Goal: Task Accomplishment & Management: Use online tool/utility

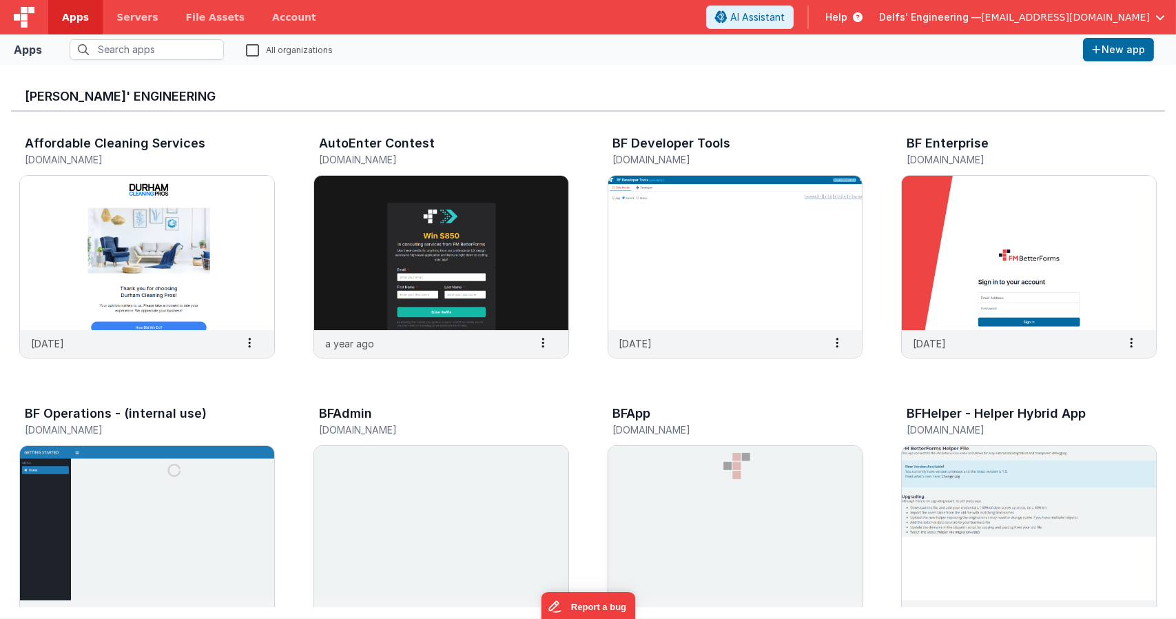
click at [699, 465] on img at bounding box center [735, 523] width 254 height 154
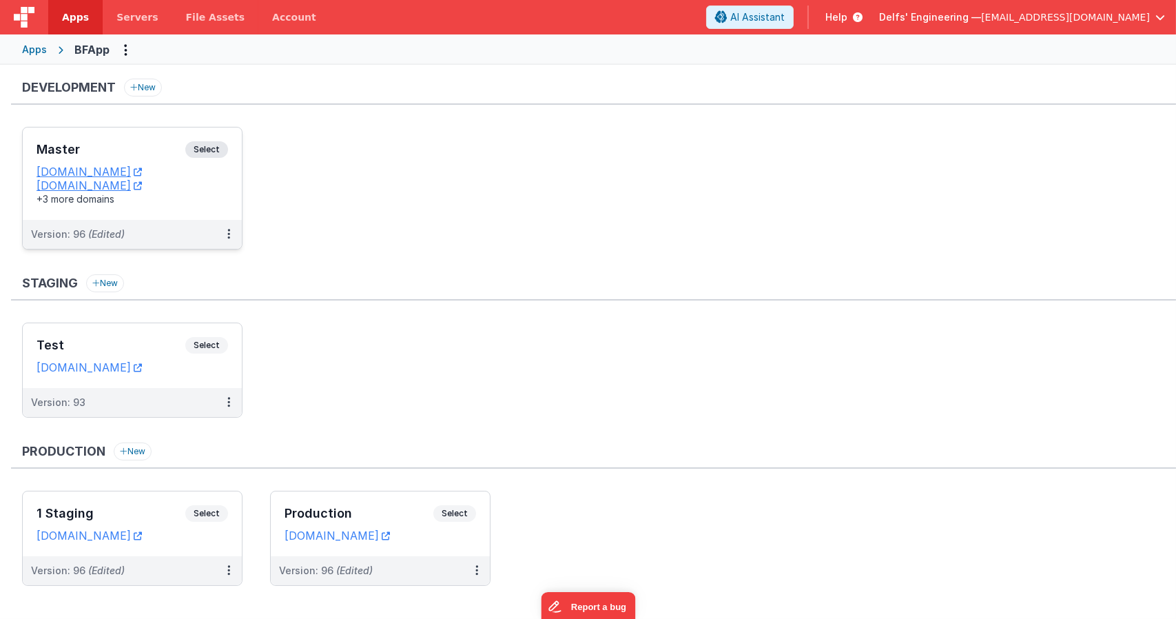
click at [209, 161] on div "Master Select" at bounding box center [133, 152] width 192 height 23
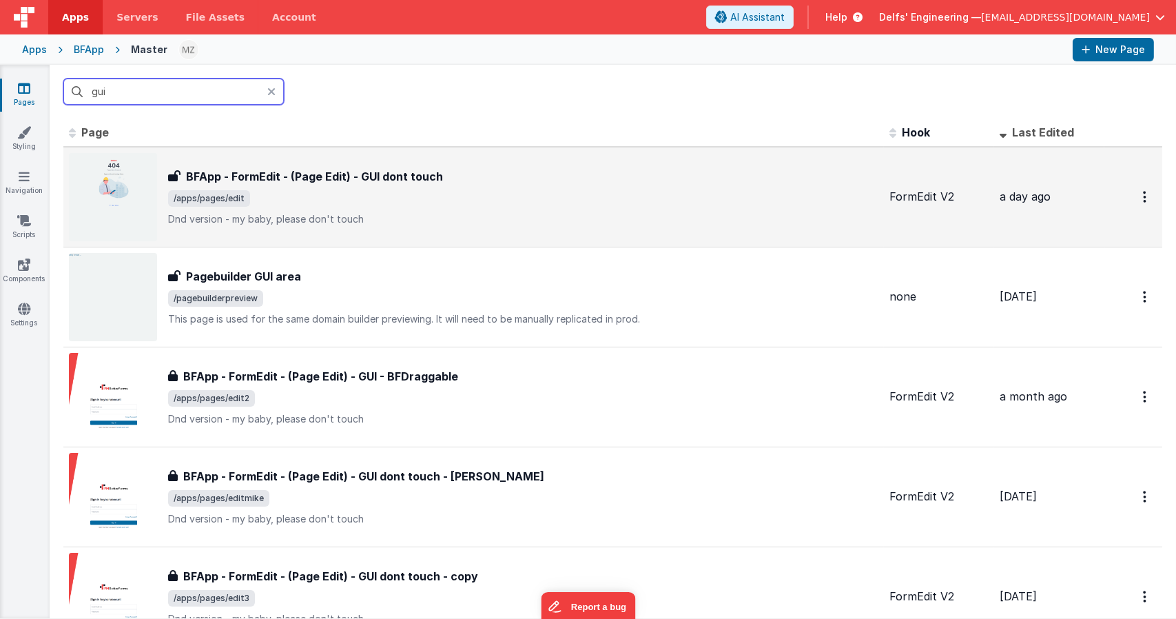
type input "gui"
click at [356, 183] on h3 "BFApp - FormEdit - (Page Edit) - GUI dont touch" at bounding box center [314, 176] width 257 height 17
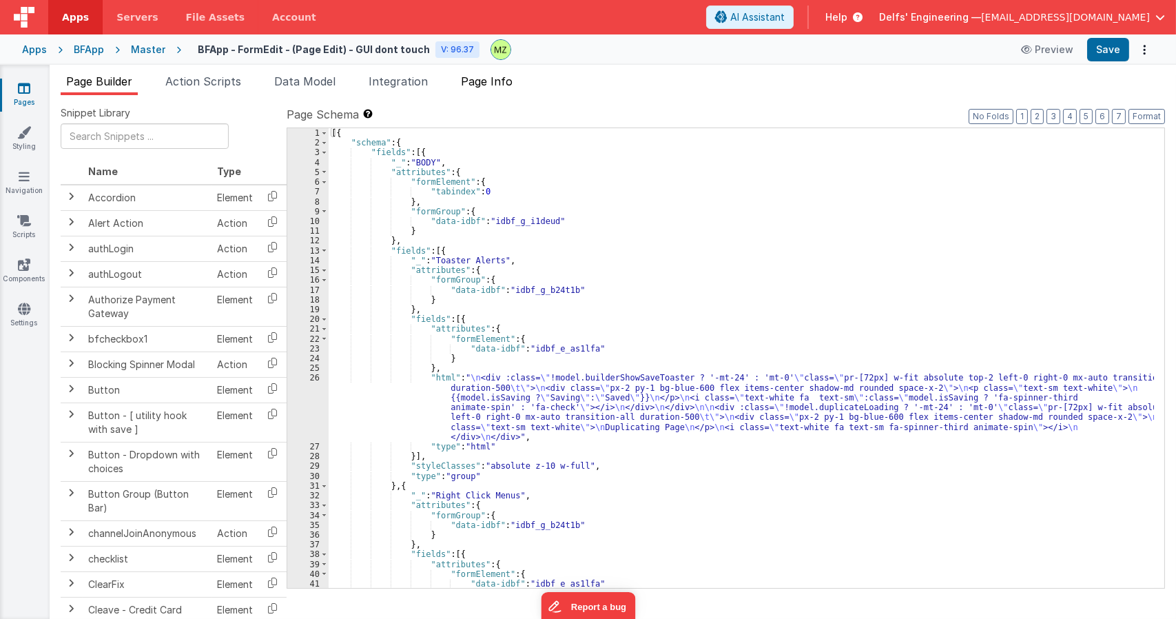
click at [501, 83] on span "Page Info" at bounding box center [487, 81] width 52 height 14
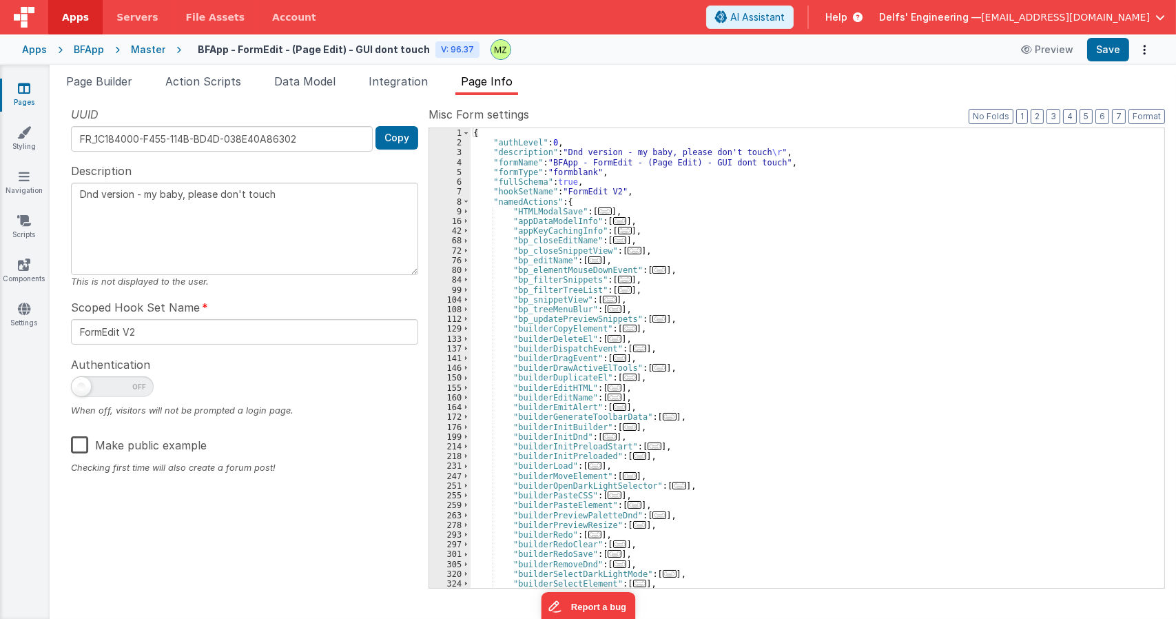
click at [681, 203] on div "{ "authLevel" : 0 , "description" : "Dnd version - my baby, please don't touch …" at bounding box center [812, 367] width 683 height 479
click at [568, 285] on div "{ "authLevel" : 0 , "description" : "Dnd version - my baby, please don't touch …" at bounding box center [812, 367] width 683 height 479
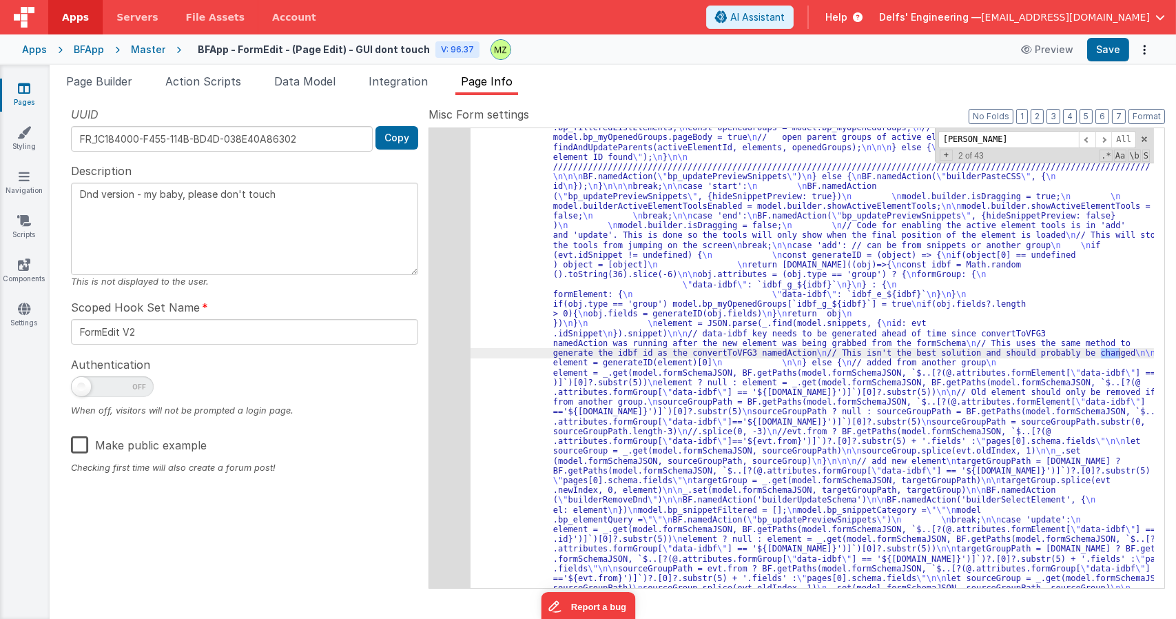
scroll to position [828, 0]
type input "changeTa"
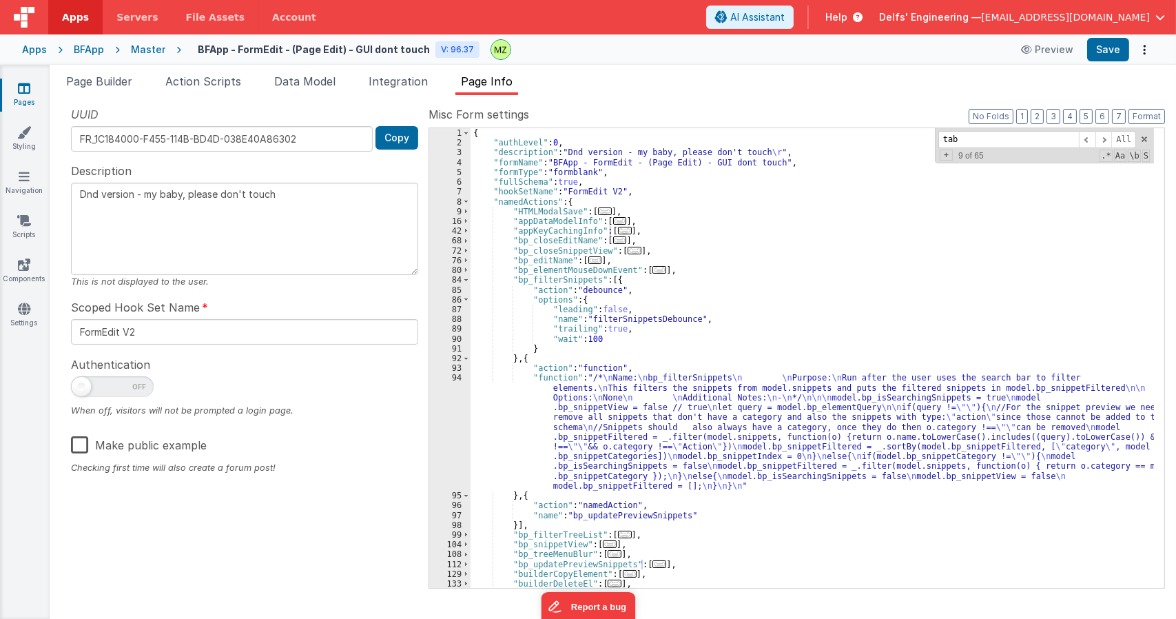
scroll to position [0, 0]
type input "tab"
click at [466, 278] on span at bounding box center [466, 280] width 8 height 10
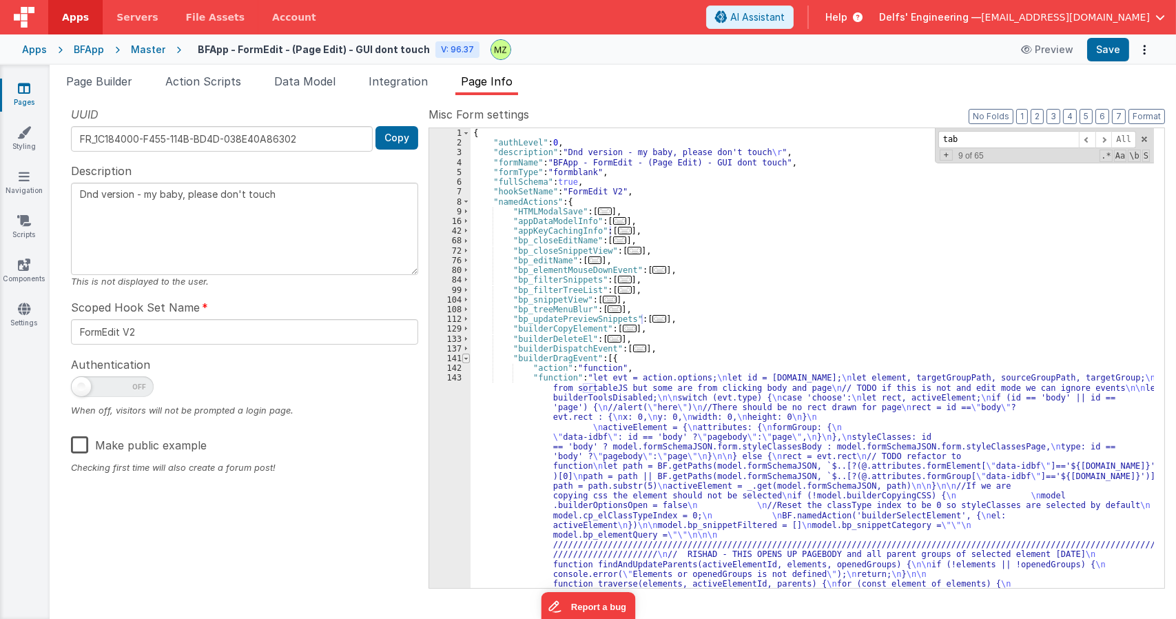
click at [465, 359] on span at bounding box center [466, 358] width 8 height 10
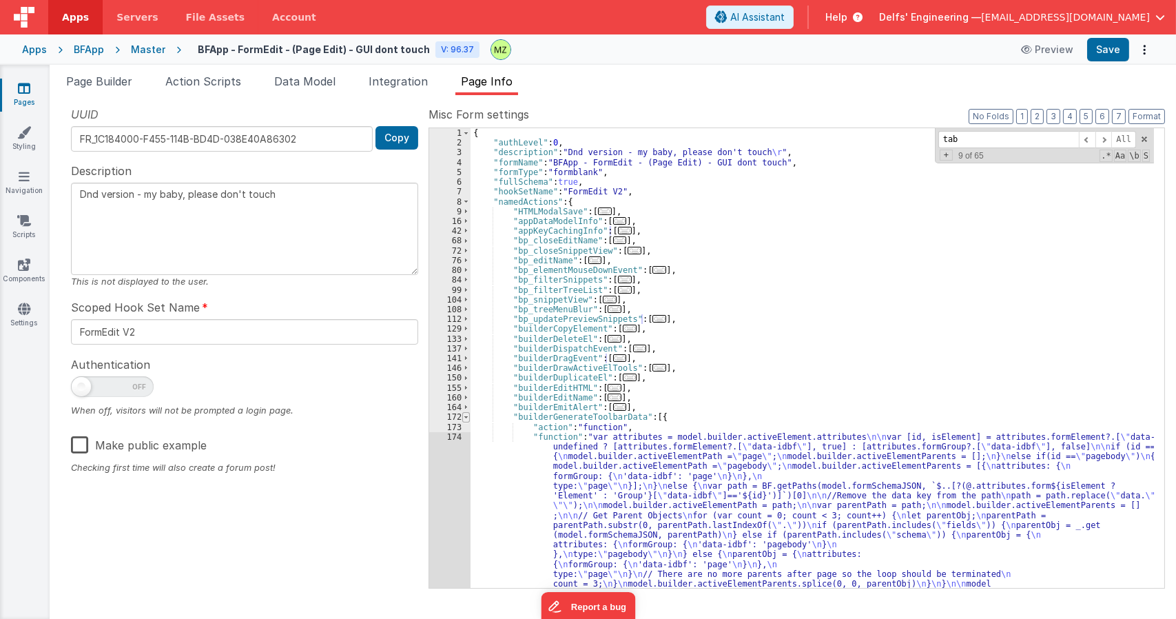
click at [468, 417] on span at bounding box center [466, 417] width 8 height 10
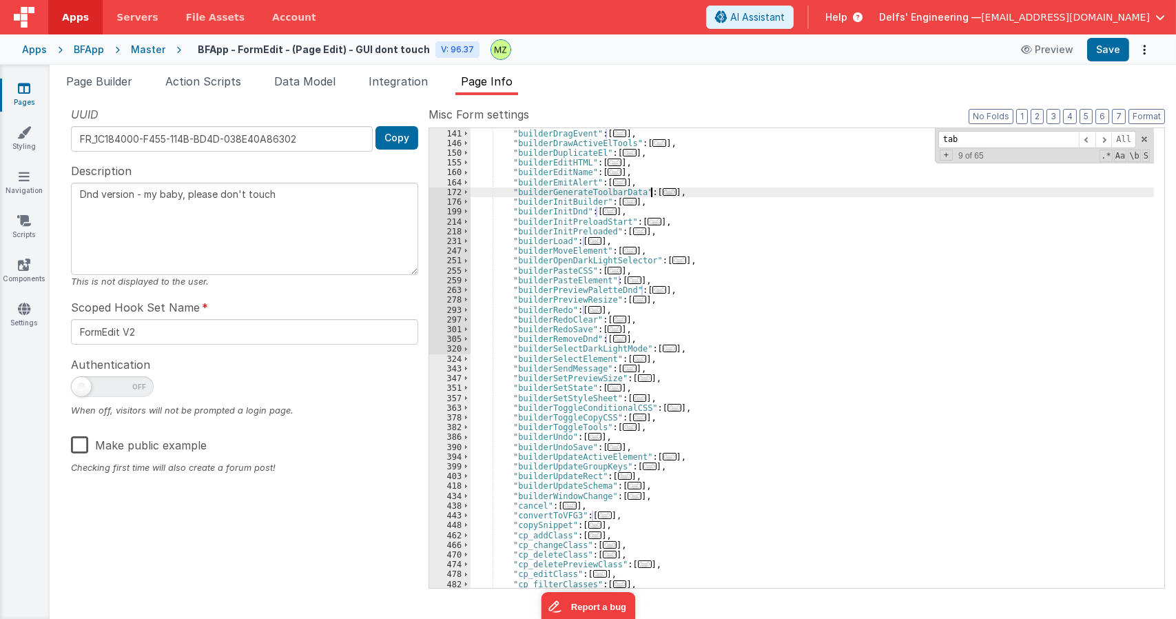
scroll to position [238, 0]
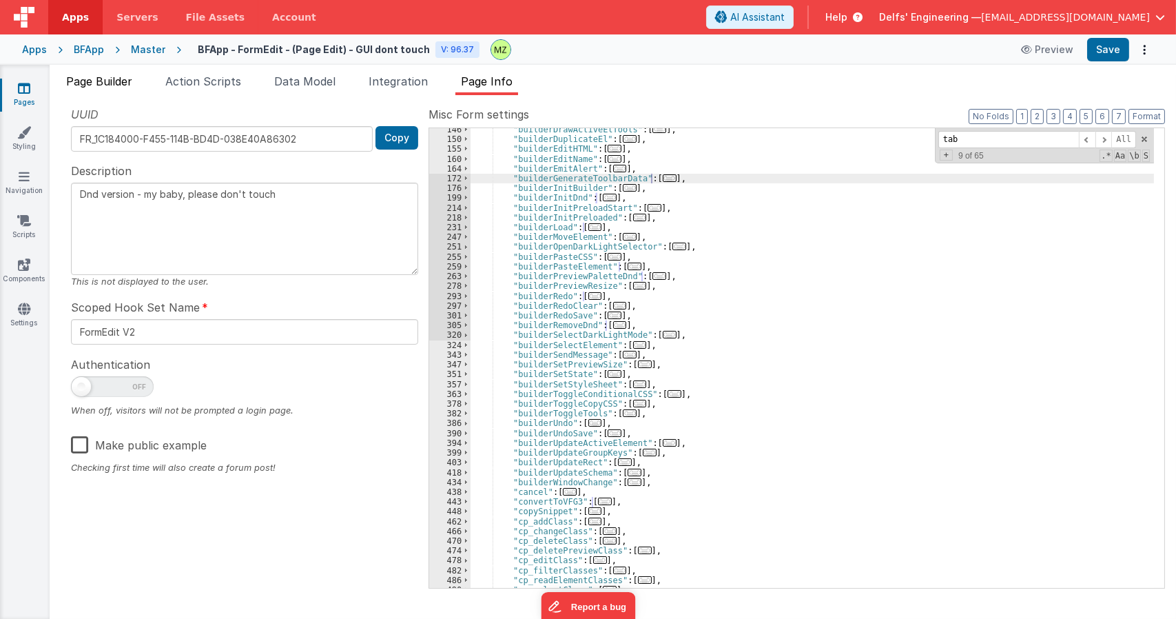
click at [85, 78] on span "Page Builder" at bounding box center [99, 81] width 66 height 14
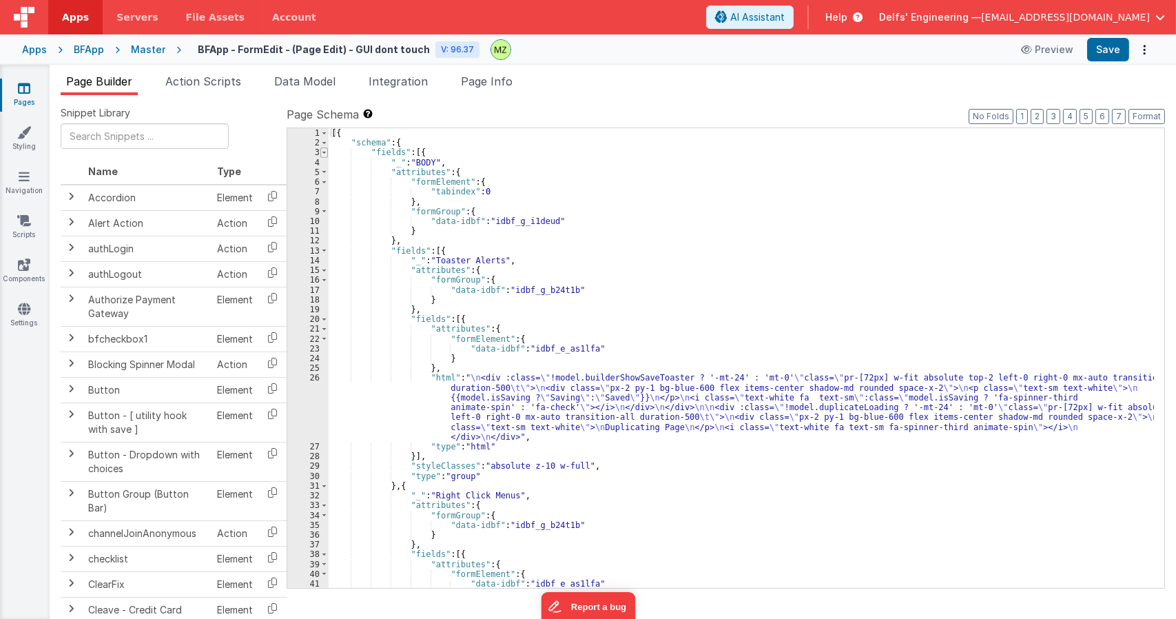
click at [327, 154] on span at bounding box center [324, 152] width 8 height 10
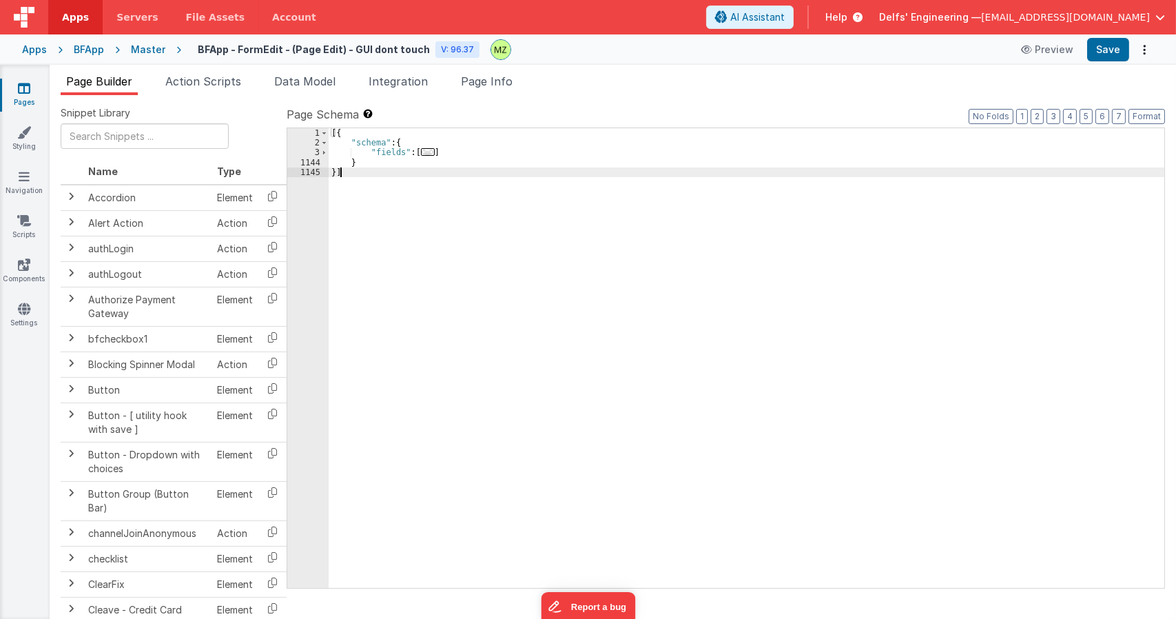
click at [426, 153] on span "..." at bounding box center [428, 152] width 14 height 8
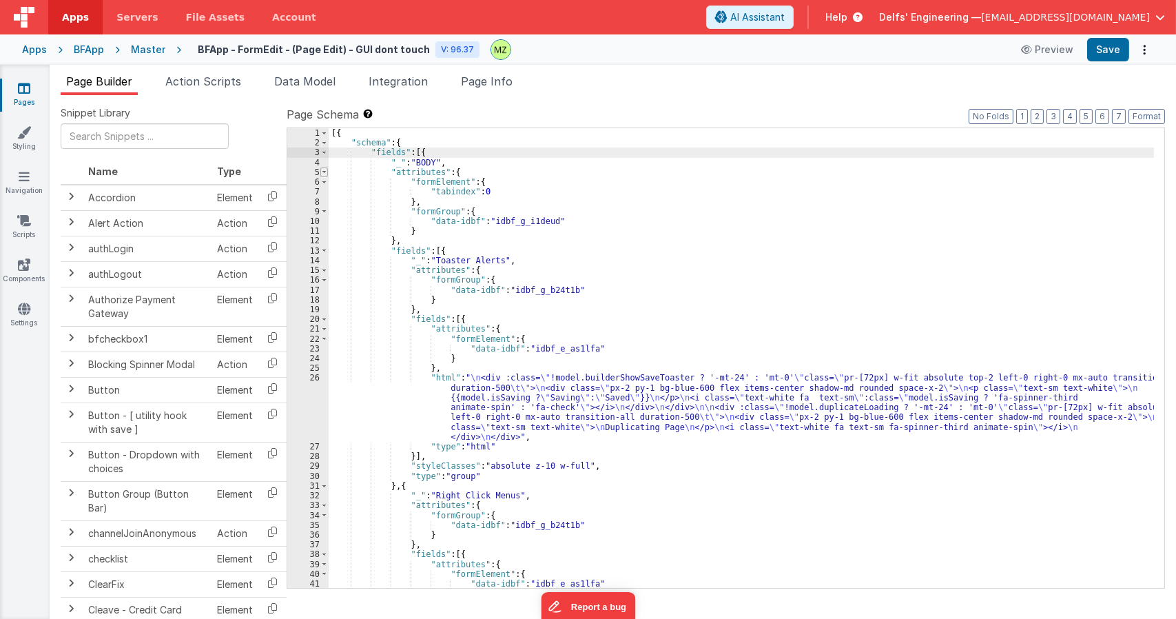
click at [324, 172] on span at bounding box center [324, 172] width 8 height 10
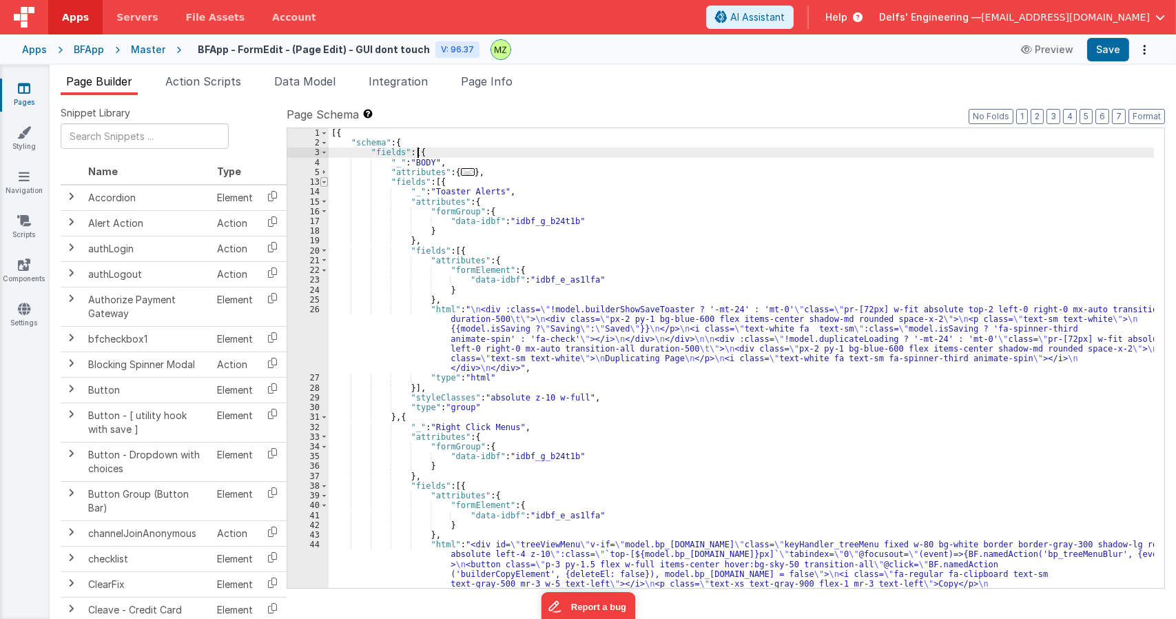
click at [325, 184] on span at bounding box center [324, 182] width 8 height 10
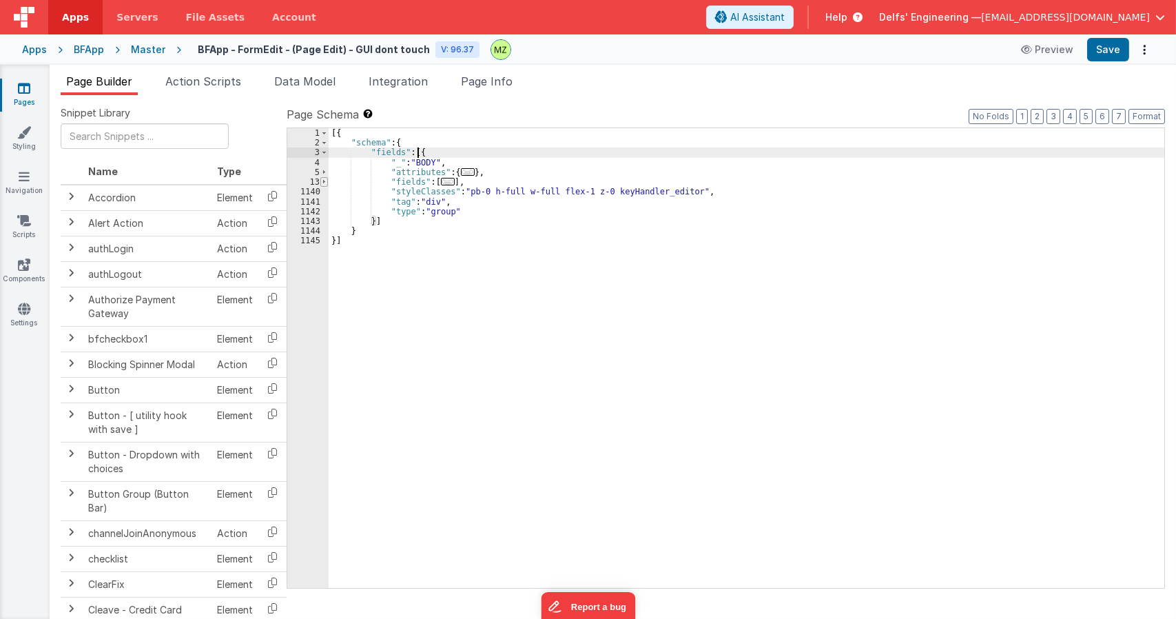
click at [325, 184] on span at bounding box center [324, 182] width 8 height 10
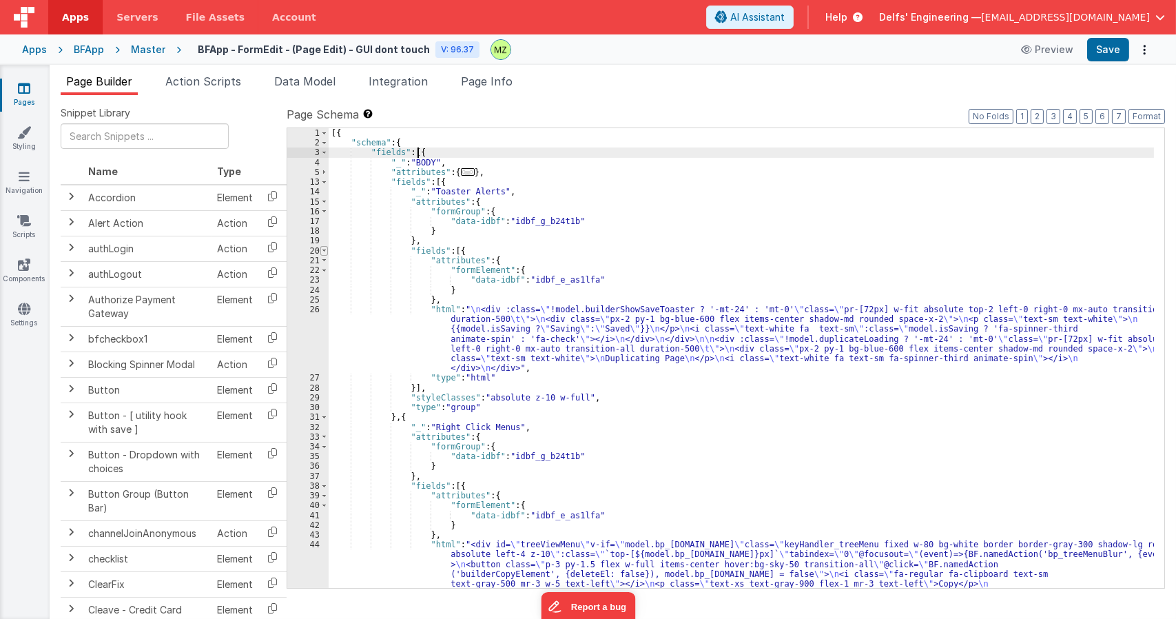
click at [325, 250] on span at bounding box center [324, 251] width 8 height 10
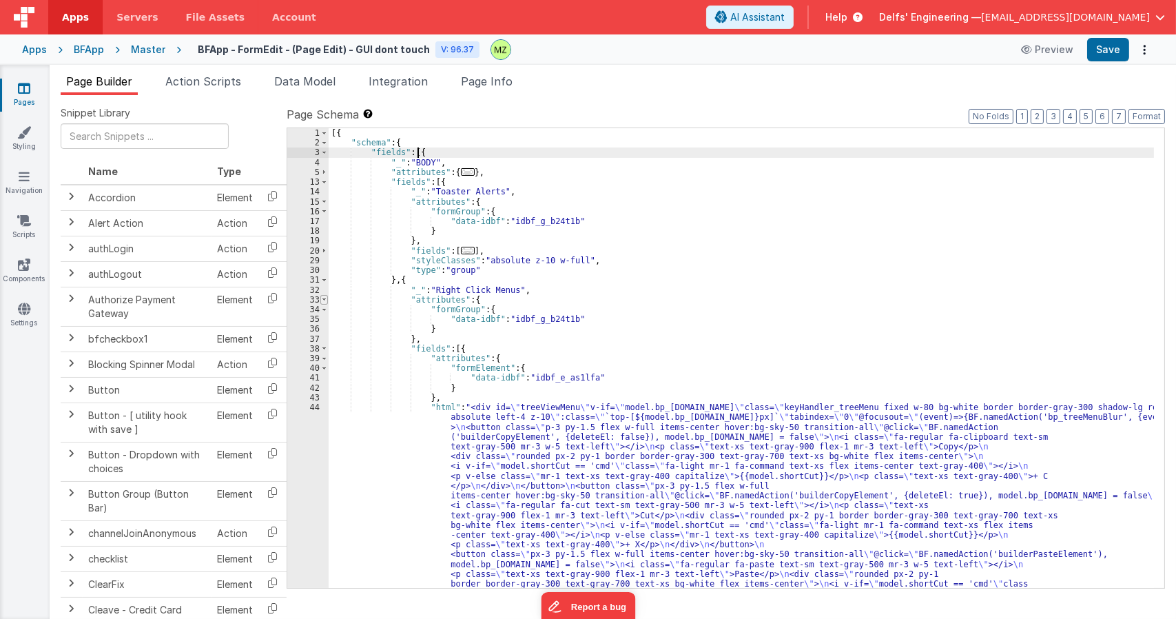
click at [325, 297] on span at bounding box center [324, 300] width 8 height 10
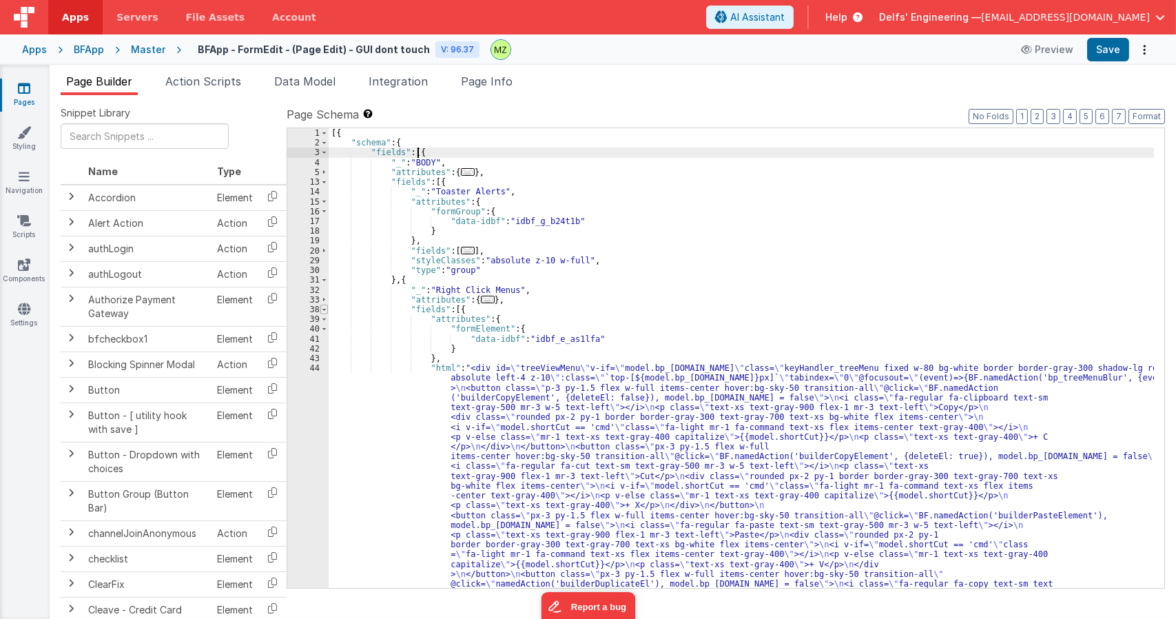
click at [325, 309] on span at bounding box center [324, 310] width 8 height 10
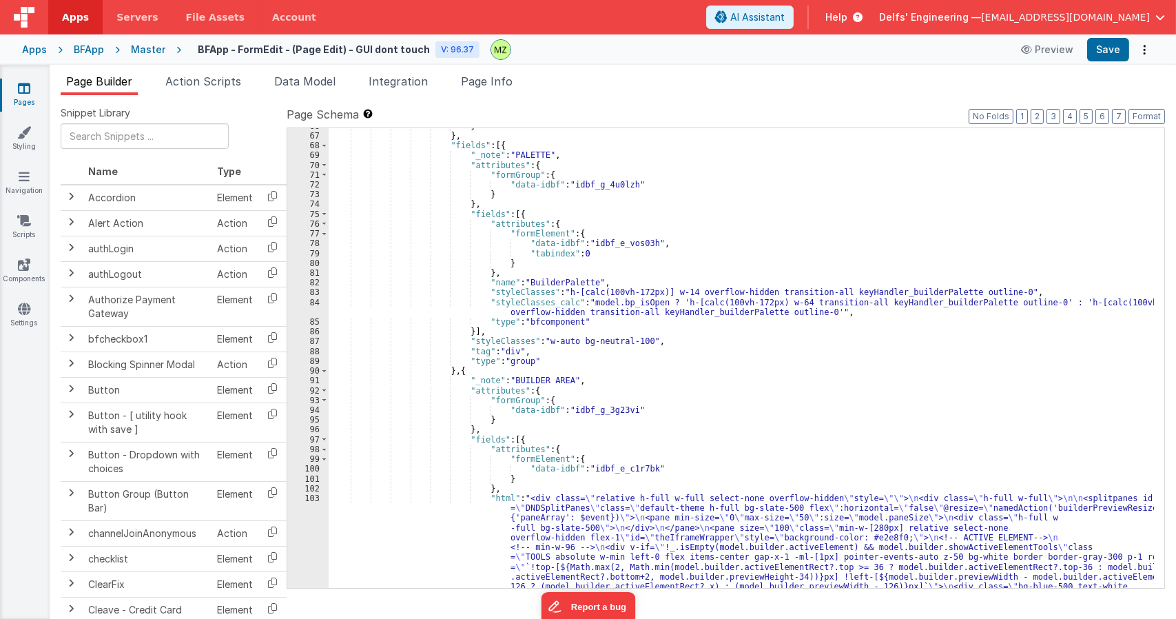
scroll to position [389, 0]
click at [322, 214] on span at bounding box center [324, 214] width 8 height 10
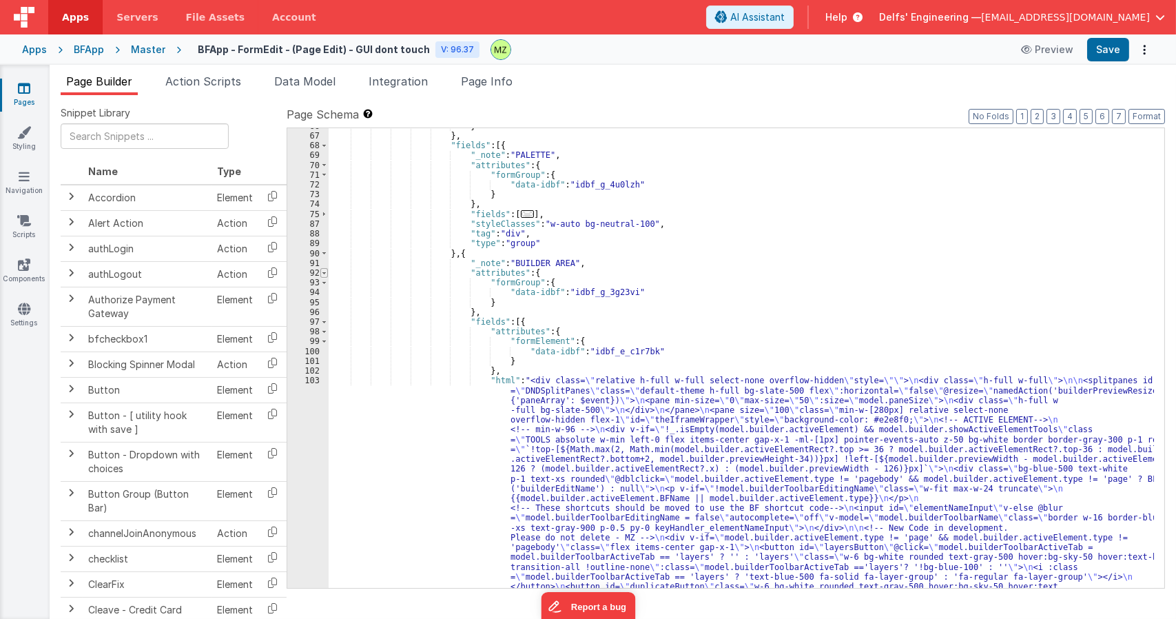
click at [322, 275] on span at bounding box center [324, 273] width 8 height 10
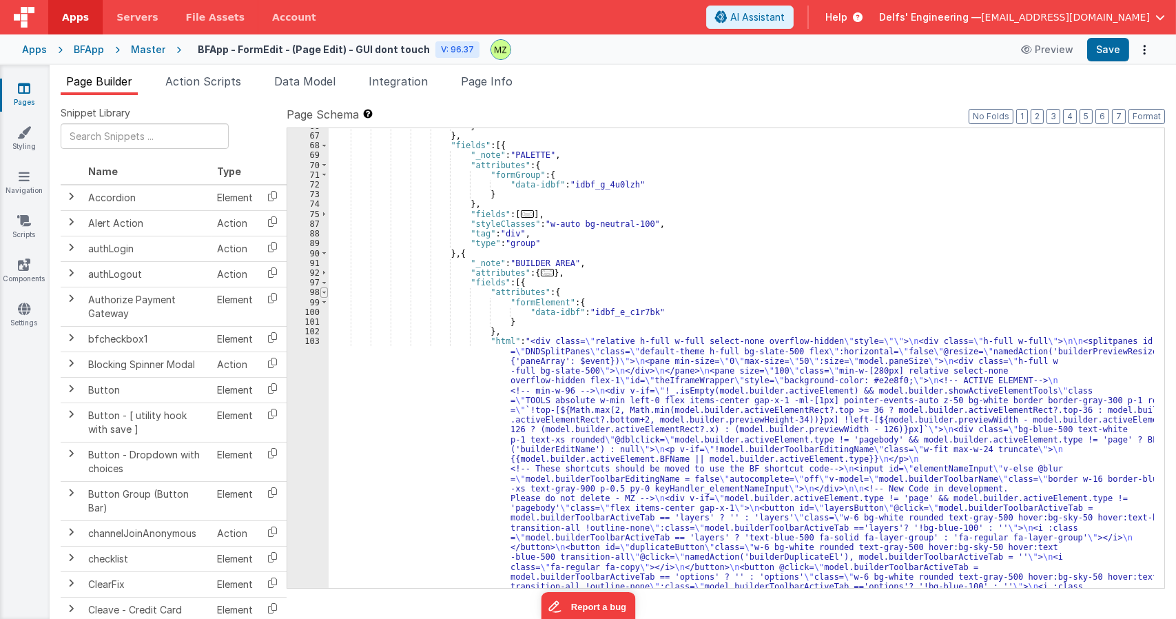
click at [324, 291] on span at bounding box center [324, 292] width 8 height 10
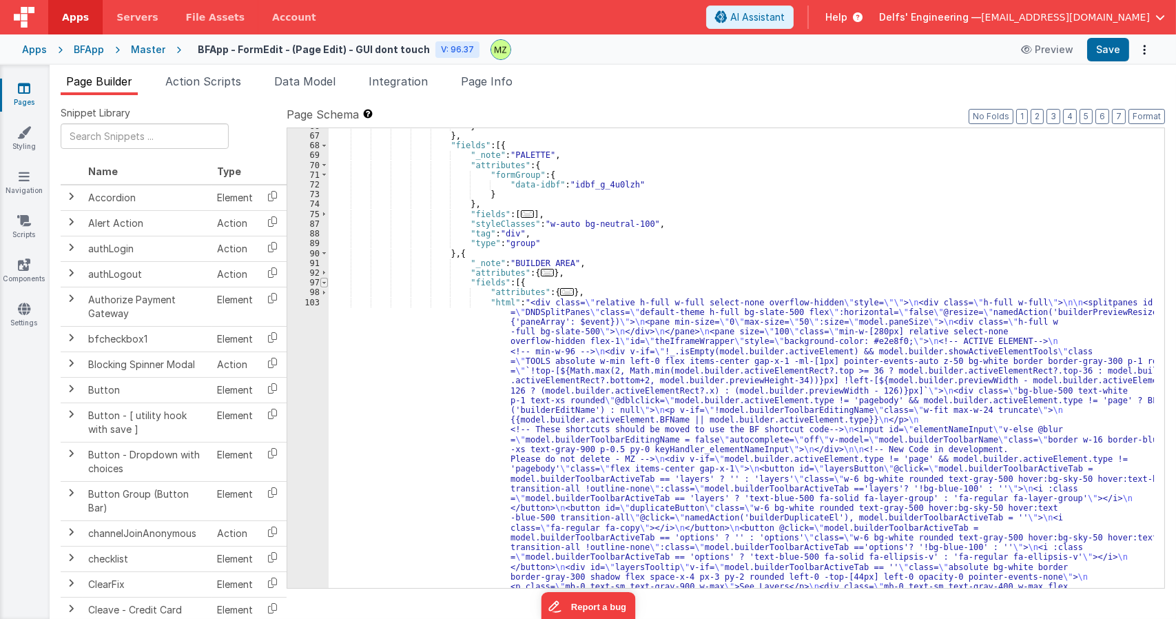
click at [325, 278] on span at bounding box center [324, 283] width 8 height 10
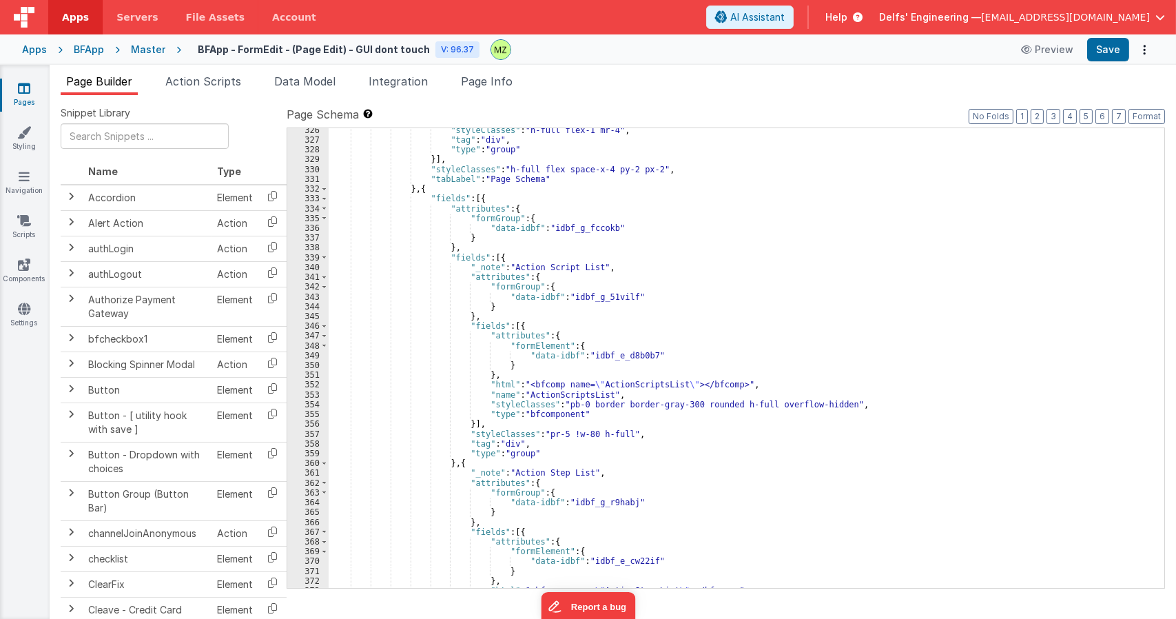
scroll to position [3873, 0]
click at [611, 362] on div ""styleClasses" : "h-full flex-1 mr-4" , "tag" : "div" , "type" : "group" }] , "…" at bounding box center [741, 364] width 825 height 479
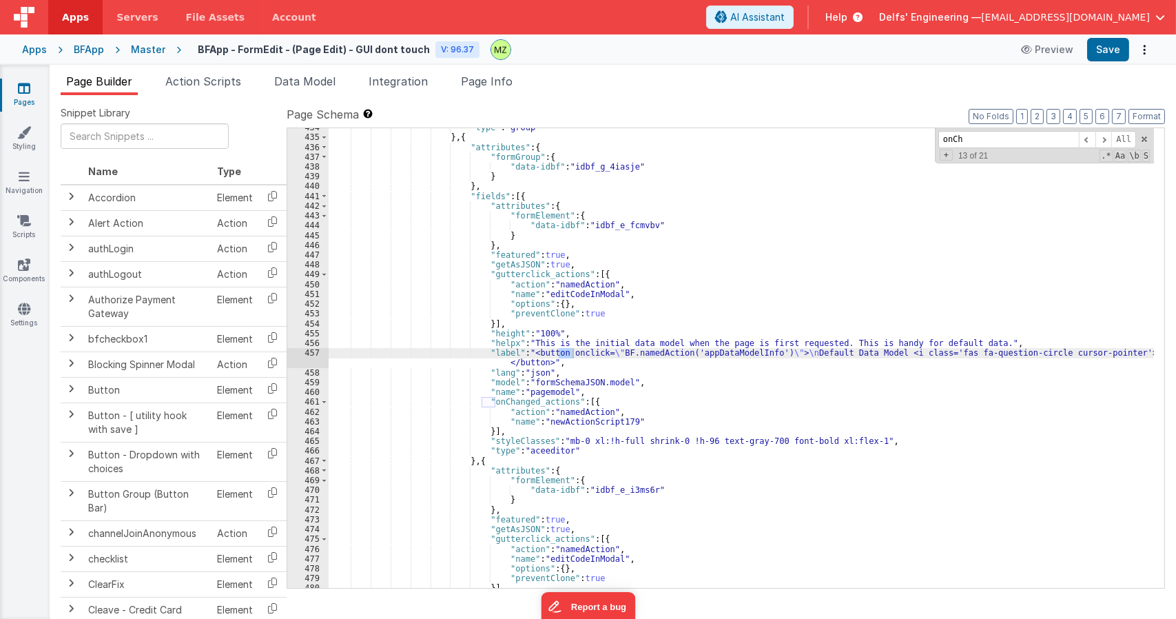
scroll to position [4934, 0]
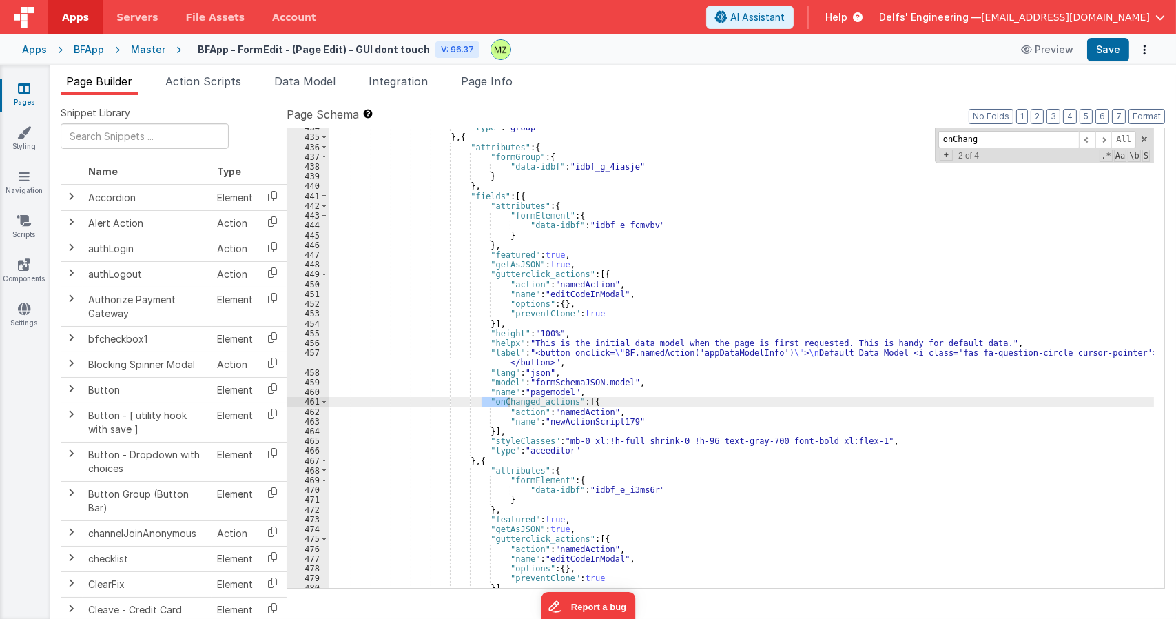
type input "onChange"
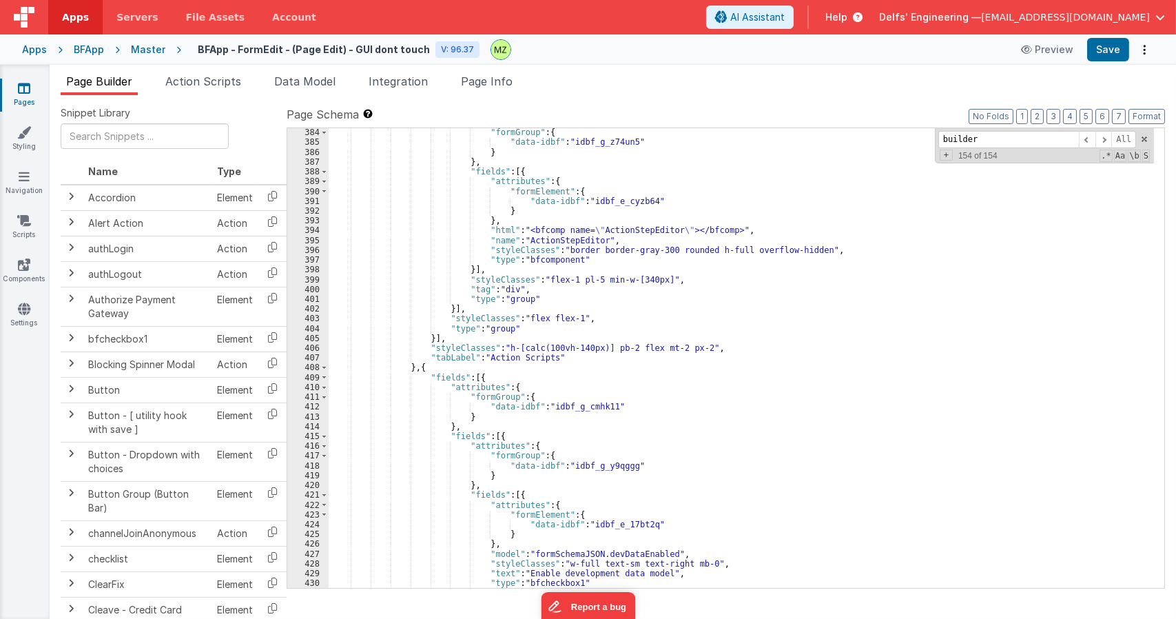
scroll to position [4439, 0]
type input "builder"
click at [325, 376] on span at bounding box center [324, 378] width 8 height 10
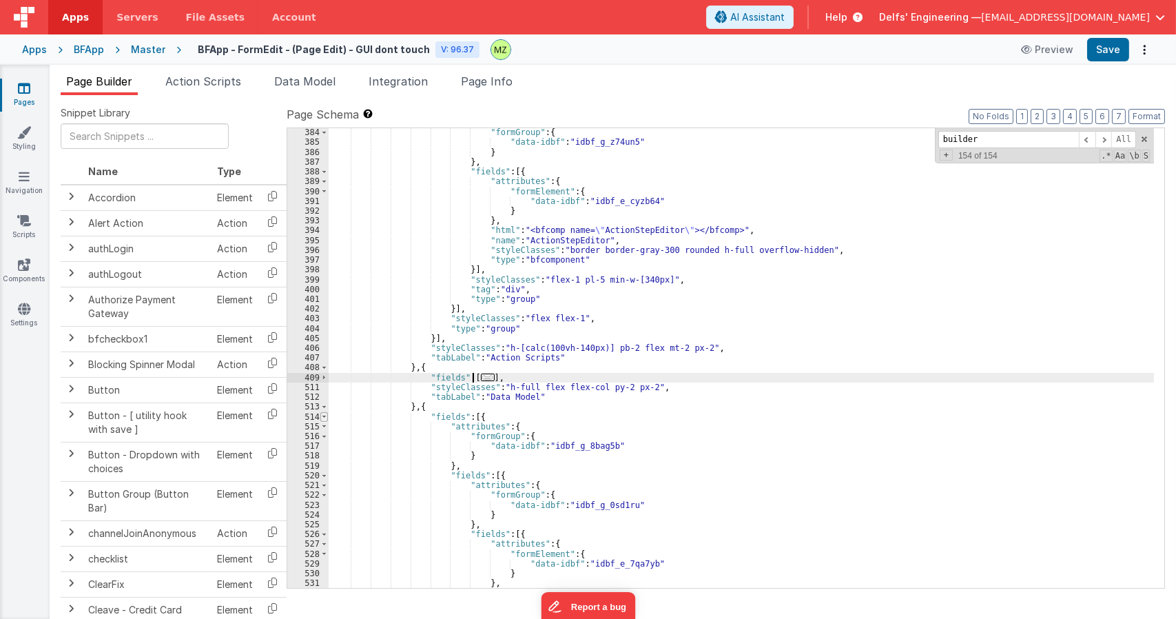
click at [325, 418] on span at bounding box center [324, 417] width 8 height 10
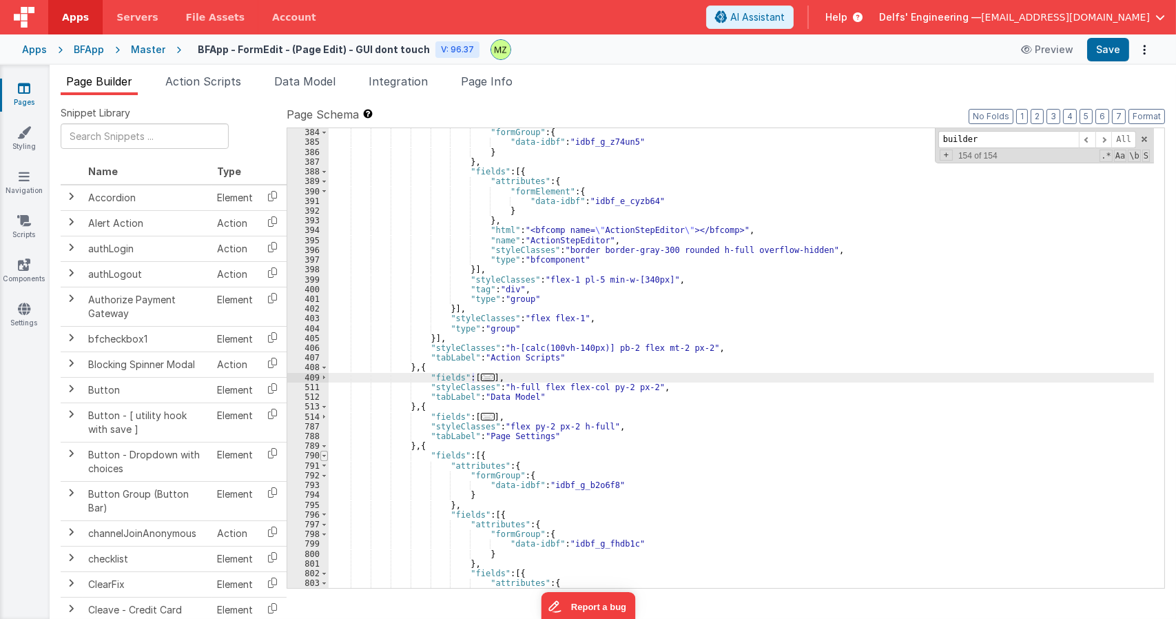
click at [325, 453] on span at bounding box center [324, 456] width 8 height 10
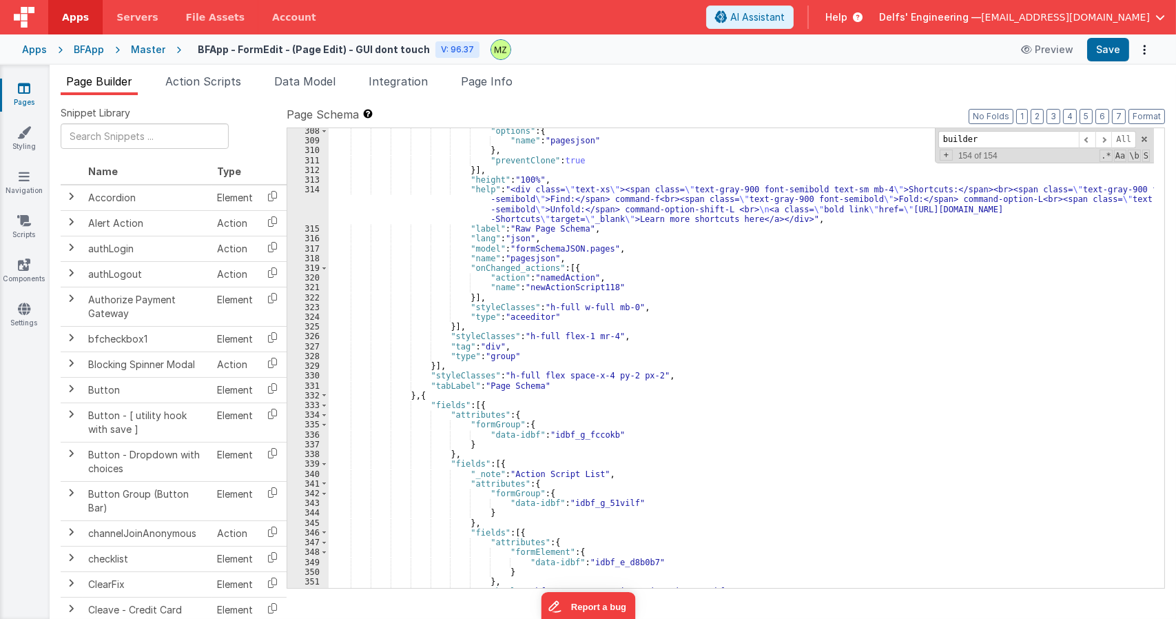
scroll to position [3667, 0]
click at [325, 405] on span at bounding box center [324, 405] width 8 height 10
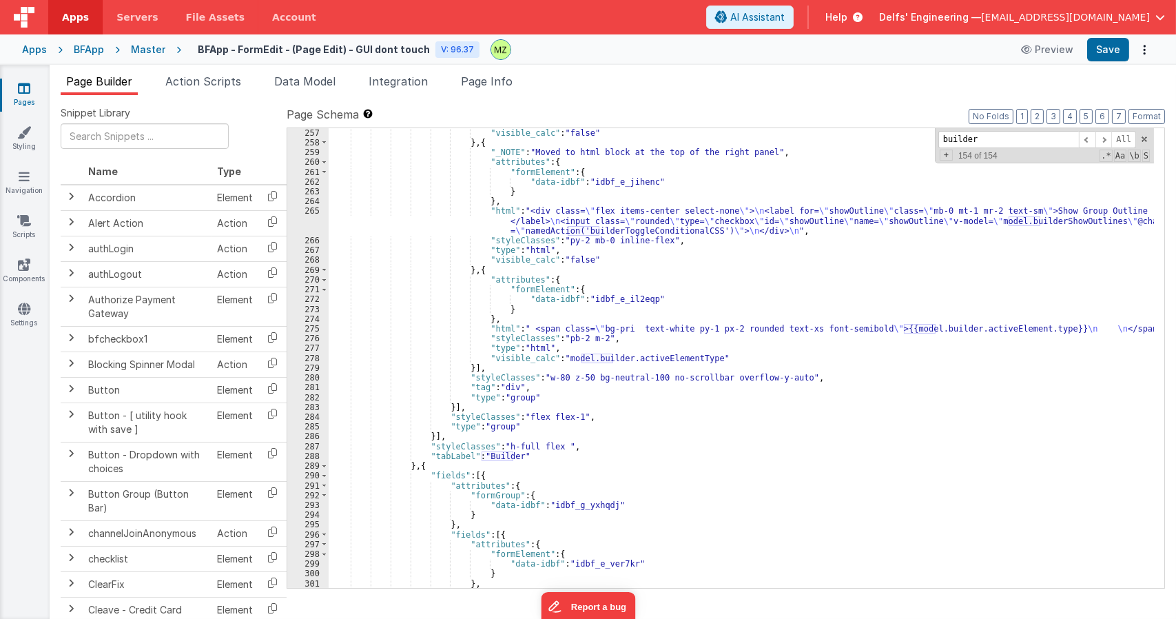
scroll to position [3145, 0]
click at [318, 475] on div "290" at bounding box center [307, 476] width 41 height 10
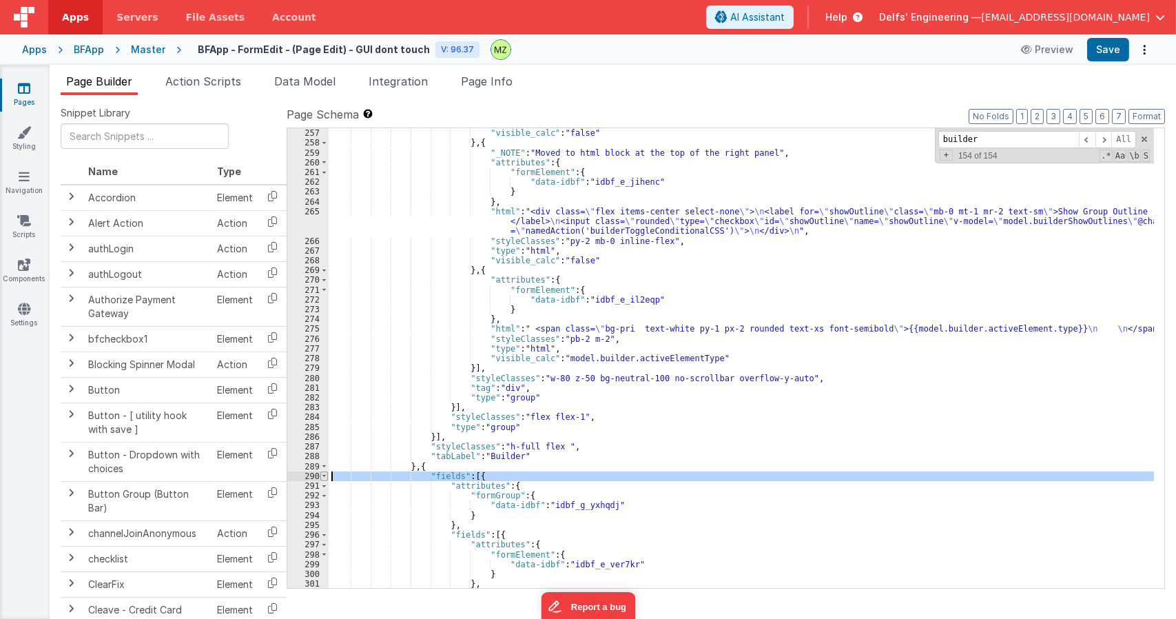
click at [323, 476] on span at bounding box center [324, 476] width 8 height 10
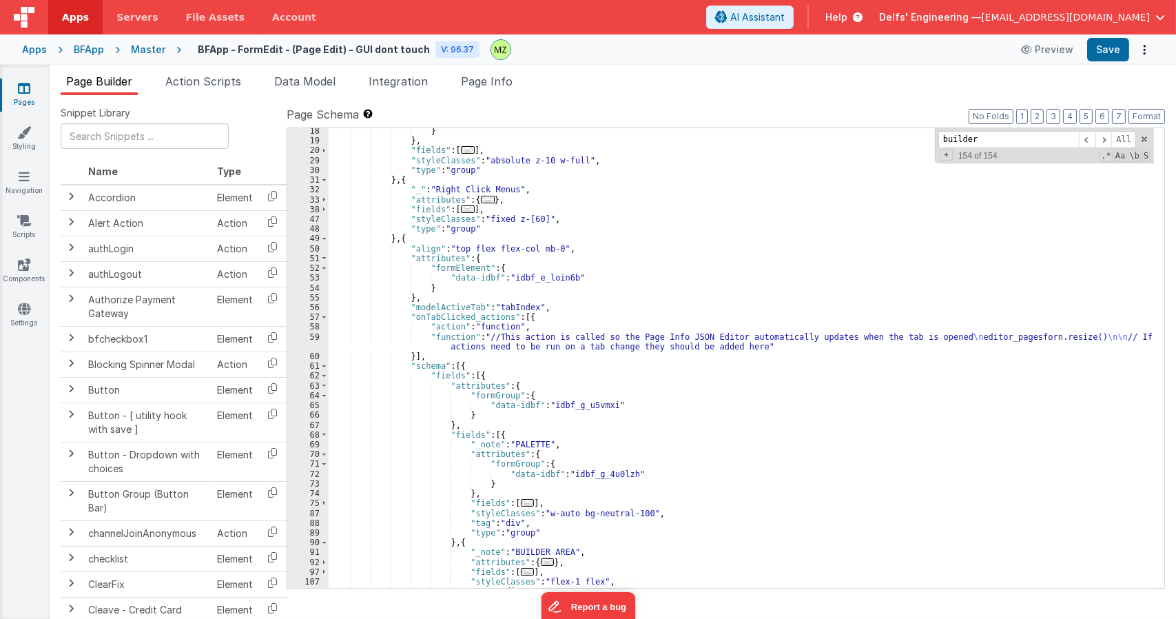
scroll to position [99, 0]
click at [326, 377] on span at bounding box center [324, 376] width 8 height 10
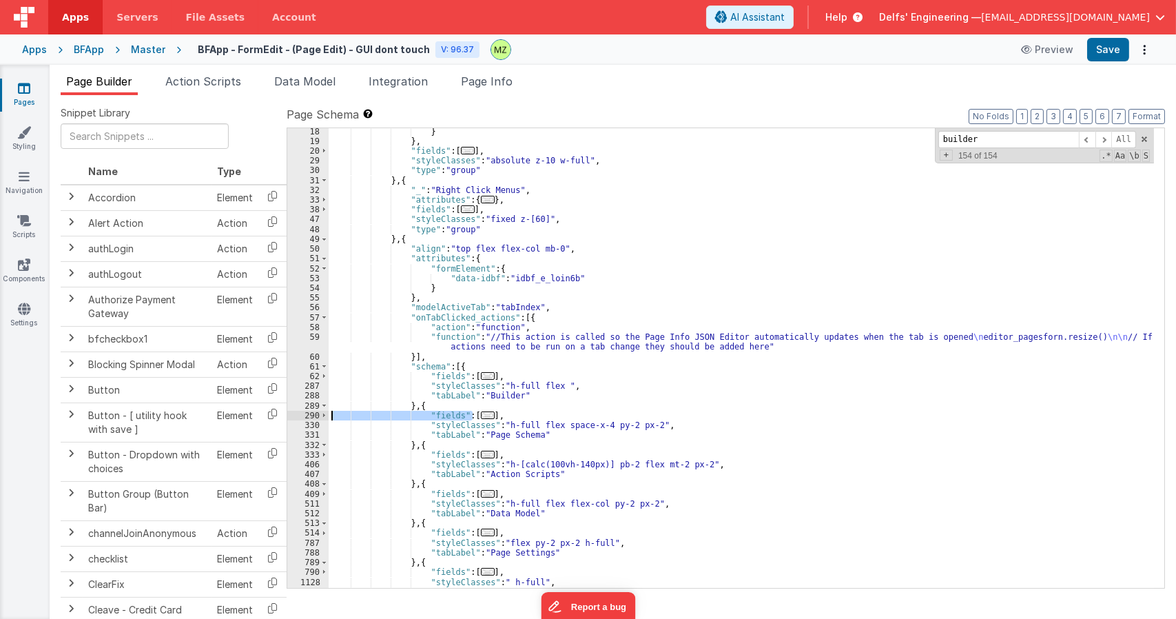
click at [528, 344] on div "} } , "fields" : [ ... ] , "styleClasses" : "absolute z-10 w-full" , "type" : "…" at bounding box center [741, 366] width 825 height 479
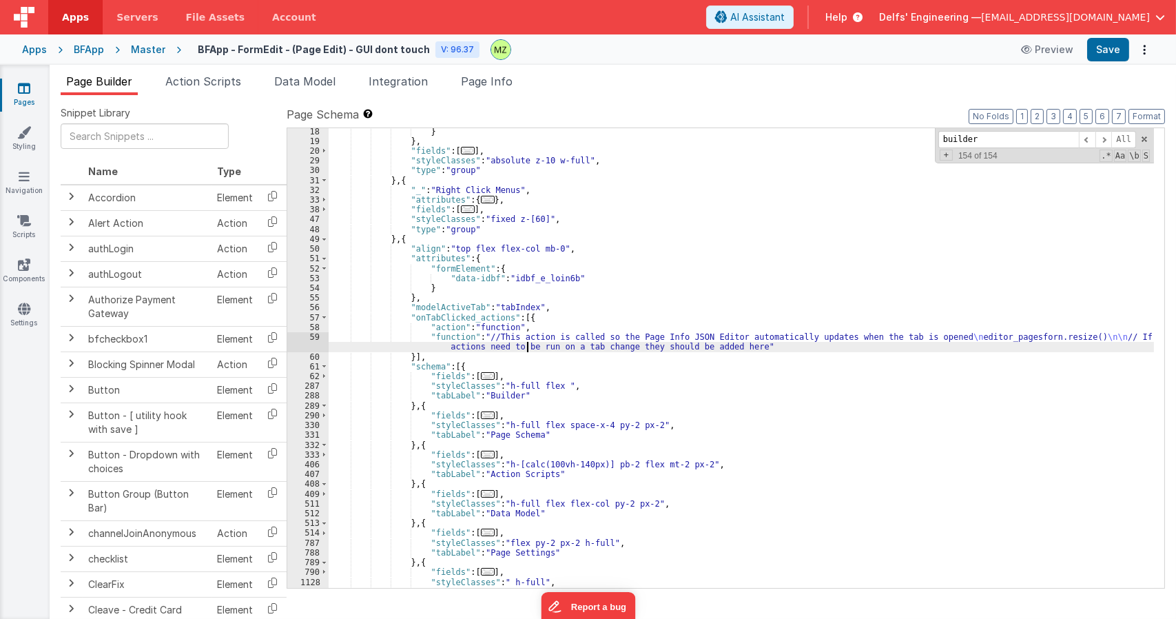
click at [311, 339] on div "59" at bounding box center [307, 341] width 41 height 19
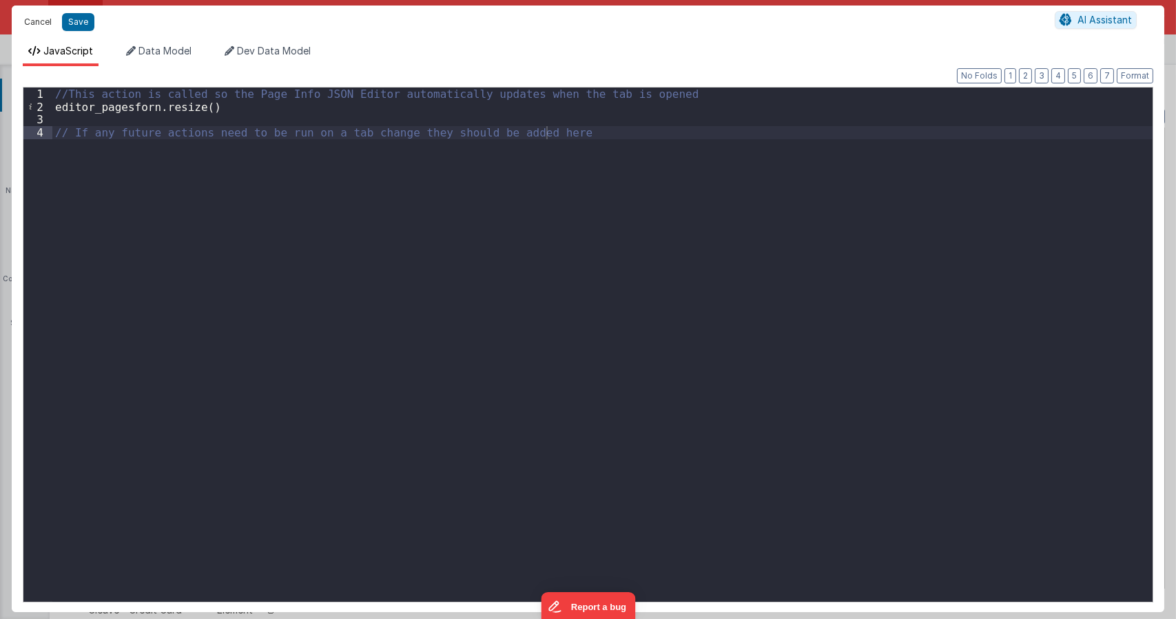
click at [32, 19] on button "Cancel" at bounding box center [37, 21] width 41 height 19
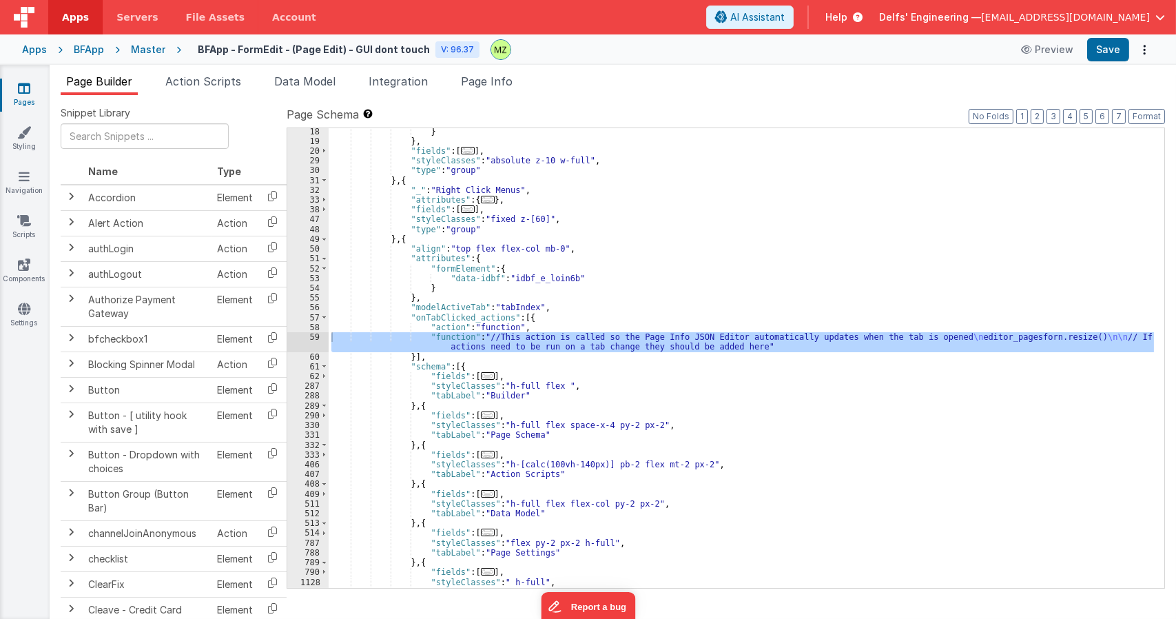
click at [471, 374] on div "} } , "fields" : [ ... ] , "styleClasses" : "absolute z-10 w-full" , "type" : "…" at bounding box center [741, 366] width 825 height 479
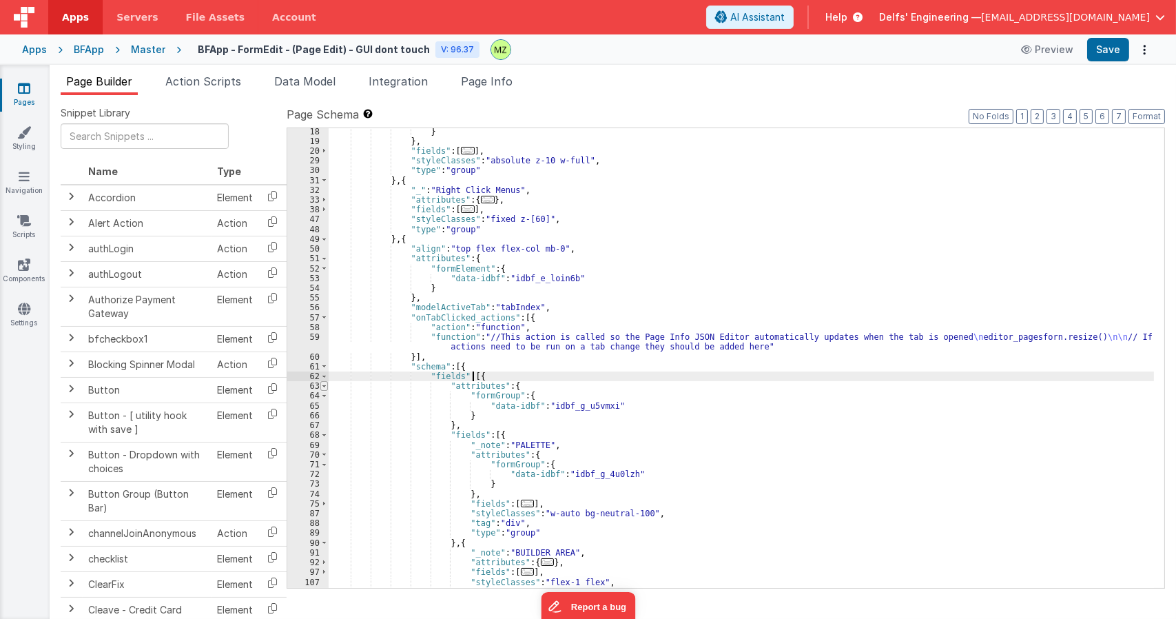
click at [325, 384] on span at bounding box center [324, 386] width 8 height 10
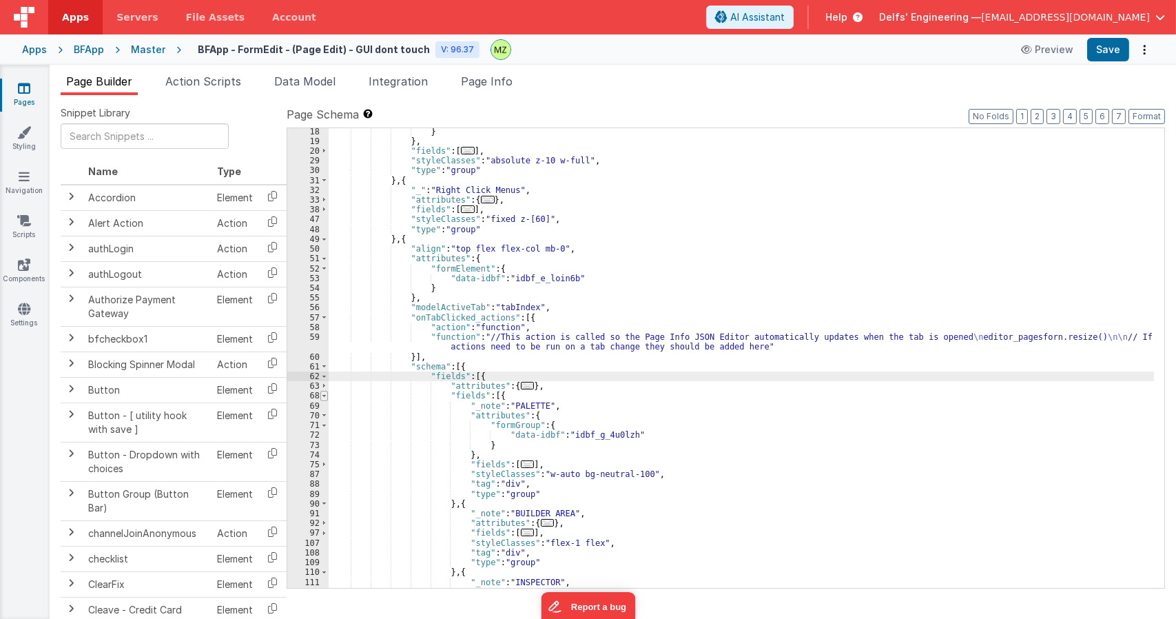
click at [325, 396] on span at bounding box center [324, 396] width 8 height 10
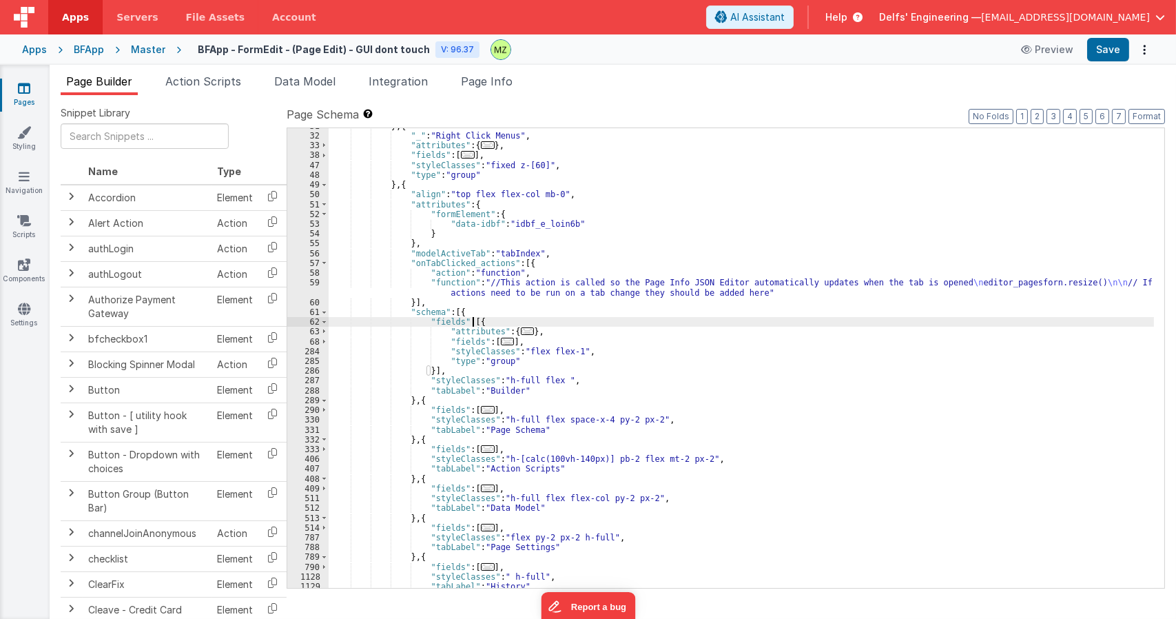
scroll to position [153, 0]
click at [496, 255] on div "} , { "_" : "Right Click Menus" , "attributes" : { ... } , "fields" : [ ... ] ,…" at bounding box center [741, 361] width 825 height 479
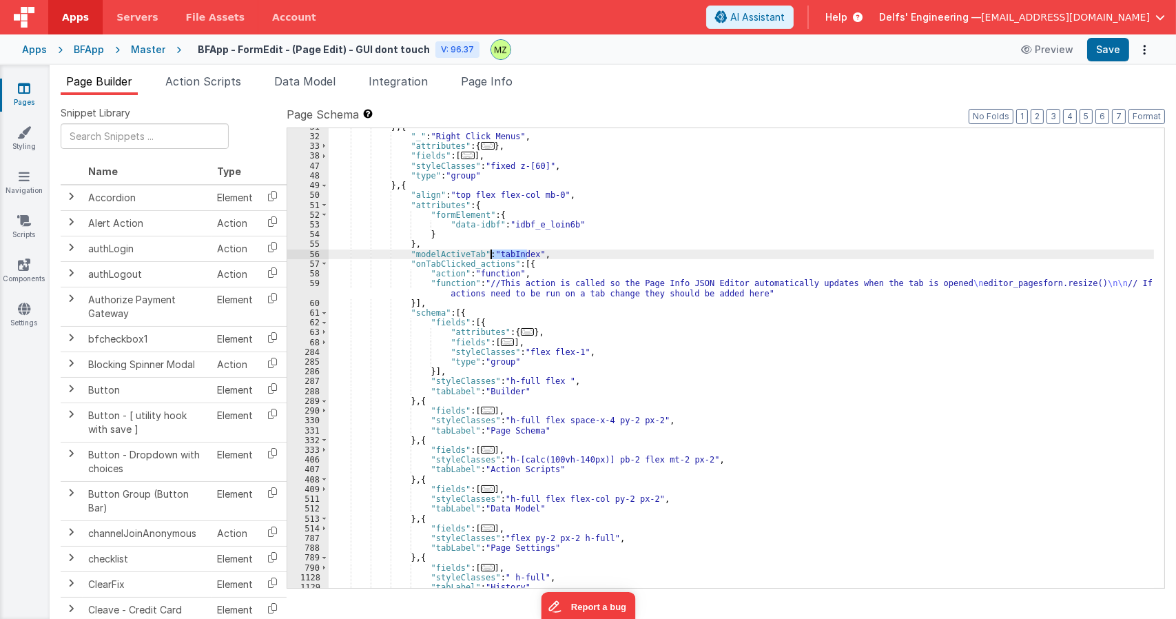
click at [496, 255] on div "} , { "_" : "Right Click Menus" , "attributes" : { ... } , "fields" : [ ... ] ,…" at bounding box center [741, 361] width 825 height 479
click at [499, 85] on span "Page Info" at bounding box center [487, 81] width 52 height 14
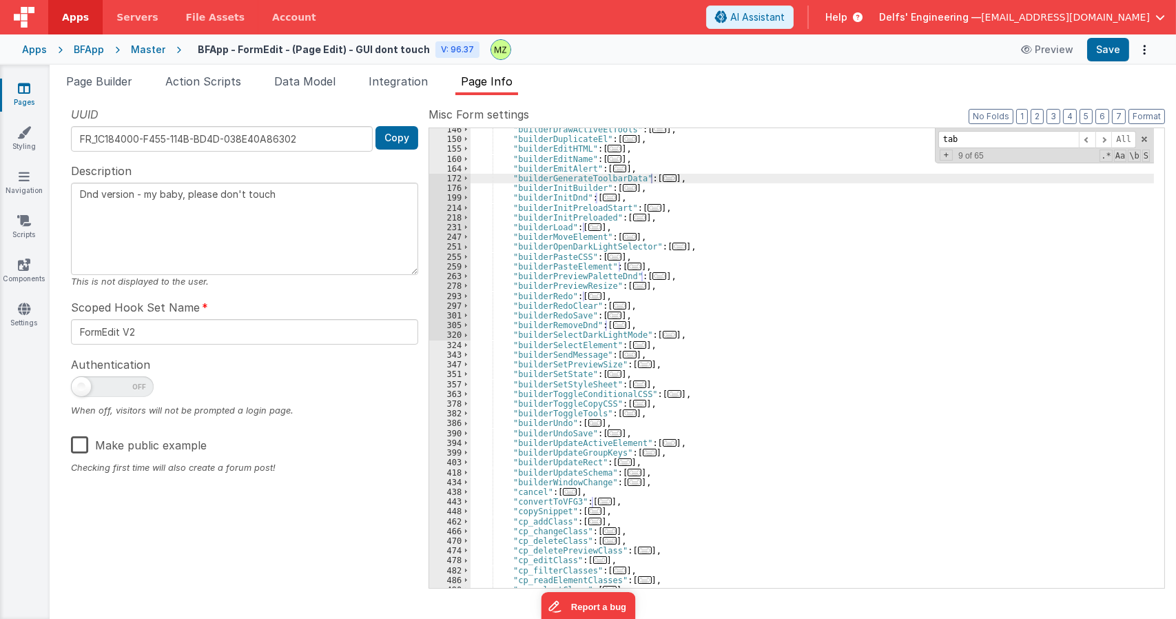
click at [634, 303] on div ""builderDrawActiveElTools" : [ ... ] , "builderDuplicateEl" : [ ... ] , "builde…" at bounding box center [812, 364] width 683 height 479
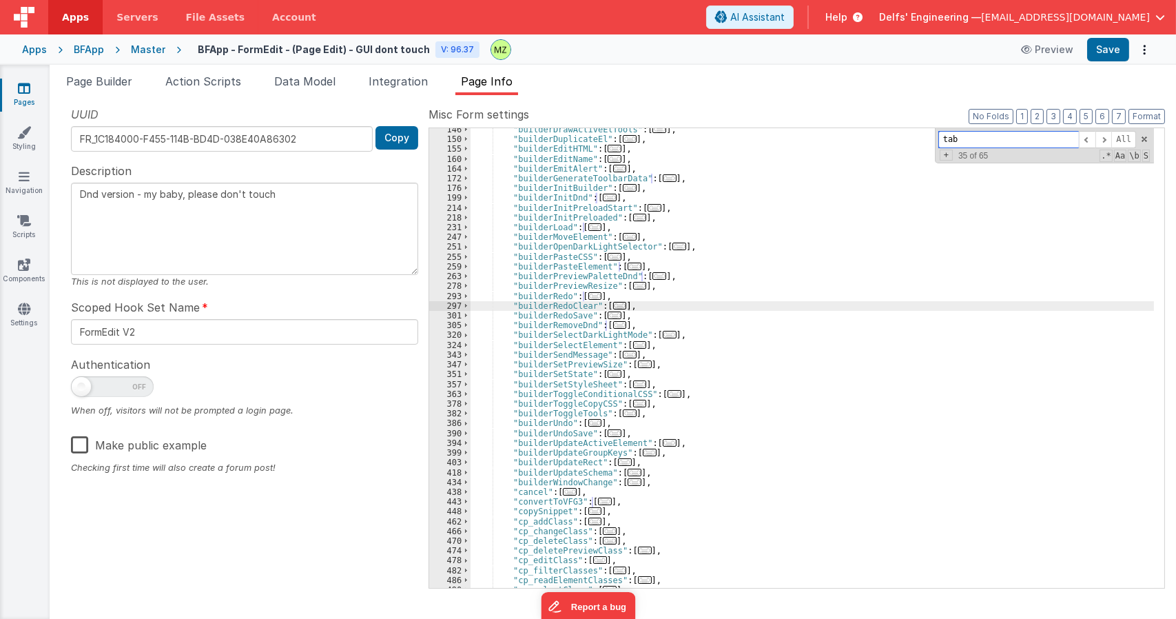
paste input "Index"
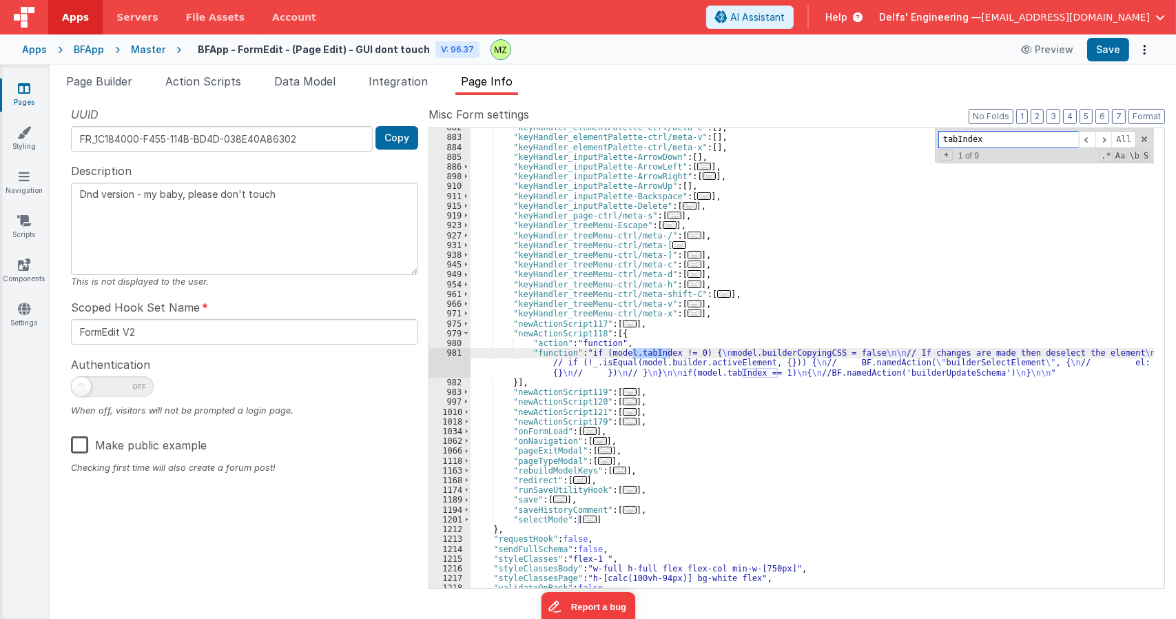
type input "tabIndex"
click at [628, 370] on div ""keyHandler_elementPalette-ctrl/meta-c" : [ ] , "keyHandler_elementPalette-ctrl…" at bounding box center [812, 362] width 683 height 479
click at [455, 351] on div "981" at bounding box center [449, 363] width 41 height 30
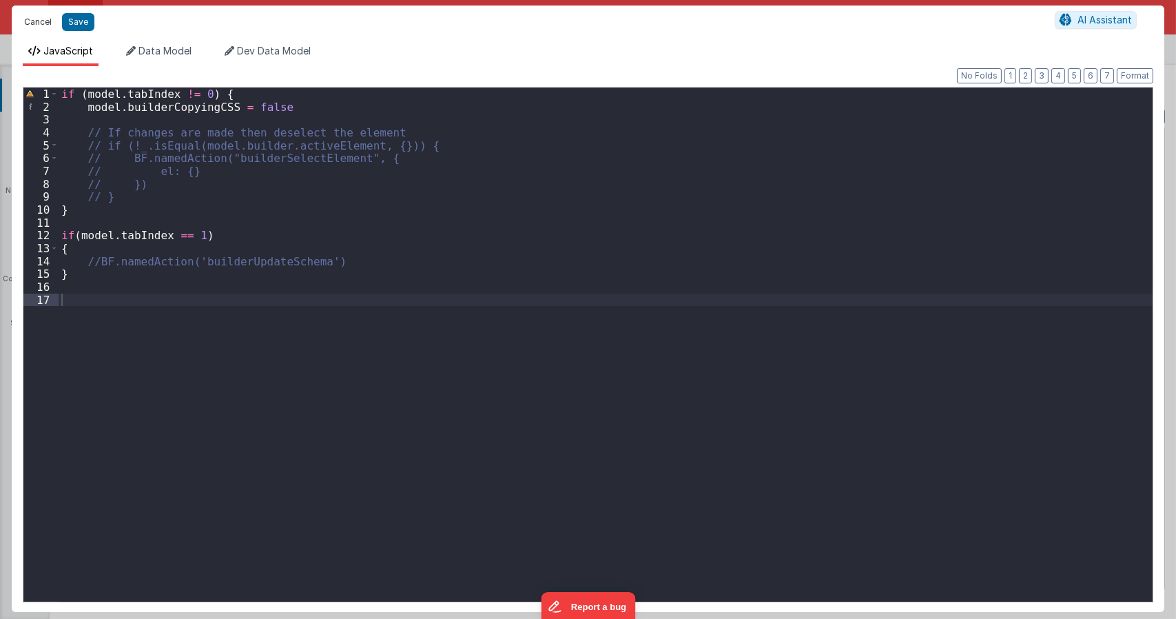
click at [37, 28] on button "Cancel" at bounding box center [37, 21] width 41 height 19
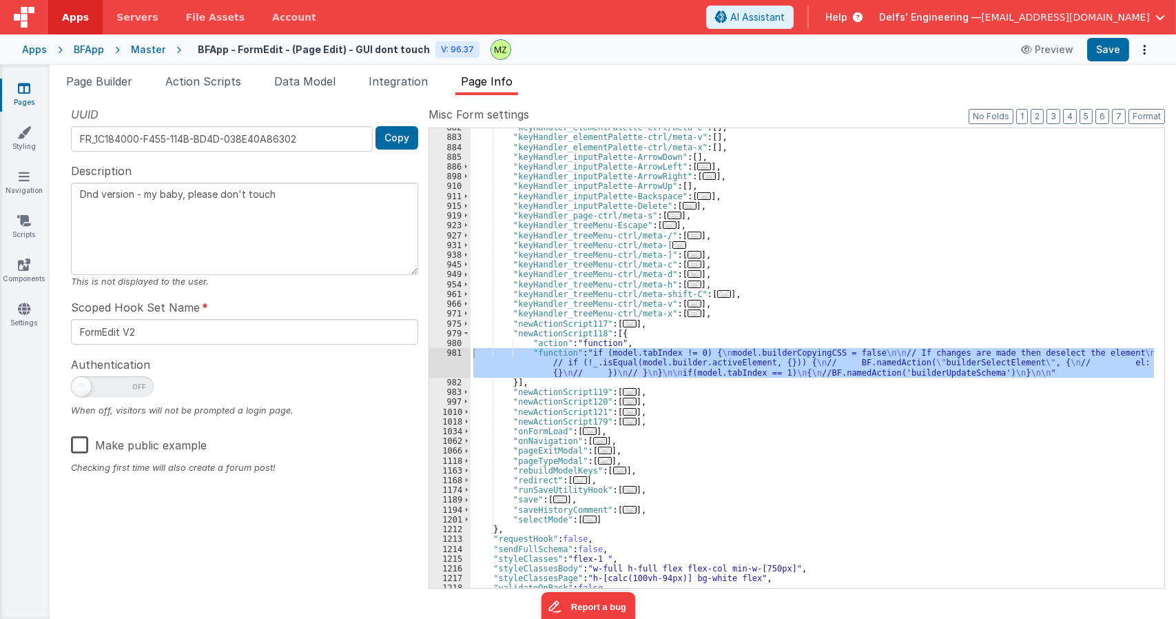
click at [547, 336] on div ""keyHandler_elementPalette-ctrl/meta-c" : [ ] , "keyHandler_elementPalette-ctrl…" at bounding box center [812, 362] width 683 height 479
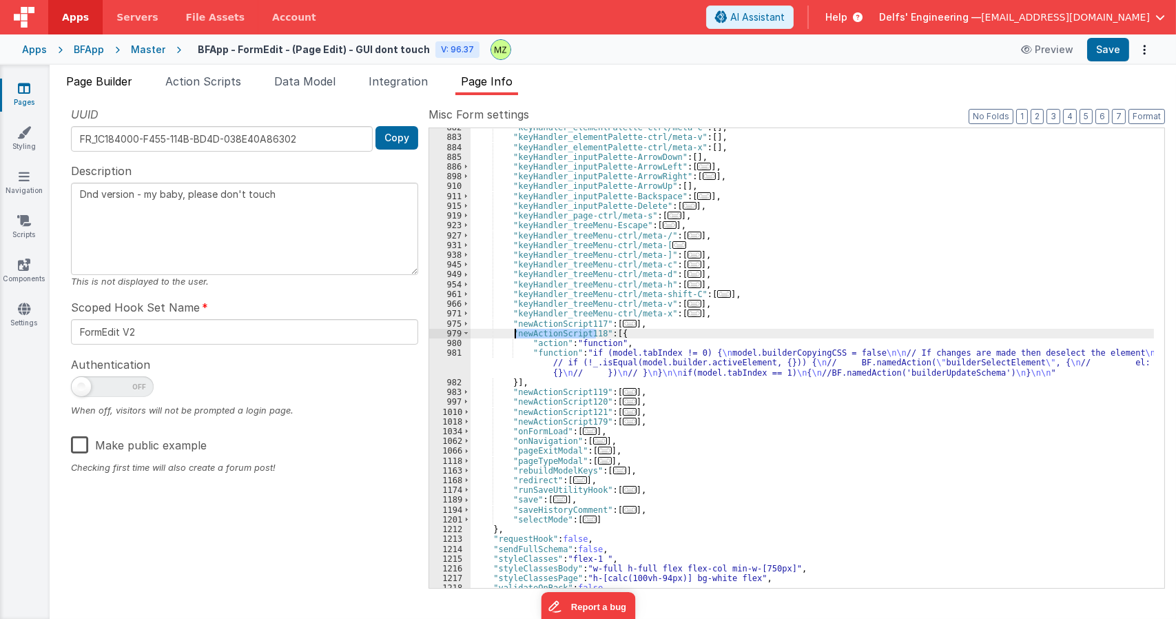
click at [118, 78] on span "Page Builder" at bounding box center [99, 81] width 66 height 14
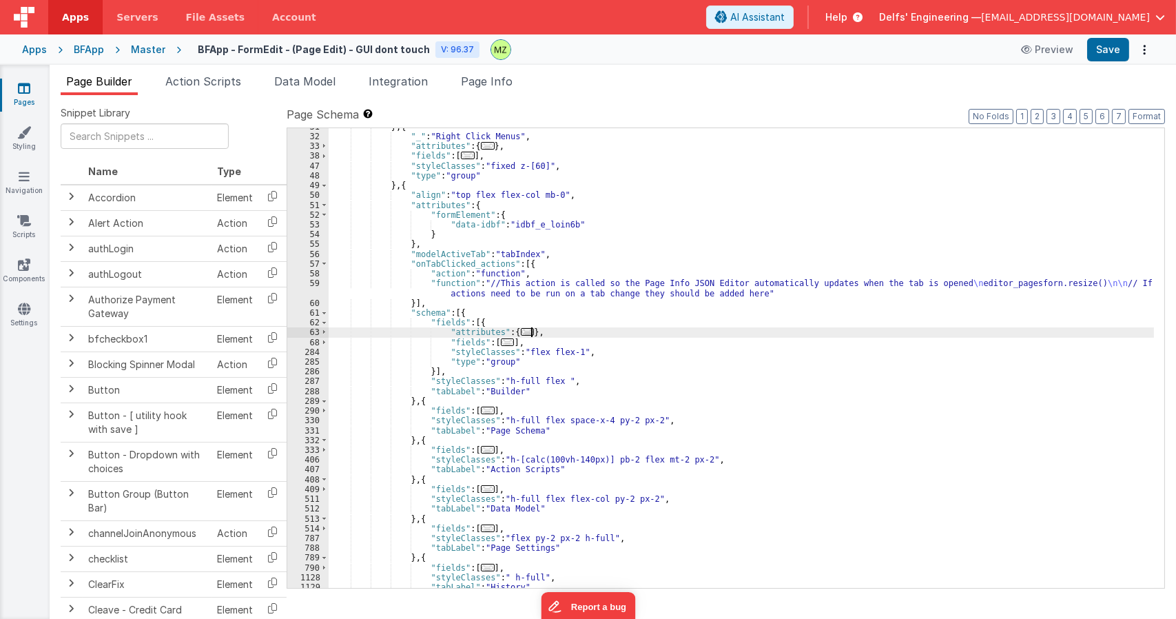
click at [579, 336] on div "} , { "_" : "Right Click Menus" , "attributes" : { ... } , "fields" : [ ... ] ,…" at bounding box center [741, 361] width 825 height 479
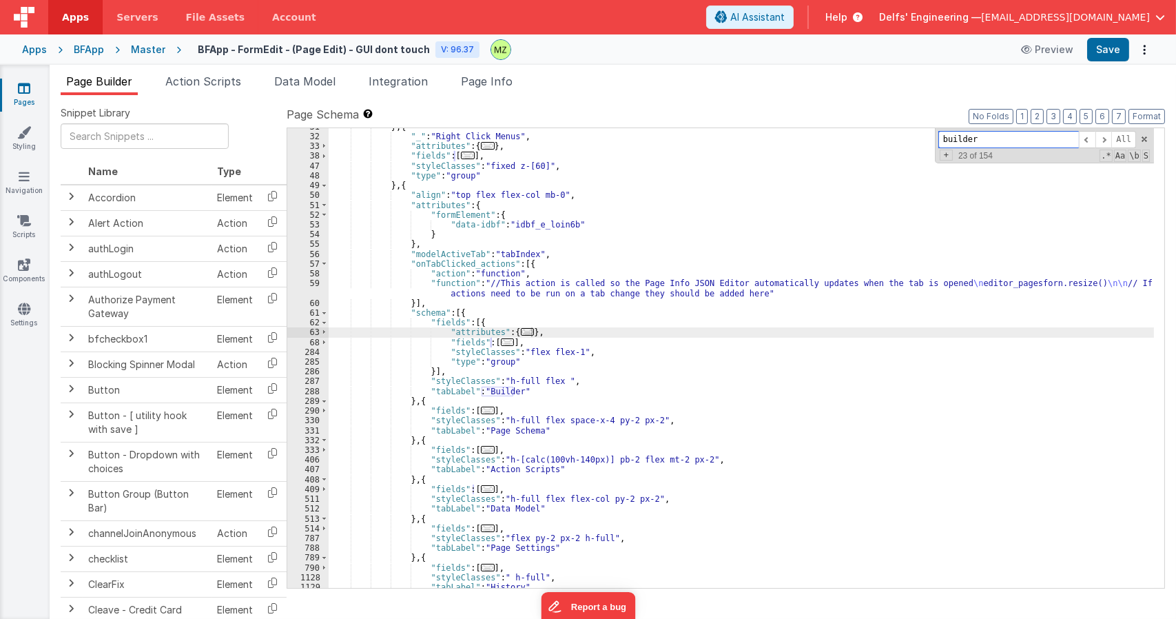
paste input "newActionScript118"
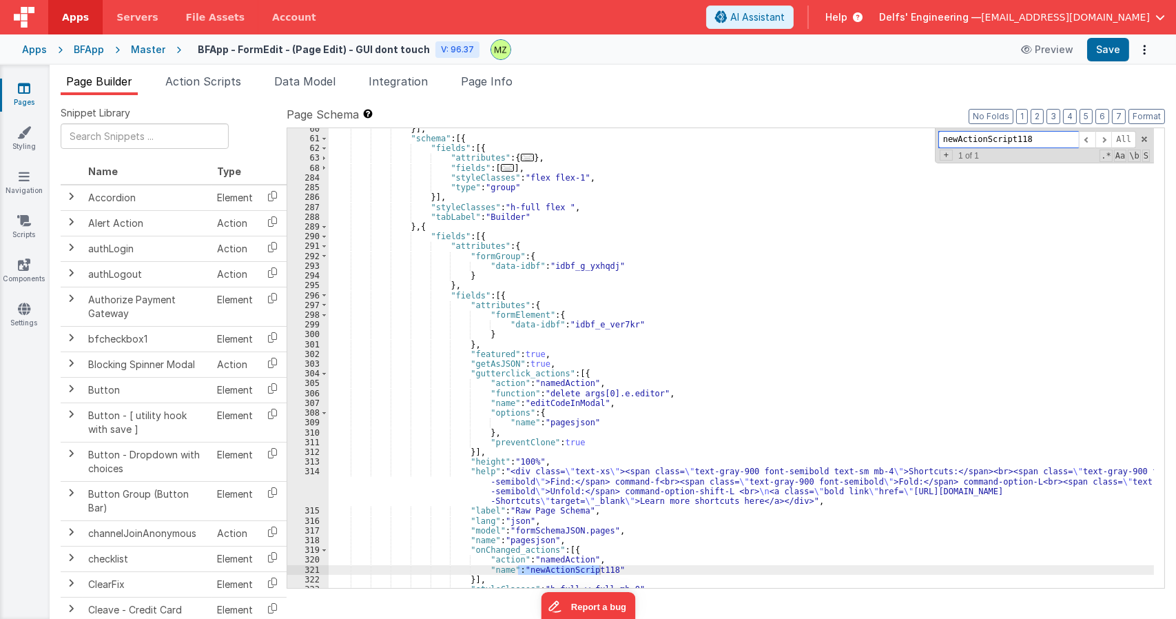
scroll to position [325, 0]
type input "newActionScript118"
click at [495, 88] on li "Page Info" at bounding box center [486, 84] width 63 height 22
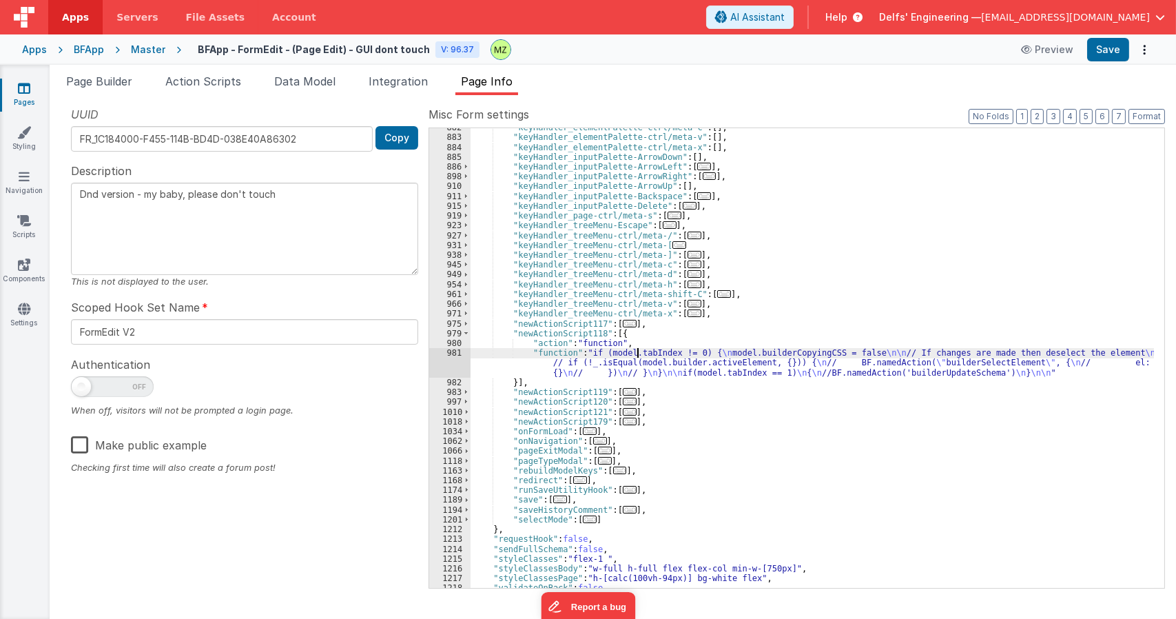
click at [638, 349] on div ""keyHandler_elementPalette-ctrl/meta-c" : [ ] , "keyHandler_elementPalette-ctrl…" at bounding box center [812, 362] width 683 height 479
click at [759, 373] on div ""keyHandler_elementPalette-ctrl/meta-c" : [ ] , "keyHandler_elementPalette-ctrl…" at bounding box center [812, 362] width 683 height 479
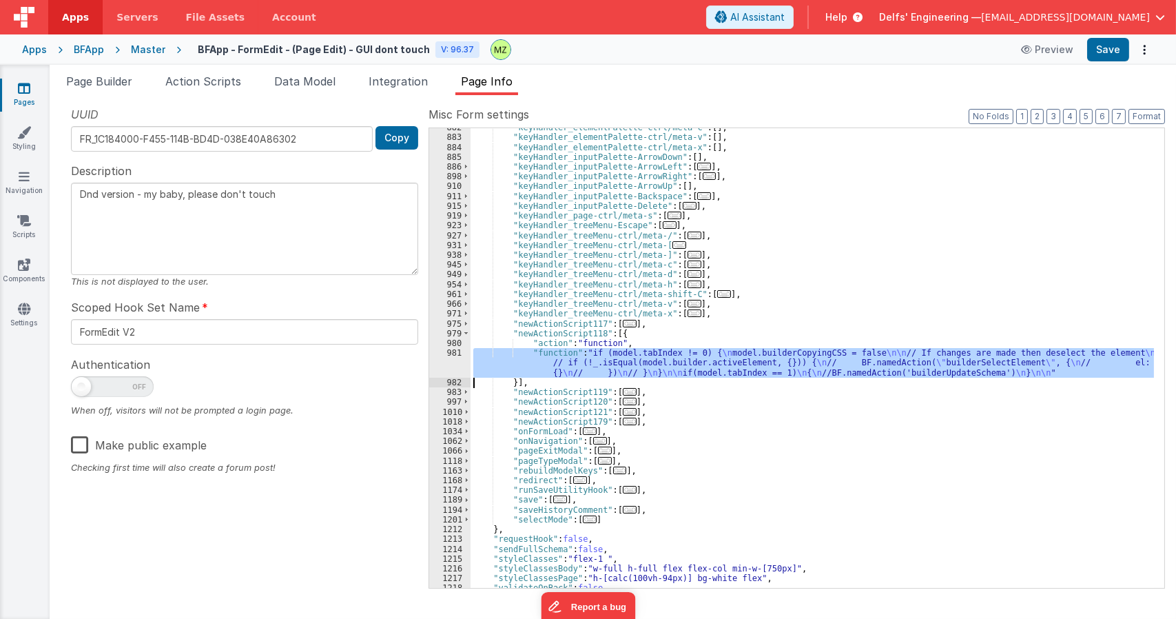
click at [759, 373] on div ""keyHandler_elementPalette-ctrl/meta-c" : [ ] , "keyHandler_elementPalette-ctrl…" at bounding box center [812, 362] width 683 height 479
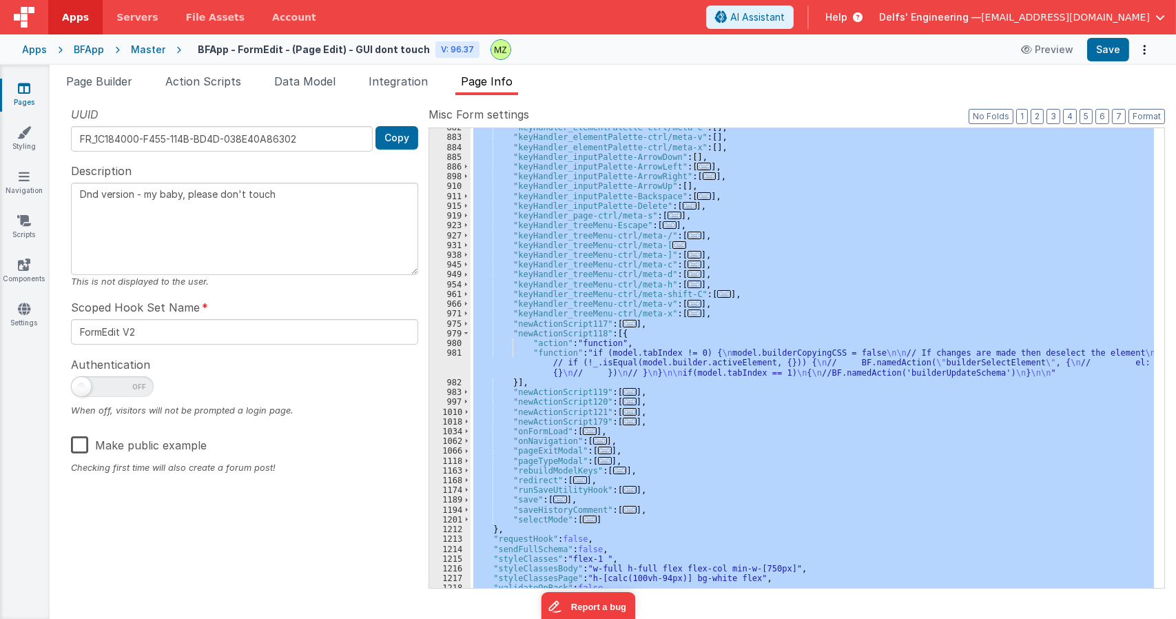
click at [759, 373] on div ""keyHandler_elementPalette-ctrl/meta-c" : [ ] , "keyHandler_elementPalette-ctrl…" at bounding box center [812, 362] width 683 height 479
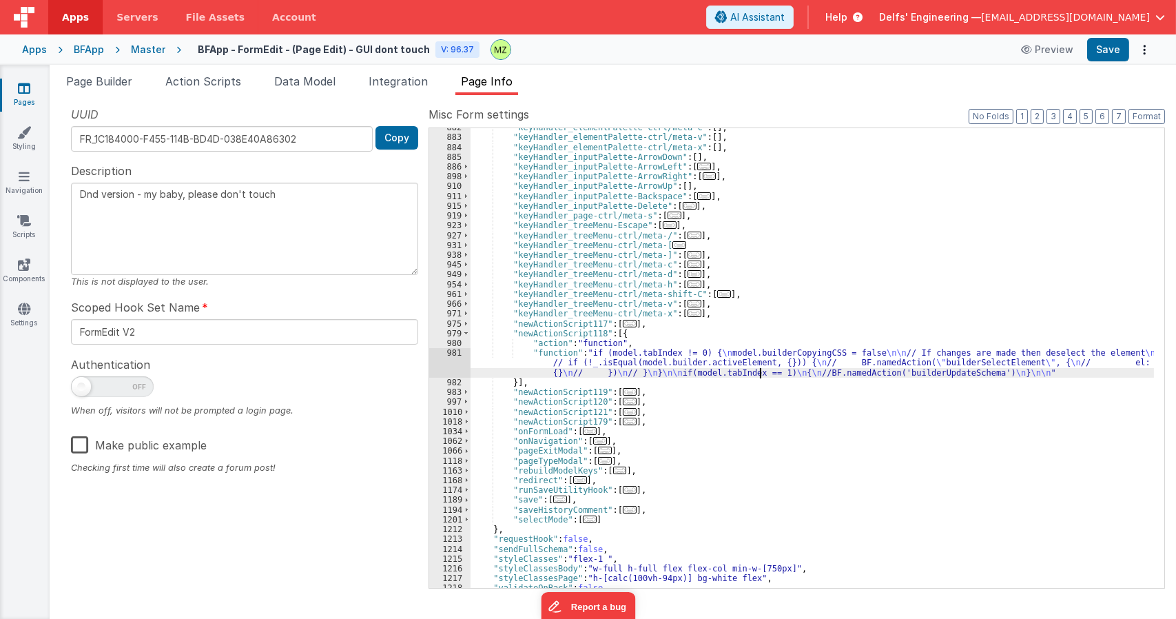
click at [759, 373] on div ""keyHandler_elementPalette-ctrl/meta-c" : [ ] , "keyHandler_elementPalette-ctrl…" at bounding box center [812, 362] width 683 height 479
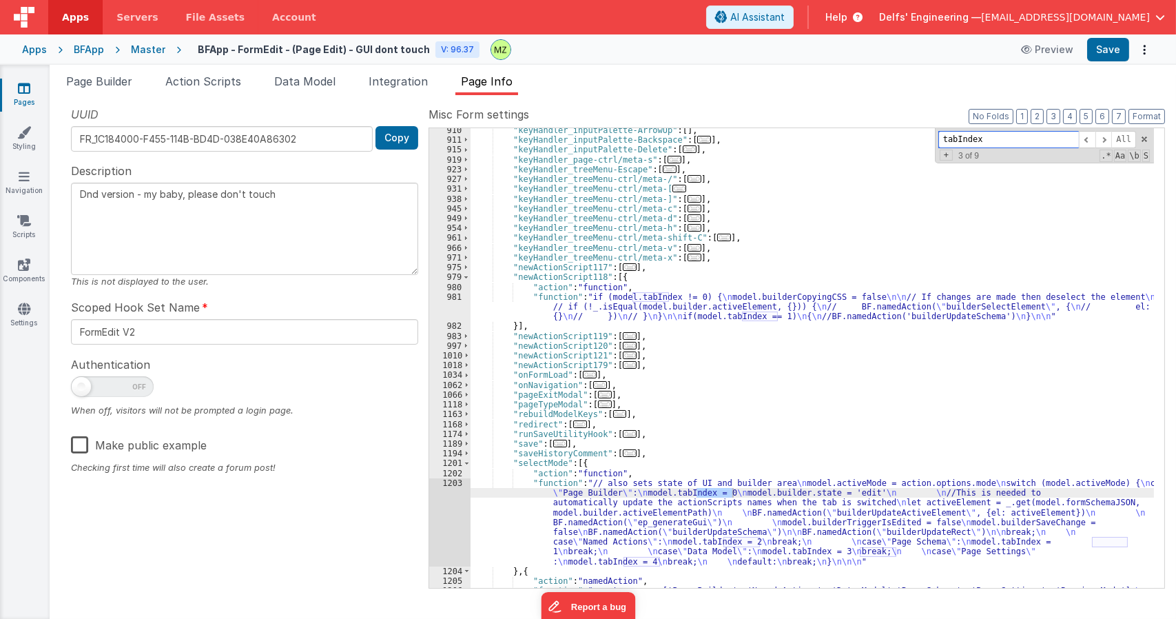
scroll to position [1598, 0]
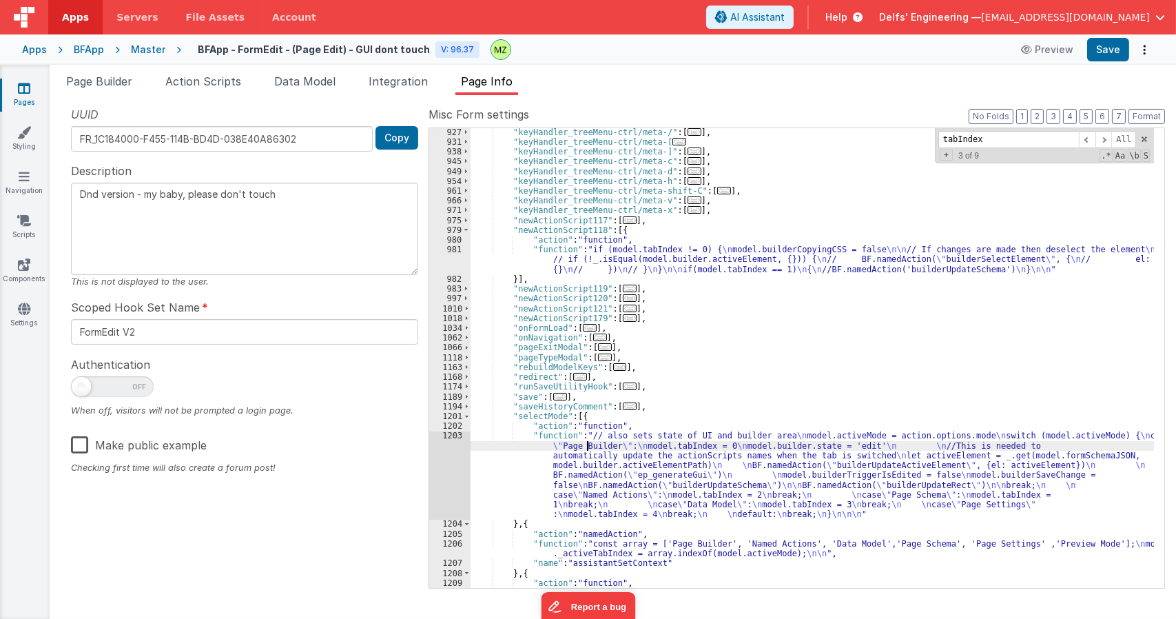
click at [589, 449] on div ""keyHandler_treeMenu-ctrl/meta-/" : [ ... ] , "keyHandler_treeMenu-ctrl/meta-[ …" at bounding box center [812, 410] width 683 height 567
click at [445, 440] on div "1203" at bounding box center [449, 475] width 41 height 88
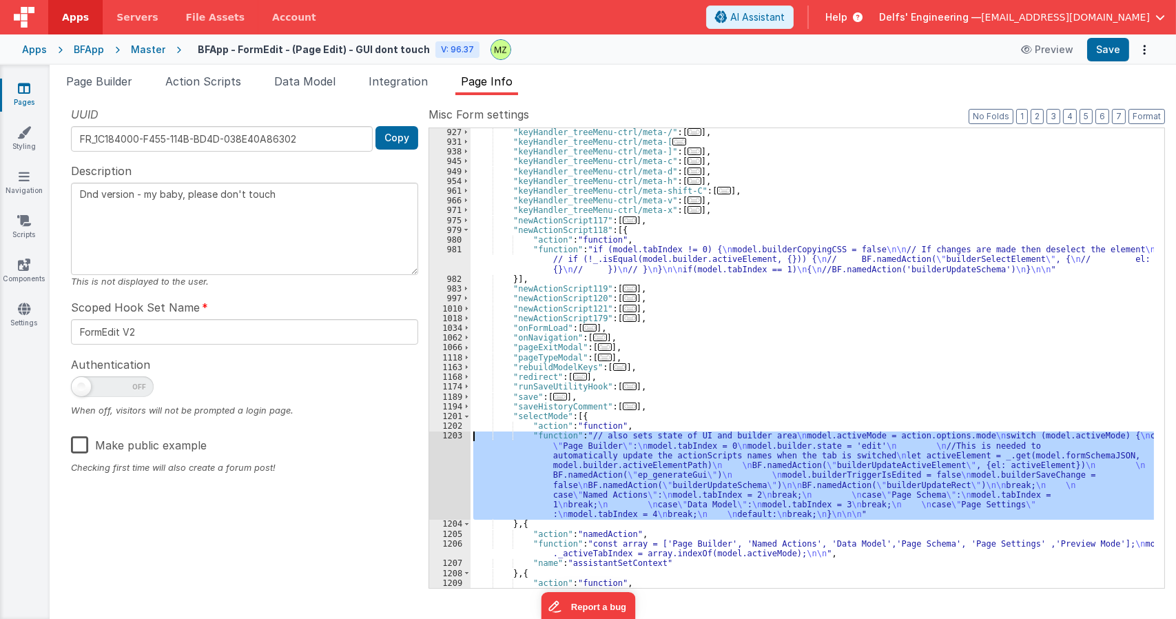
click at [529, 414] on div ""keyHandler_treeMenu-ctrl/meta-/" : [ ... ] , "keyHandler_treeMenu-ctrl/meta-[ …" at bounding box center [812, 410] width 683 height 567
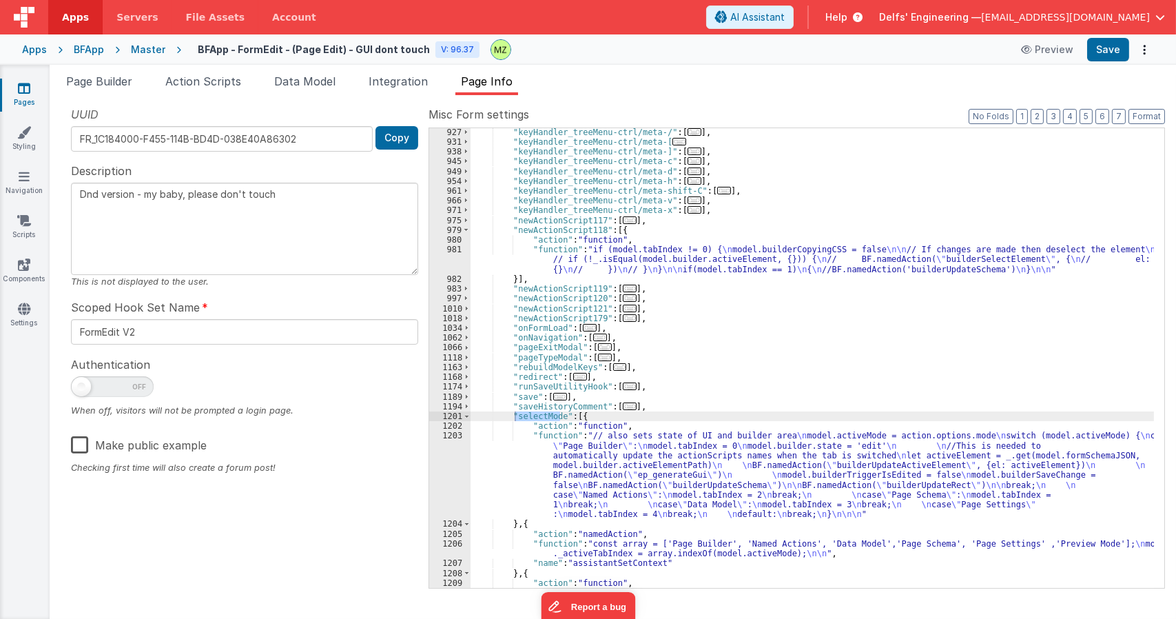
click at [116, 99] on div "Snippet Library Name Type Accordion Element Alert Action Action authLogin Actio…" at bounding box center [613, 357] width 1126 height 524
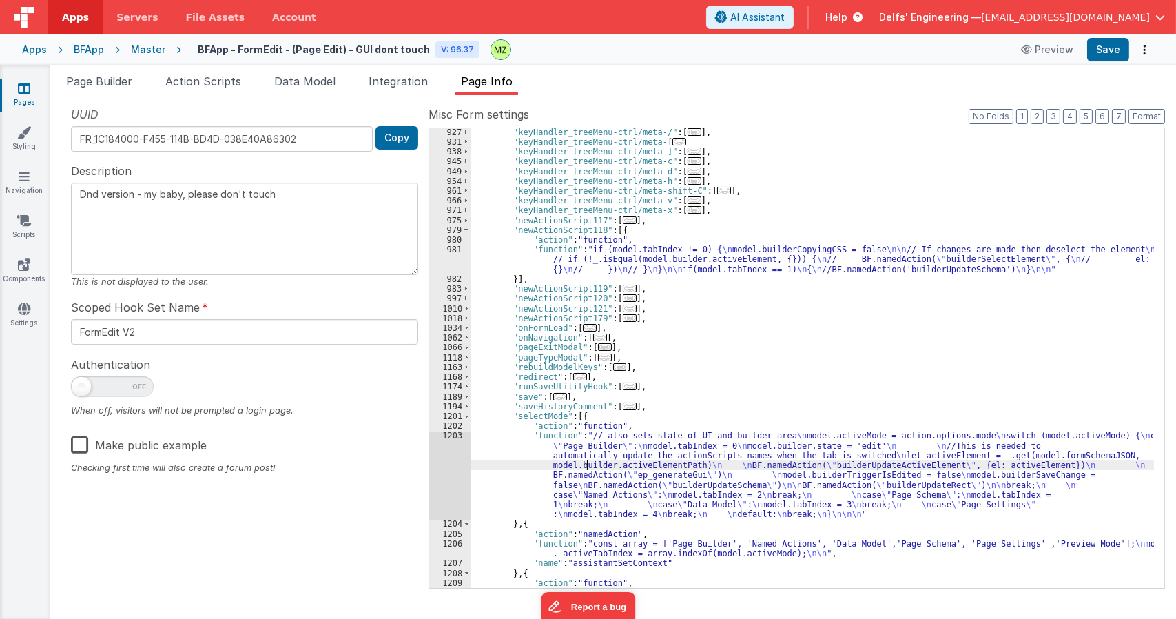
click at [587, 460] on div ""keyHandler_treeMenu-ctrl/meta-/" : [ ... ] , "keyHandler_treeMenu-ctrl/meta-[ …" at bounding box center [812, 410] width 683 height 567
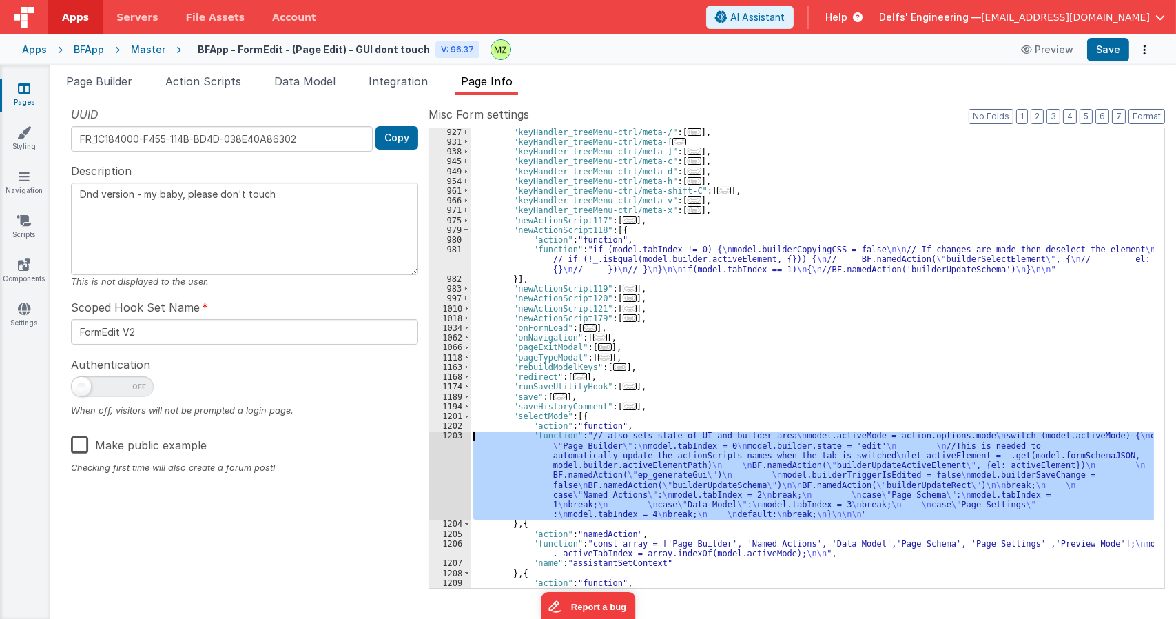
click at [449, 436] on div "1203" at bounding box center [449, 475] width 41 height 88
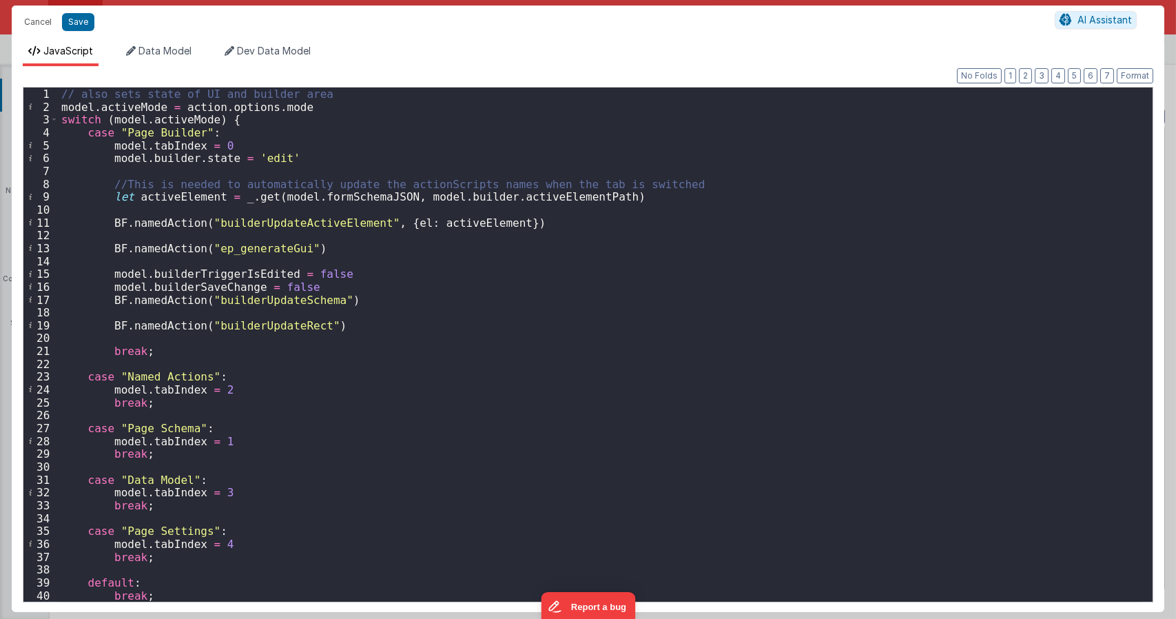
click at [249, 226] on div "// also sets state of UI and builder area model . activeMode = action . options…" at bounding box center [601, 356] width 1084 height 539
type textarea "Dnd version - my baby, please don't touch"
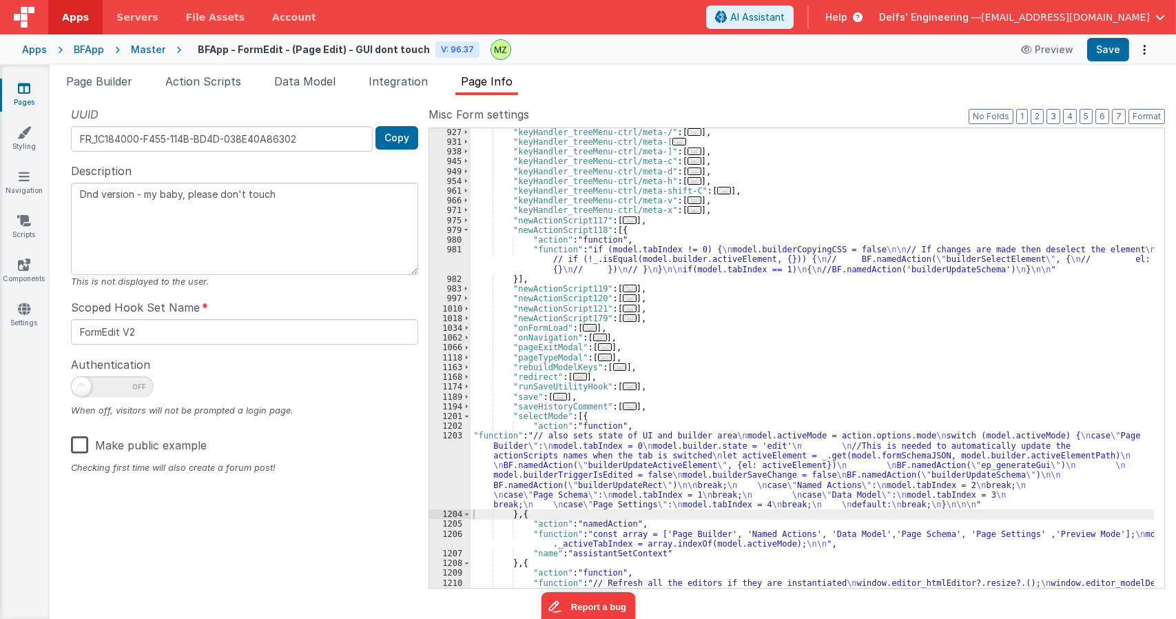
click at [734, 327] on div ""keyHandler_treeMenu-ctrl/meta-/" : [ ... ] , "keyHandler_treeMenu-ctrl/meta-[ …" at bounding box center [812, 410] width 683 height 567
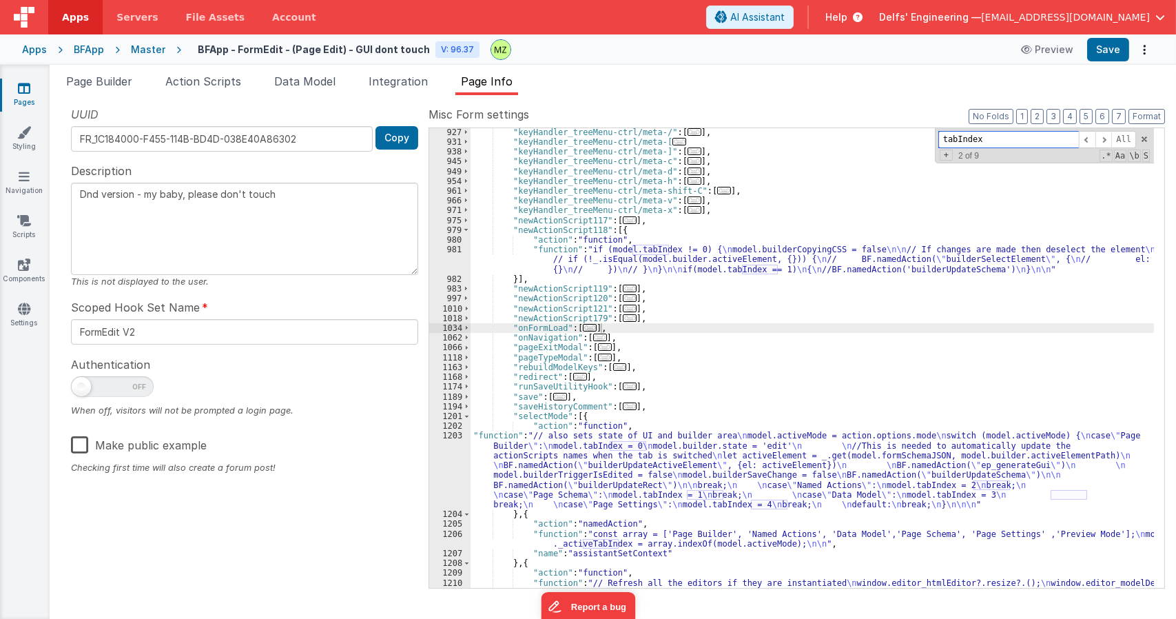
paste input "builderUpdateActiveElement"
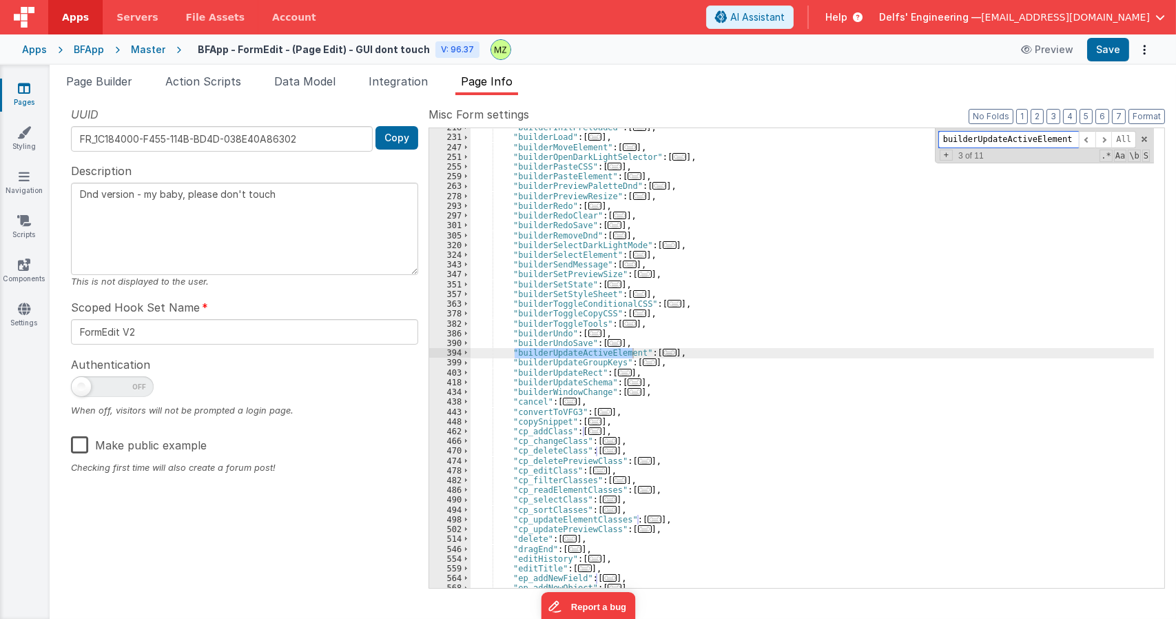
scroll to position [485, 0]
type input "builderUpdateActiveElement"
click at [663, 355] on span "..." at bounding box center [670, 353] width 14 height 8
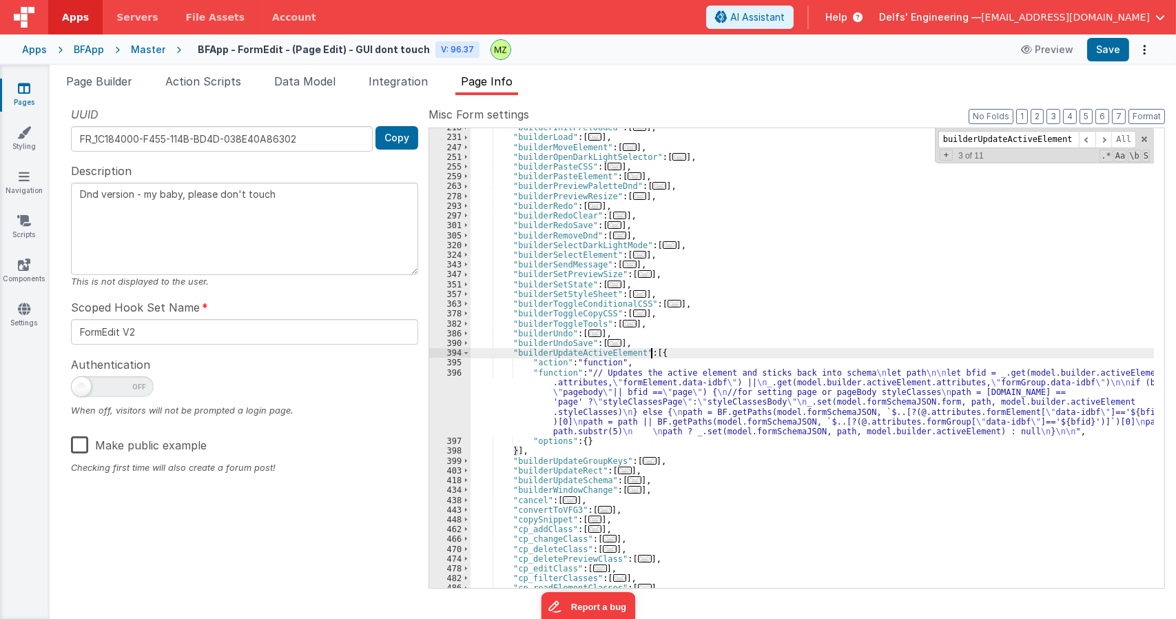
click at [620, 400] on div ""builderInitPreloaded" : [ ... ] , "builderLoad" : [ ... ] , "builderMoveElemen…" at bounding box center [812, 362] width 683 height 479
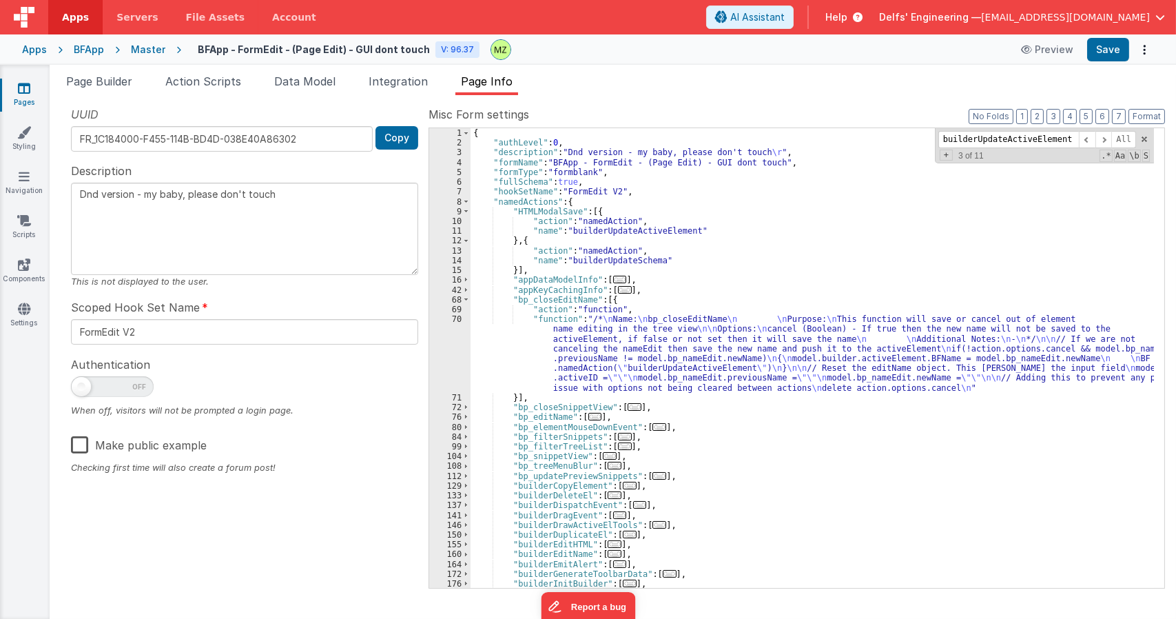
scroll to position [0, 0]
click at [592, 369] on div "{ "authLevel" : 0 , "description" : "Dnd version - my baby, please don't touch …" at bounding box center [812, 367] width 683 height 479
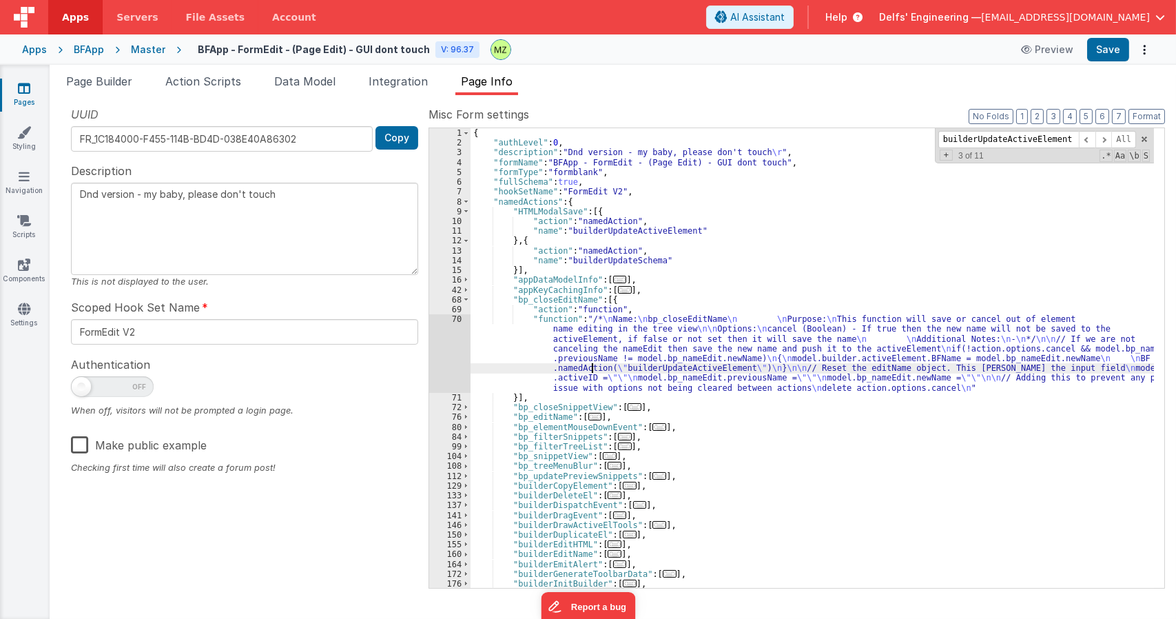
click at [451, 322] on div "70" at bounding box center [449, 353] width 41 height 79
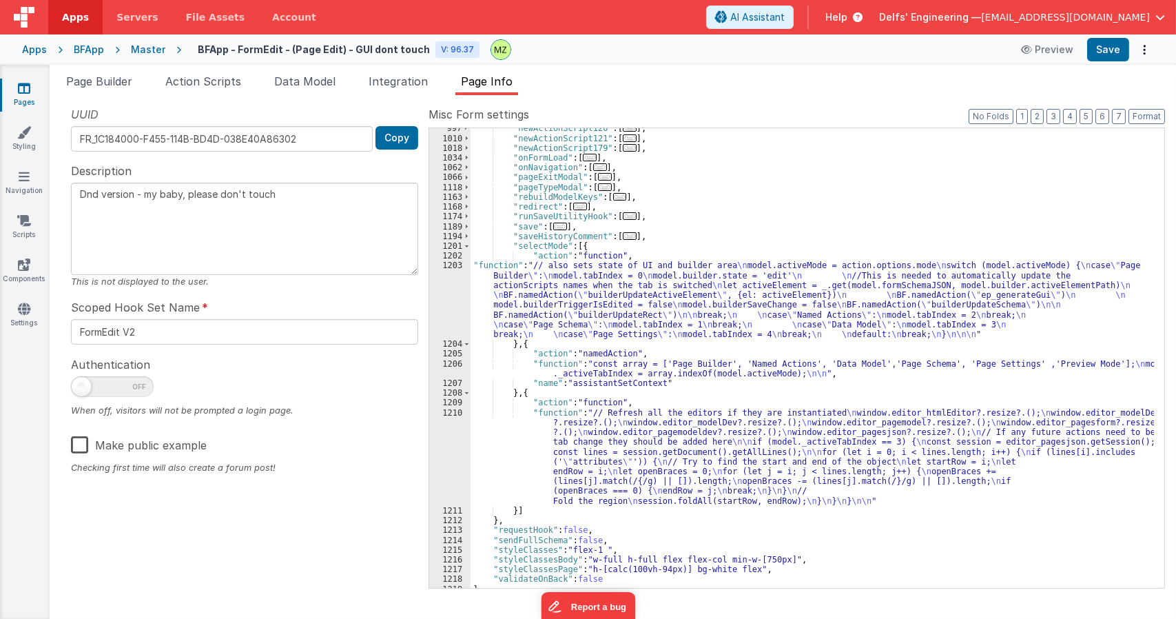
scroll to position [2022, 0]
click at [593, 327] on div ""newActionScript120" : [ ... ] , "newActionScript121" : [ ... ] , "newActionScr…" at bounding box center [812, 363] width 683 height 479
click at [449, 271] on div "1203" at bounding box center [449, 300] width 41 height 79
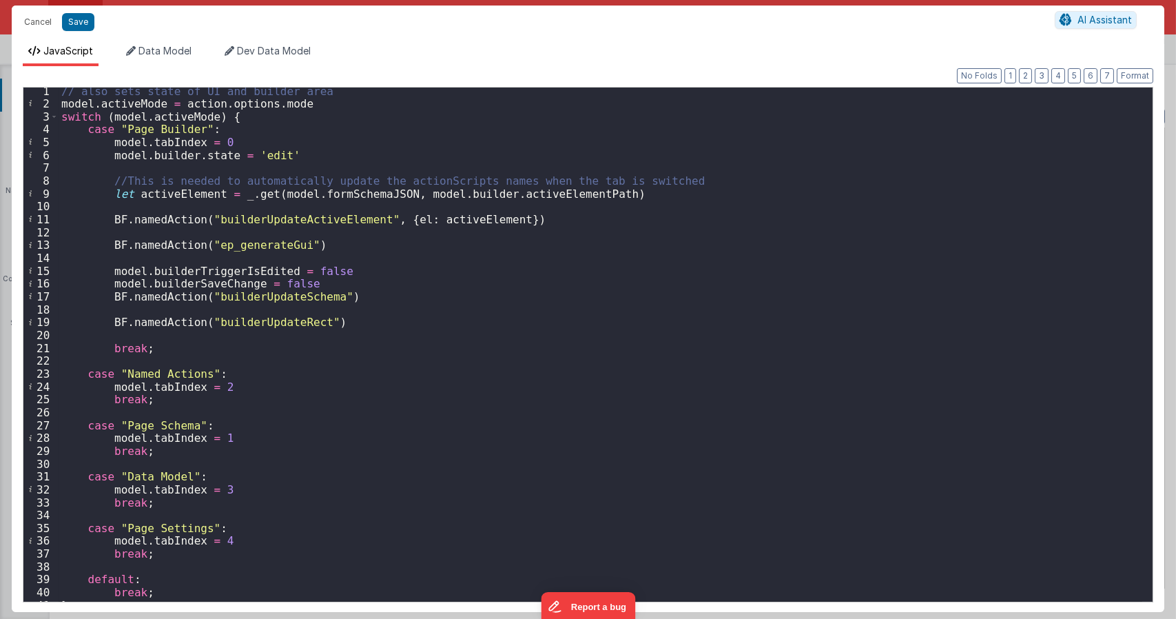
scroll to position [3, 0]
drag, startPoint x: 515, startPoint y: 219, endPoint x: 107, endPoint y: 223, distance: 408.6
click at [107, 223] on div "// also sets state of UI and builder area model . activeMode = action . options…" at bounding box center [601, 354] width 1084 height 539
click at [224, 426] on div "// also sets state of UI and builder area model . activeMode = action . options…" at bounding box center [601, 354] width 1084 height 539
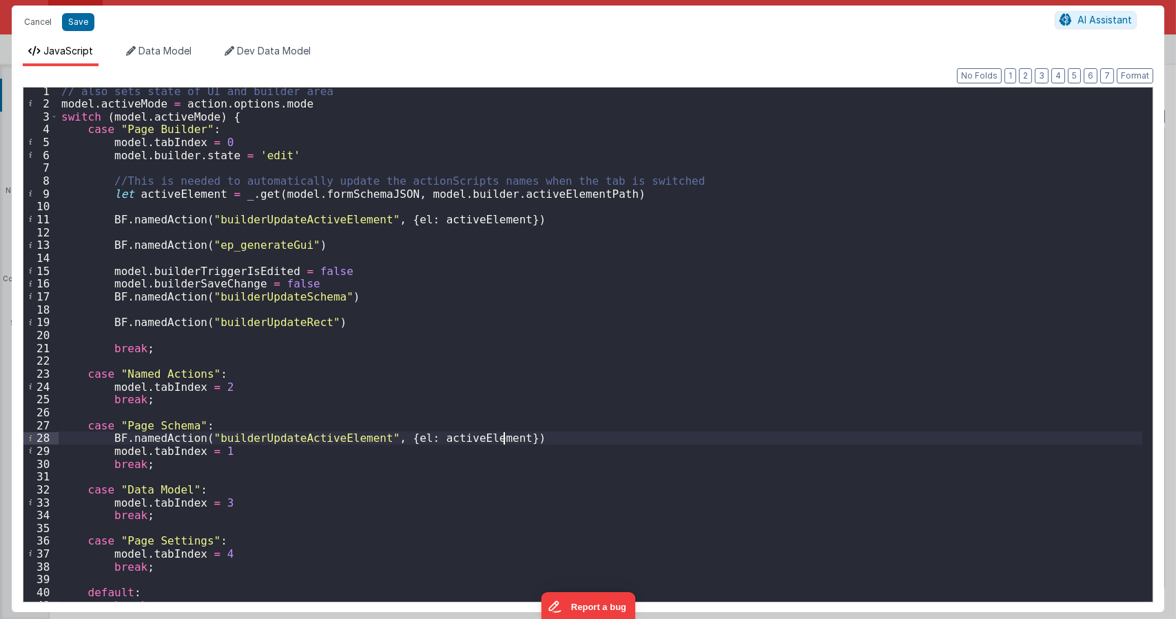
click at [110, 224] on div "// also sets state of UI and builder area model . activeMode = action . options…" at bounding box center [601, 354] width 1084 height 539
click at [291, 218] on div "// also sets state of UI and builder area model . activeMode = action . options…" at bounding box center [601, 354] width 1084 height 539
type textarea "Dnd version - my baby, please don't touch"
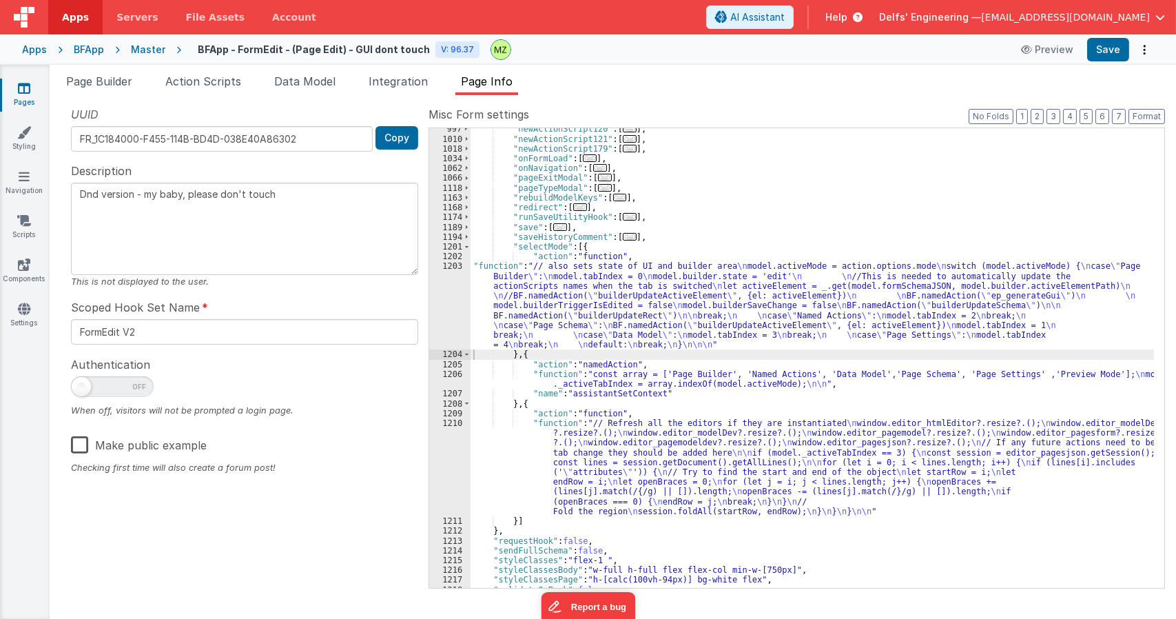
click at [774, 318] on div ""newActionScript120" : [ ... ] , "newActionScript121" : [ ... ] , "newActionScr…" at bounding box center [812, 363] width 683 height 479
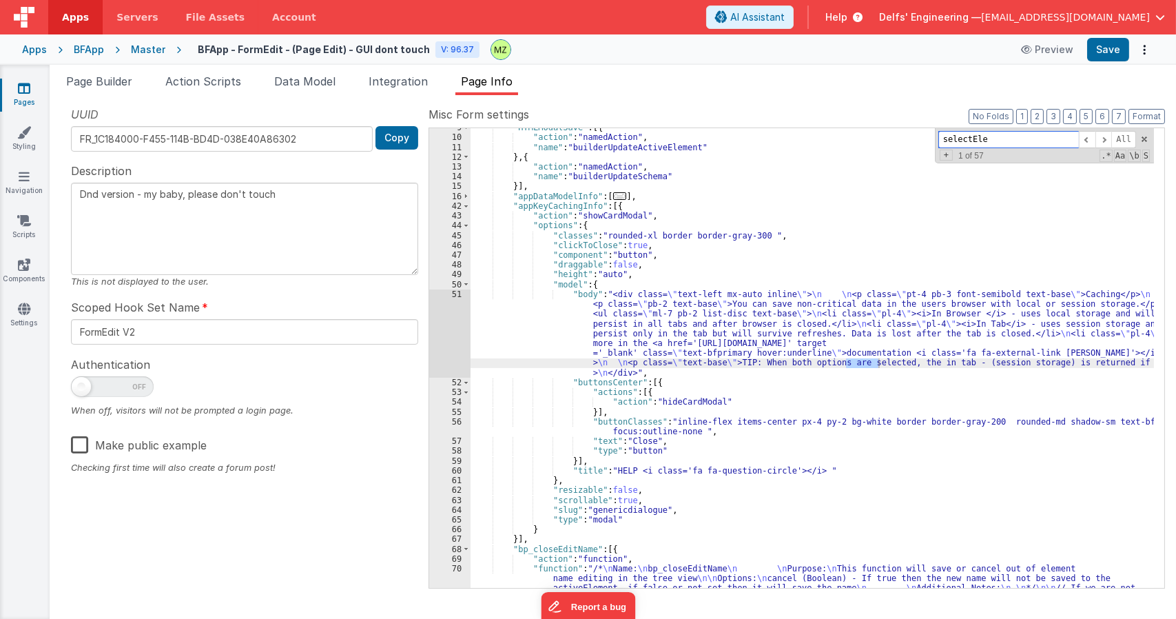
scroll to position [652, 0]
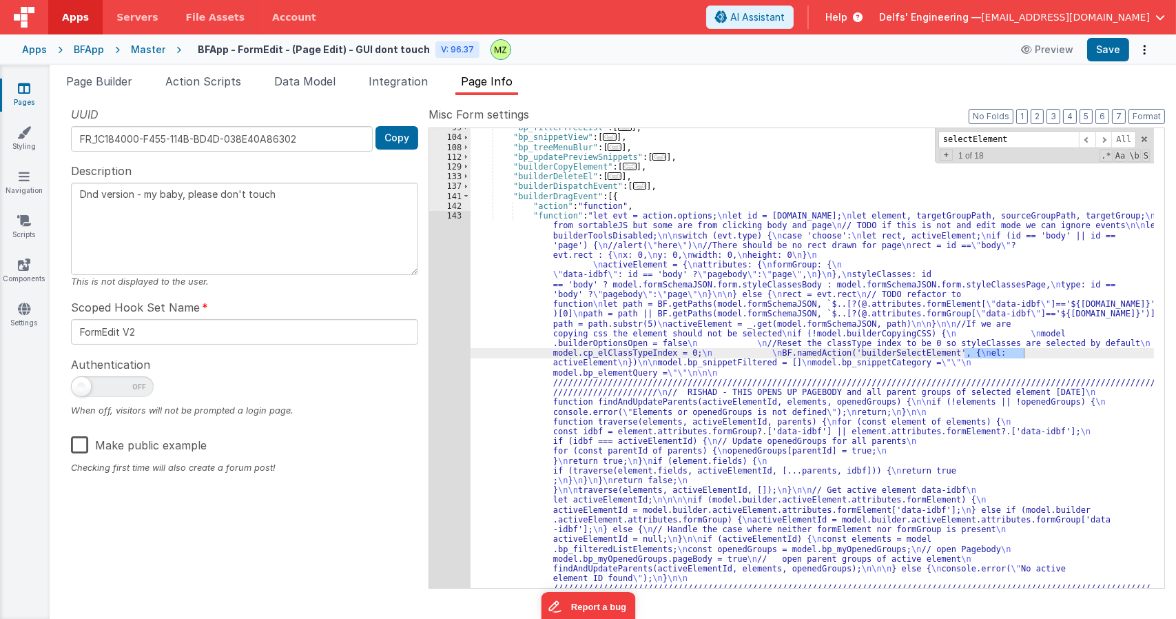
click at [1000, 351] on div ""bp_filterTreeList" : [ ... ] , "bp_snippetView" : [ ... ] , "bp_treeMenuBlur" …" at bounding box center [812, 358] width 683 height 460
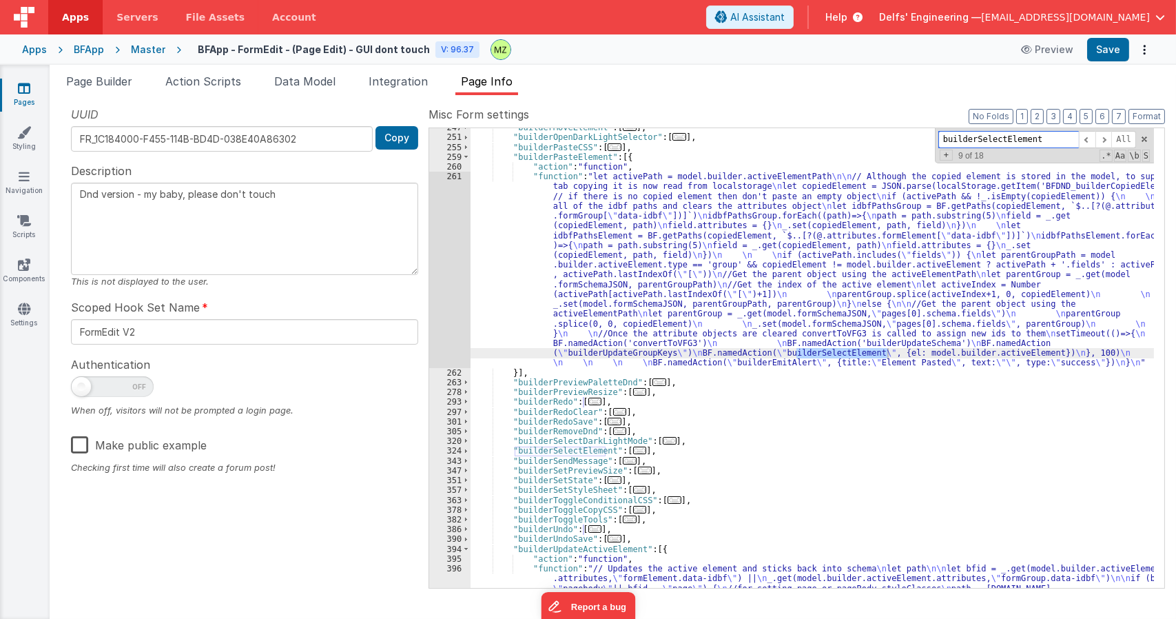
scroll to position [2524, 0]
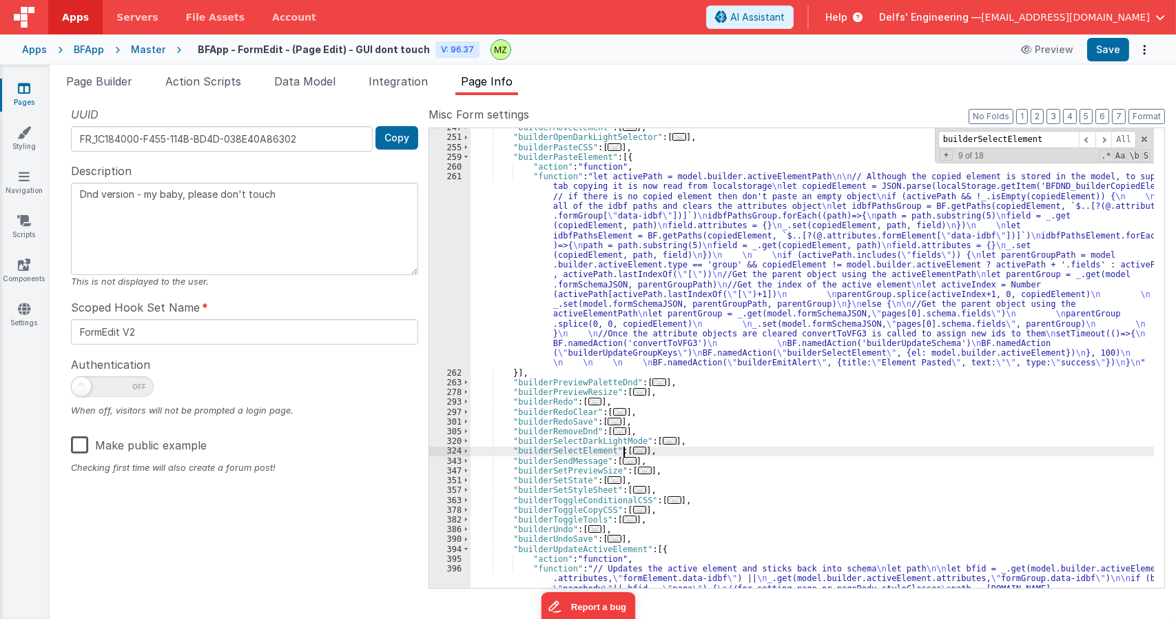
click at [633, 453] on span "..." at bounding box center [640, 450] width 14 height 8
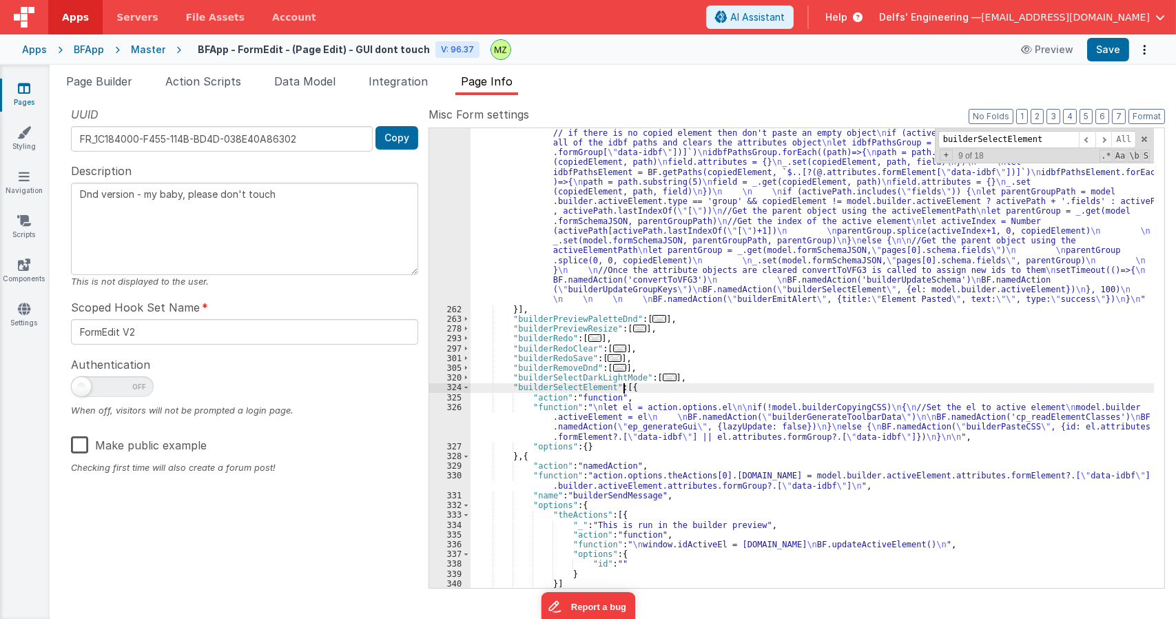
scroll to position [2587, 0]
click at [603, 413] on div ""function" : "let activePath = model.builder.activeElementPath \n\n // Although…" at bounding box center [812, 441] width 683 height 666
click at [445, 411] on div "326" at bounding box center [449, 421] width 41 height 39
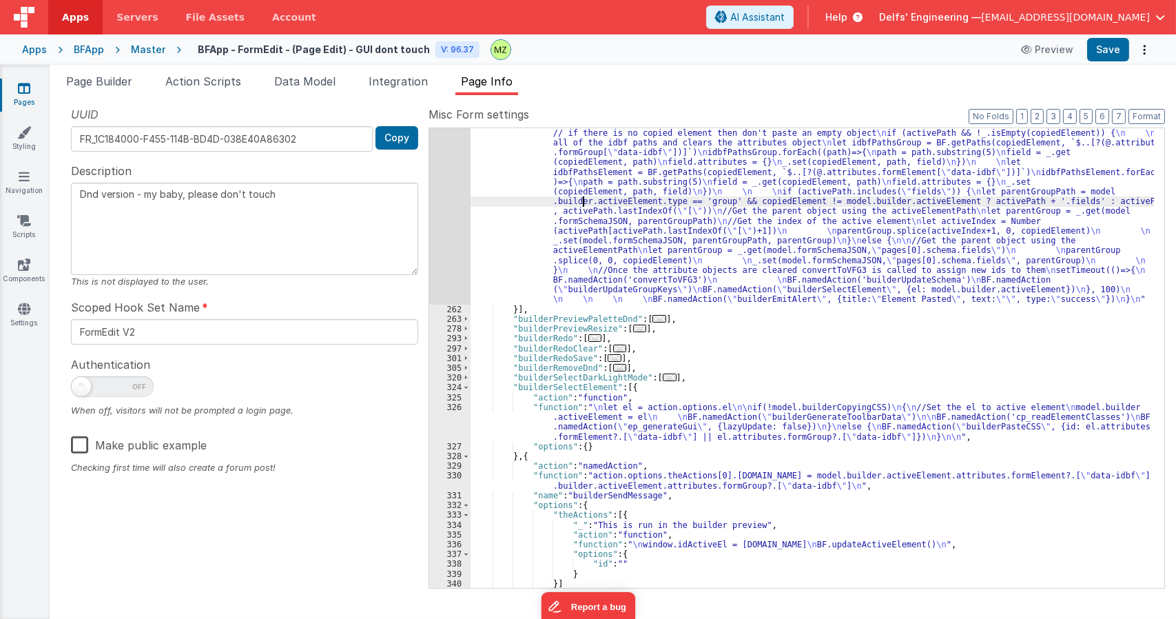
click at [584, 200] on div ""function" : "let activePath = model.builder.activeElementPath \n\n // Although…" at bounding box center [812, 441] width 683 height 666
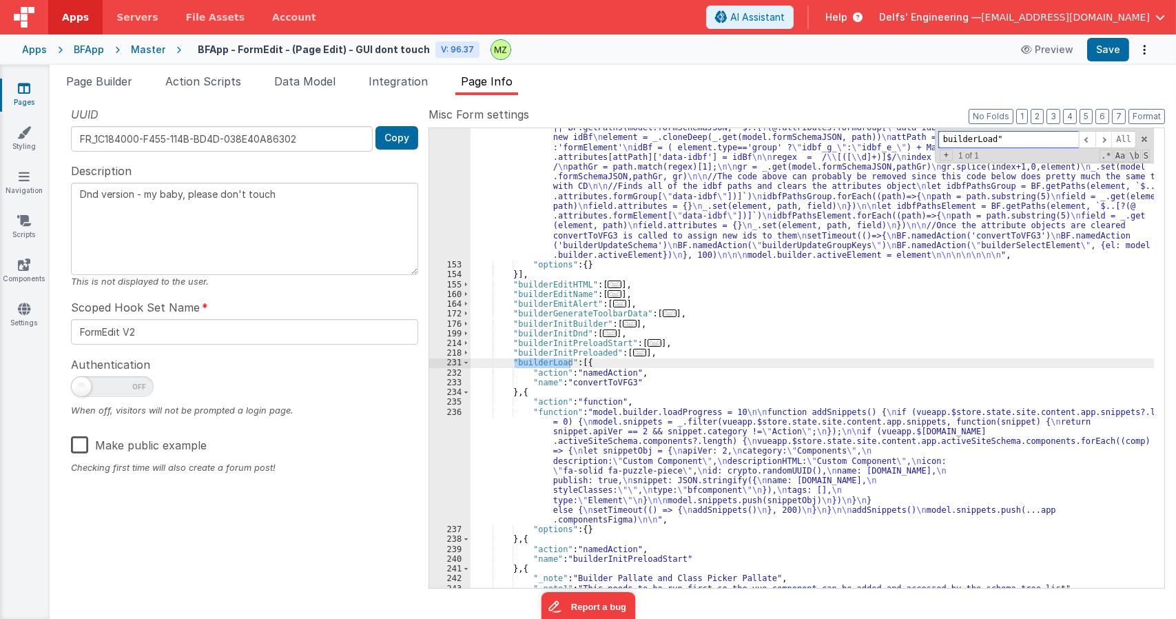
scroll to position [1671, 0]
type input "builderLoad""
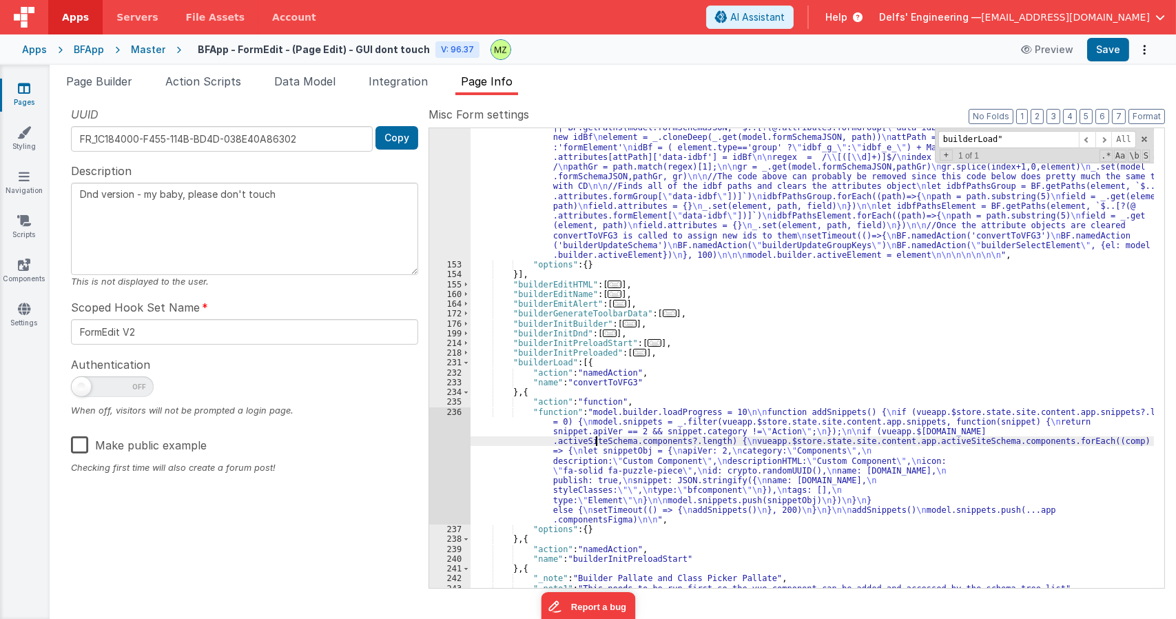
click at [595, 440] on div ""function" : "// Duplicate the selected active el in place \n let path, element…" at bounding box center [812, 412] width 683 height 636
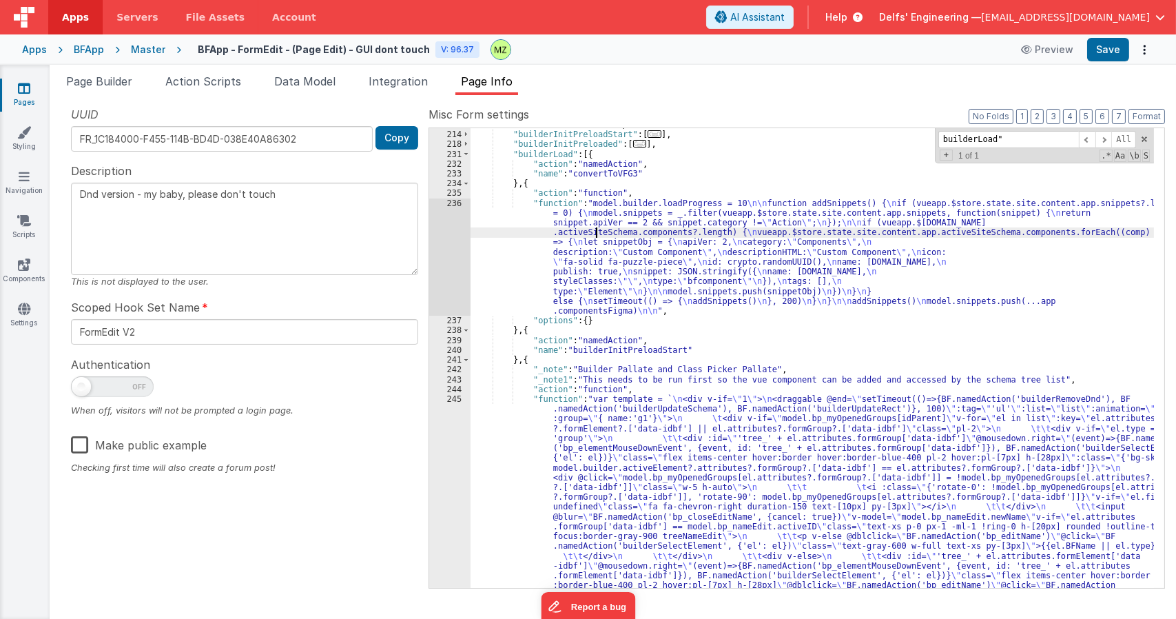
click at [595, 440] on div ""builderInitDnd" : [ ... ] , "builderInitPreloadStart" : [ ... ] , "builderInit…" at bounding box center [812, 536] width 683 height 832
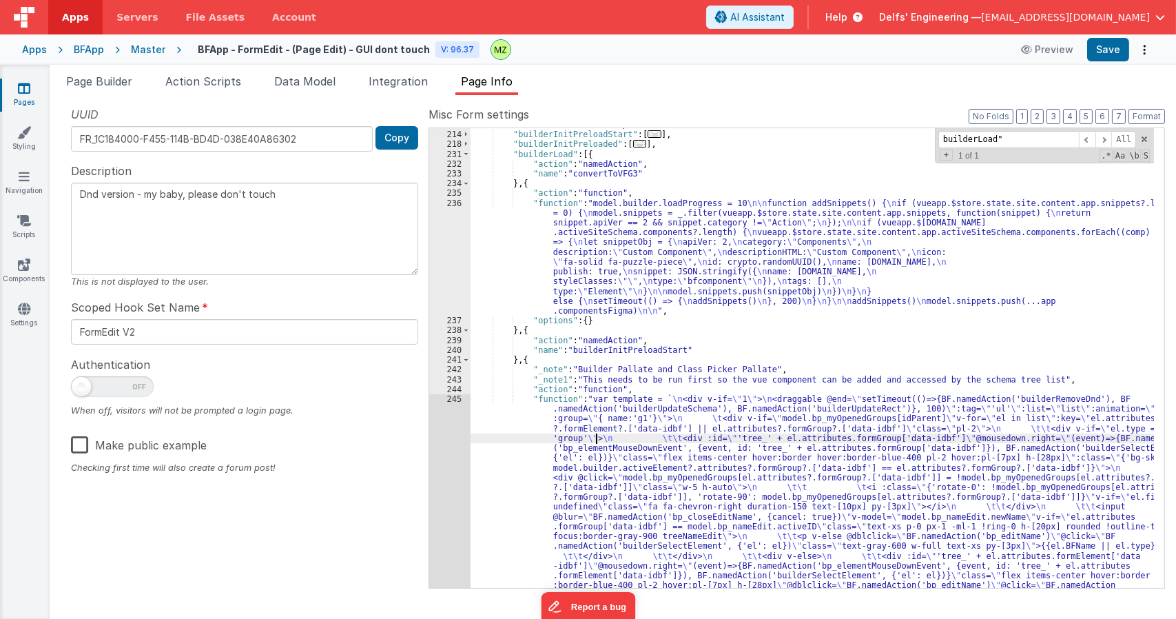
scroll to position [2059, 0]
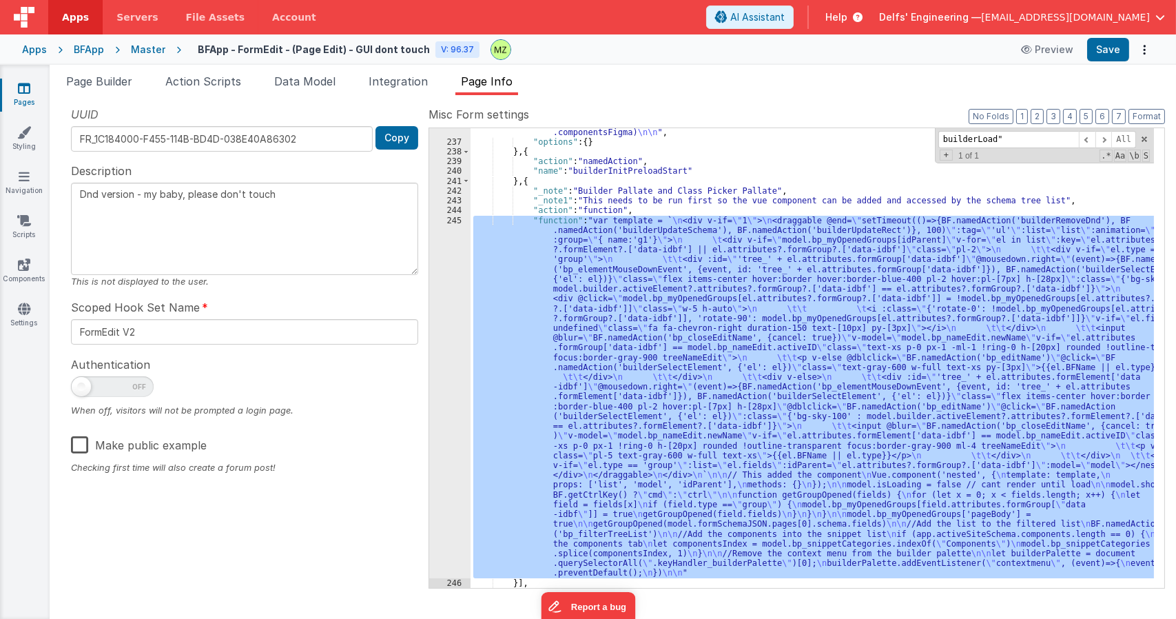
click at [437, 380] on div "245" at bounding box center [449, 397] width 41 height 362
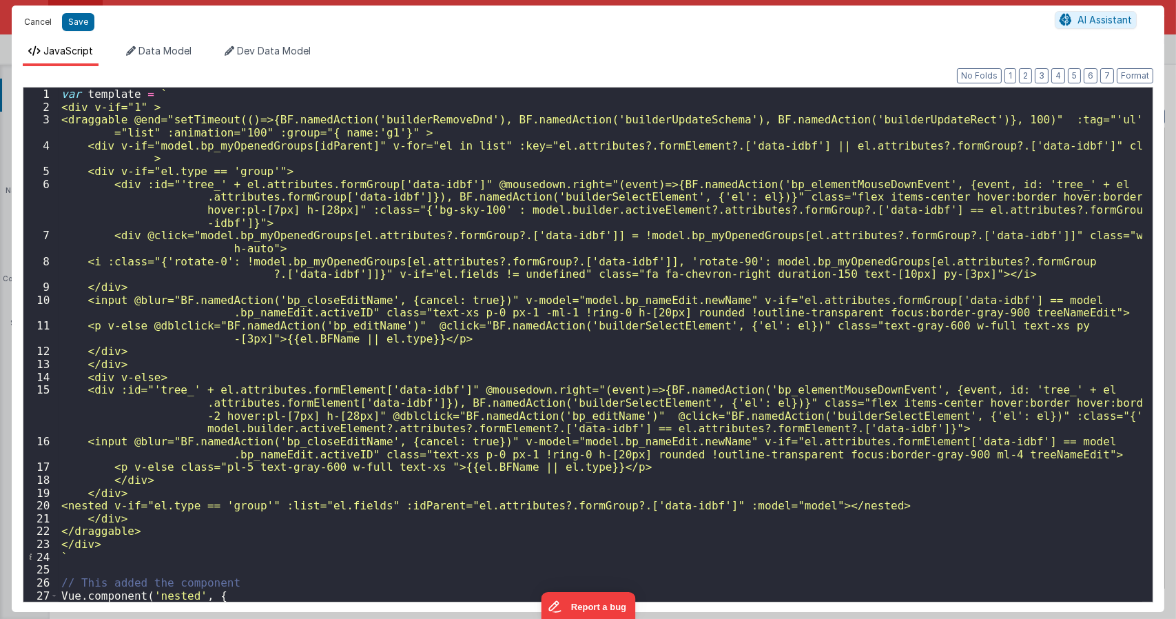
click at [43, 19] on button "Cancel" at bounding box center [37, 21] width 41 height 19
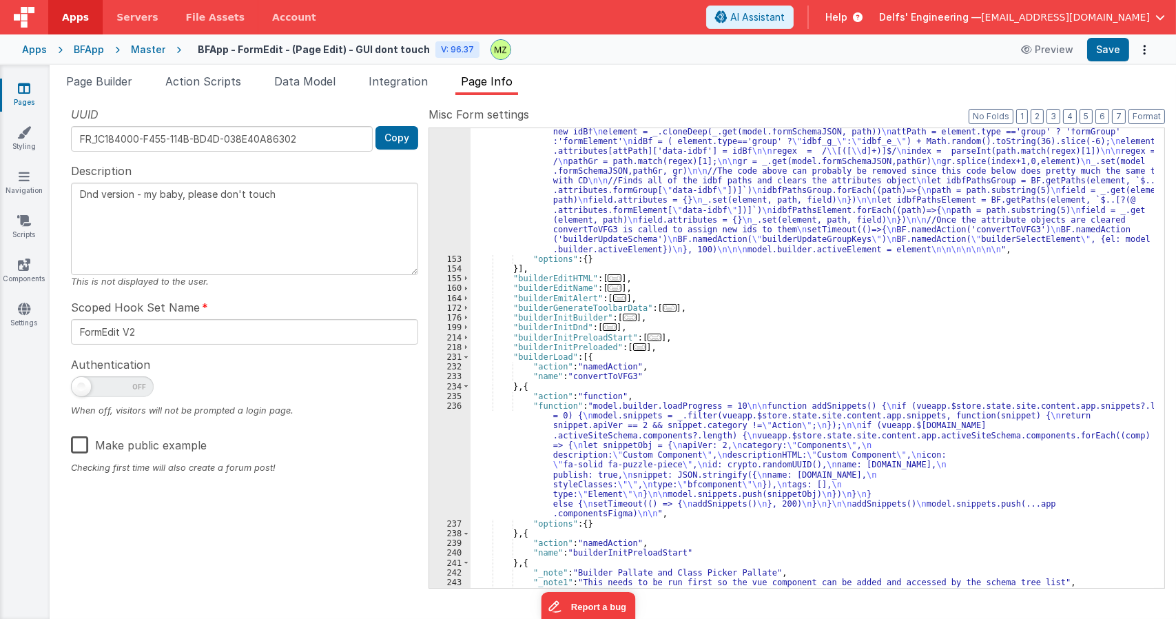
scroll to position [1665, 0]
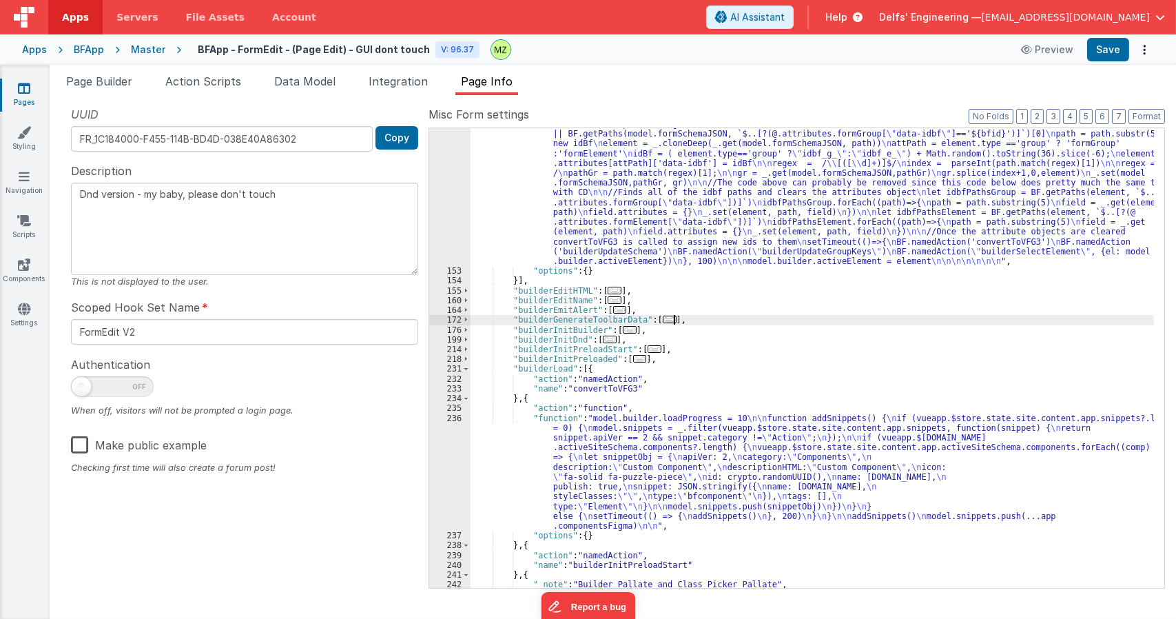
click at [777, 321] on div ""function" : "// Duplicate the selected active el in place \n let path, element…" at bounding box center [812, 418] width 683 height 636
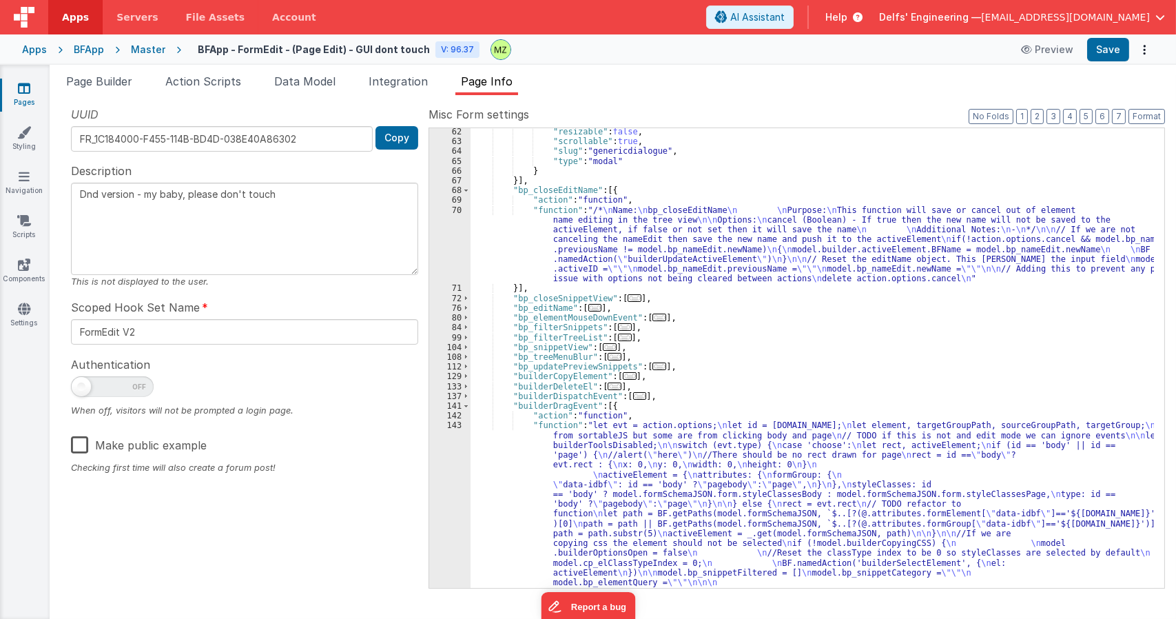
scroll to position [442, 0]
click at [464, 402] on span at bounding box center [466, 406] width 8 height 10
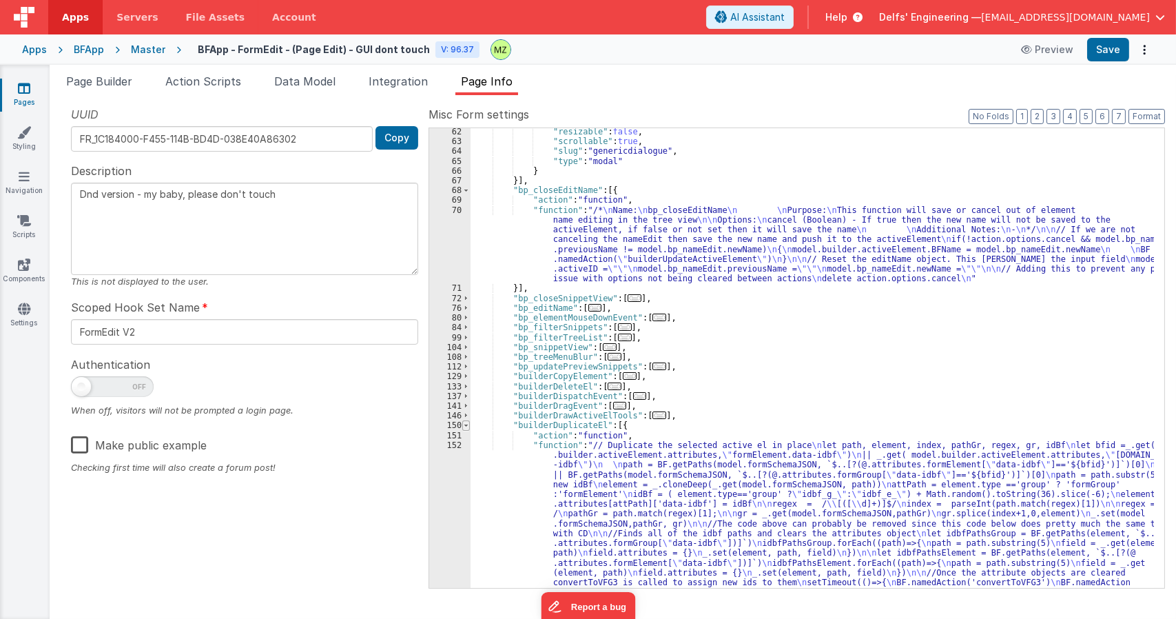
click at [466, 425] on span at bounding box center [466, 425] width 8 height 10
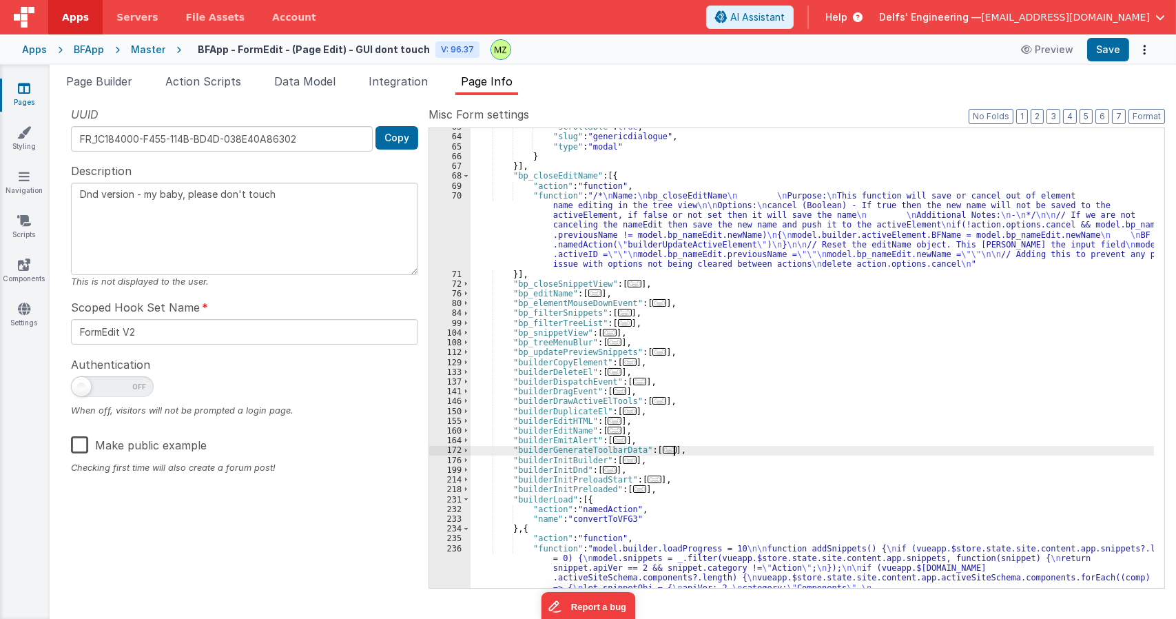
scroll to position [457, 0]
click at [465, 500] on span at bounding box center [466, 500] width 8 height 10
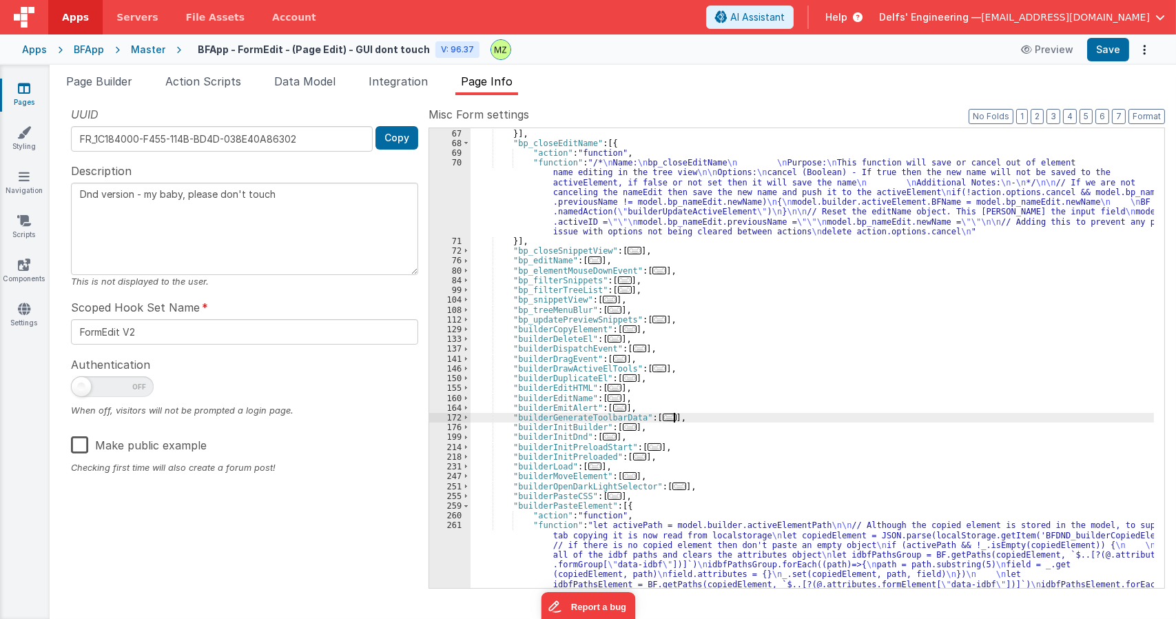
scroll to position [489, 0]
click at [466, 506] on span at bounding box center [466, 506] width 8 height 10
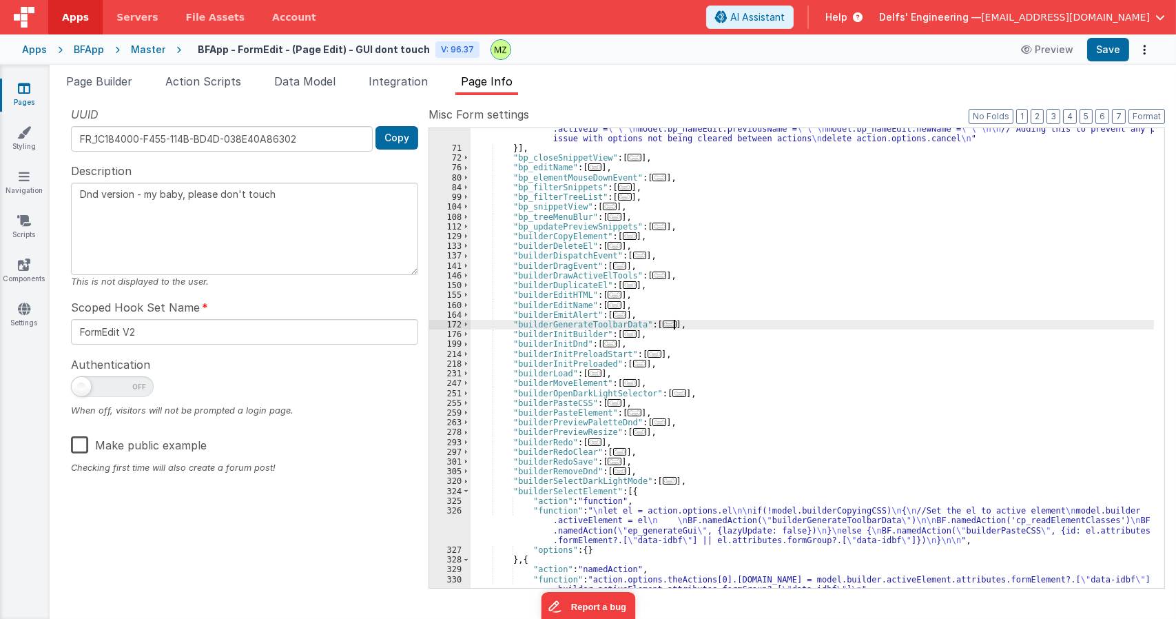
scroll to position [580, 0]
click at [467, 495] on span at bounding box center [466, 493] width 8 height 10
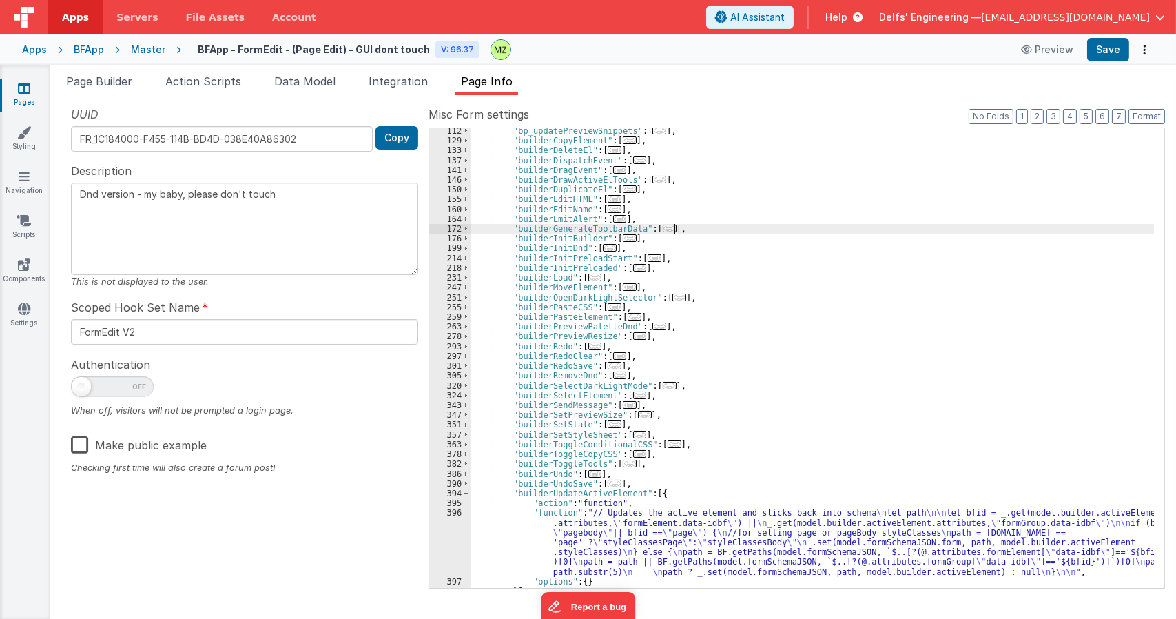
scroll to position [683, 0]
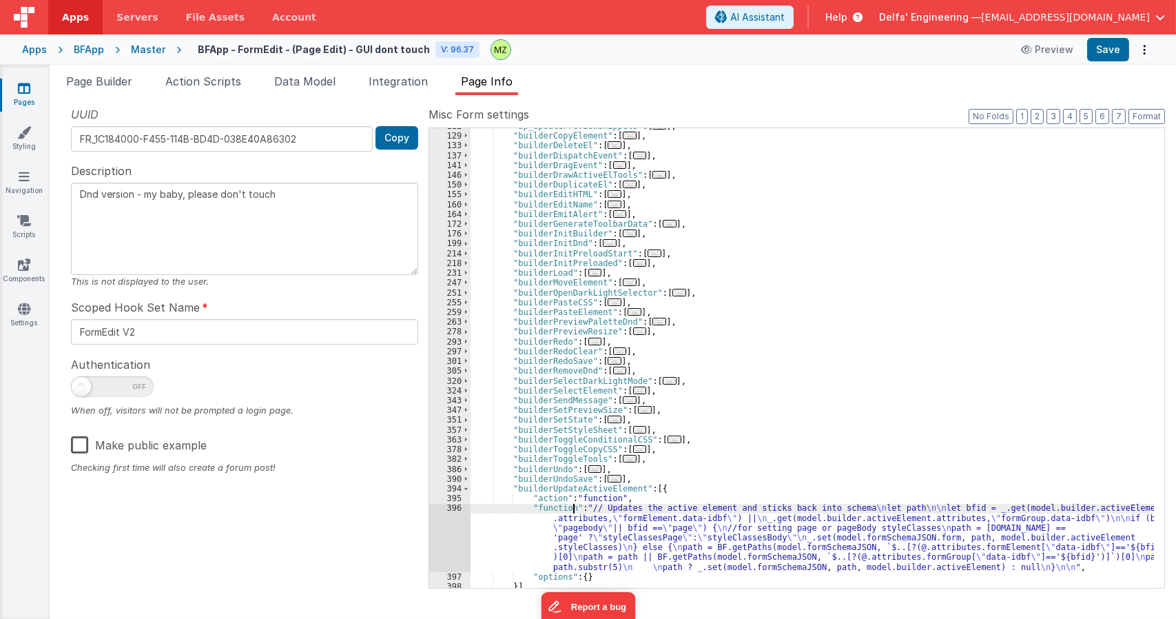
click at [575, 511] on div ""bp_updatePreviewSnippets" : [ ... ] , "builderCopyElement" : [ ... ] , "builde…" at bounding box center [812, 360] width 683 height 479
click at [446, 509] on div "396" at bounding box center [449, 537] width 41 height 69
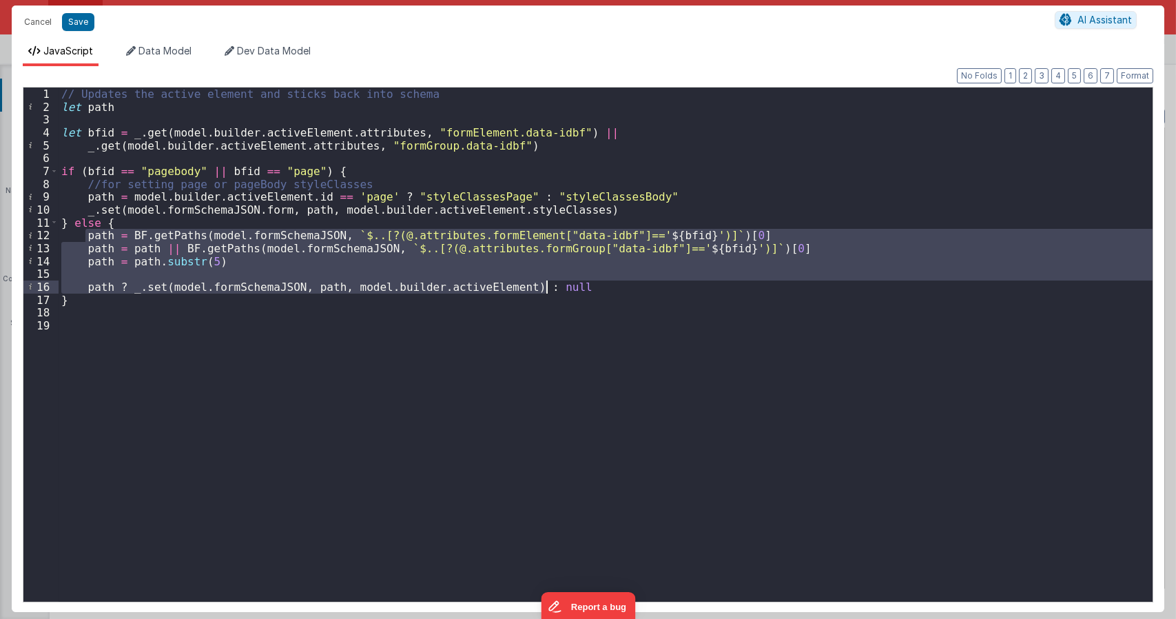
drag, startPoint x: 86, startPoint y: 237, endPoint x: 597, endPoint y: 288, distance: 513.8
click at [597, 288] on div "// Updates the active element and sticks back into schema let path let bfid = _…" at bounding box center [606, 356] width 1094 height 539
type textarea "Dnd version - my baby, please don't touch"
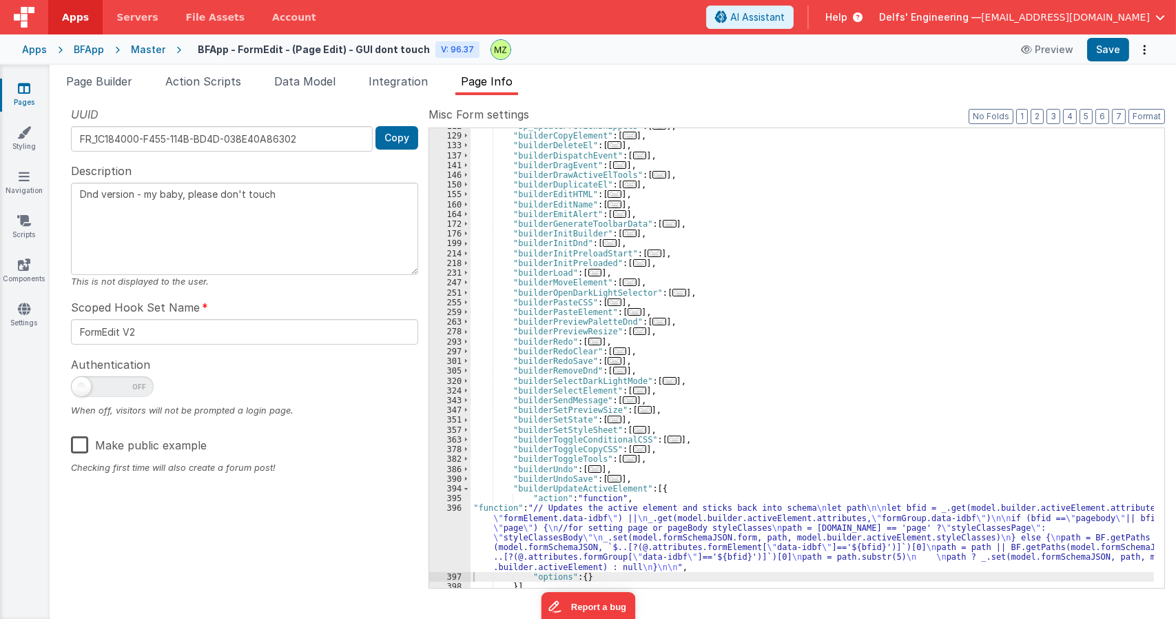
click at [597, 288] on div "Format 7 6 5 4 3 2 1 No Folds" at bounding box center [588, 329] width 1131 height 515
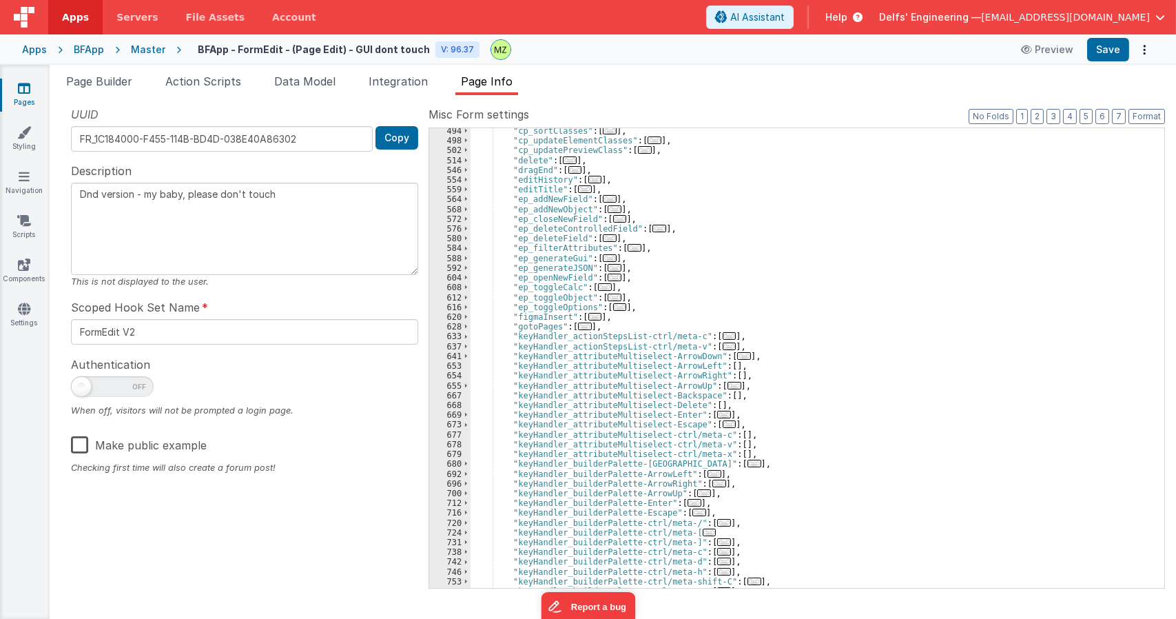
scroll to position [1295, 0]
click at [805, 289] on div ""cp_sortClasses" : [ ... ] , "cp_updateElementClasses" : [ ... ] , "cp_updatePr…" at bounding box center [812, 365] width 683 height 479
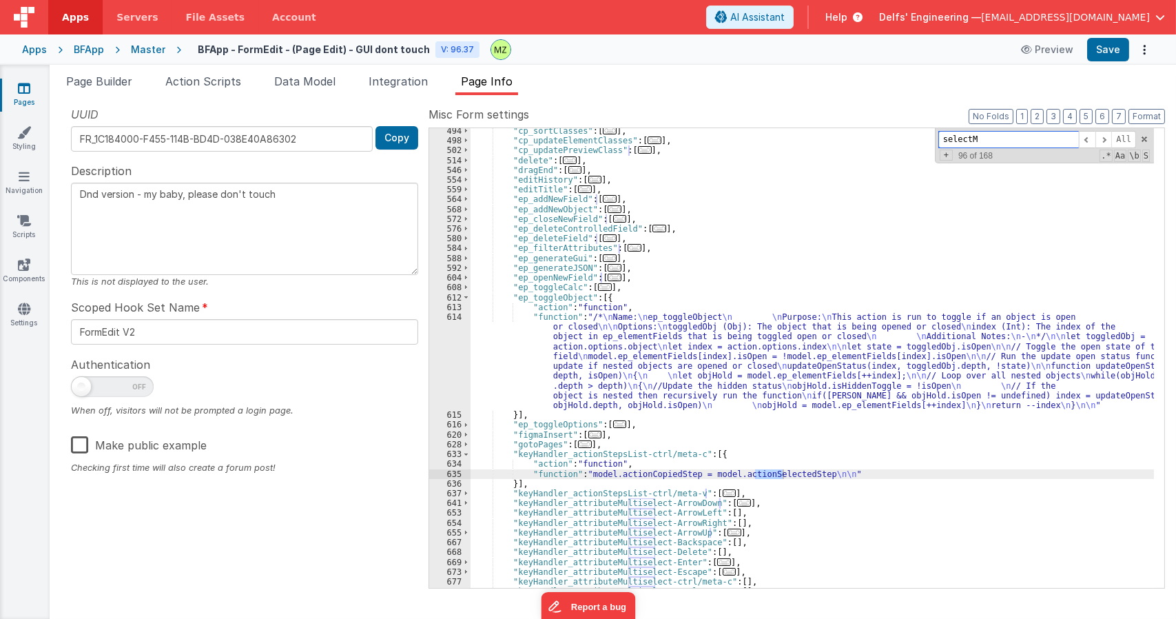
scroll to position [3200, 0]
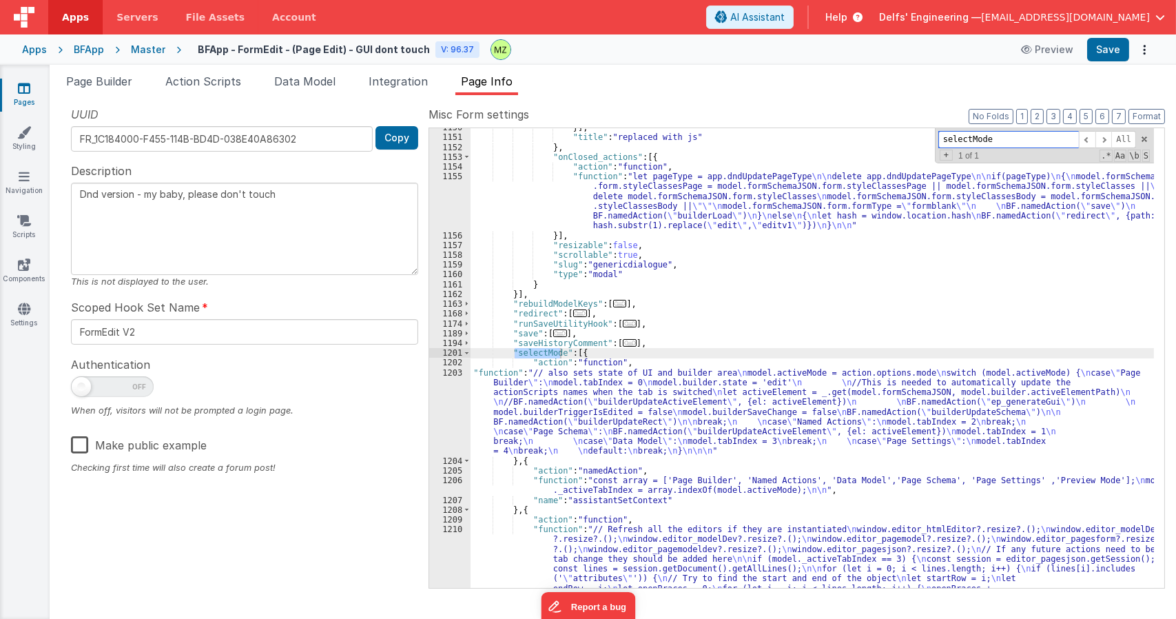
type input "selectMode"
click at [646, 366] on div "}] , "title" : "replaced with js" } , "onClosed_actions" : [{ "action" : "funct…" at bounding box center [812, 406] width 683 height 567
click at [452, 384] on div "1203" at bounding box center [449, 412] width 41 height 88
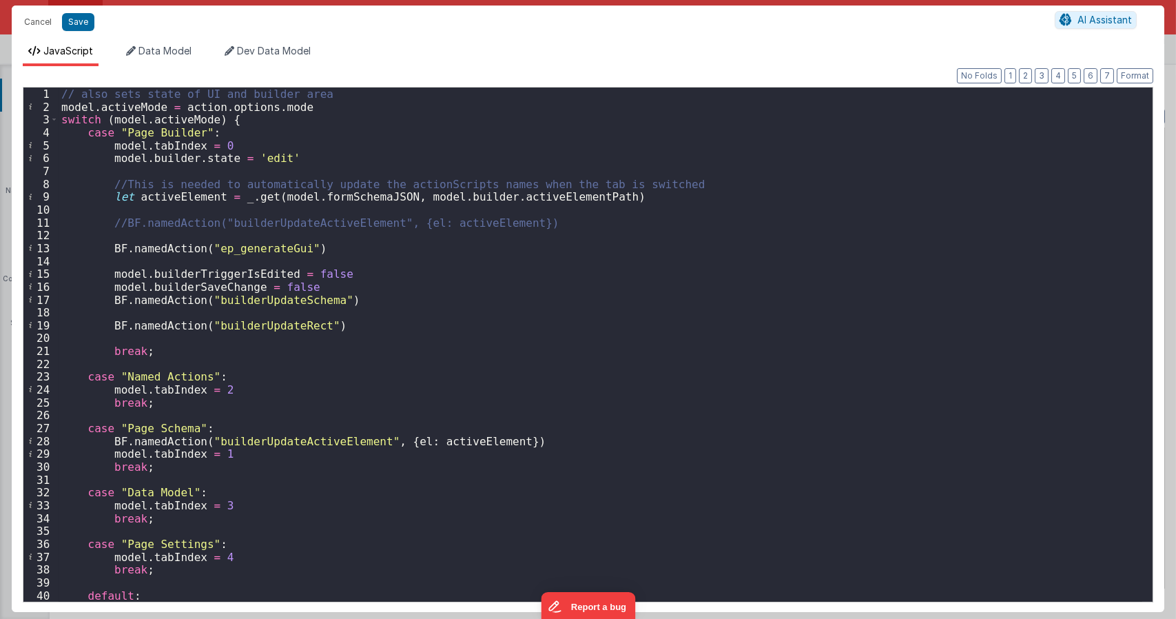
click at [619, 198] on div "// also sets state of UI and builder area model . activeMode = action . options…" at bounding box center [601, 356] width 1084 height 539
click at [121, 221] on div "// also sets state of UI and builder area model . activeMode = action . options…" at bounding box center [601, 356] width 1084 height 539
click at [317, 227] on div "// also sets state of UI and builder area model . activeMode = action . options…" at bounding box center [601, 356] width 1084 height 539
type textarea "Dnd version - my baby, please don't touch"
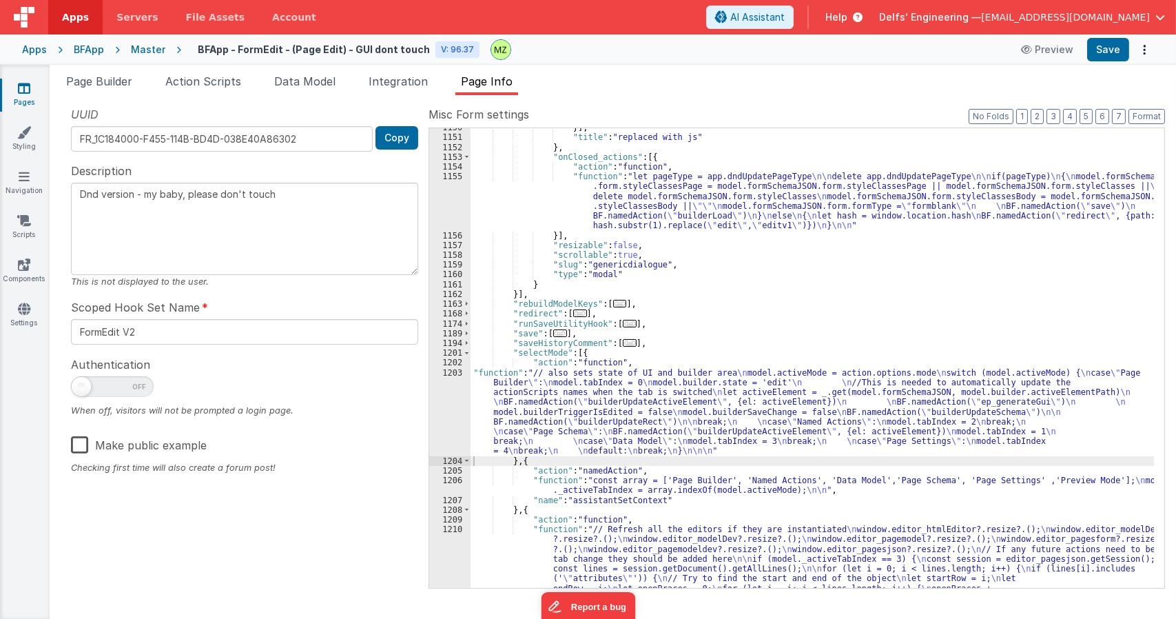
click at [571, 325] on div "}] , "title" : "replaced with js" } , "onClosed_actions" : [{ "action" : "funct…" at bounding box center [812, 406] width 683 height 567
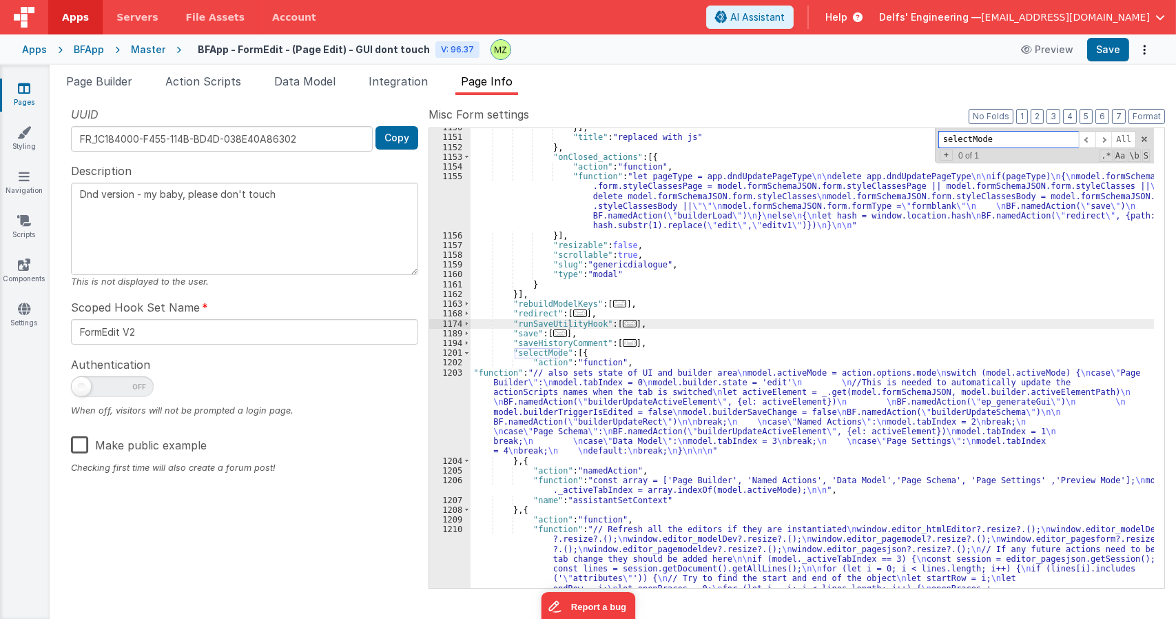
paste input "builderUpdateActiveElement"
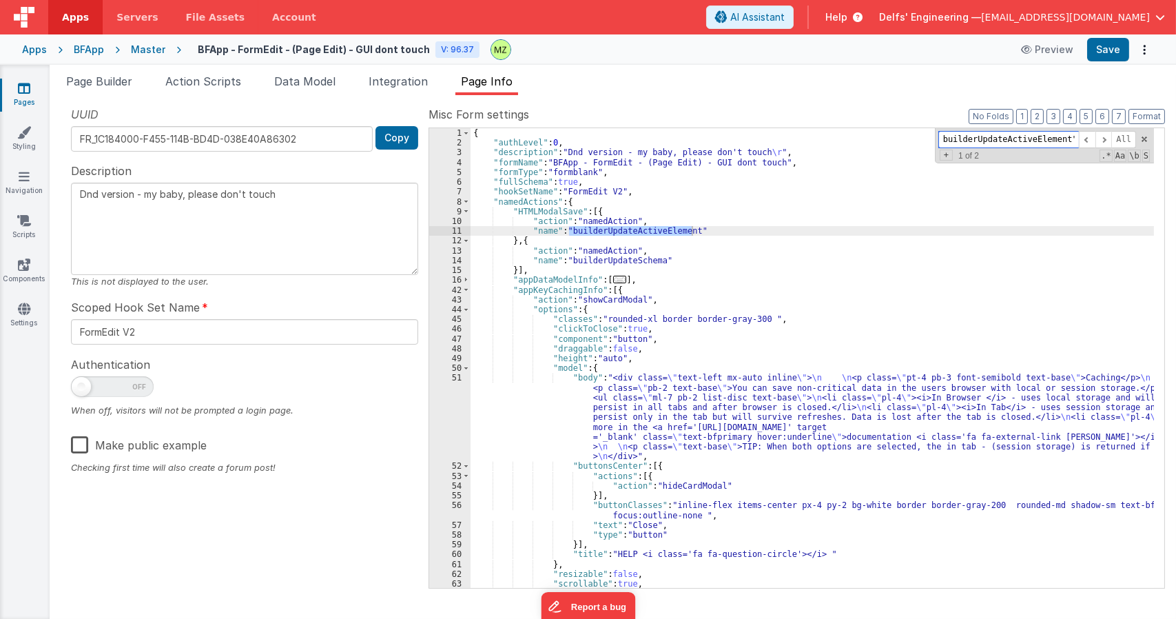
scroll to position [818, 0]
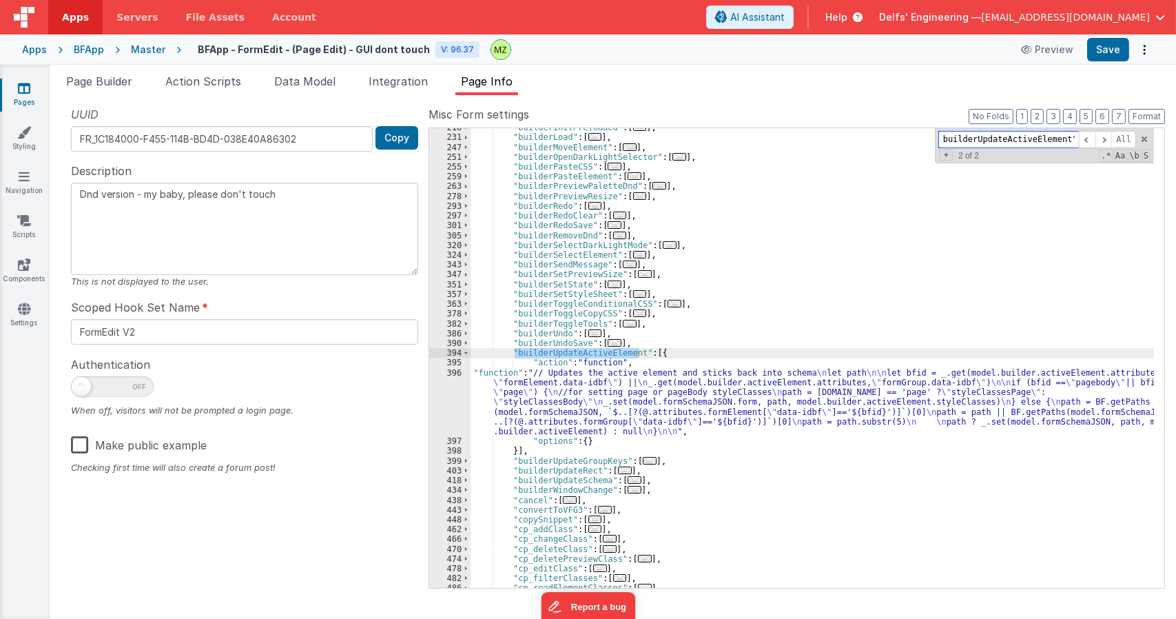
type input "builderUpdateActiveElement""
click at [585, 393] on div ""builderInitPreloaded" : [ ... ] , "builderLoad" : [ ... ] , "builderMoveElemen…" at bounding box center [812, 362] width 683 height 479
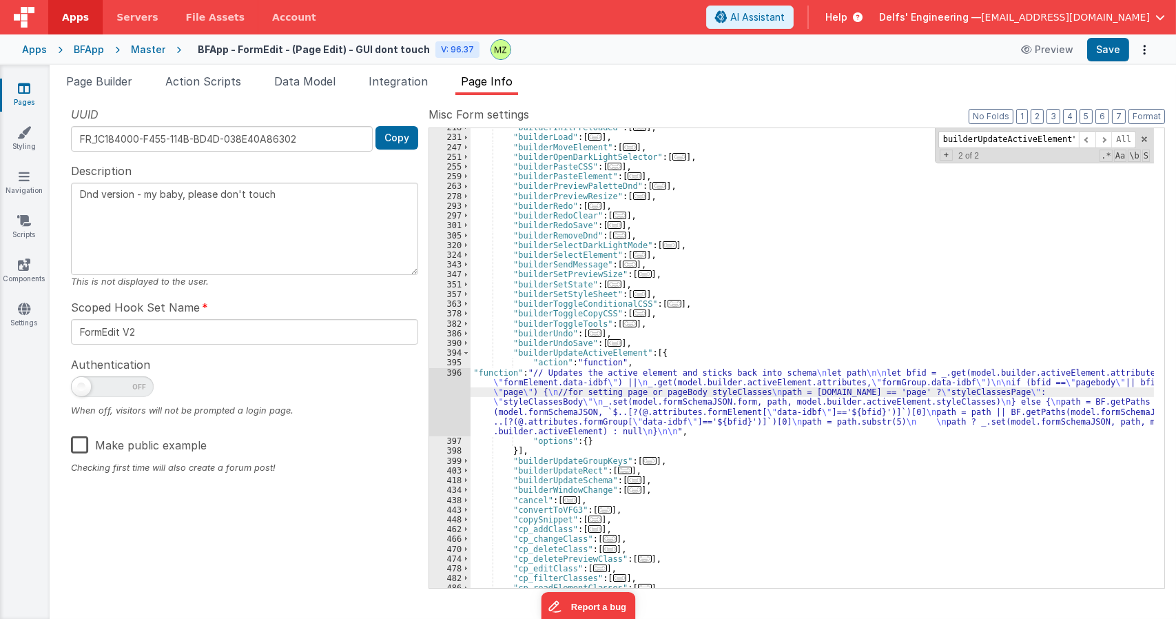
click at [457, 375] on div "396" at bounding box center [449, 402] width 41 height 69
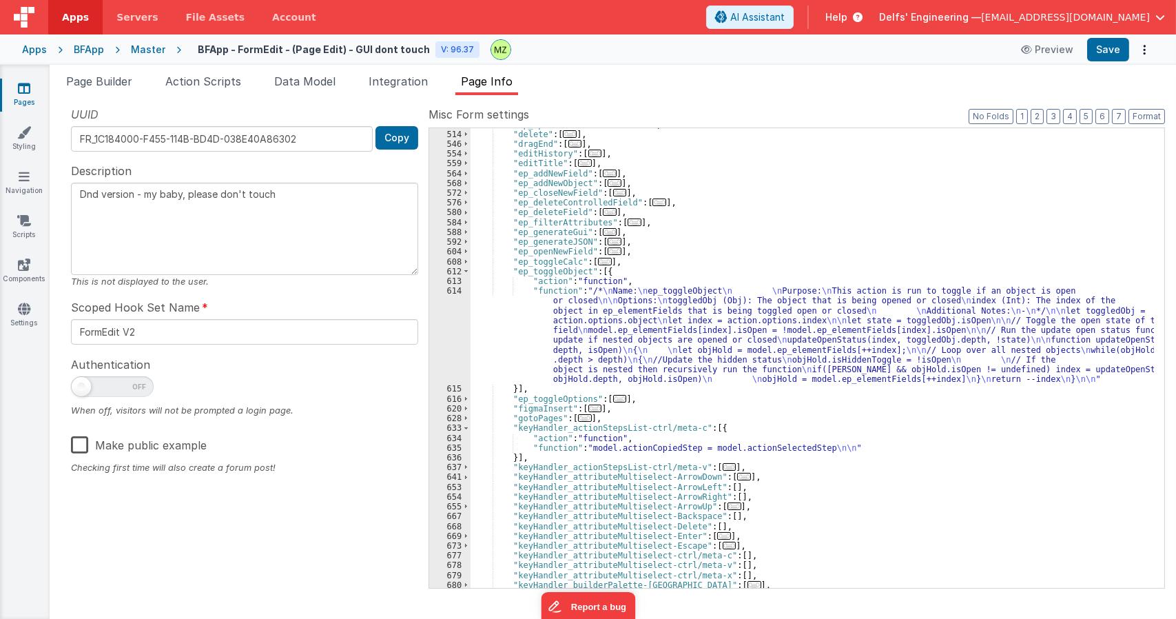
scroll to position [1349, 0]
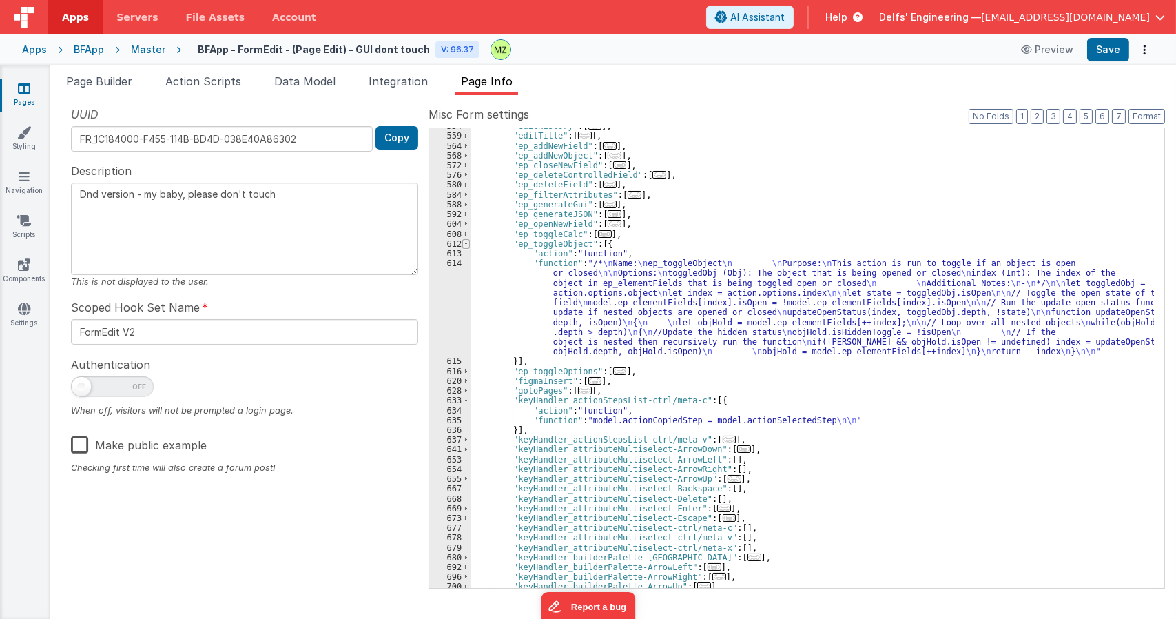
click at [466, 243] on span at bounding box center [466, 244] width 8 height 10
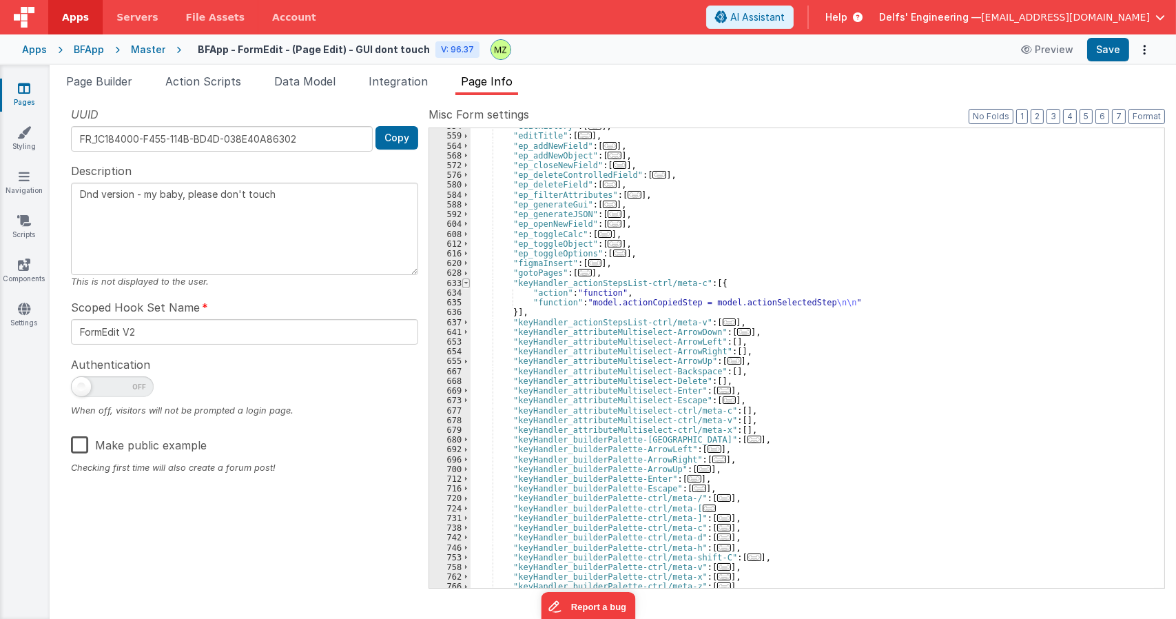
click at [467, 282] on span at bounding box center [466, 283] width 8 height 10
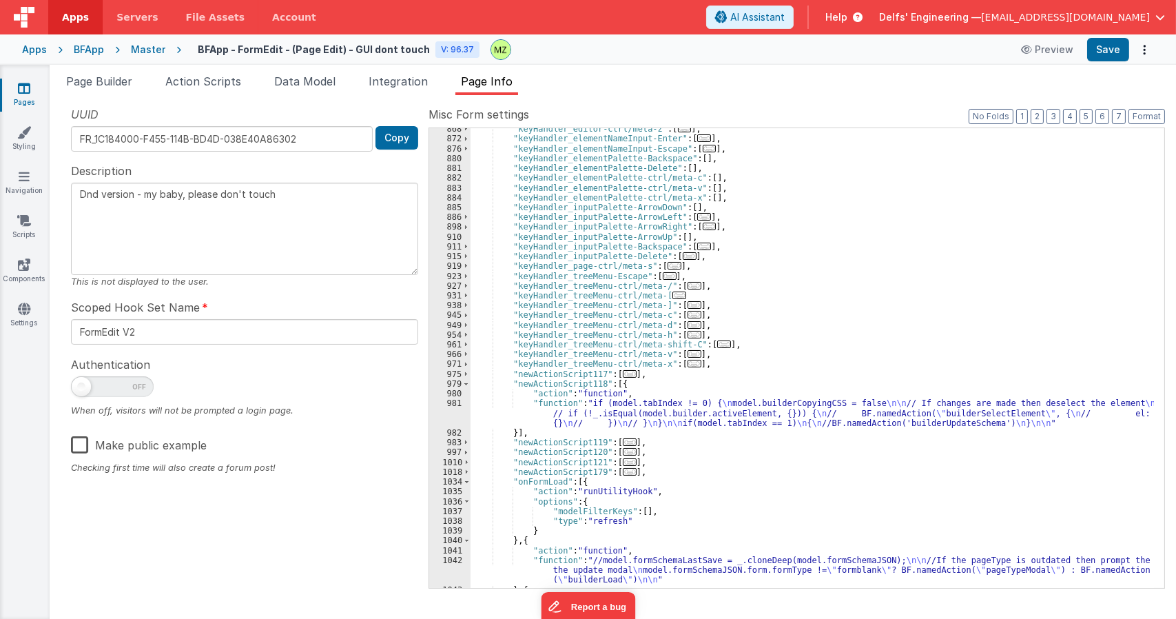
scroll to position [2034, 0]
click at [466, 384] on span at bounding box center [466, 382] width 8 height 10
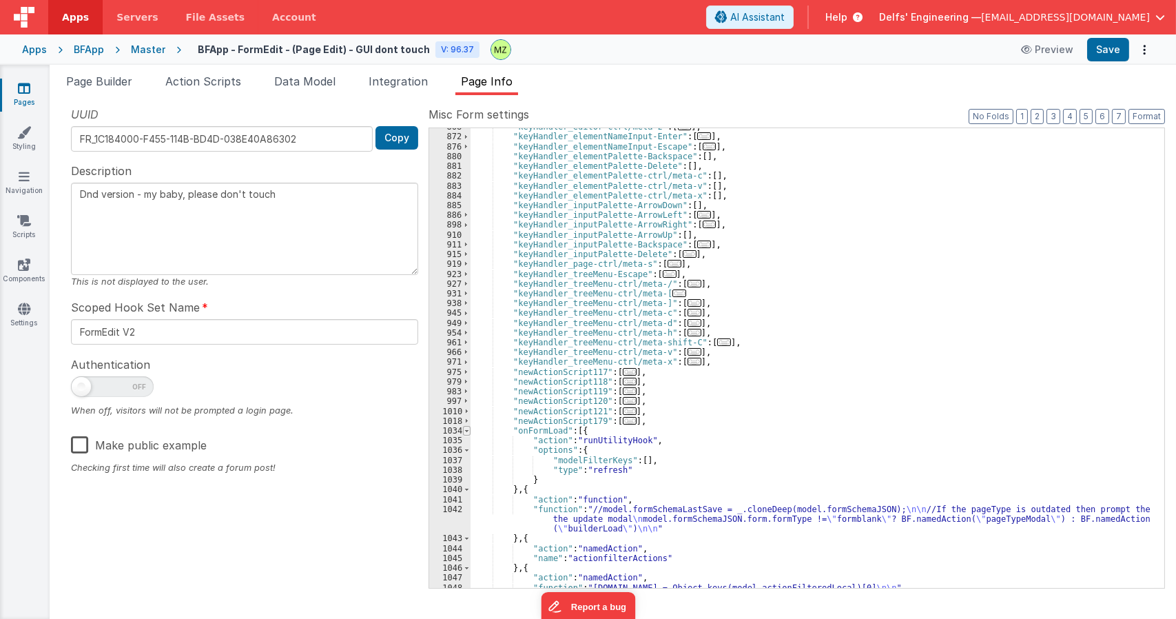
click at [467, 431] on span at bounding box center [467, 431] width 8 height 10
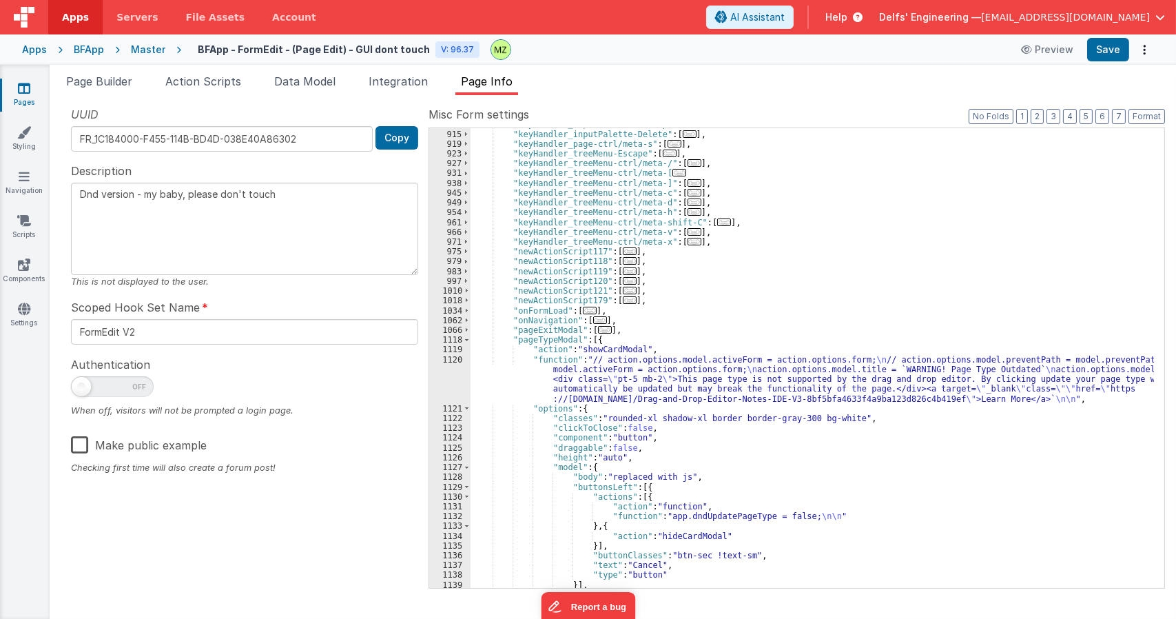
scroll to position [2155, 0]
click at [466, 341] on span at bounding box center [467, 340] width 8 height 10
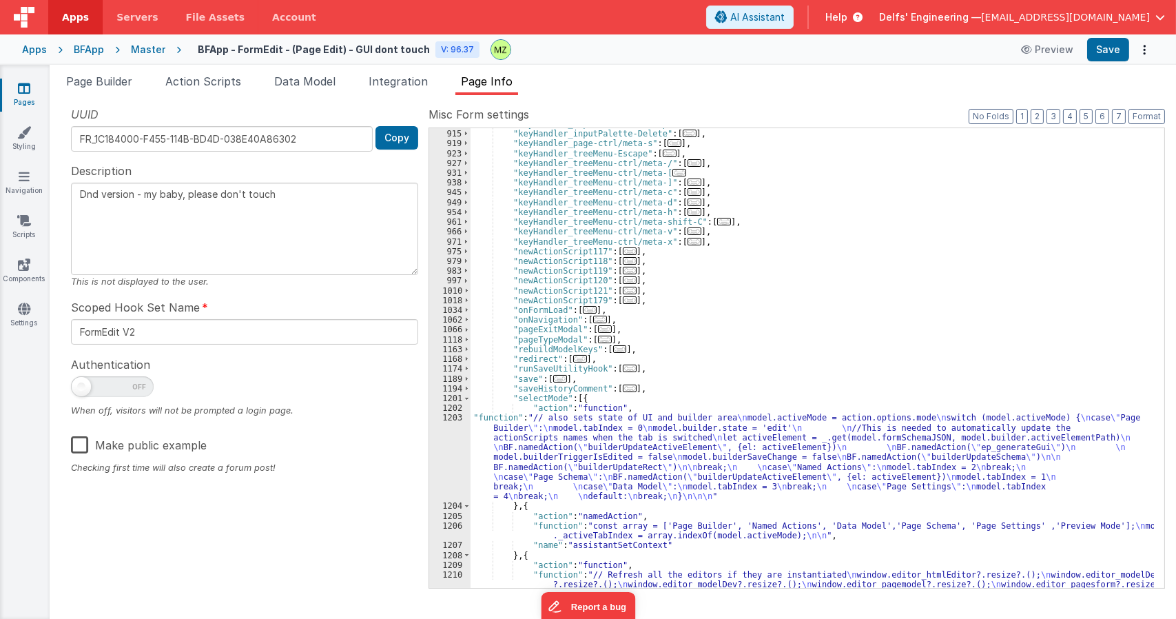
click at [532, 453] on div ""keyHandler_inputPalette-Backspace" : [ ... ] , "keyHandler_inputPalette-Delete…" at bounding box center [812, 402] width 683 height 567
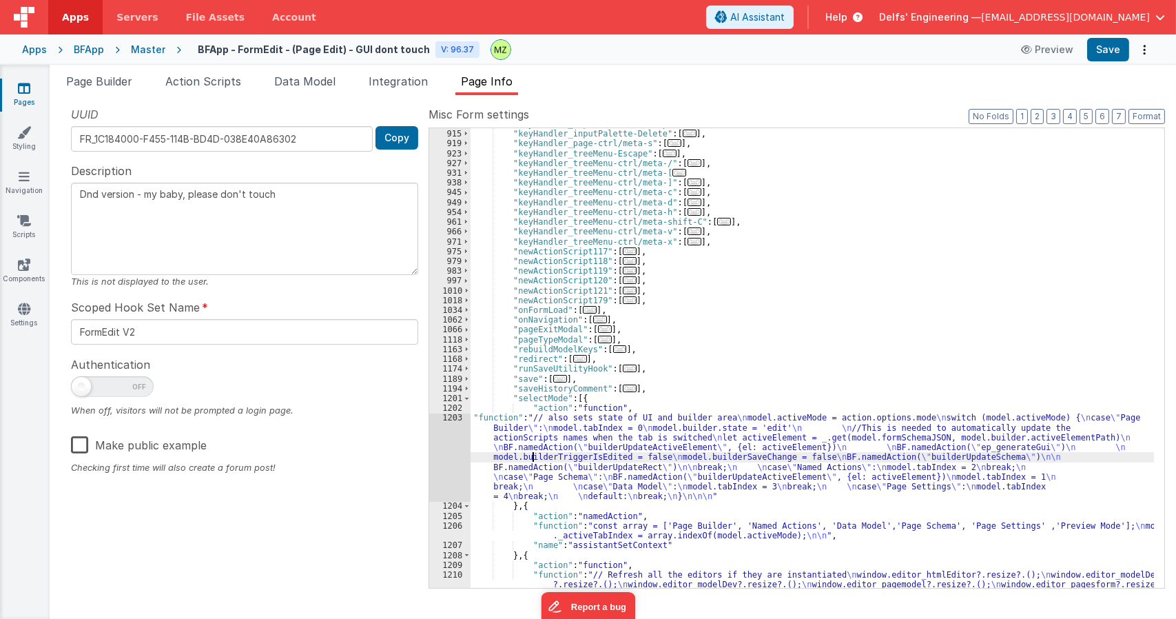
click at [453, 417] on div "1203" at bounding box center [449, 457] width 41 height 88
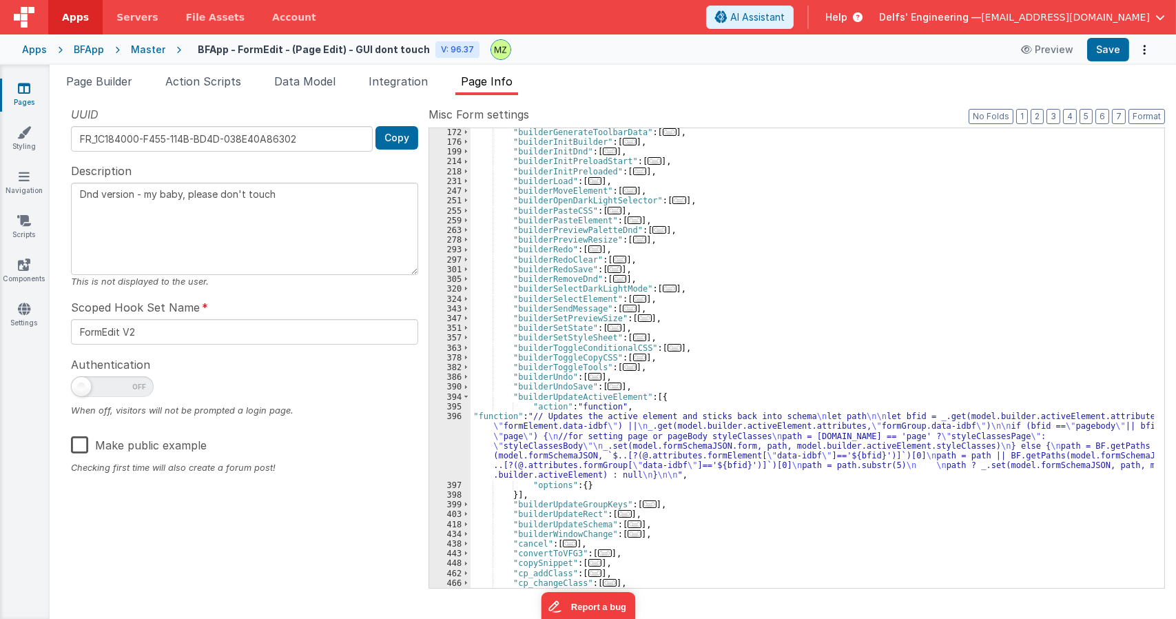
scroll to position [762, 0]
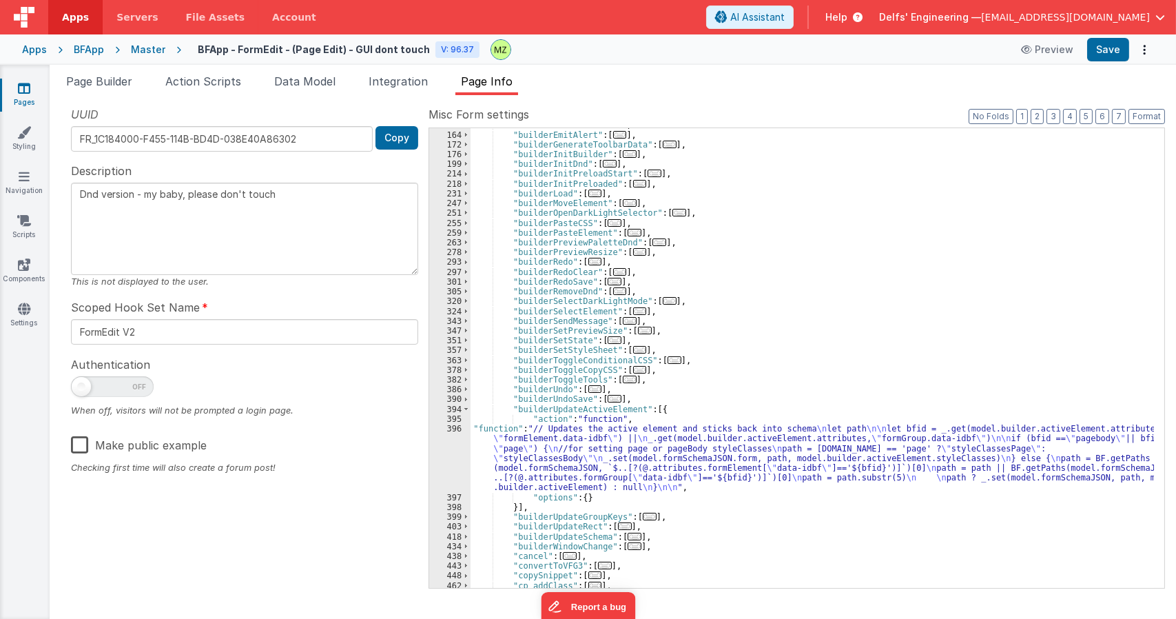
click at [515, 493] on div ""builderEditName" : [ ... ] , "builderEmitAlert" : [ ... ] , "builderGenerateTo…" at bounding box center [812, 359] width 683 height 479
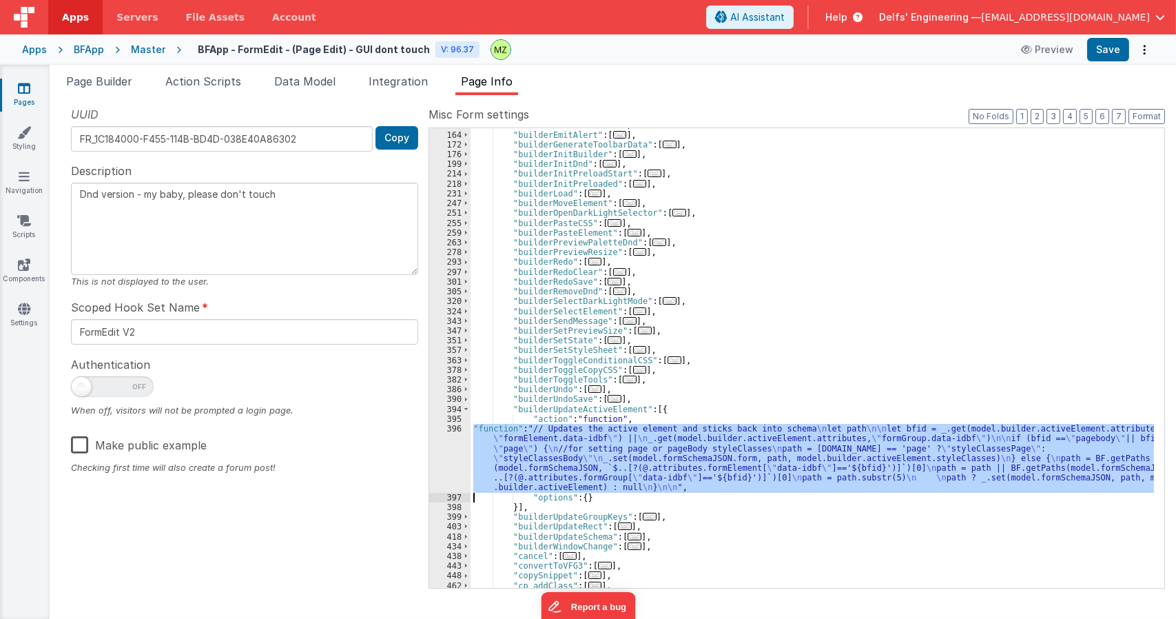
click at [446, 435] on div "396" at bounding box center [449, 458] width 41 height 69
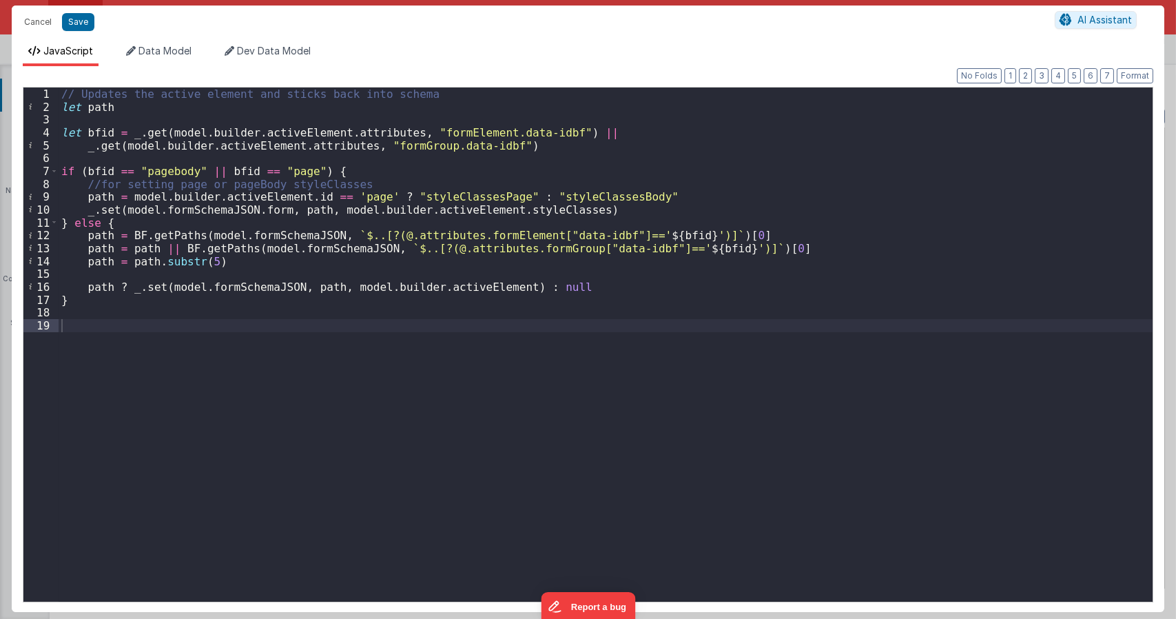
click at [485, 322] on div "// Updates the active element and sticks back into schema let path let bfid = _…" at bounding box center [606, 356] width 1094 height 539
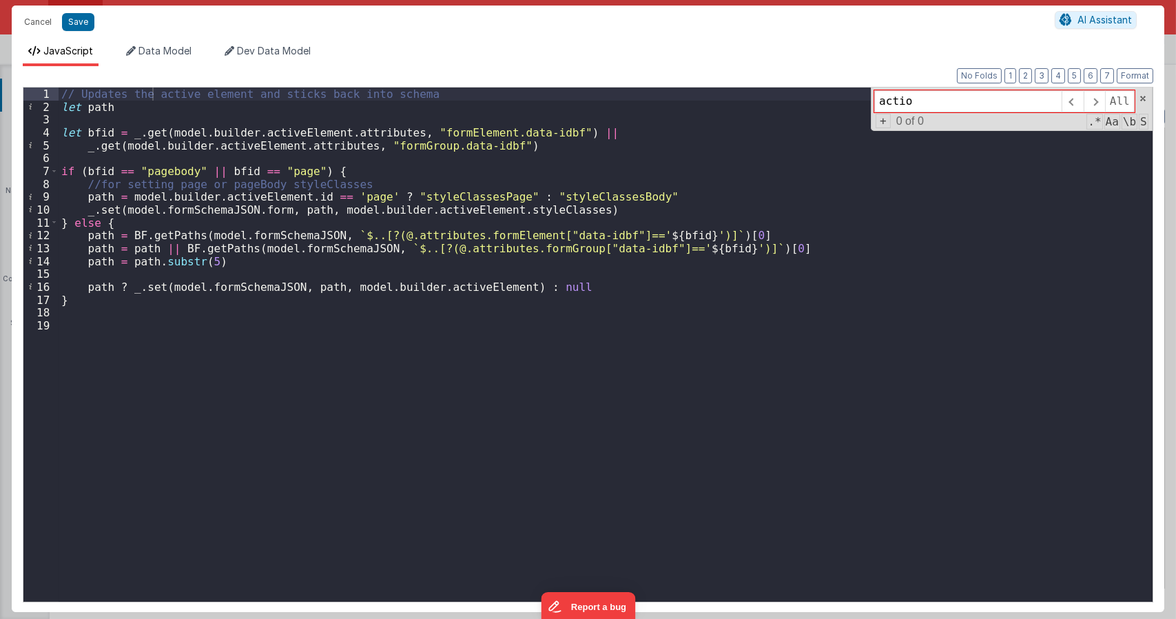
type input "action"
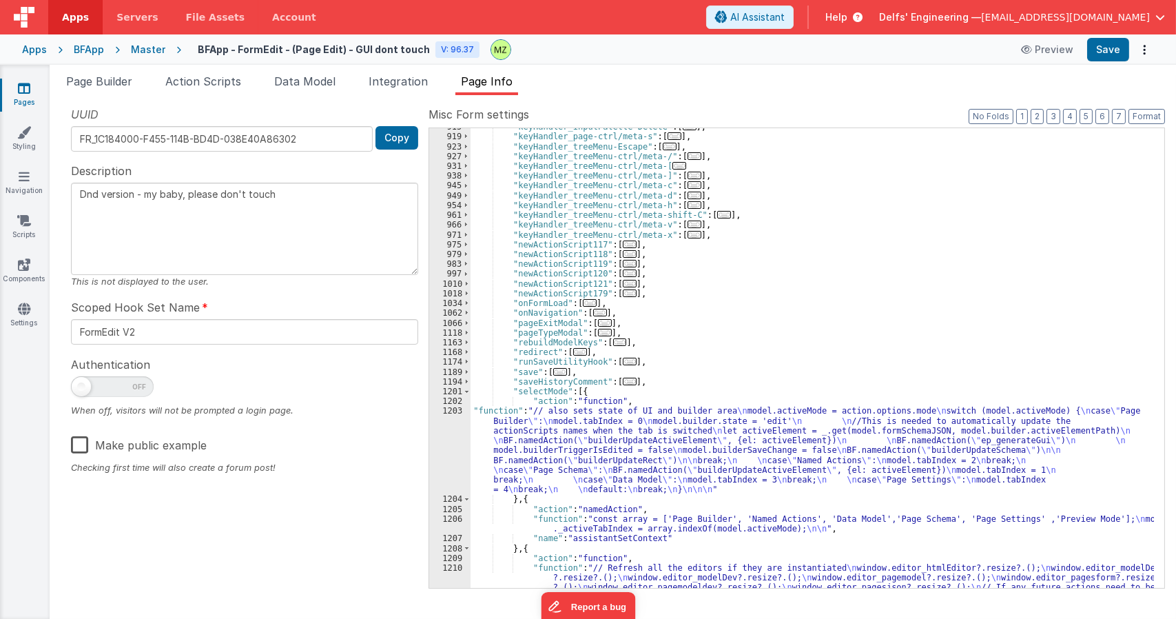
scroll to position [2165, 0]
click at [535, 462] on div ""keyHandler_inputPalette-Delete" : [ ... ] , "keyHandler_page-ctrl/meta-s" : [ …" at bounding box center [812, 402] width 683 height 567
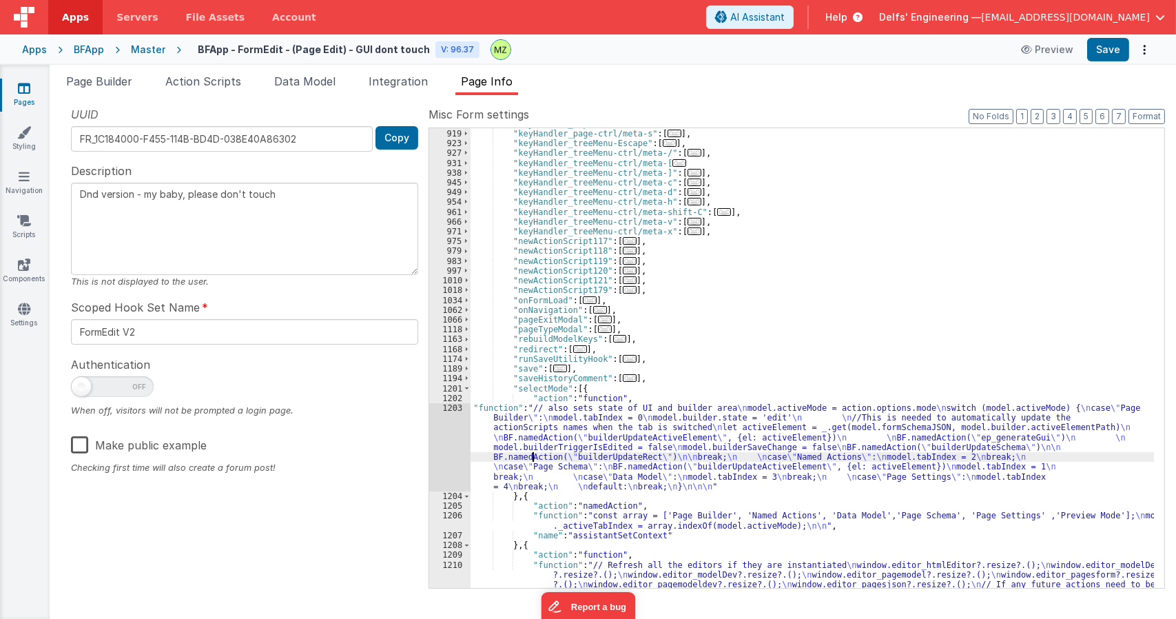
click at [447, 407] on div "1203" at bounding box center [449, 447] width 41 height 88
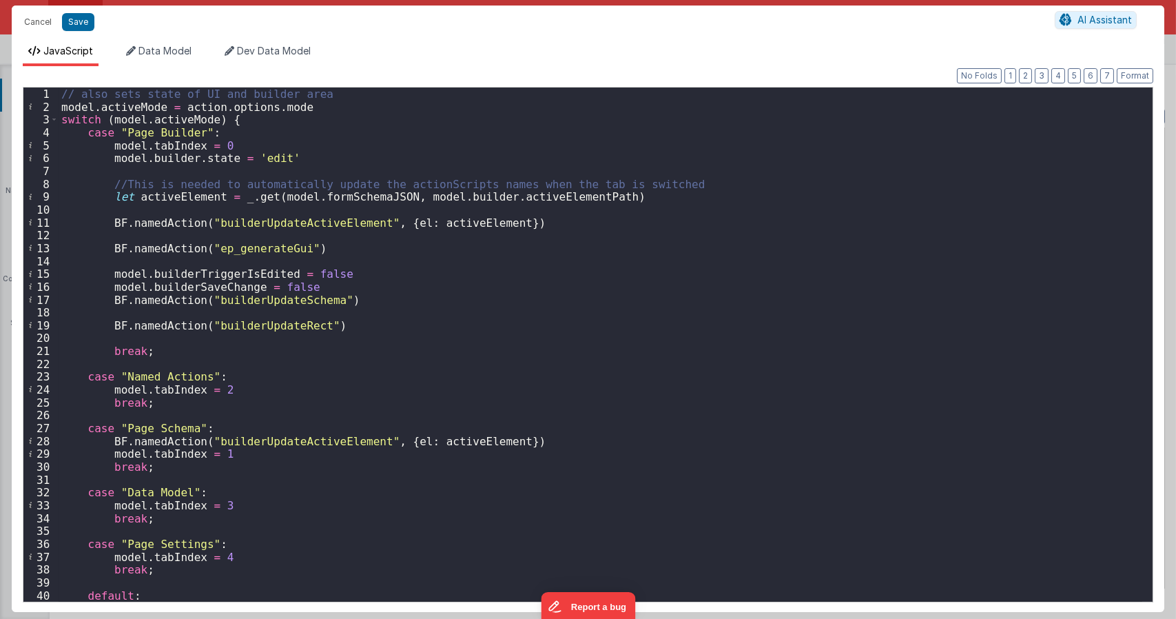
click at [363, 223] on div "// also sets state of UI and builder area model . activeMode = action . options…" at bounding box center [601, 356] width 1084 height 539
click at [276, 221] on div "// also sets state of UI and builder area model . activeMode = action . options…" at bounding box center [601, 356] width 1084 height 539
type textarea "Dnd version - my baby, please don't touch"
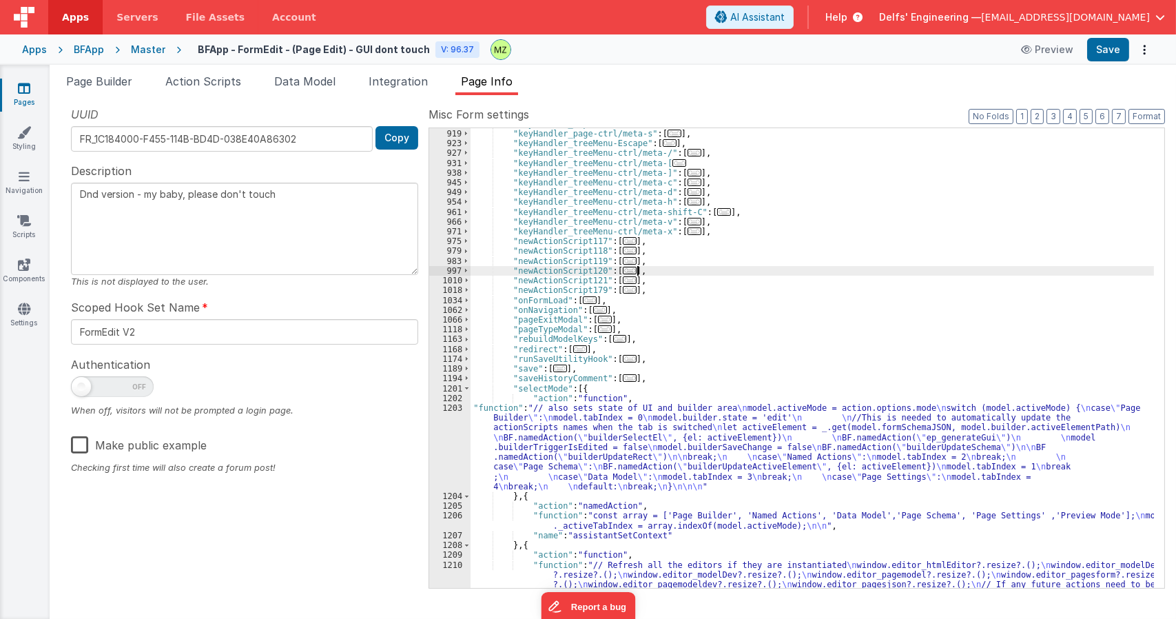
click at [716, 269] on div ""keyHandler_inputPalette-Delete" : [ ... ] , "keyHandler_page-ctrl/meta-s" : [ …" at bounding box center [812, 402] width 683 height 567
paste input "SelectEl"
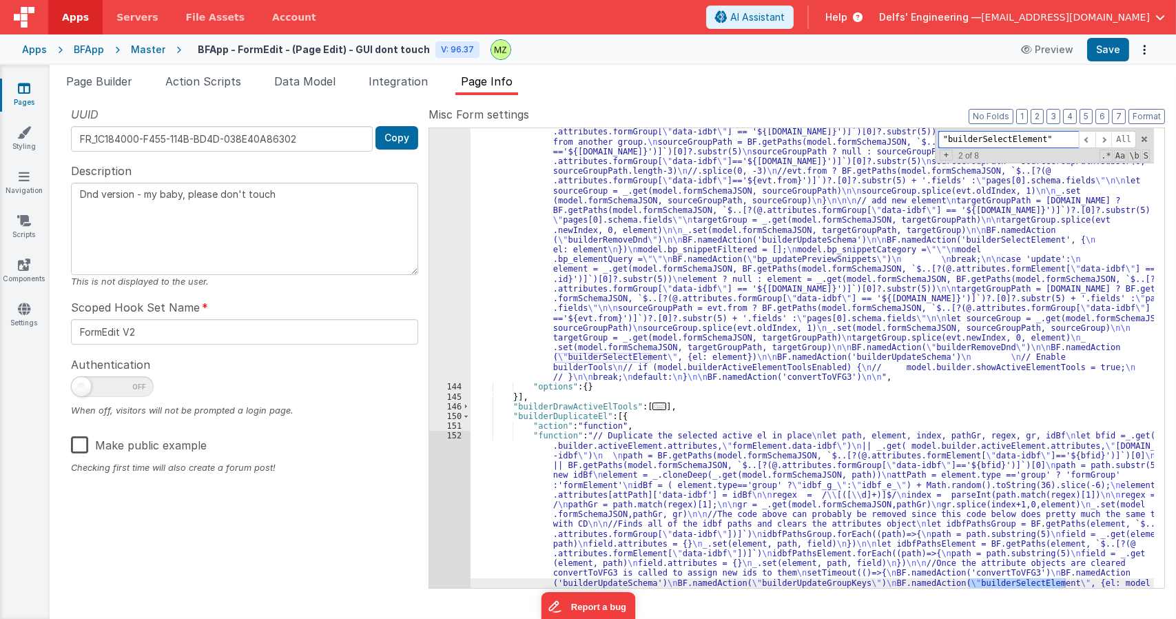
scroll to position [1798, 0]
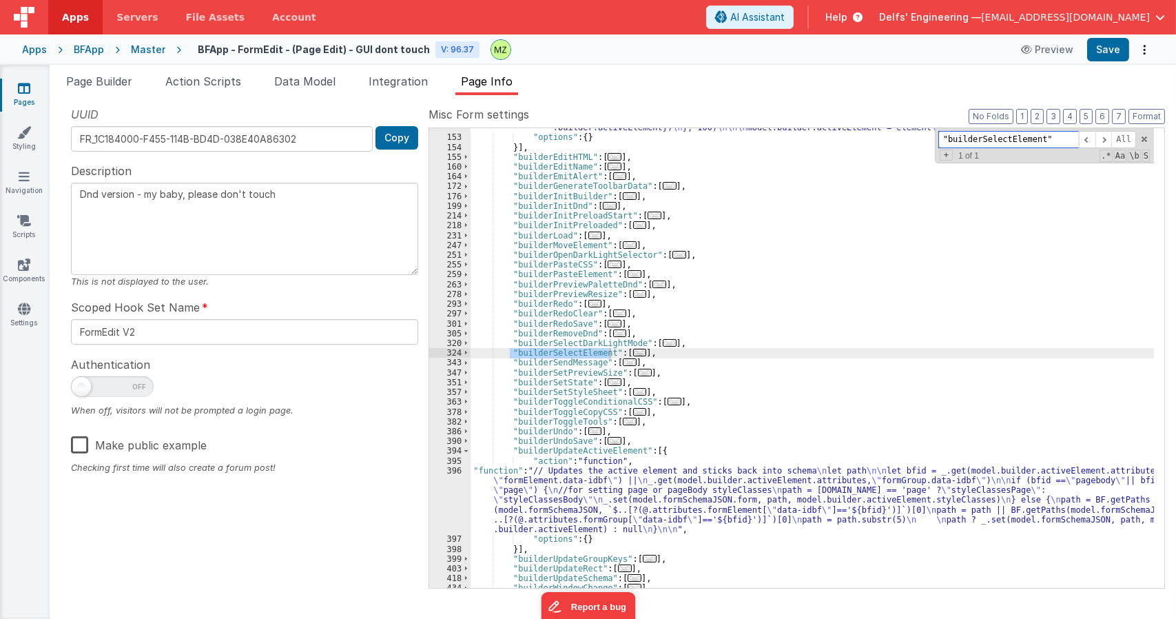
type input ""builderSelectElement""
click at [633, 352] on span "..." at bounding box center [640, 353] width 14 height 8
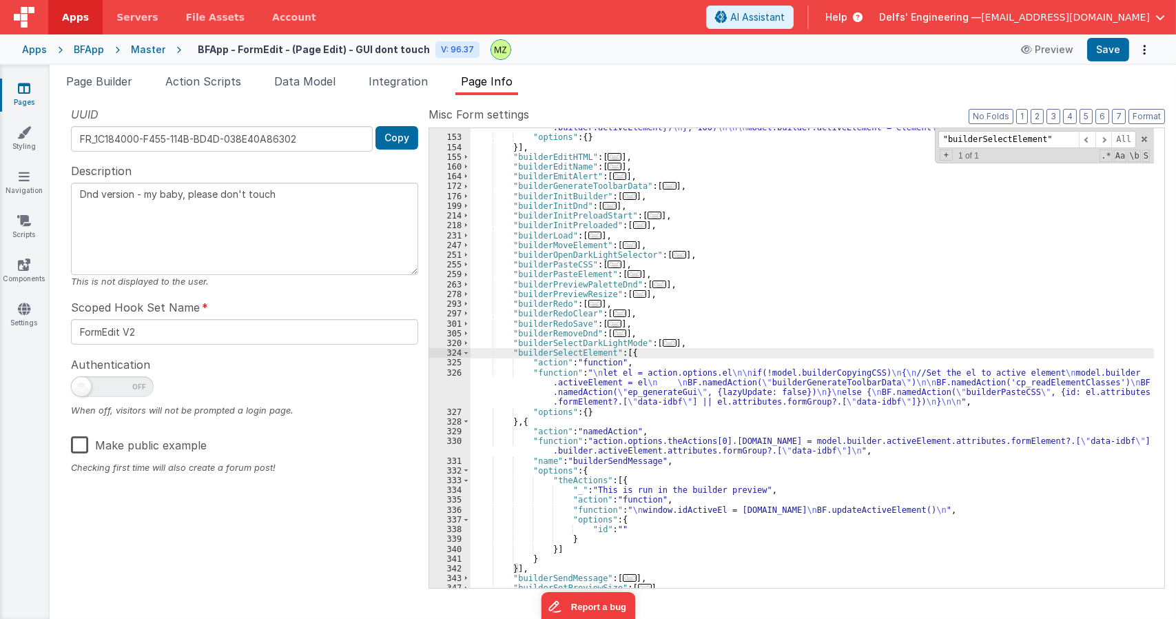
click at [628, 396] on div ""function" : "// Duplicate the selected active el in place \n let path, element…" at bounding box center [812, 284] width 683 height 636
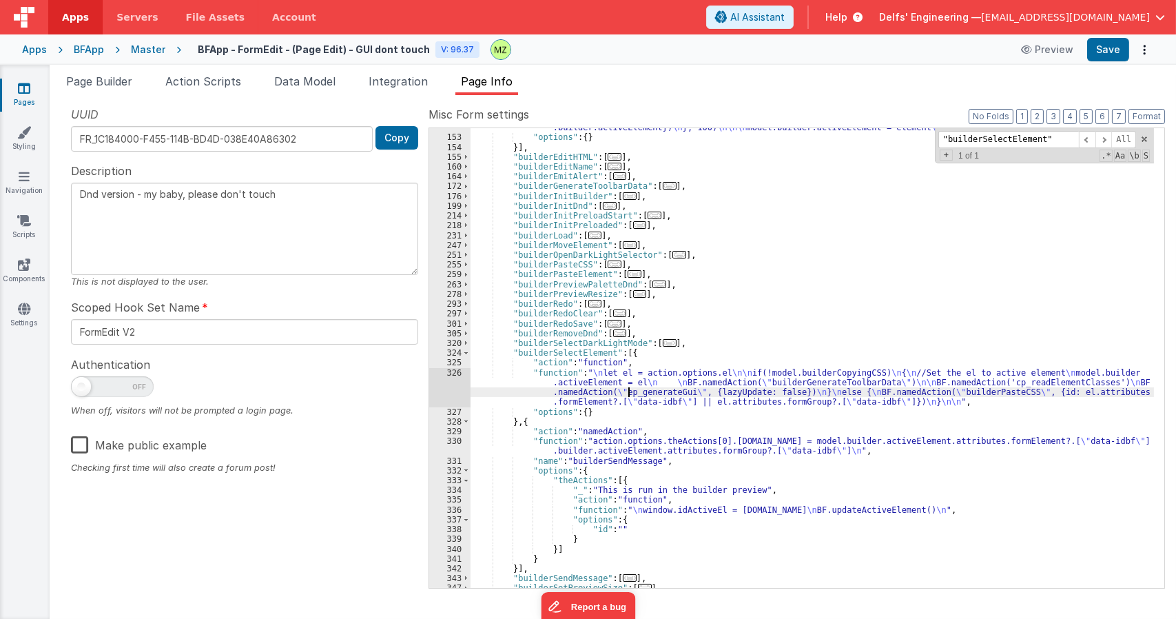
click at [456, 376] on div "326" at bounding box center [449, 387] width 41 height 39
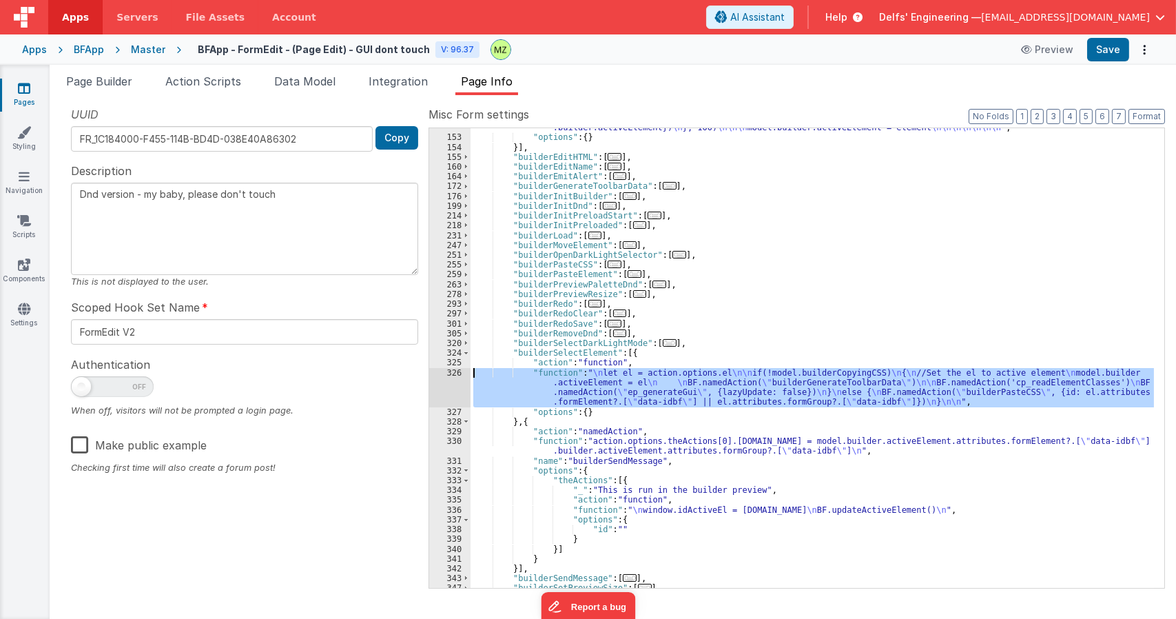
click at [697, 398] on div ""function" : "// Duplicate the selected active el in place \n let path, element…" at bounding box center [812, 358] width 683 height 460
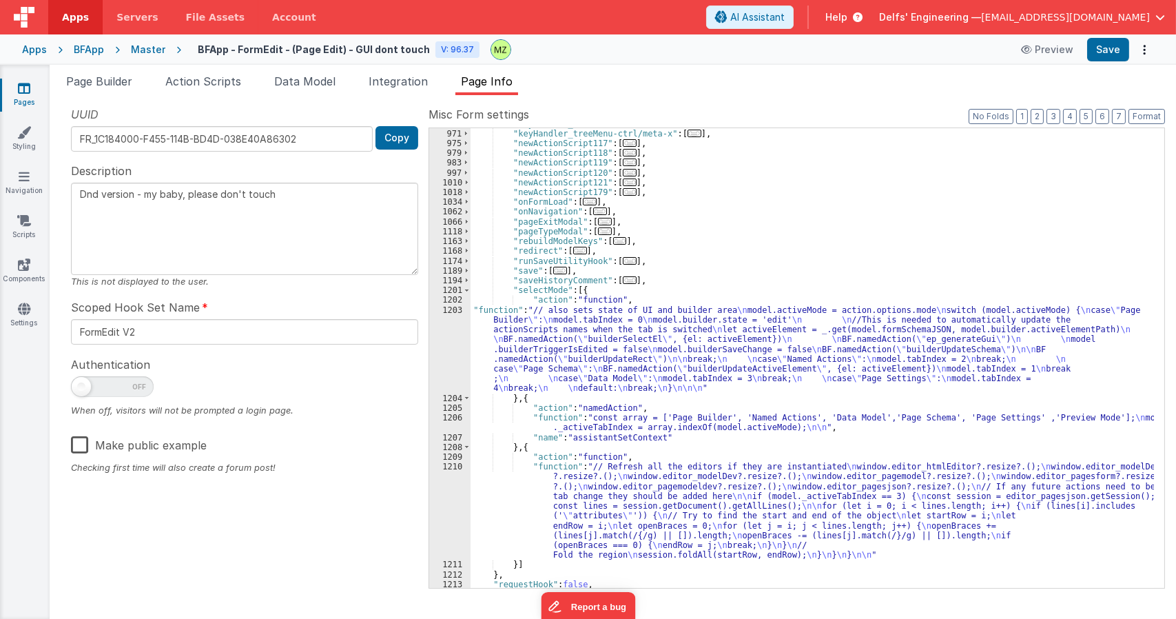
scroll to position [3556, 0]
click at [599, 333] on div ""keyHandler_treeMenu-ctrl/meta-v" : [ ... ] , "keyHandler_treeMenu-ctrl/meta-x"…" at bounding box center [812, 358] width 683 height 479
click at [456, 310] on div "1203" at bounding box center [449, 349] width 41 height 88
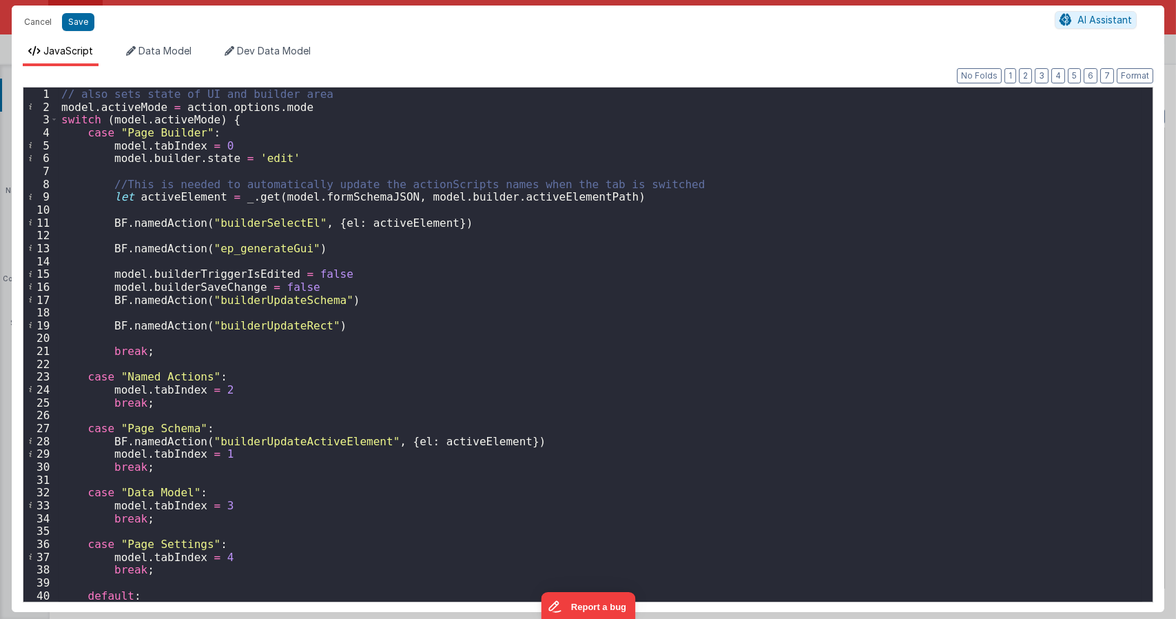
click at [420, 290] on div "// also sets state of UI and builder area model . activeMode = action . options…" at bounding box center [601, 356] width 1084 height 539
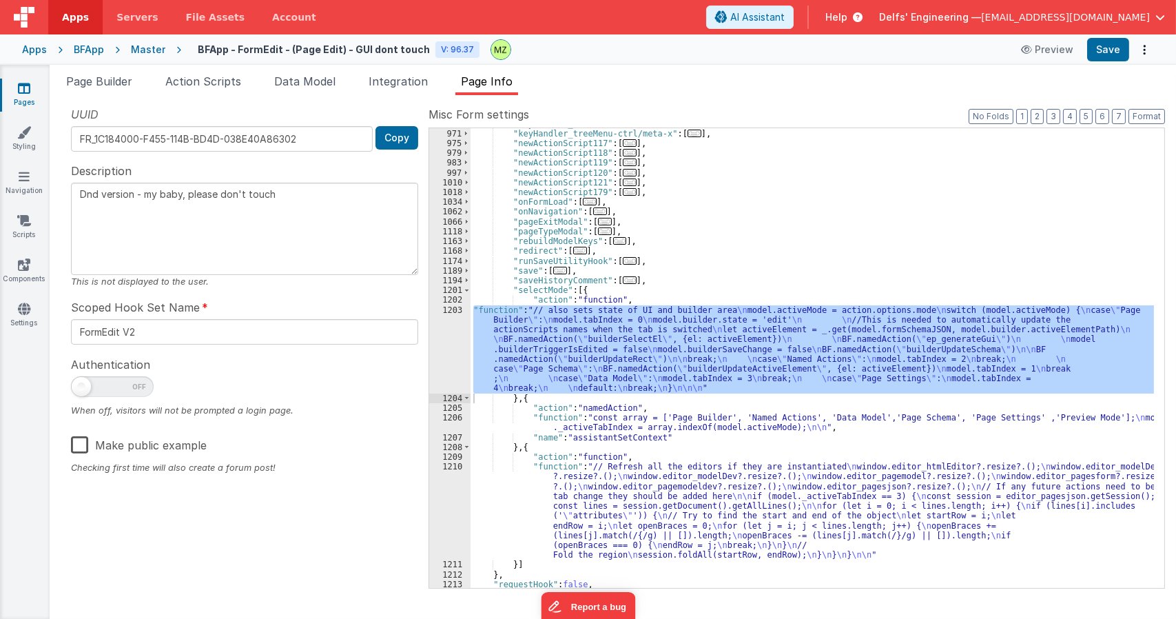
click at [559, 370] on div ""keyHandler_treeMenu-ctrl/meta-v" : [ ... ] , "keyHandler_treeMenu-ctrl/meta-x"…" at bounding box center [812, 358] width 683 height 460
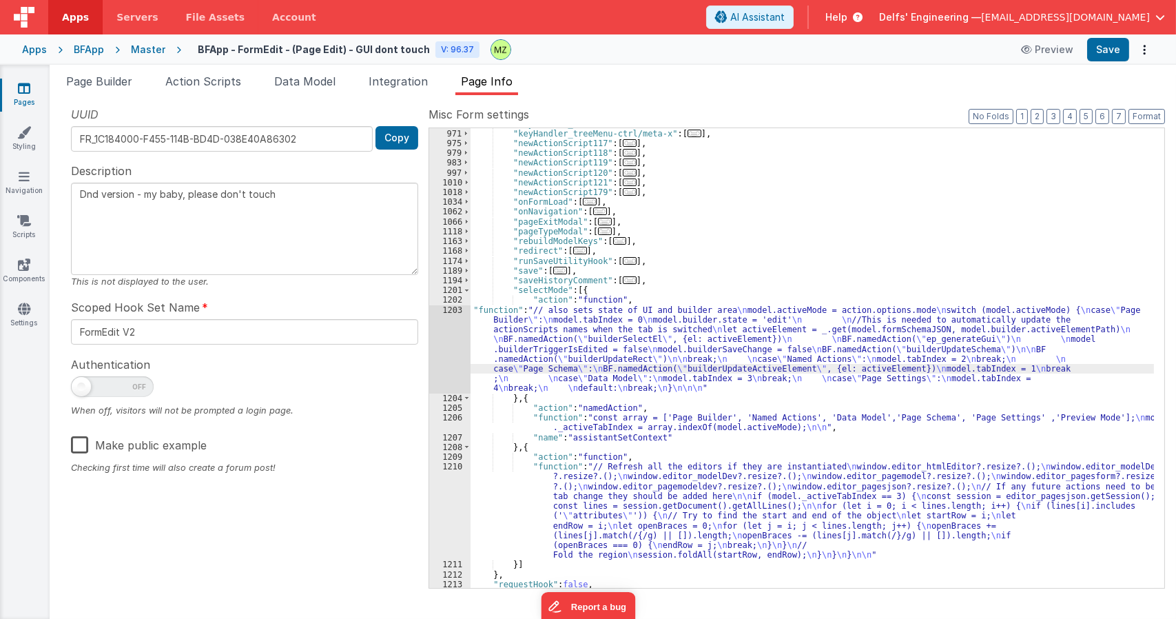
click at [435, 305] on div "1203" at bounding box center [449, 349] width 41 height 88
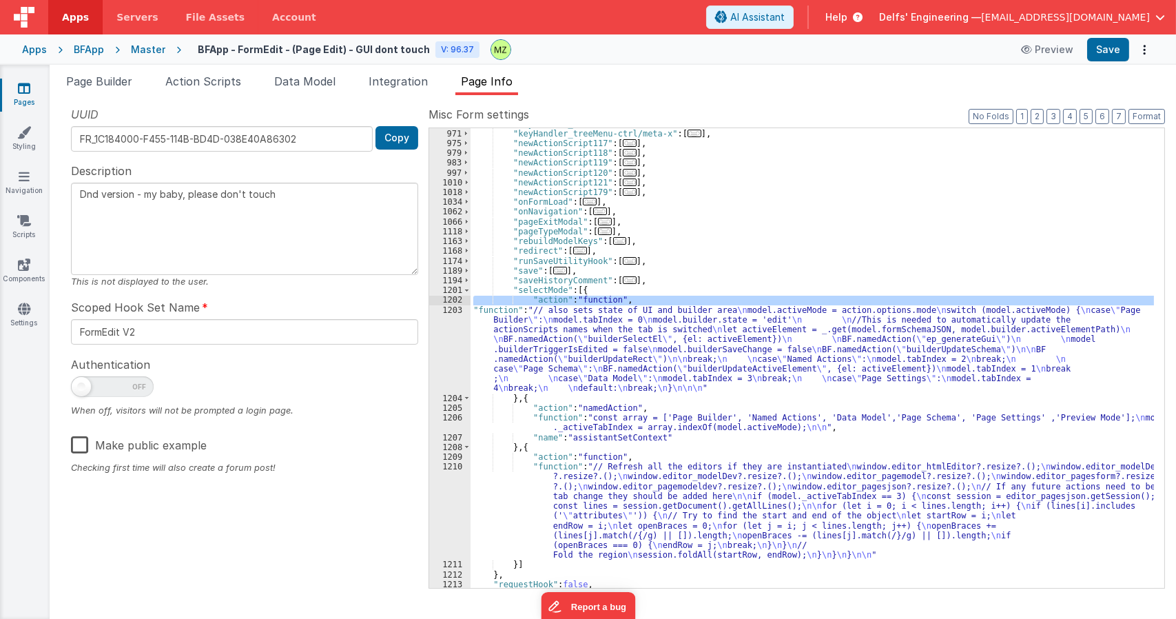
click at [444, 311] on div "1203" at bounding box center [449, 349] width 41 height 88
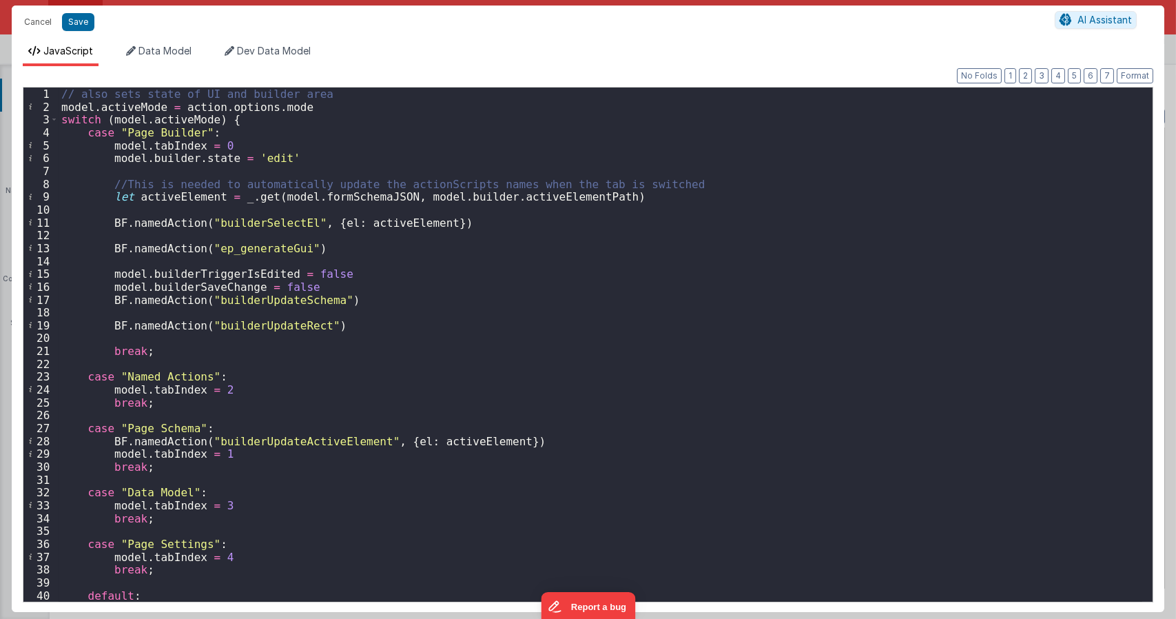
click at [500, 442] on div "// also sets state of UI and builder area model . activeMode = action . options…" at bounding box center [601, 356] width 1084 height 539
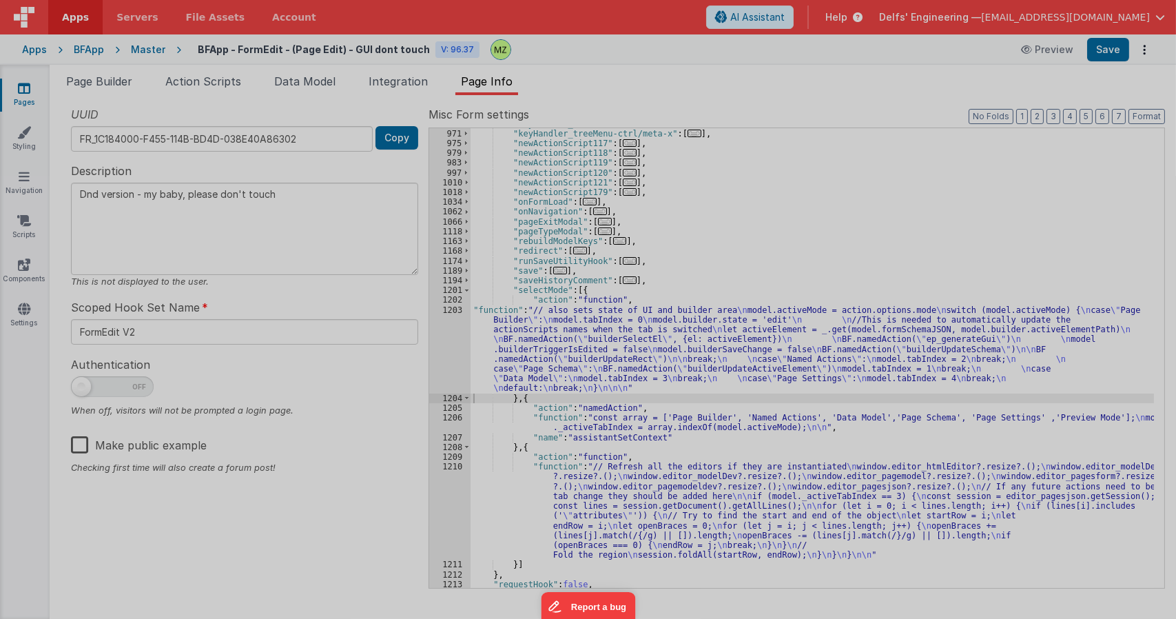
type textarea "Dnd version - my baby, please don't touch"
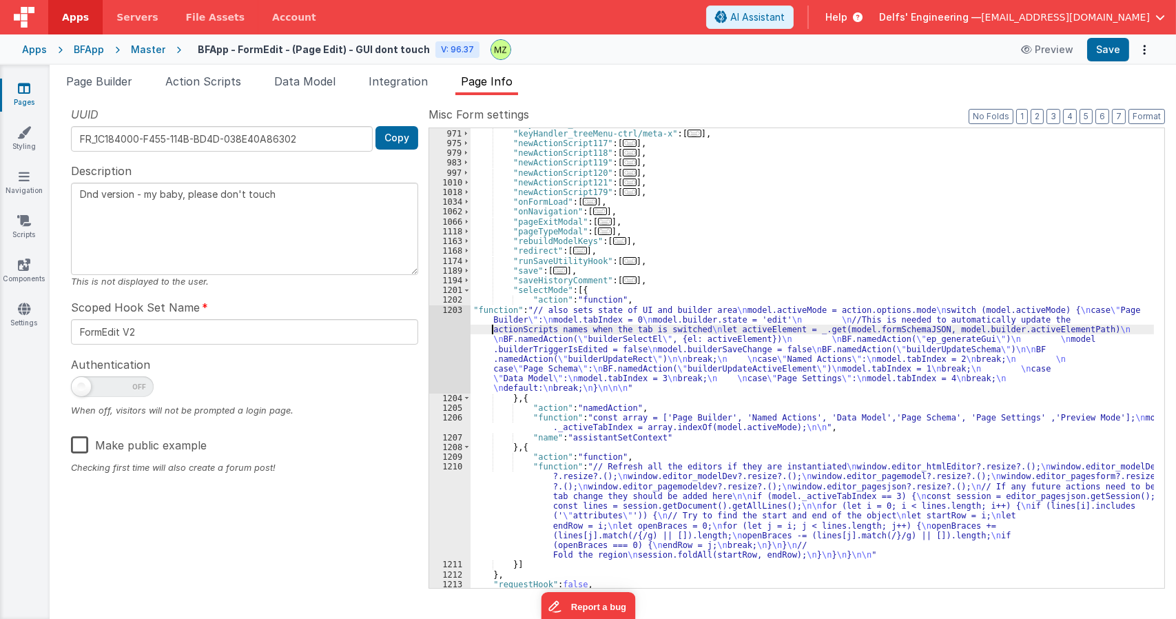
click at [493, 328] on div ""keyHandler_treeMenu-ctrl/meta-v" : [ ... ] , "keyHandler_treeMenu-ctrl/meta-x"…" at bounding box center [812, 358] width 683 height 479
click at [451, 303] on div "1202" at bounding box center [449, 300] width 41 height 10
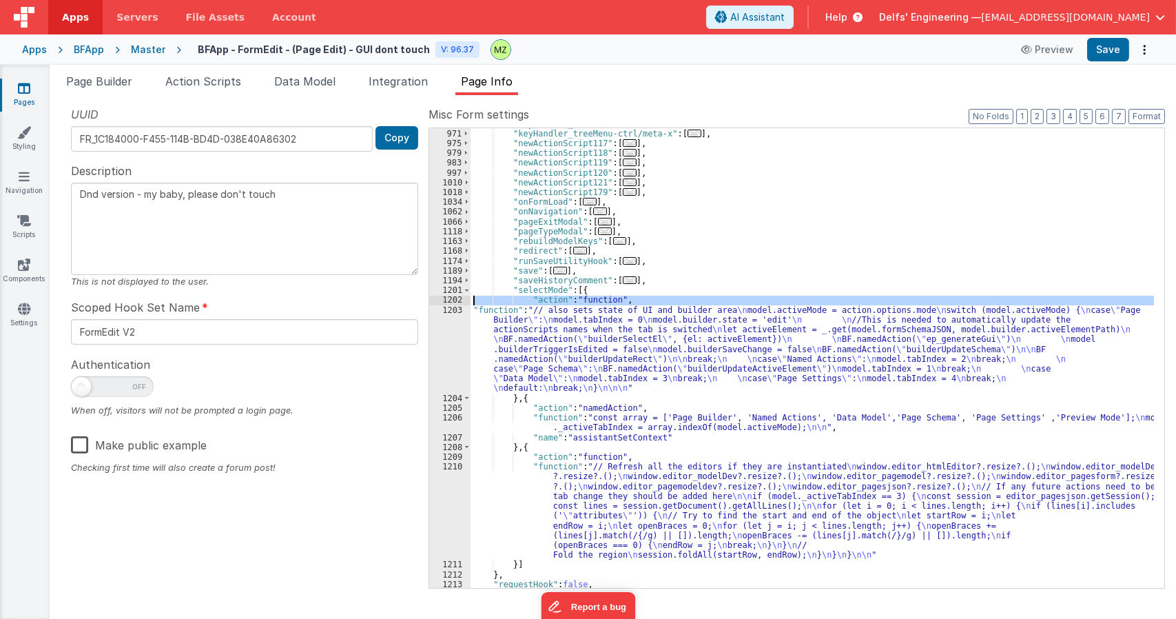
click at [452, 325] on div "1203" at bounding box center [449, 349] width 41 height 88
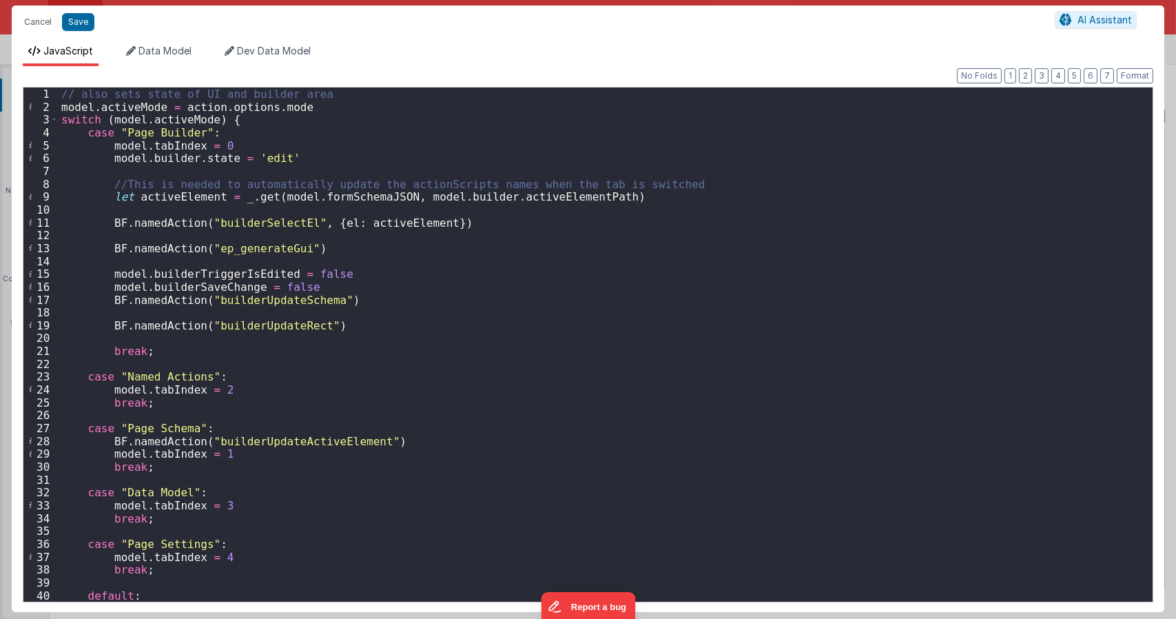
click at [258, 207] on div "// also sets state of UI and builder area model . activeMode = action . options…" at bounding box center [601, 356] width 1084 height 539
type textarea "Dnd version - my baby, please don't touch"
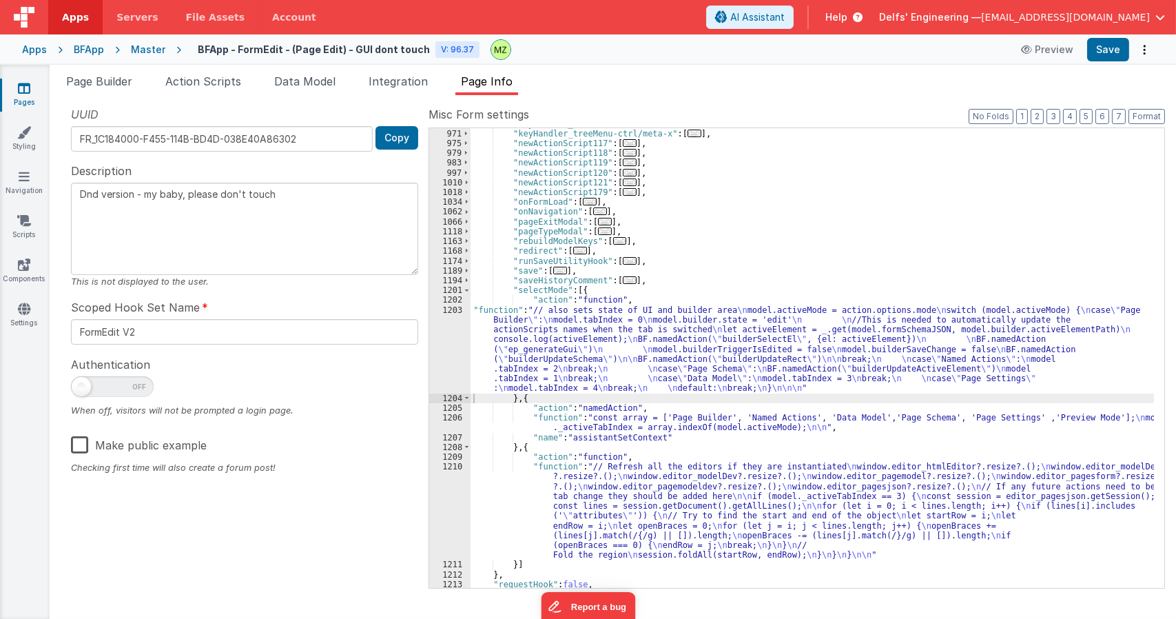
click at [580, 359] on div ""keyHandler_treeMenu-ctrl/meta-v" : [ ... ] , "keyHandler_treeMenu-ctrl/meta-x"…" at bounding box center [812, 358] width 683 height 479
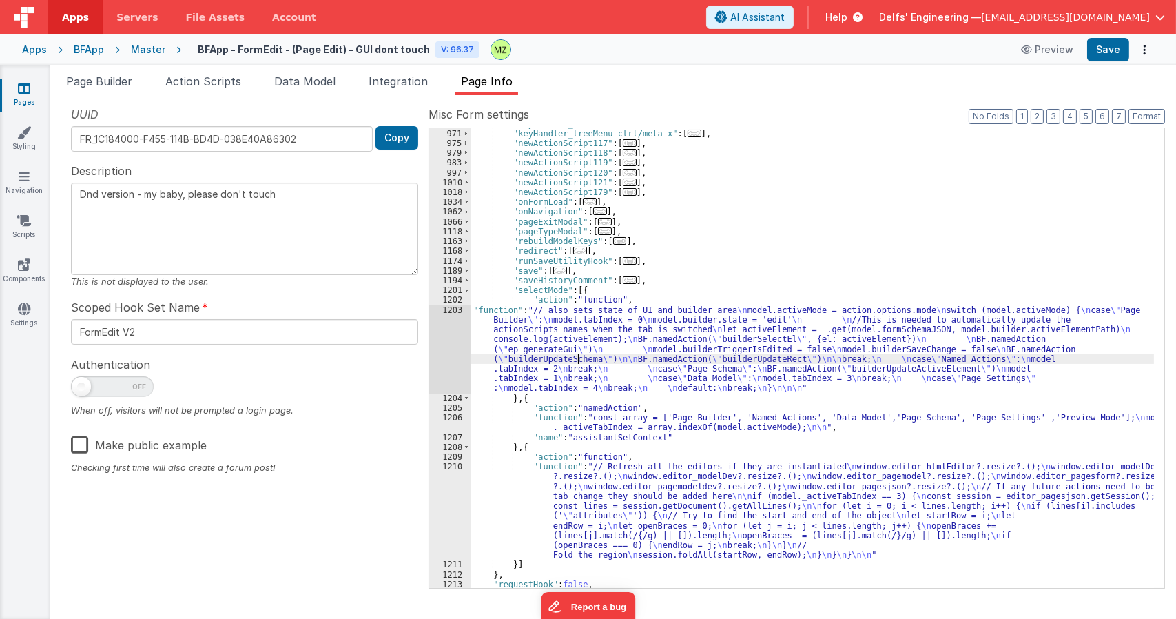
click at [448, 313] on div "1203" at bounding box center [449, 349] width 41 height 88
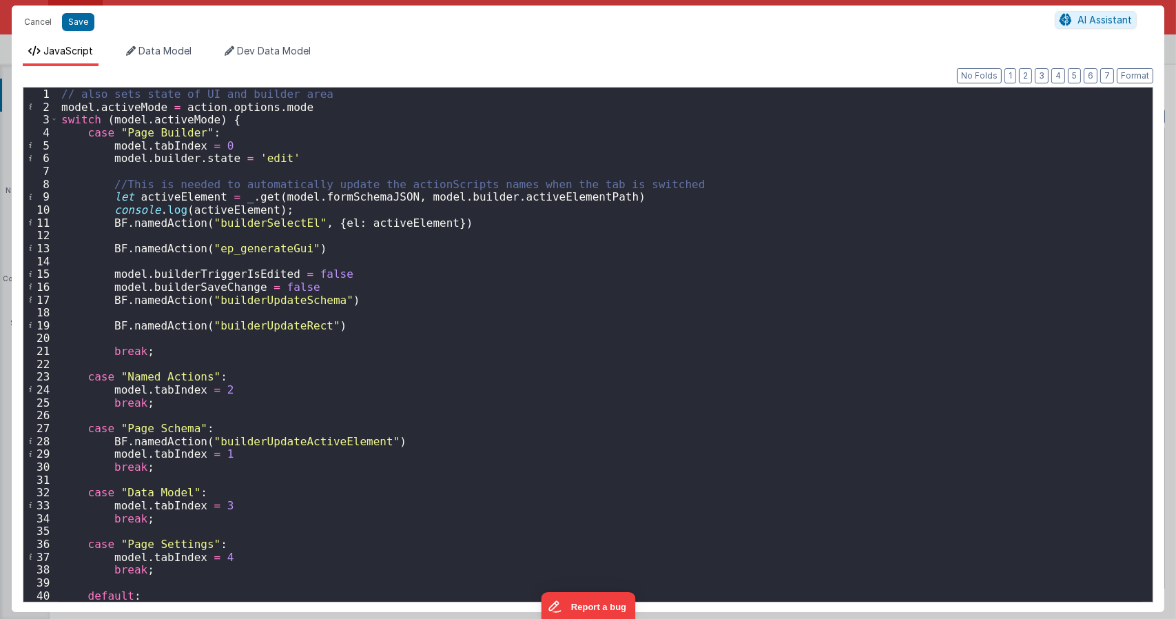
click at [298, 223] on div "// also sets state of UI and builder area model . activeMode = action . options…" at bounding box center [601, 356] width 1084 height 539
type textarea "Dnd version - my baby, please don't touch"
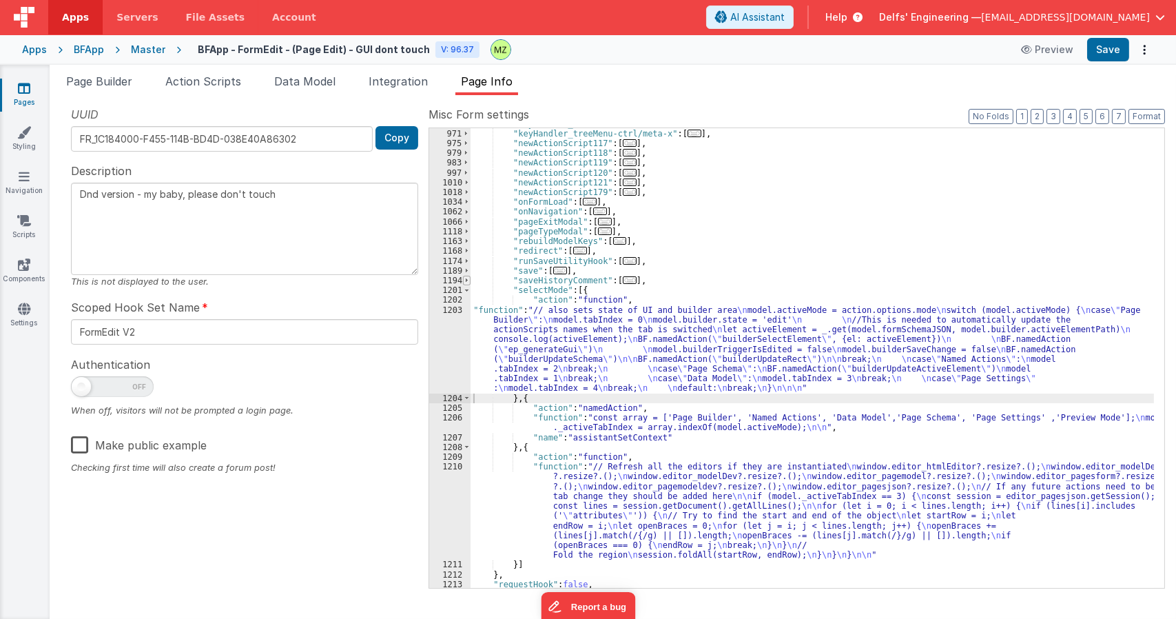
click at [466, 280] on span at bounding box center [467, 281] width 8 height 10
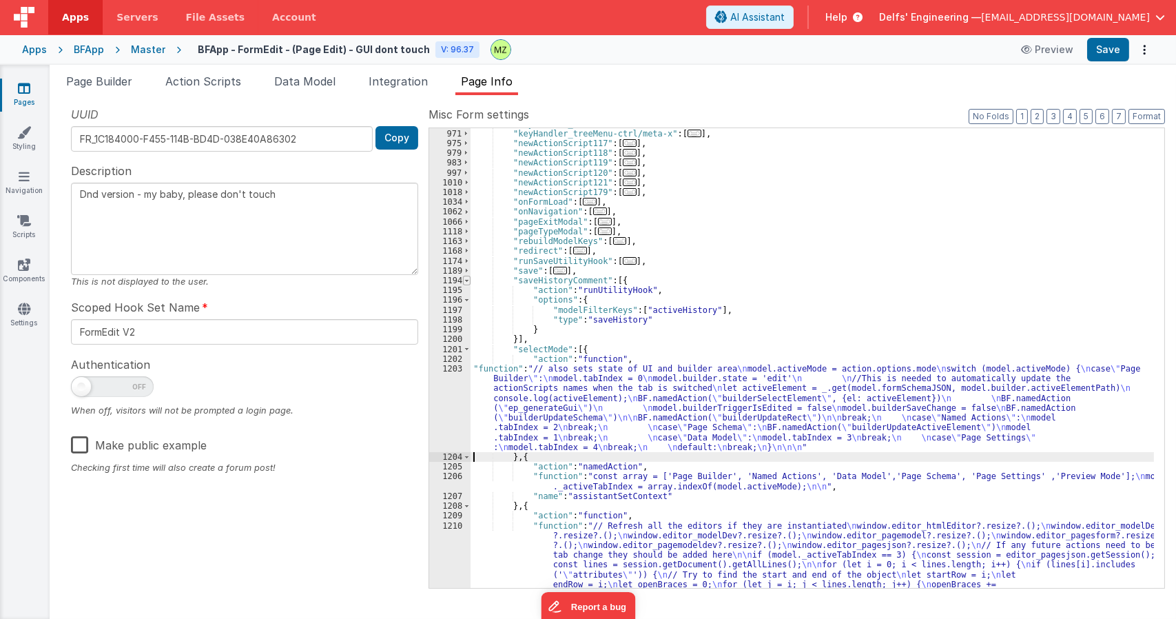
click at [464, 281] on span at bounding box center [467, 281] width 8 height 10
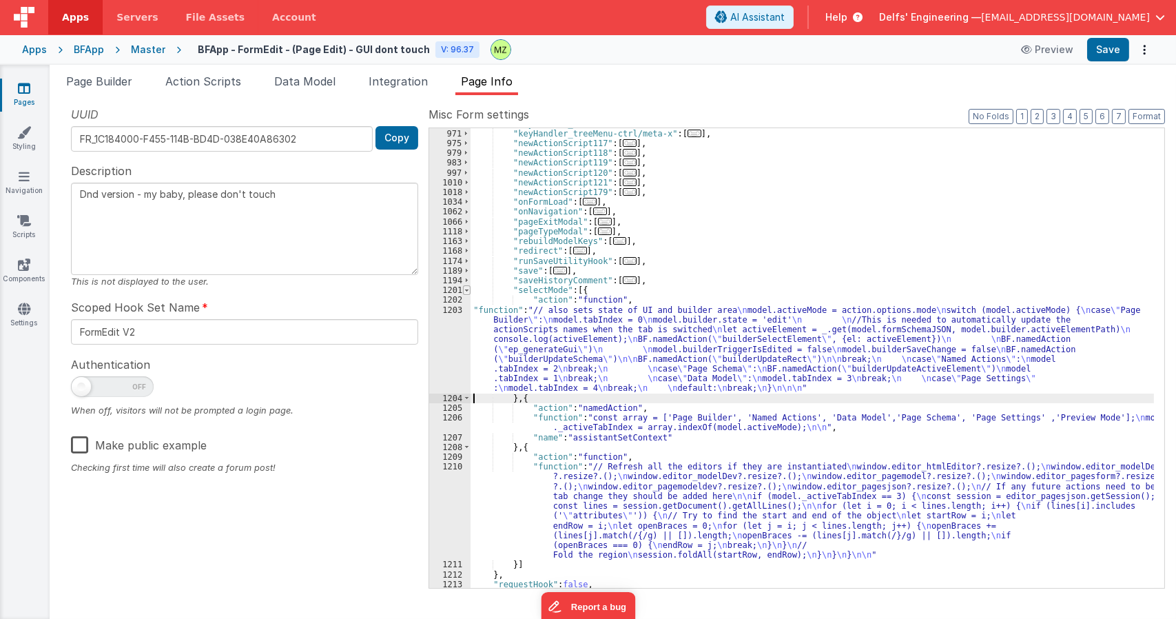
click at [464, 287] on span at bounding box center [467, 290] width 8 height 10
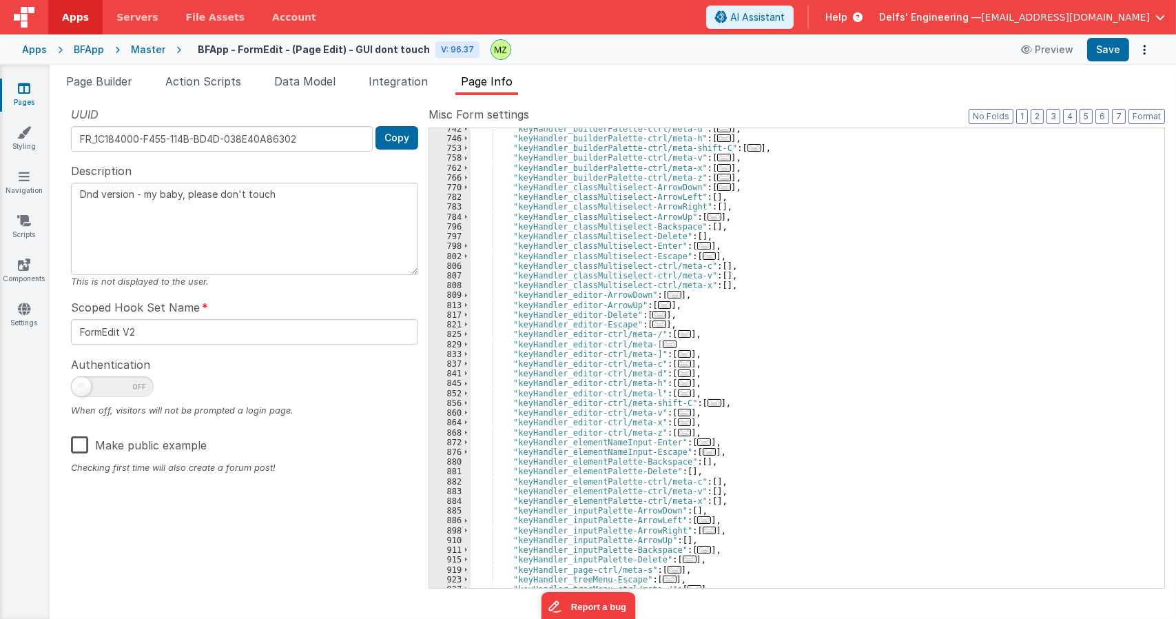
scroll to position [3021, 0]
click at [678, 375] on span "..." at bounding box center [685, 375] width 14 height 8
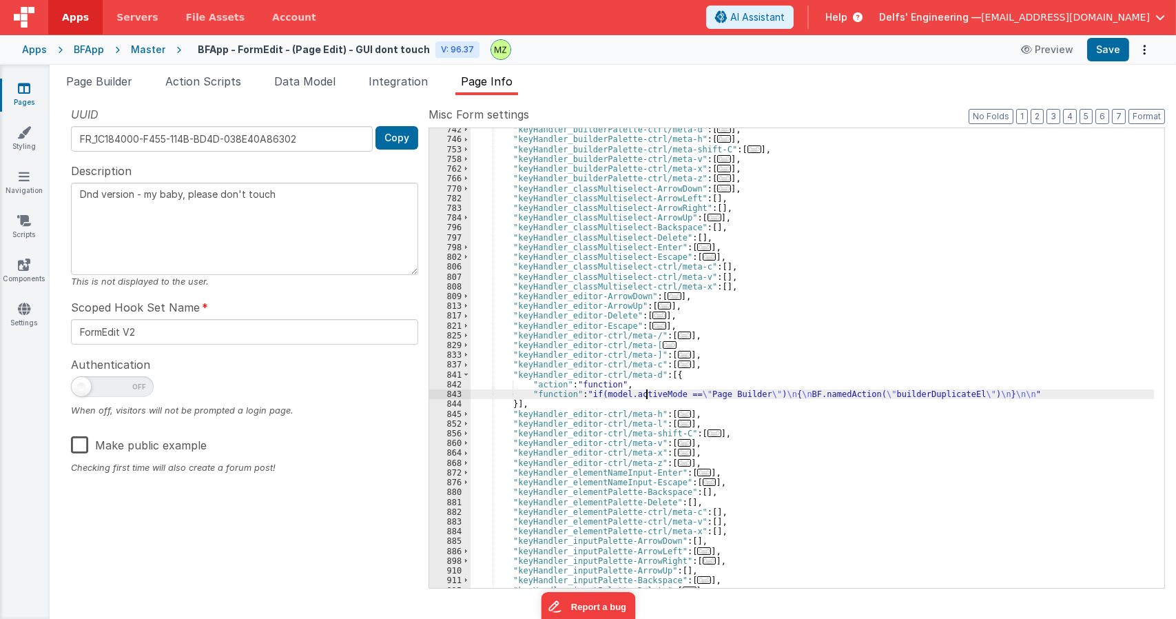
click at [647, 396] on div ""keyHandler_builderPalette-ctrl/meta-d" : [ ... ] , "keyHandler_builderPalette-…" at bounding box center [812, 364] width 683 height 479
click at [454, 394] on div "843" at bounding box center [449, 394] width 41 height 10
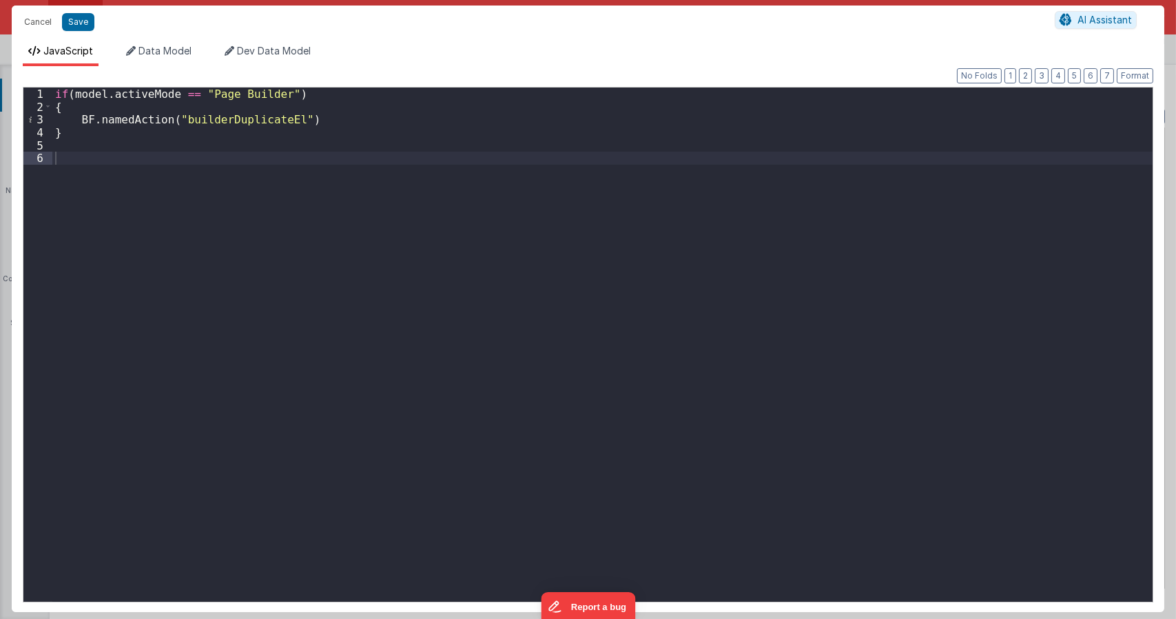
click at [156, 105] on div "if ( model . activeMode == "Page Builder" ) { BF . namedAction ( "builderDuplic…" at bounding box center [602, 356] width 1100 height 539
type textarea "Dnd version - my baby, please don't touch"
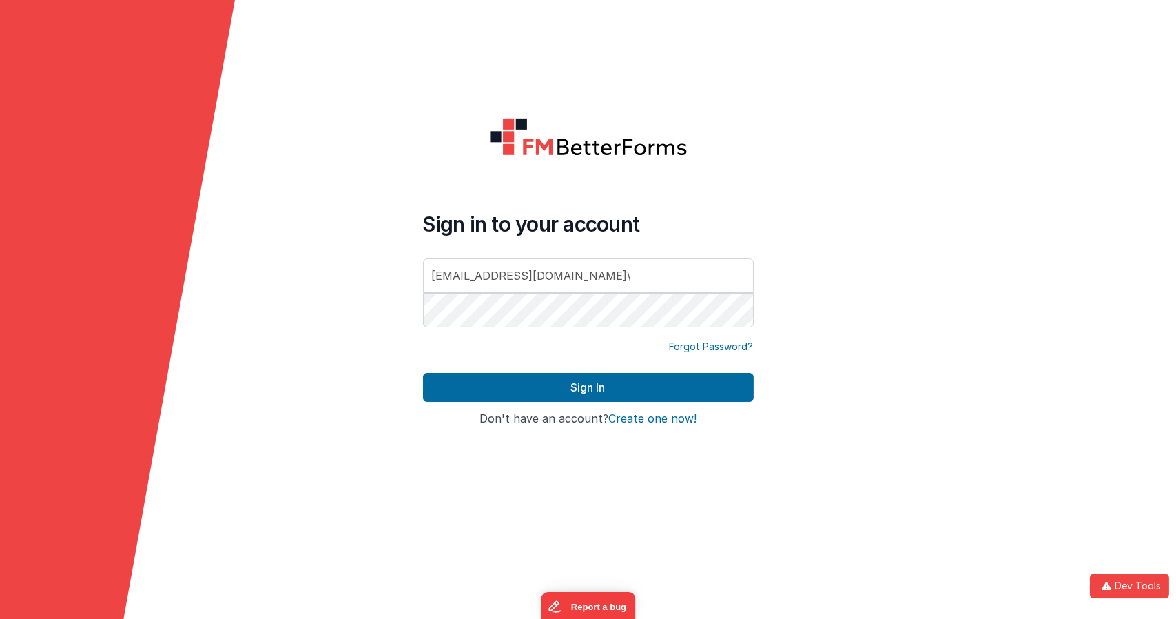
type input "[EMAIL_ADDRESS][DOMAIN_NAME]"
click at [423, 373] on button "Sign In" at bounding box center [588, 387] width 331 height 29
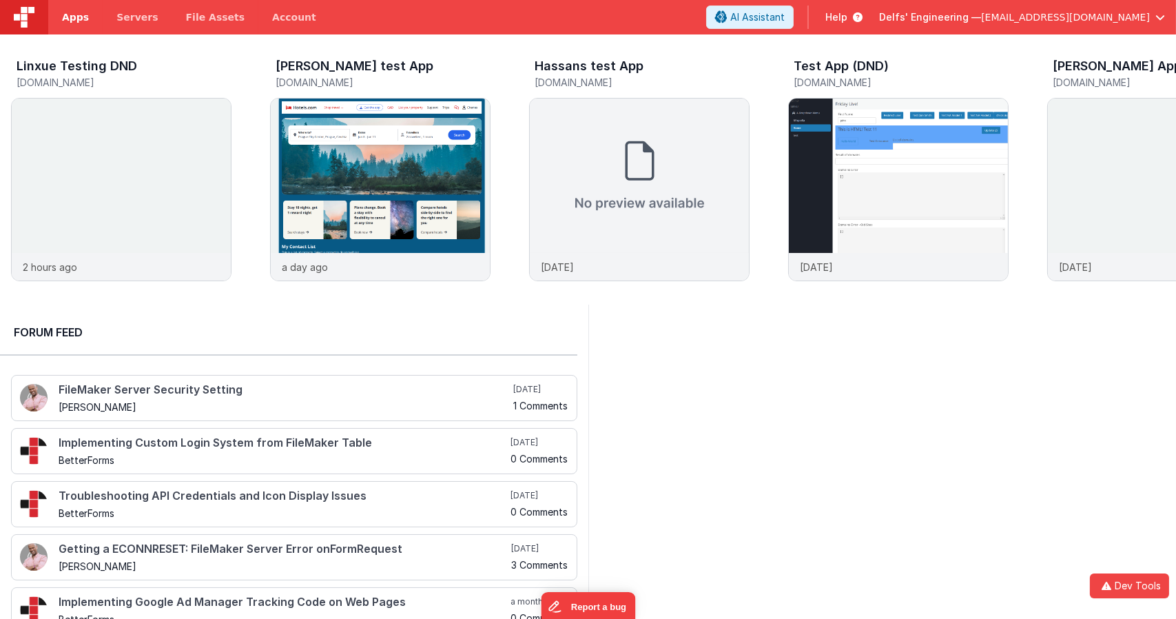
click at [83, 17] on span "Apps" at bounding box center [75, 17] width 27 height 14
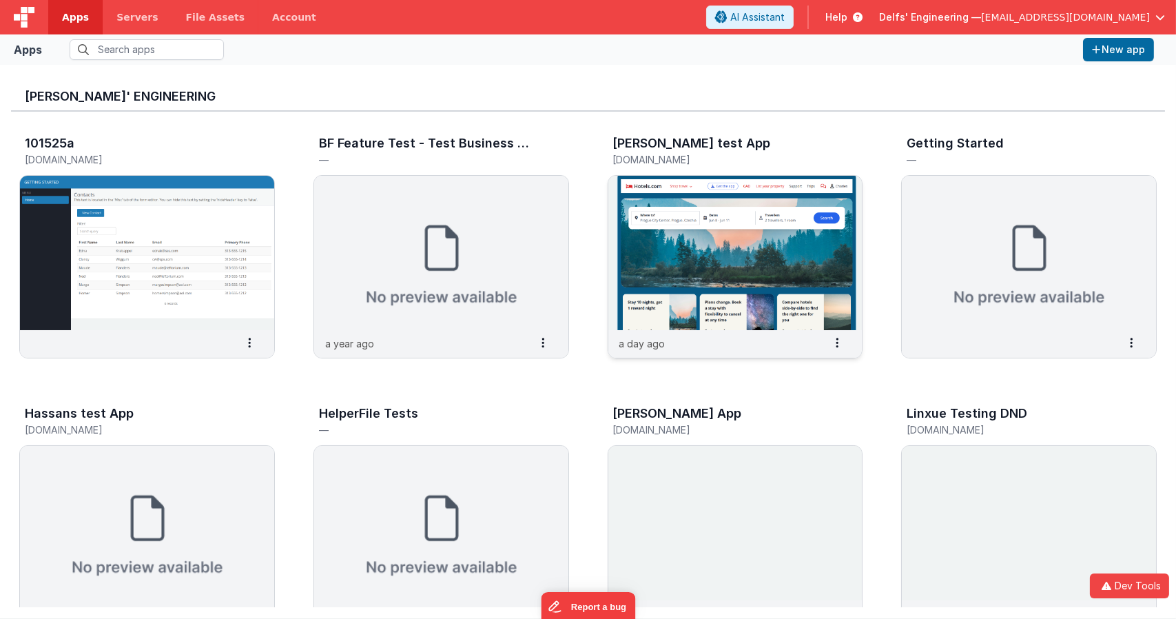
click at [652, 220] on img at bounding box center [735, 253] width 254 height 154
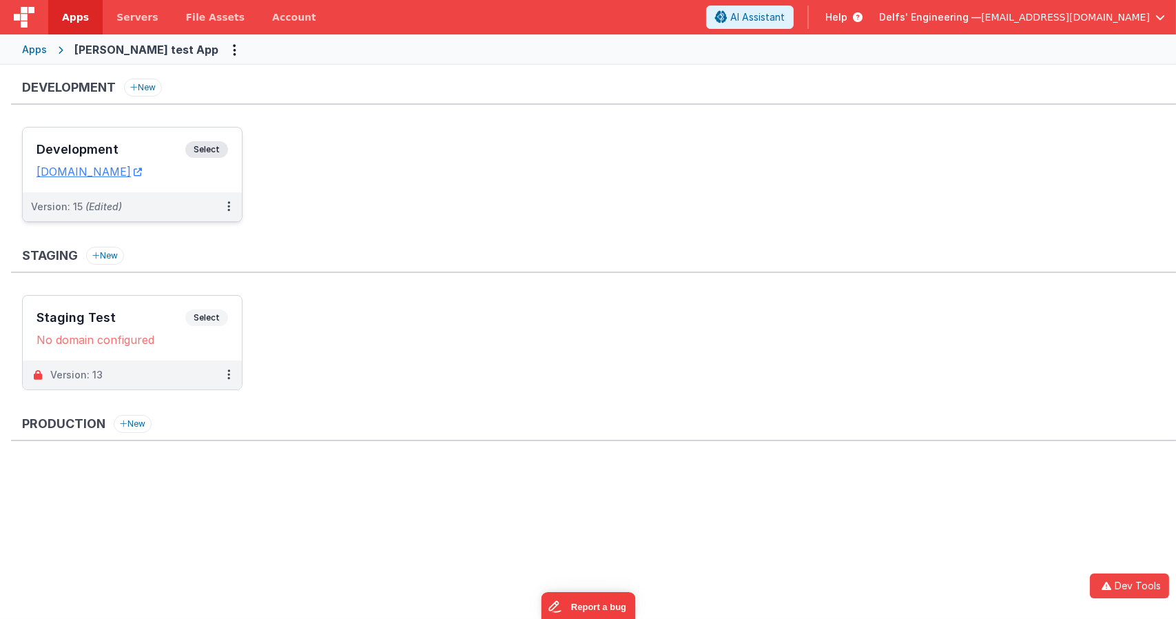
click at [204, 148] on span "Select" at bounding box center [206, 149] width 43 height 17
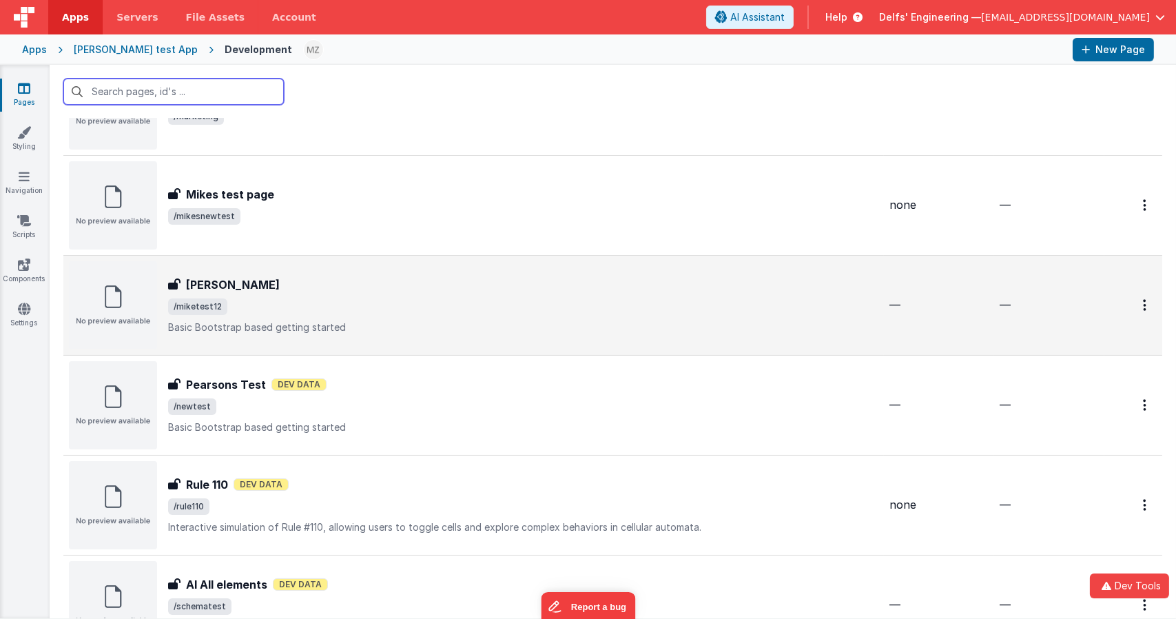
scroll to position [692, 0]
click at [331, 300] on span "/miketest12" at bounding box center [523, 306] width 710 height 17
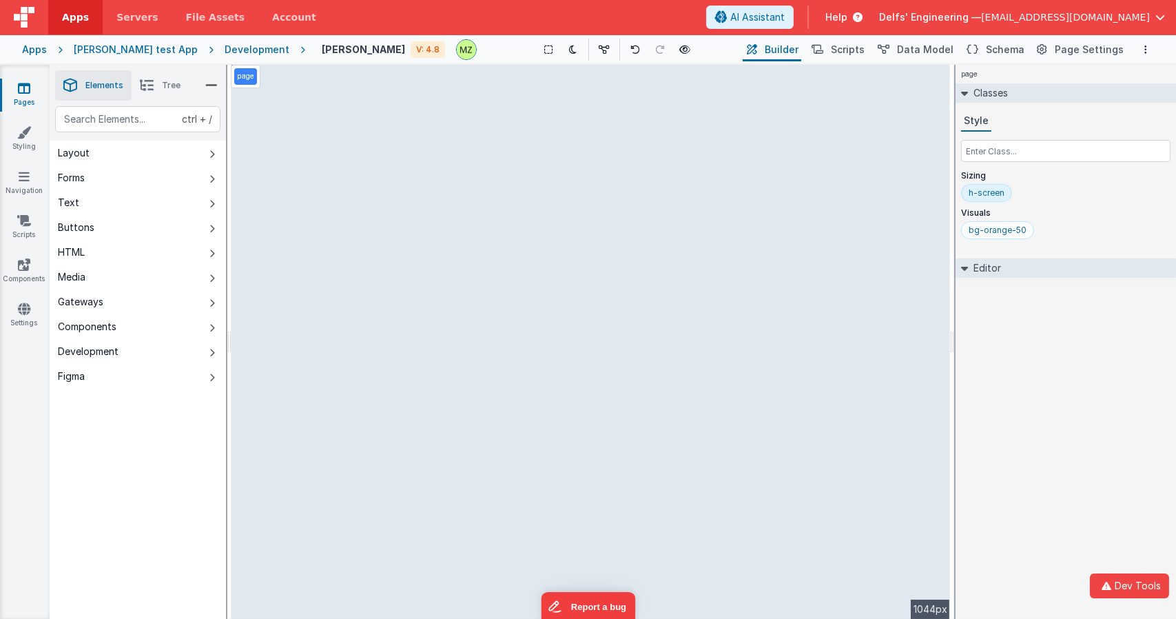
click at [523, 199] on div "page --> 1044px" at bounding box center [590, 342] width 719 height 554
click at [479, 212] on div "page --> 1044px" at bounding box center [590, 342] width 719 height 554
click at [581, 315] on div "page --> 1044px" at bounding box center [590, 342] width 719 height 554
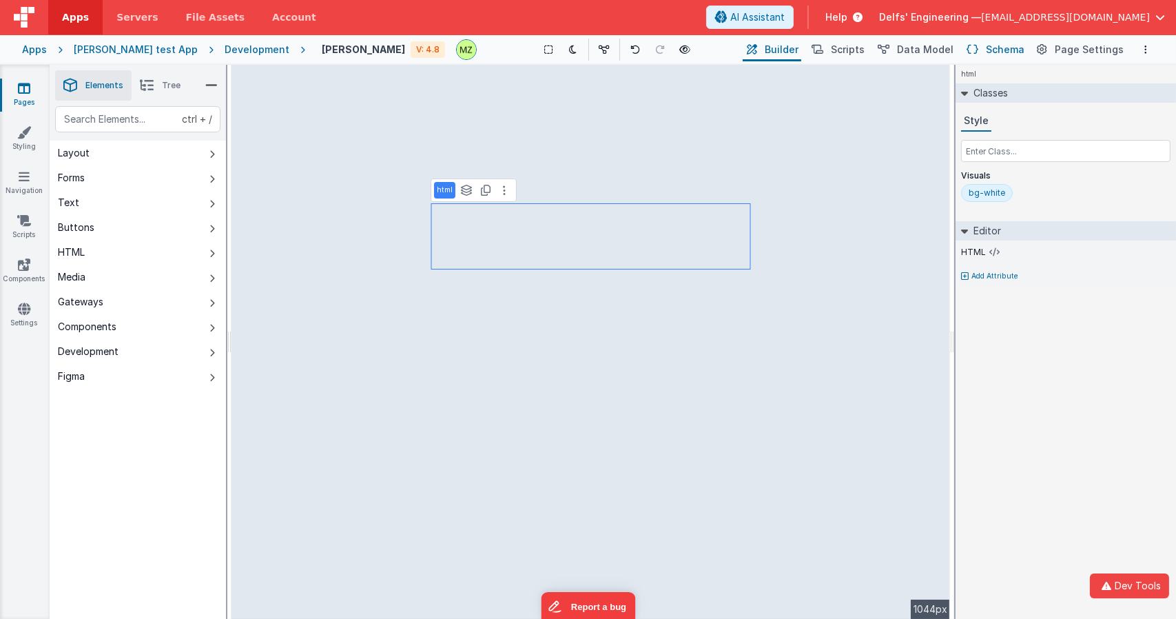
click at [987, 52] on button "Schema" at bounding box center [994, 49] width 65 height 23
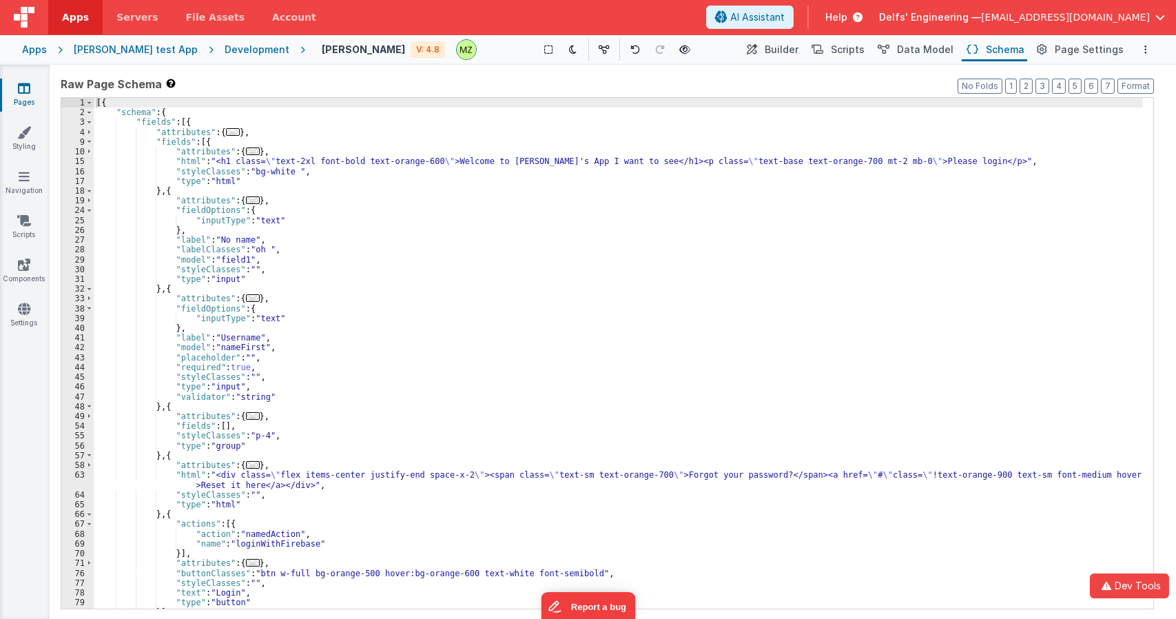
click at [520, 162] on div "[{ "schema" : { "fields" : [{ "attributes" : { ... } , "fields" : [{ "attribute…" at bounding box center [618, 363] width 1049 height 530
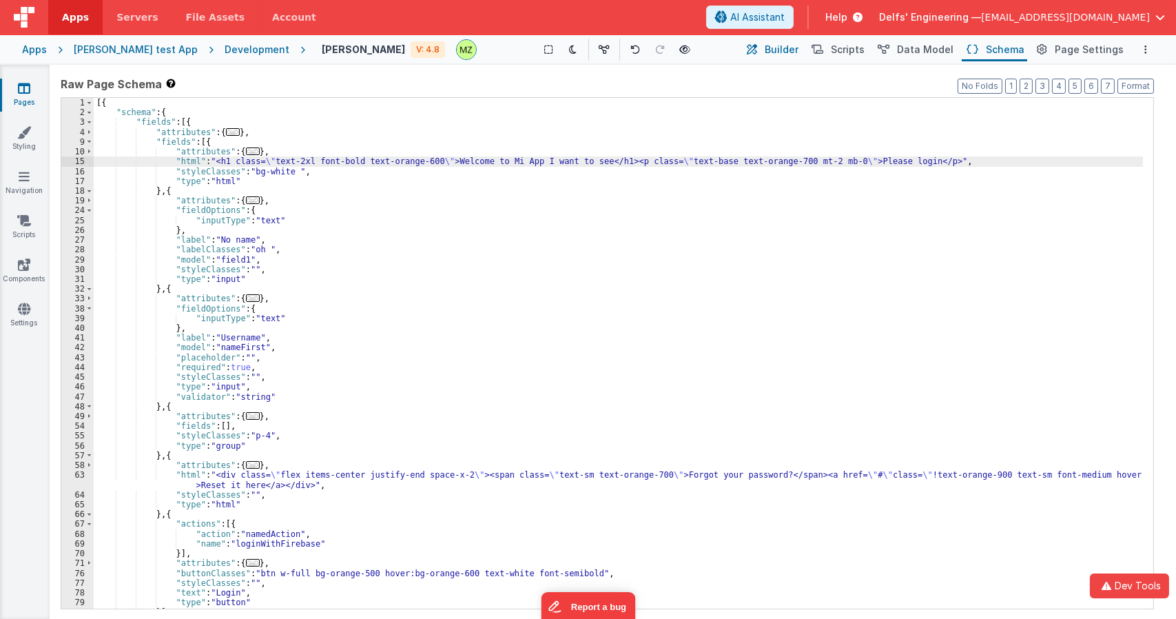
click at [786, 46] on span "Builder" at bounding box center [782, 50] width 34 height 14
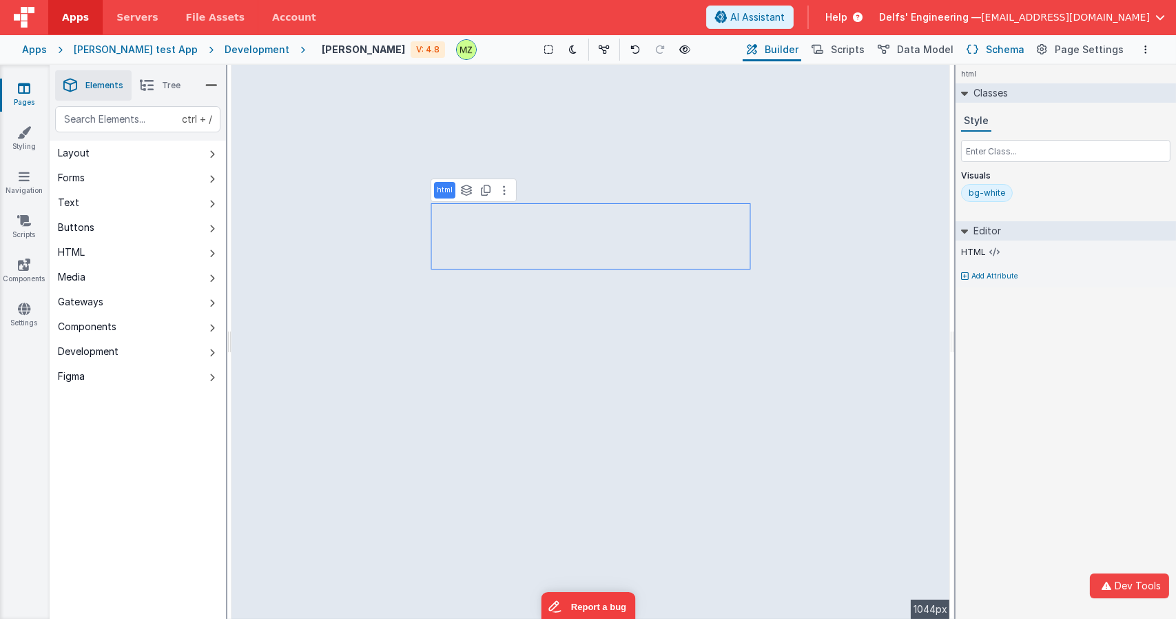
click at [999, 48] on span "Schema" at bounding box center [1005, 50] width 39 height 14
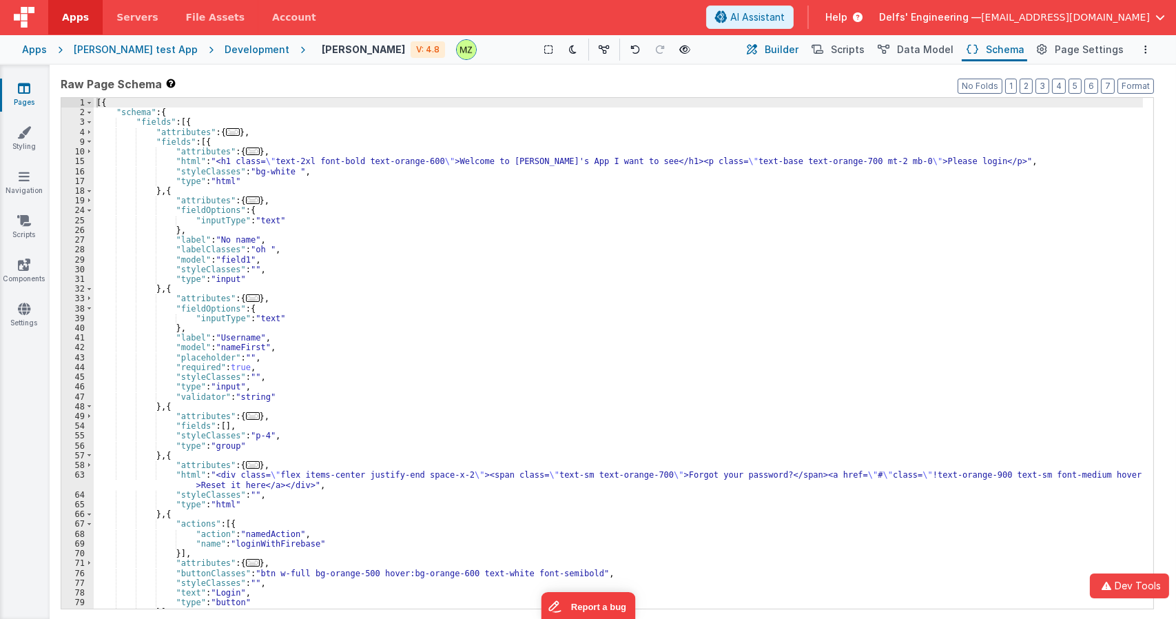
click at [772, 48] on button "Builder" at bounding box center [772, 49] width 59 height 23
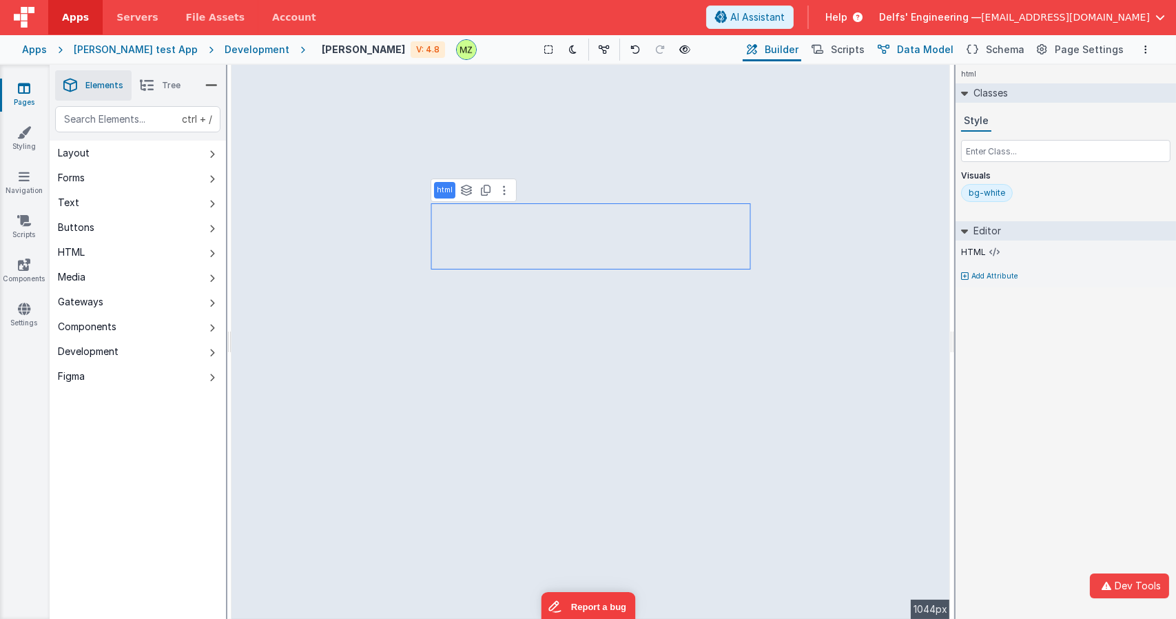
click at [948, 48] on span "Data Model" at bounding box center [925, 50] width 56 height 14
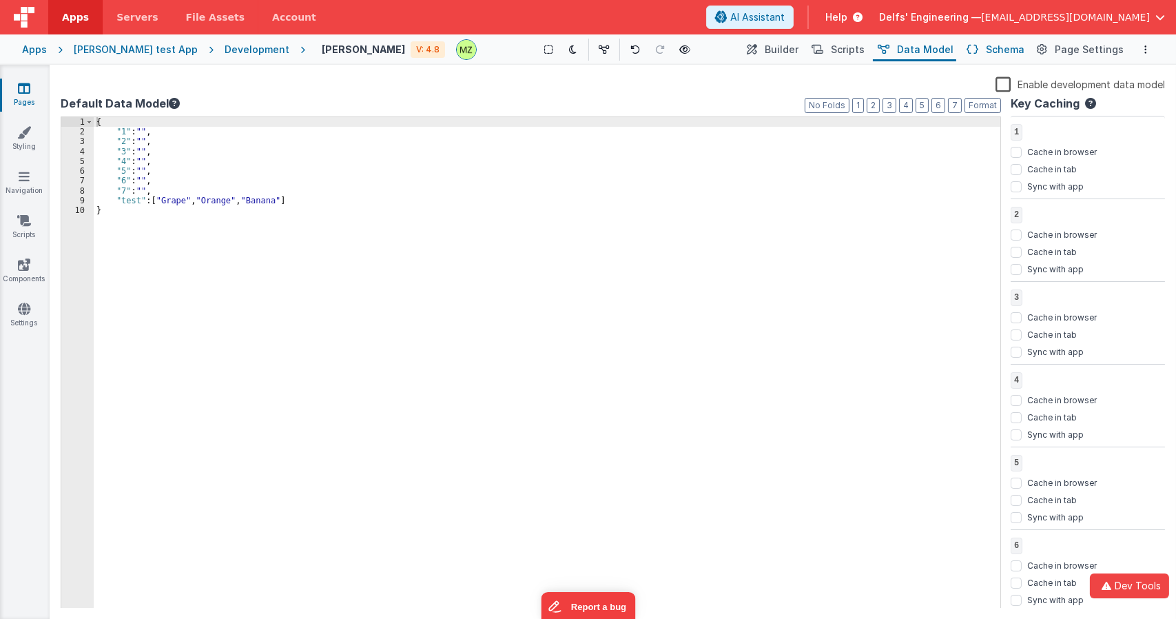
click at [992, 50] on span "Schema" at bounding box center [1005, 50] width 39 height 14
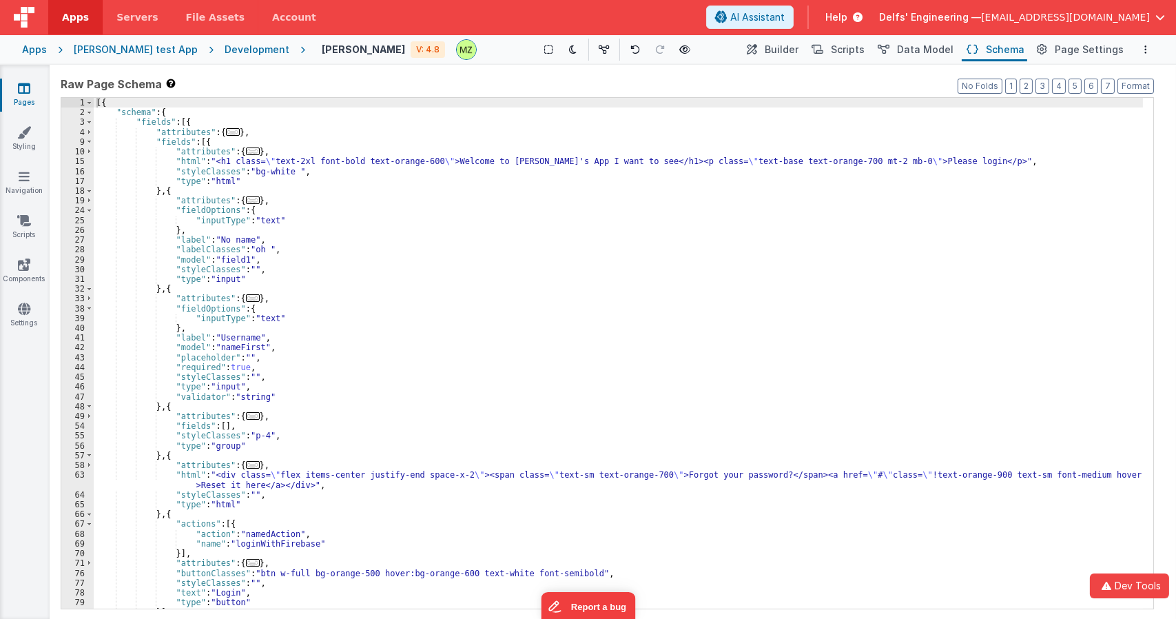
click at [450, 398] on div "[{ "schema" : { "fields" : [{ "attributes" : { ... } , "fields" : [{ "attribute…" at bounding box center [618, 363] width 1049 height 530
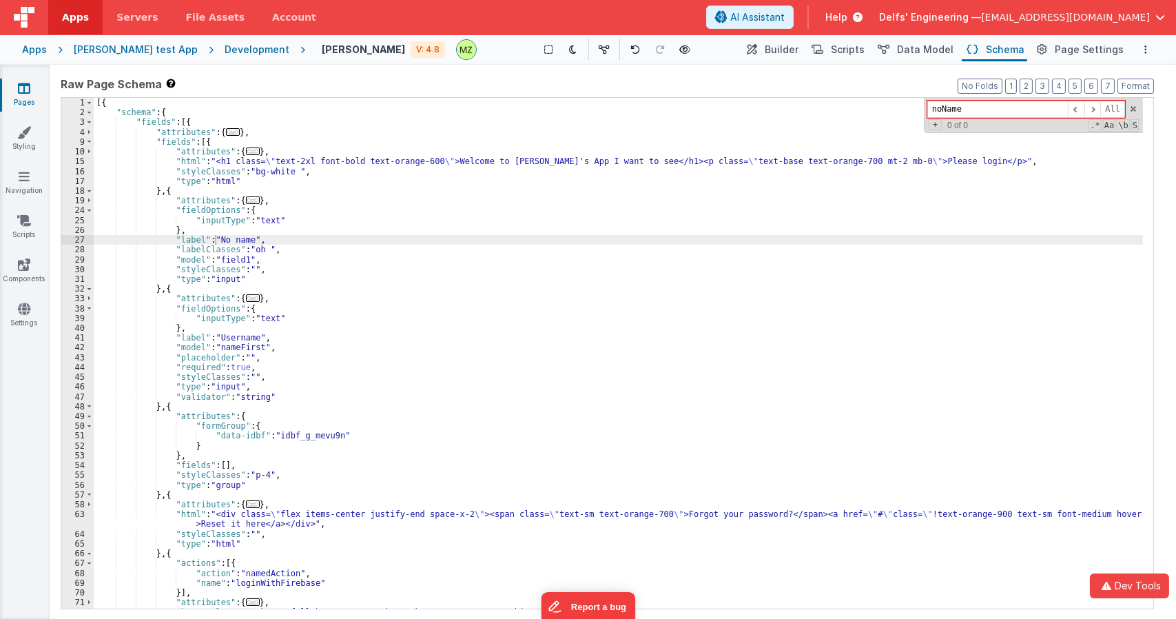
type input "noName"
click at [243, 242] on div "[{ "schema" : { "fields" : [{ "attributes" : { ... } , "fields" : [{ "attribute…" at bounding box center [618, 363] width 1049 height 530
click at [793, 47] on span "Builder" at bounding box center [782, 50] width 34 height 14
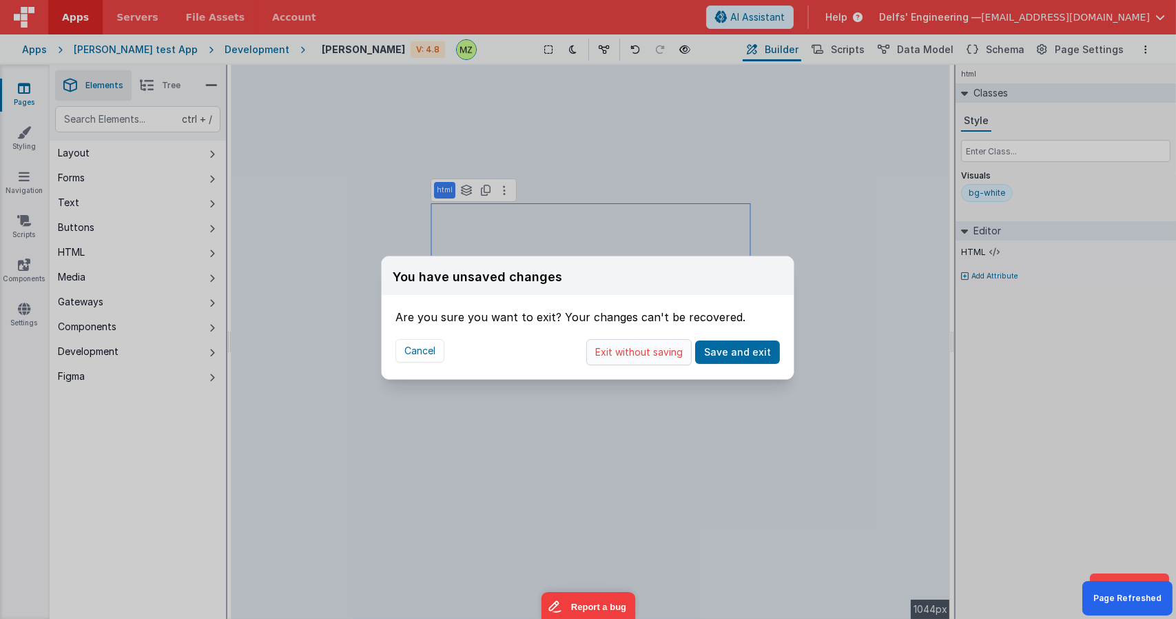
click at [656, 351] on button "Exit without saving" at bounding box center [638, 352] width 105 height 26
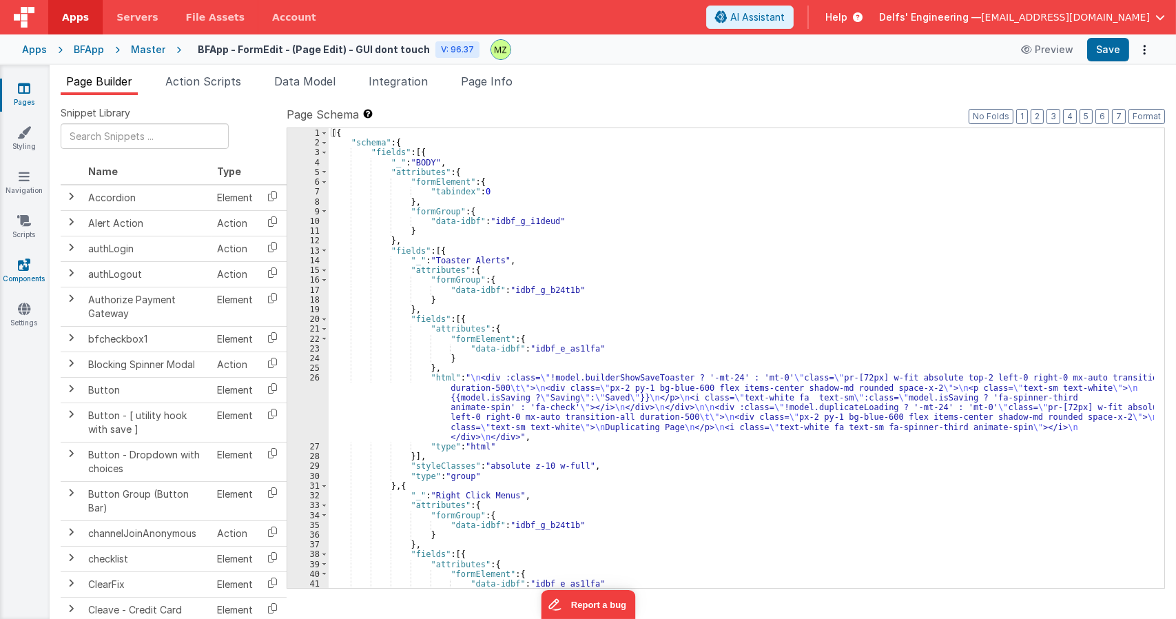
click at [25, 269] on icon at bounding box center [24, 265] width 12 height 14
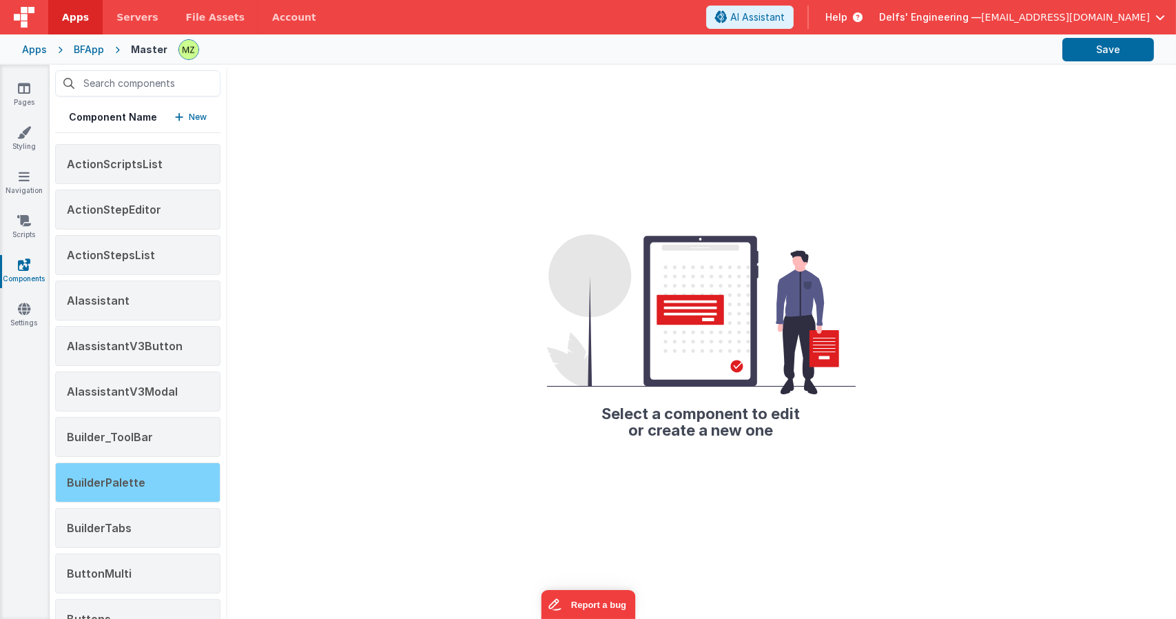
click at [163, 480] on div "BuilderPalette" at bounding box center [137, 482] width 165 height 40
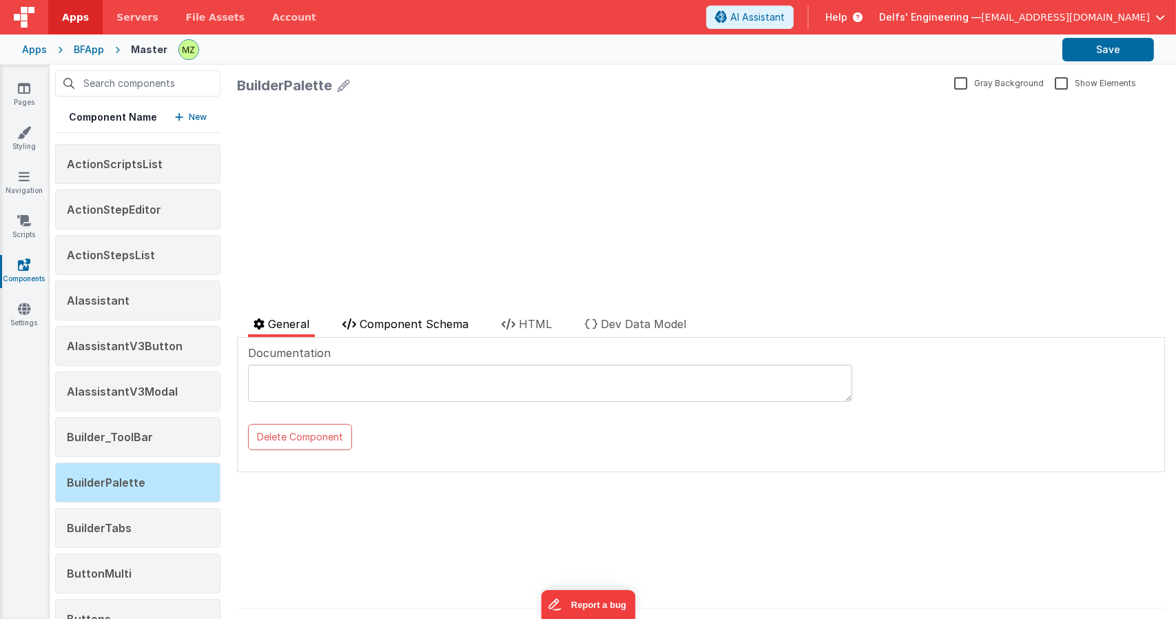
click at [442, 333] on li "Component Schema" at bounding box center [405, 326] width 137 height 21
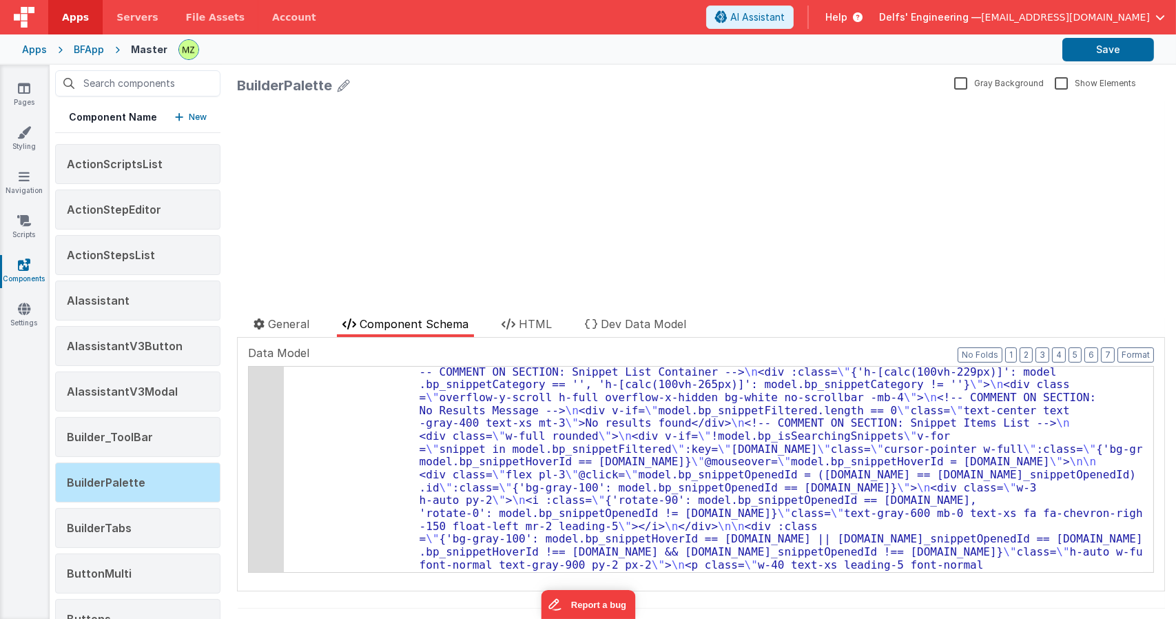
scroll to position [593, 0]
click at [699, 241] on div "update page model (See schema to hide after dev) { "component": { "comp": { "fi…" at bounding box center [700, 191] width 928 height 182
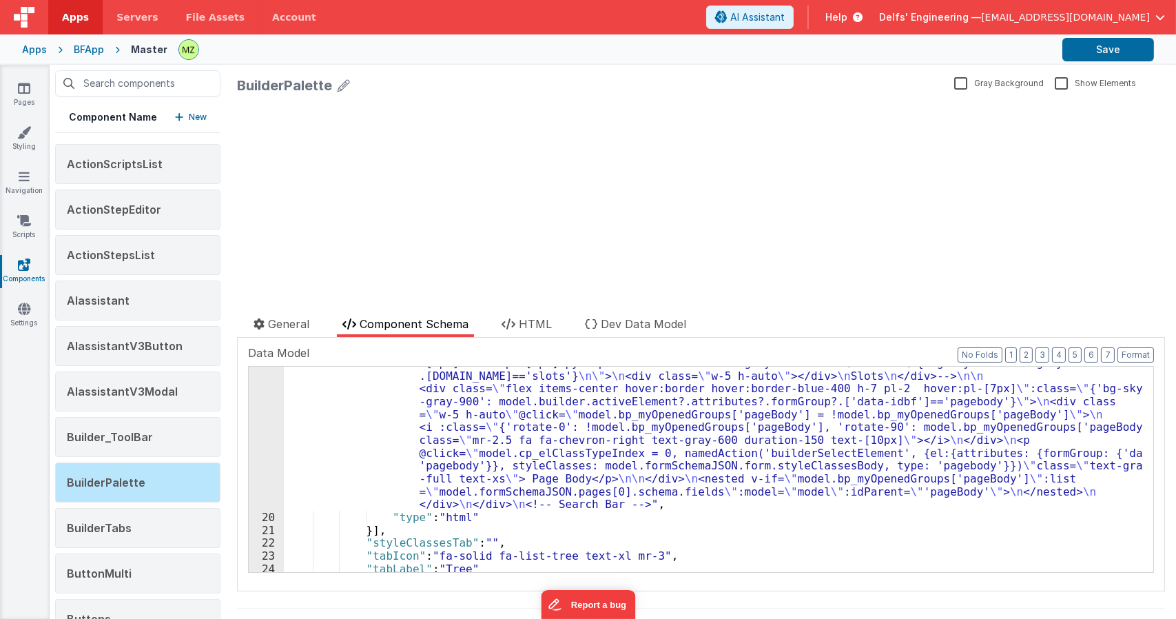
scroll to position [1180, 0]
click at [433, 393] on div ""html" : "<div> \n <!-- This is commented out until we find a way to filter the…" at bounding box center [713, 446] width 859 height 566
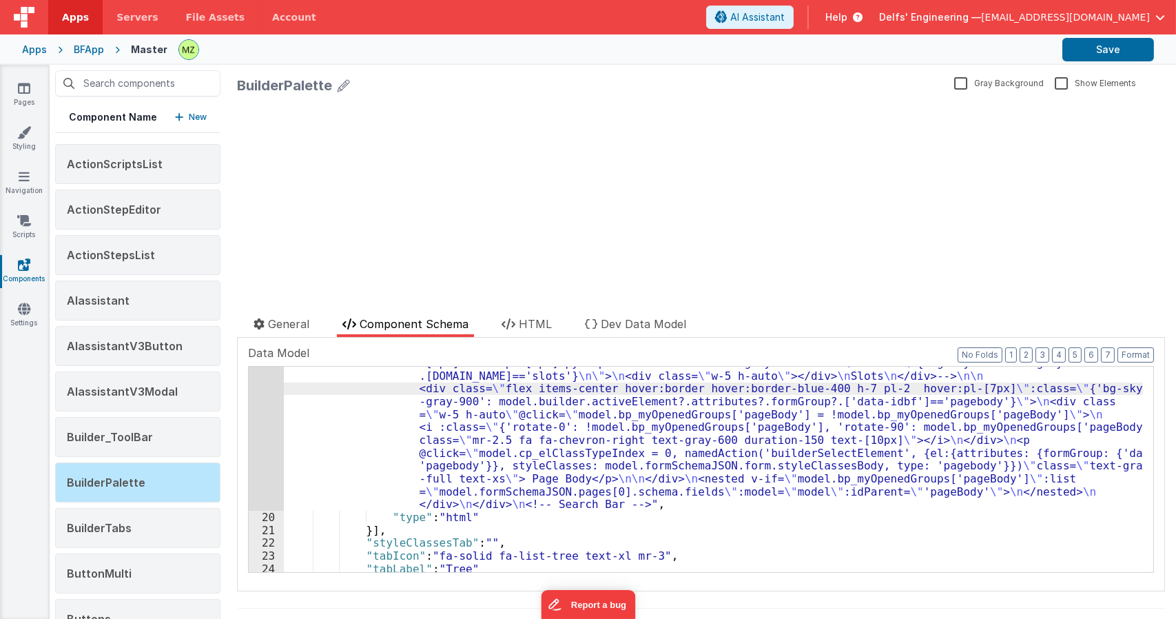
click at [269, 401] on div "19" at bounding box center [266, 336] width 35 height 347
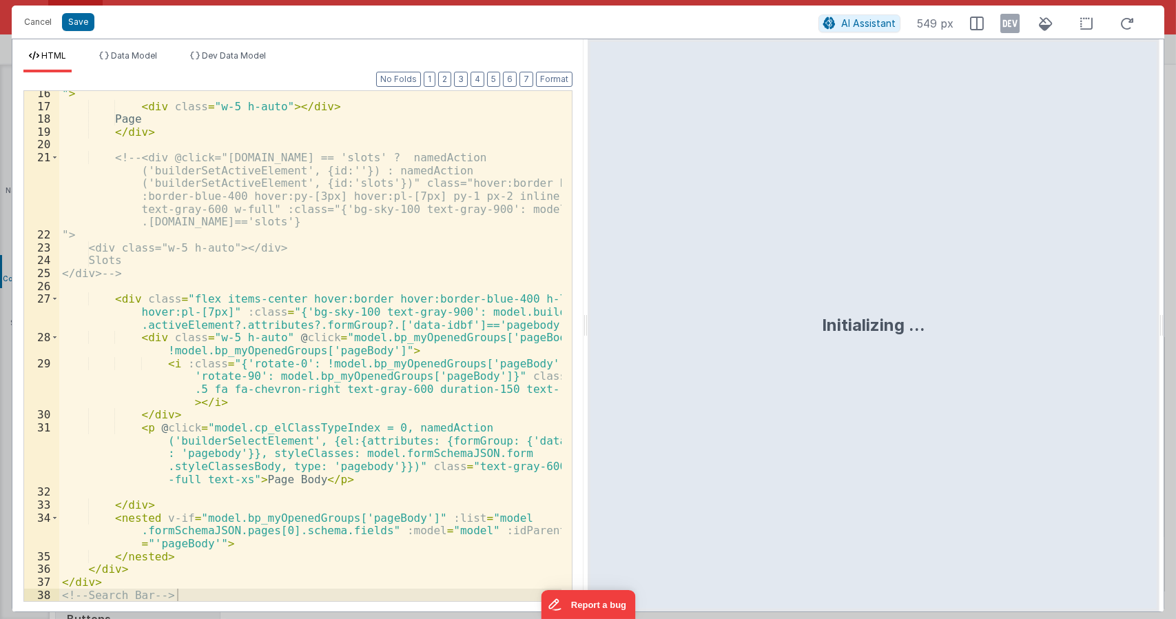
scroll to position [364, 0]
click at [309, 433] on div "" > < div class = "w-5 h-auto" > </ div > Page </ div > <!-- <div @click="model…" at bounding box center [310, 354] width 503 height 535
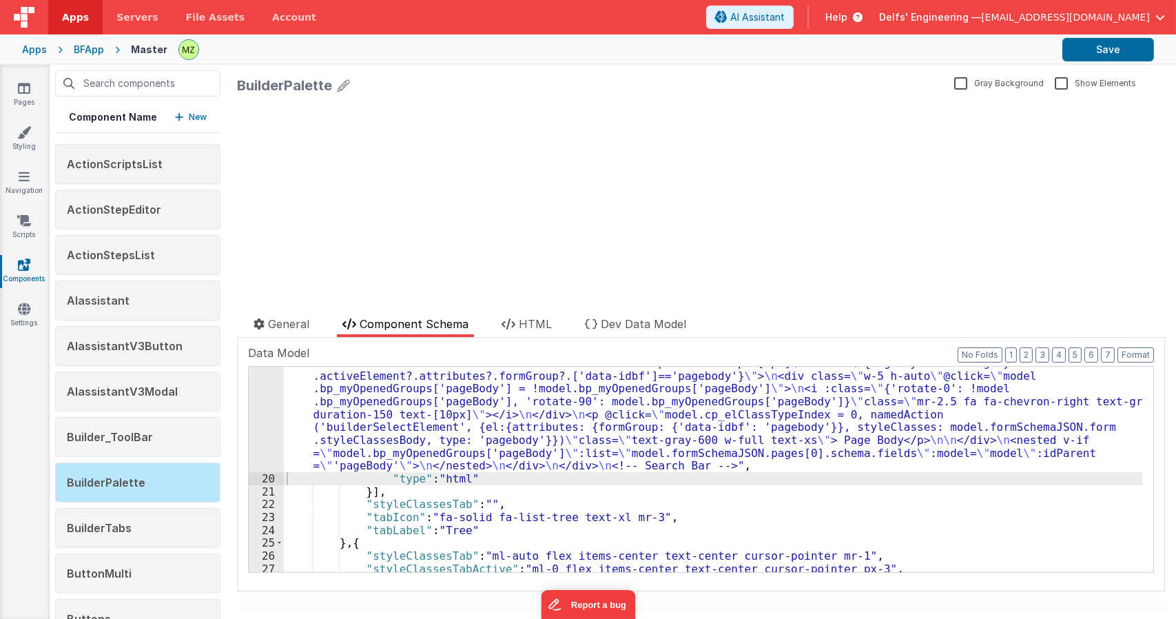
click at [349, 518] on div ""html" : "<div> \n <!-- This is commented out until we find a way to filter the…" at bounding box center [713, 426] width 859 height 527
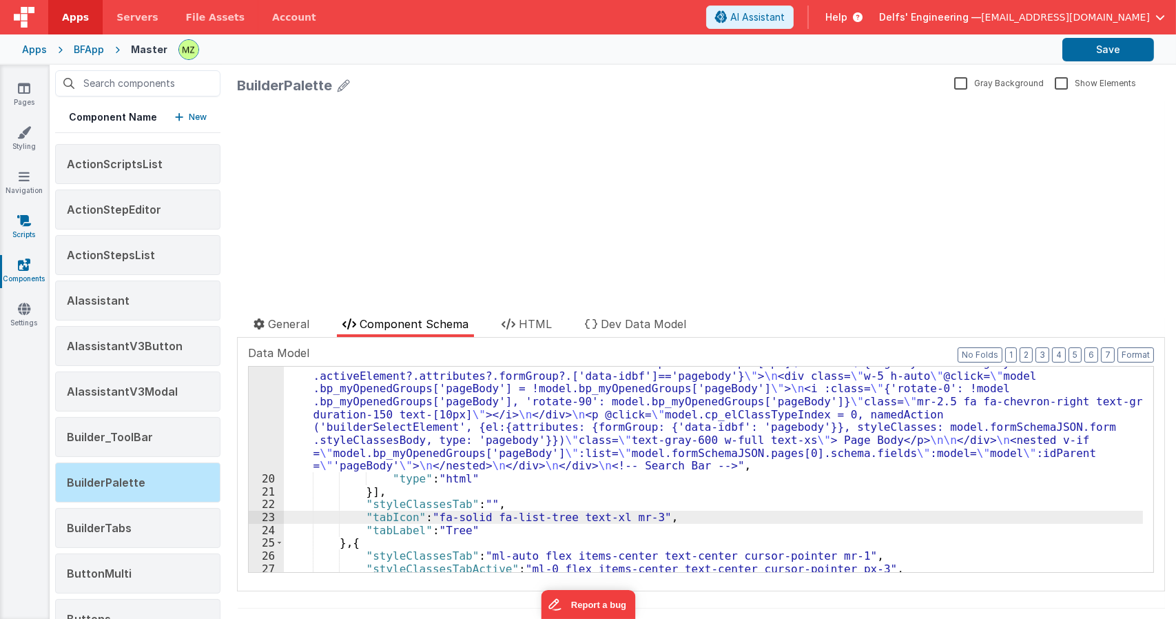
click at [25, 225] on icon at bounding box center [24, 221] width 14 height 14
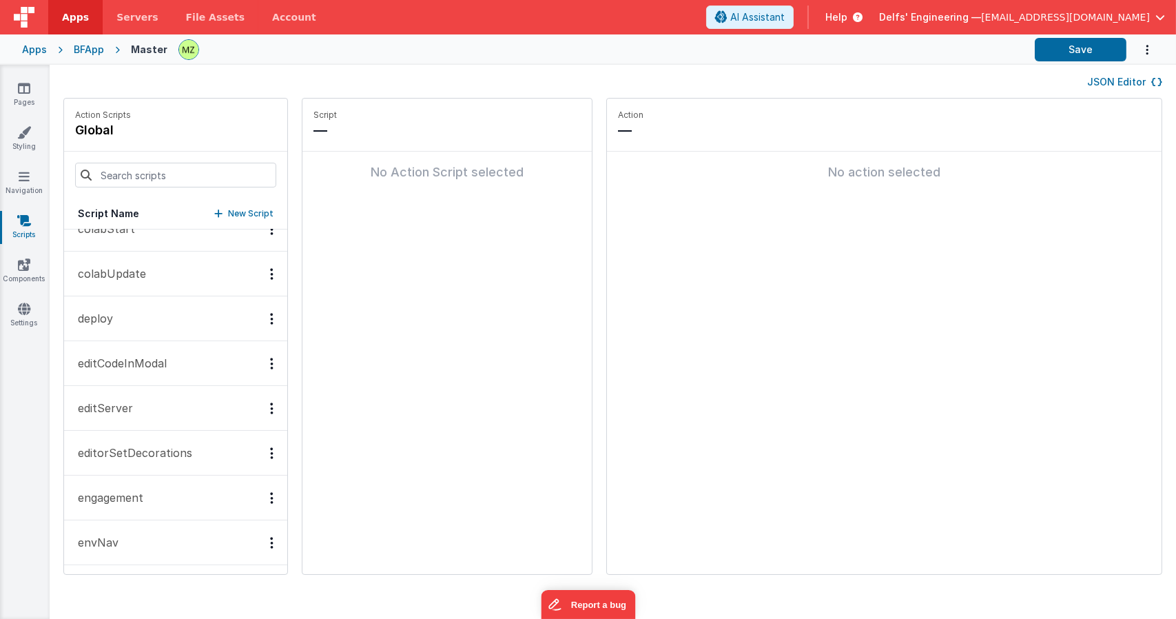
scroll to position [1818, 0]
click at [1124, 76] on button "JSON Editor" at bounding box center [1124, 82] width 75 height 14
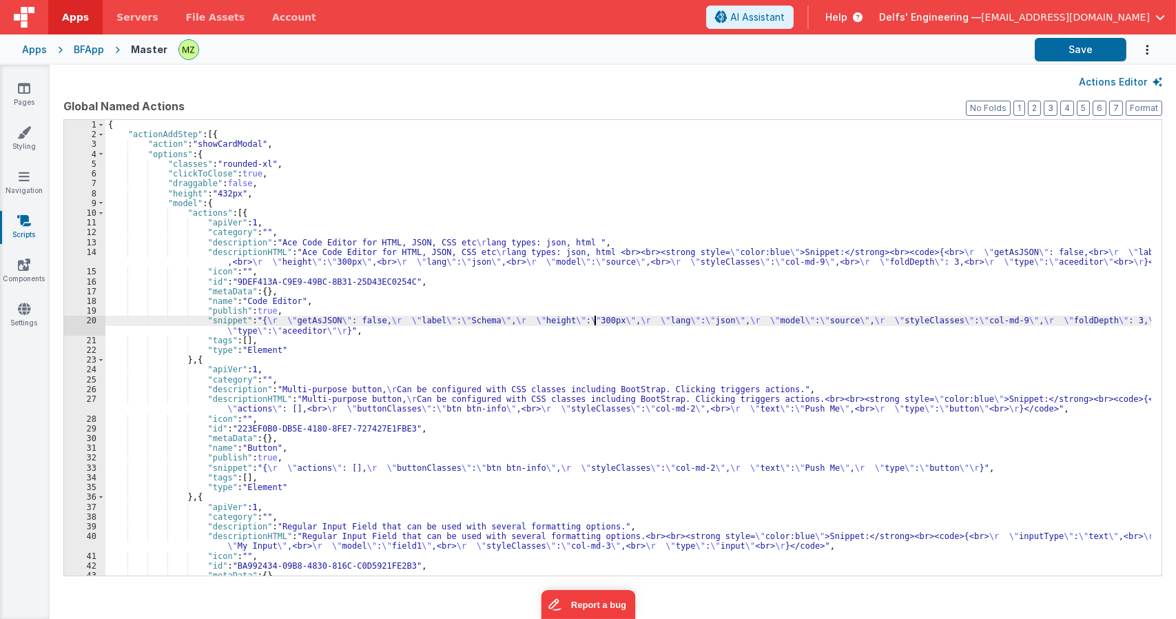
click at [595, 318] on div "{ "actionAddStep" : [{ "action" : "showCardModal" , "options" : { "classes" : "…" at bounding box center [628, 357] width 1046 height 475
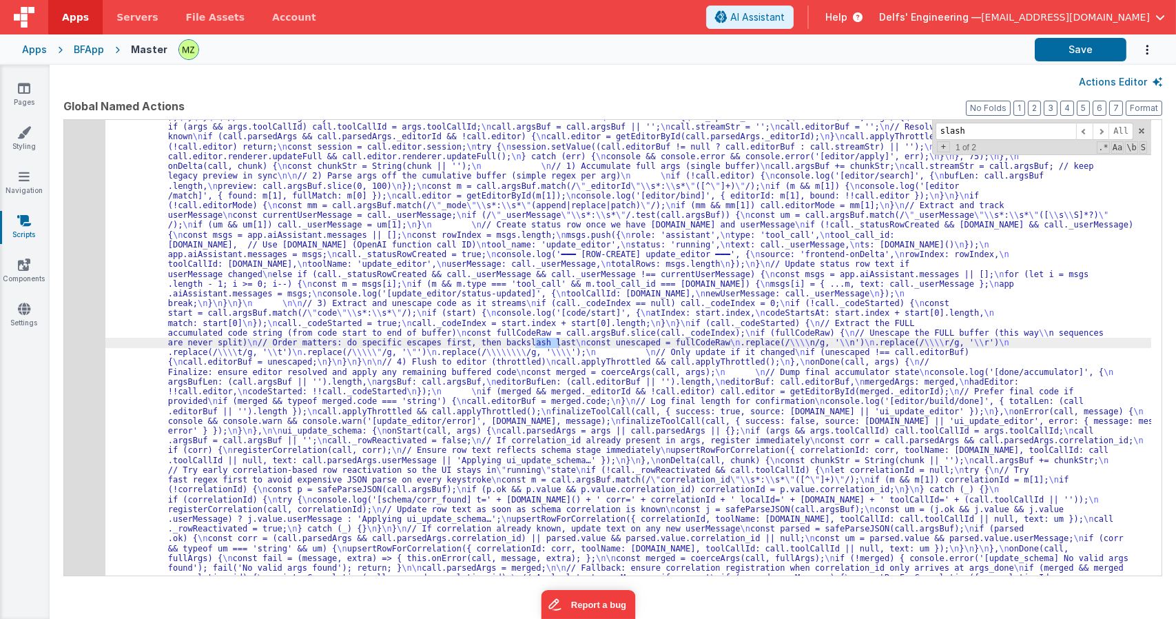
scroll to position [19502, 0]
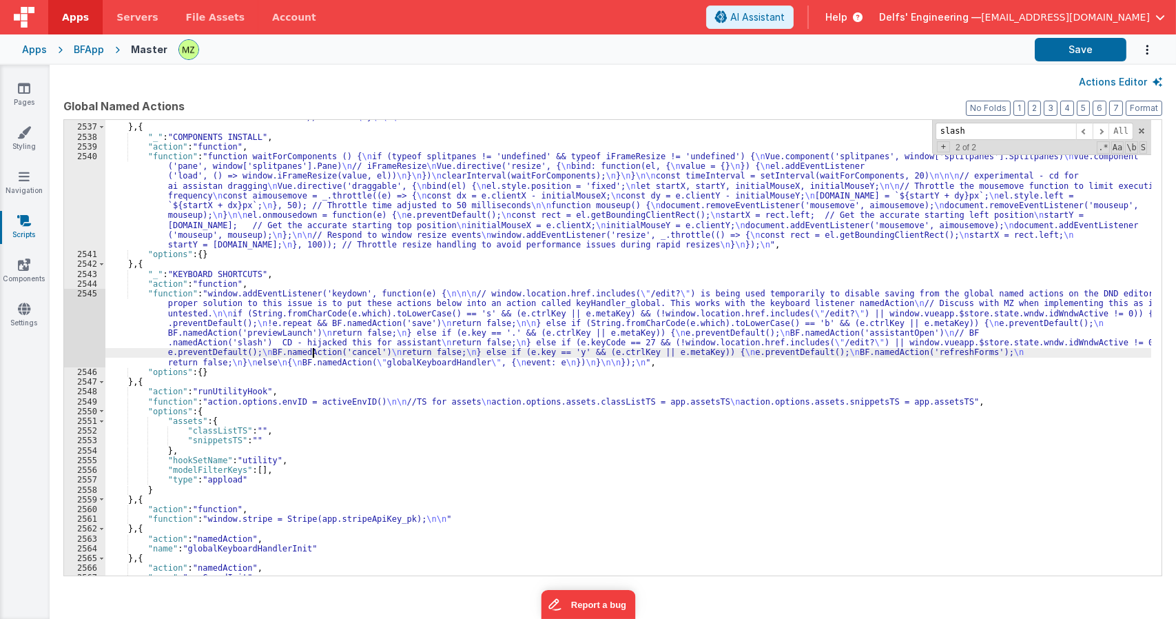
click at [314, 349] on div ""function" : "function activeEnvID() { \n // check session storage \n var activ…" at bounding box center [628, 335] width 1046 height 504
click at [81, 293] on div "2545" at bounding box center [84, 328] width 41 height 79
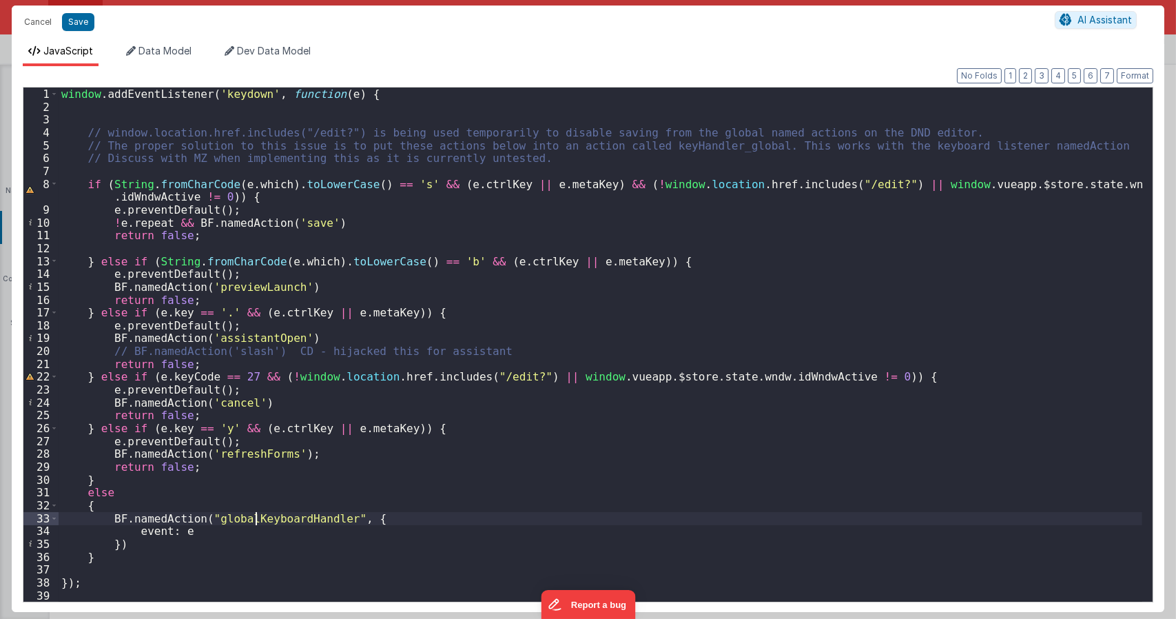
click at [256, 519] on div "window . addEventListener ( 'keydown' , function ( e ) { // window.location.hre…" at bounding box center [601, 356] width 1084 height 539
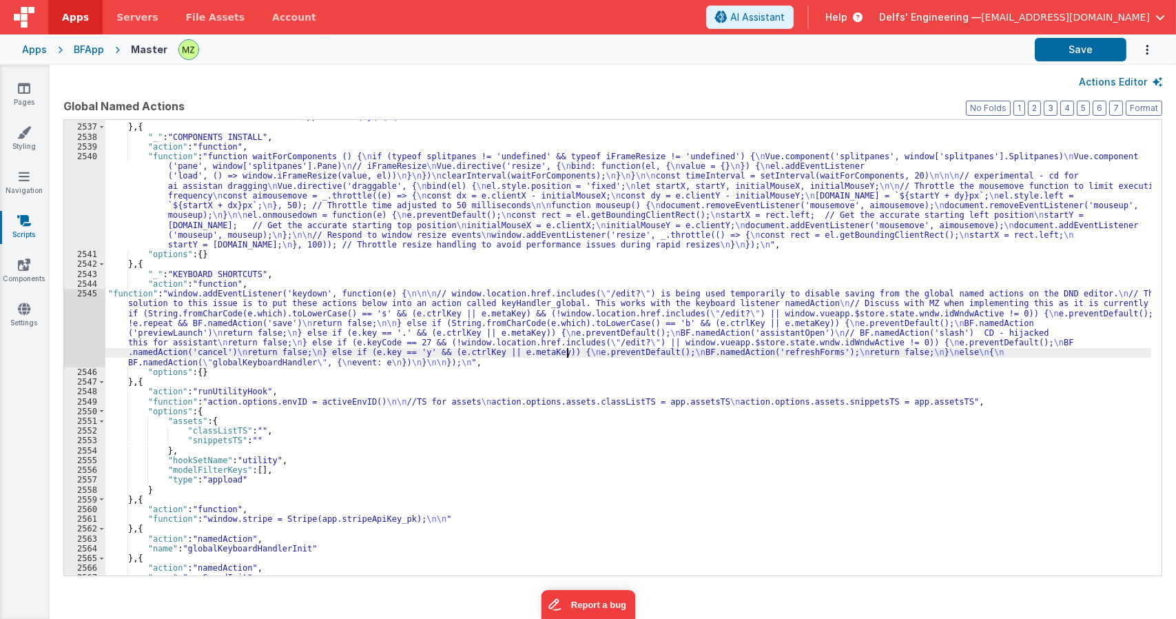
click at [568, 349] on div ""function" : "function activeEnvID() { \n // check session storage \n var activ…" at bounding box center [628, 335] width 1046 height 504
paste input "globalKeyboardHandler"
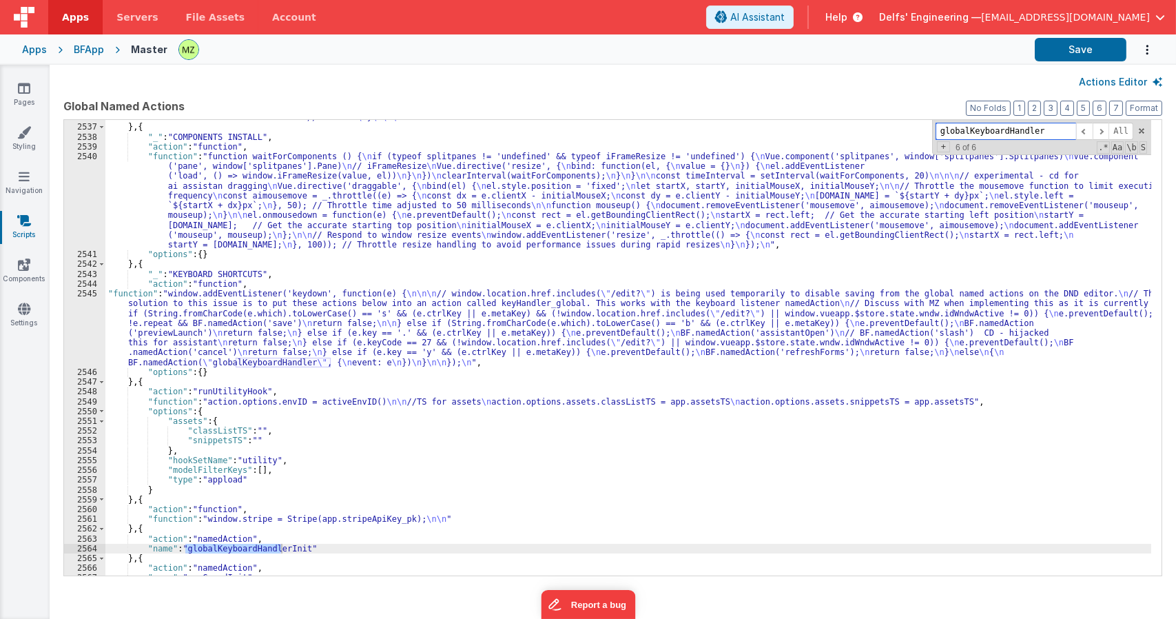
scroll to position [18765, 0]
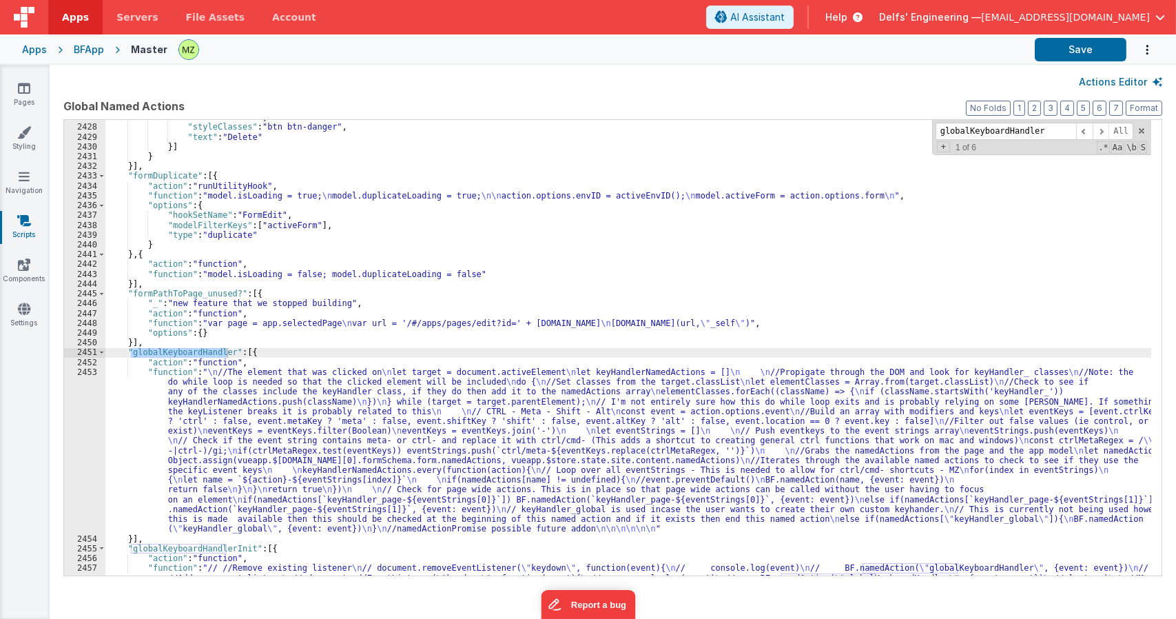
click at [278, 502] on div ""slot" : "button" , "styleClasses" : "btn btn-danger" , "text" : "Delete" }] } …" at bounding box center [628, 359] width 1046 height 495
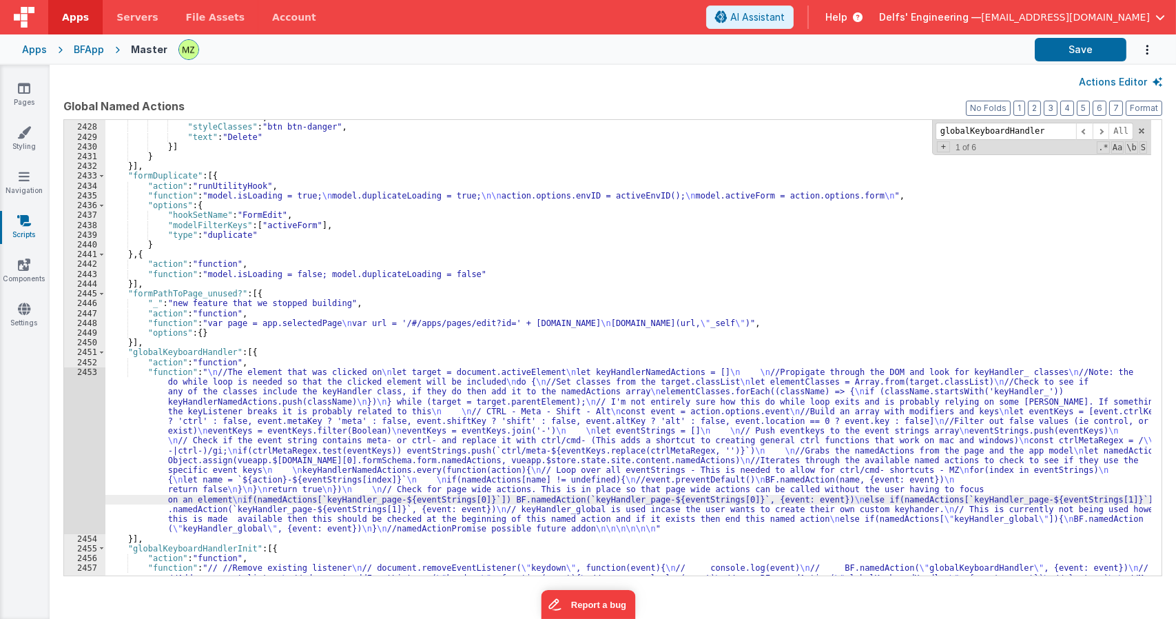
click at [81, 380] on div "2453" at bounding box center [84, 450] width 41 height 167
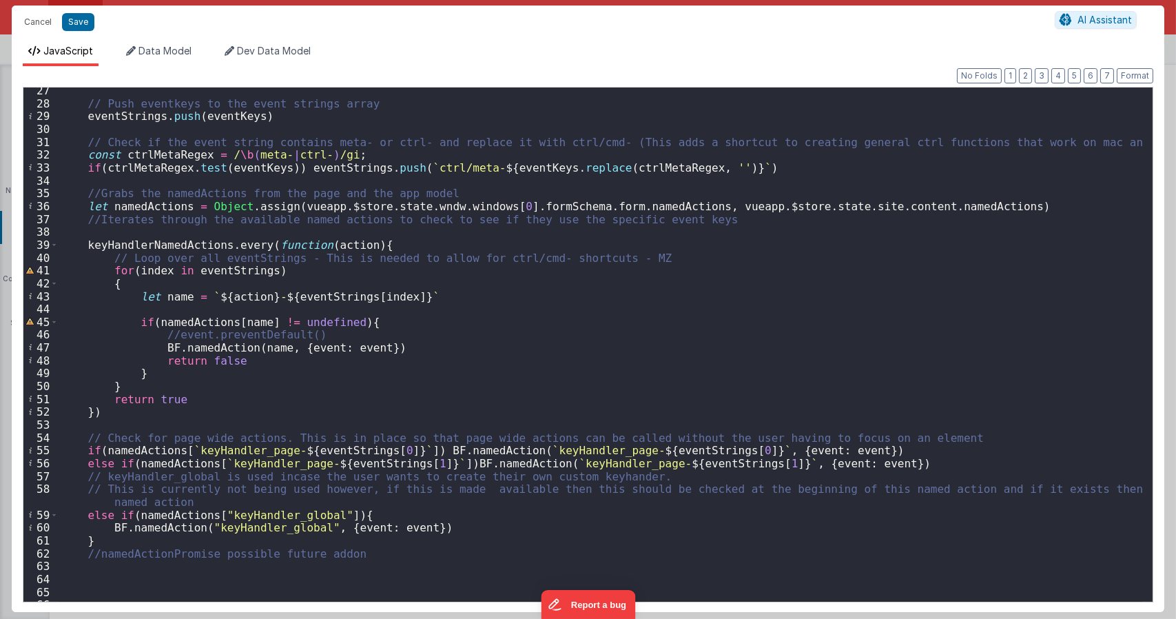
scroll to position [386, 0]
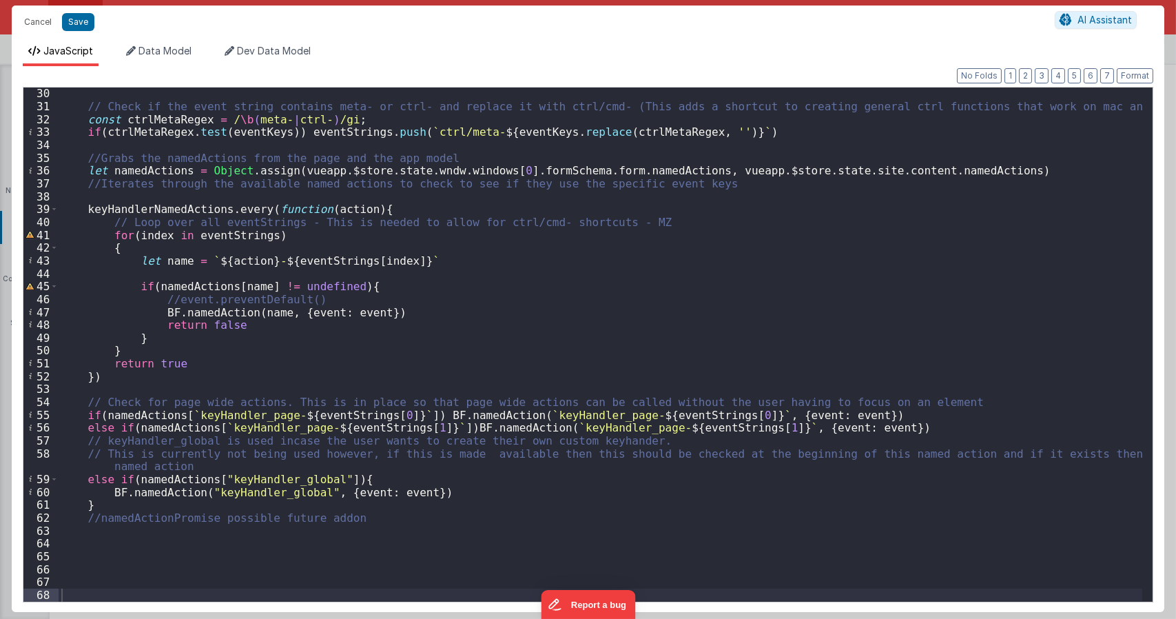
click at [559, 412] on div "// Check if the event string contains meta- or ctrl- and replace it with ctrl/c…" at bounding box center [601, 356] width 1084 height 539
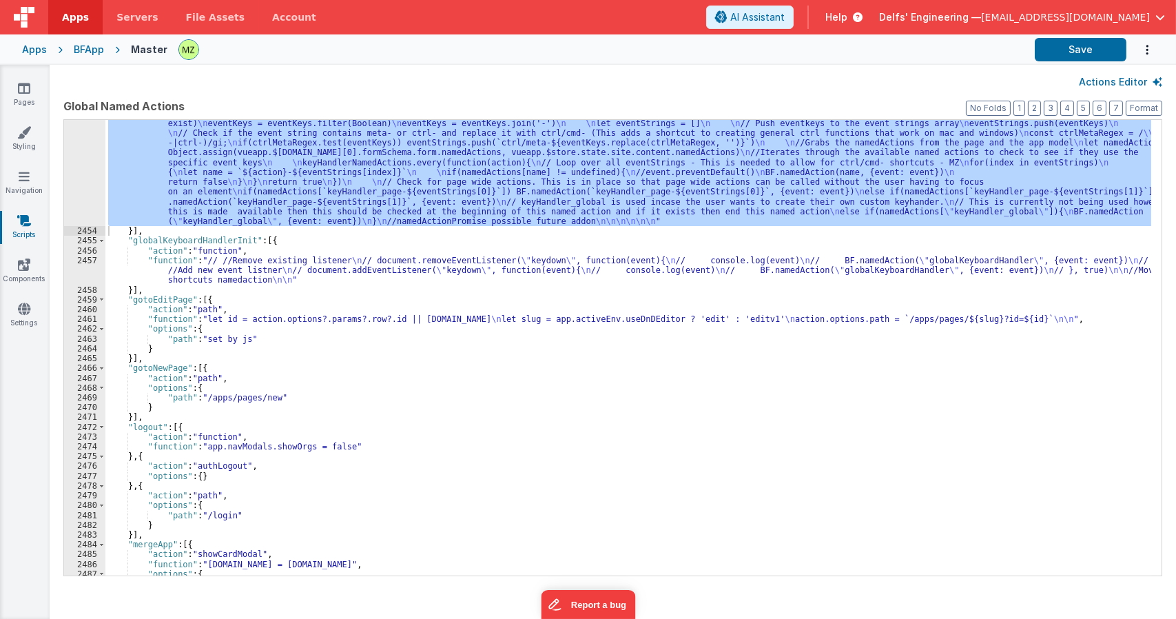
scroll to position [18959, 0]
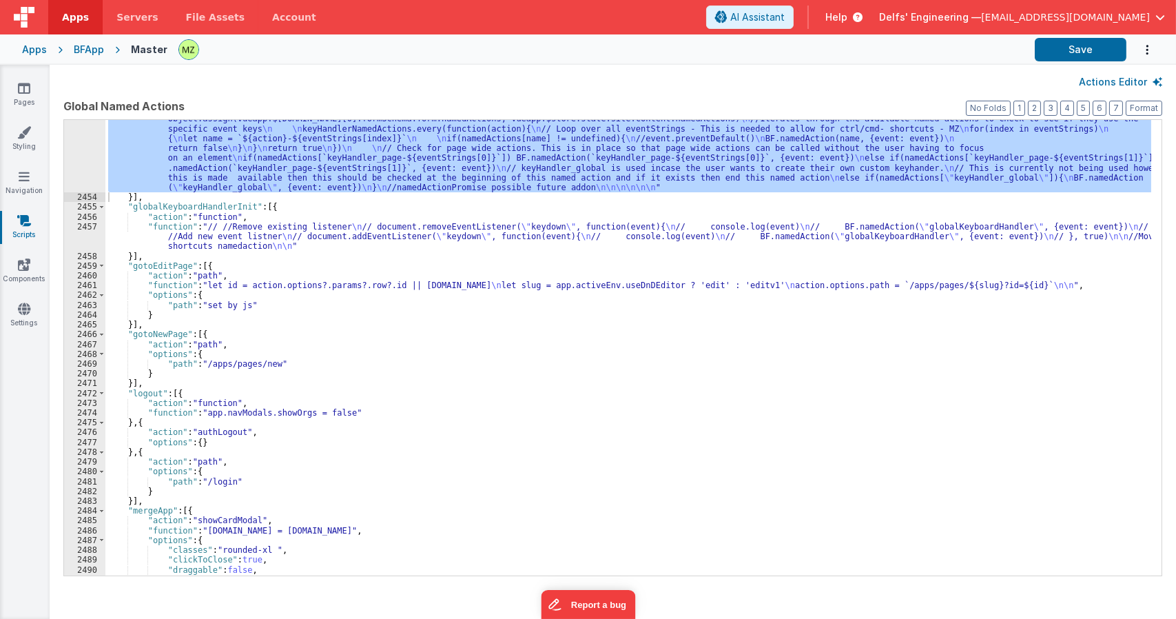
click at [277, 167] on div ""function" : " \n //The element that was clicked on \n let target = document.ac…" at bounding box center [628, 347] width 1046 height 455
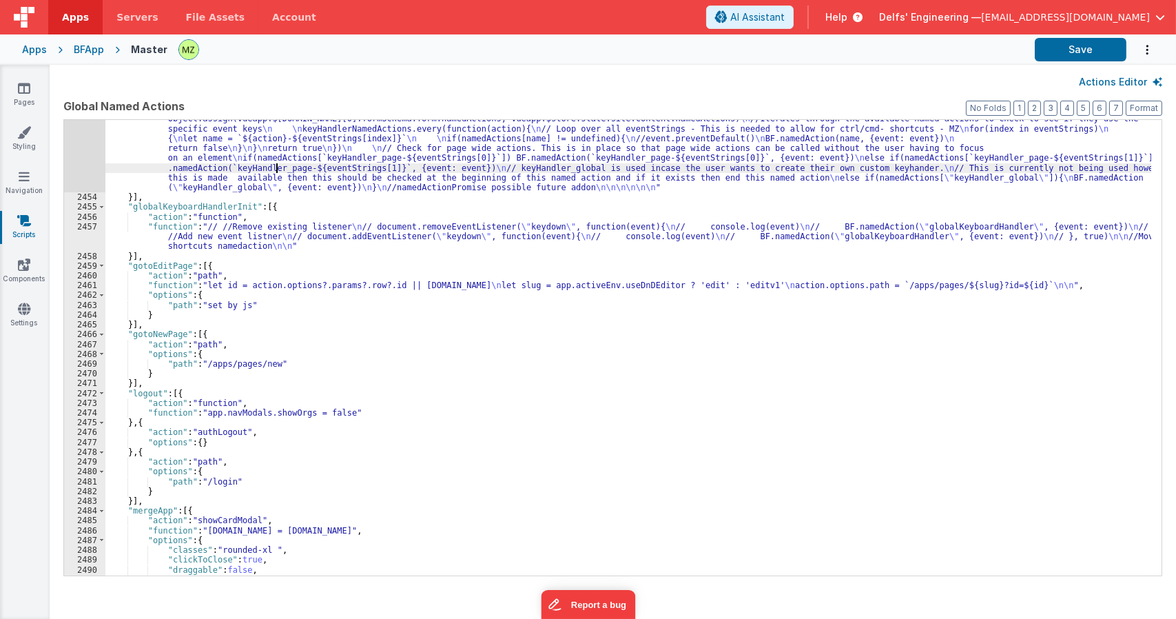
click at [77, 151] on div "2453" at bounding box center [84, 108] width 41 height 167
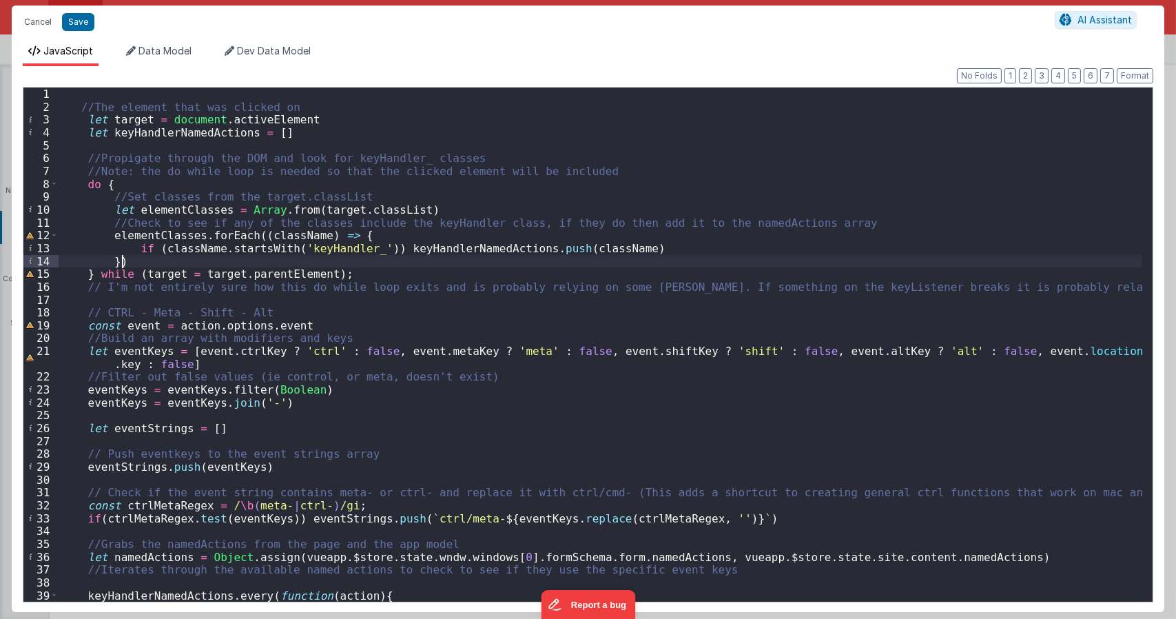
click at [181, 262] on div "//The element that was clicked on let target = document . activeElement let key…" at bounding box center [601, 356] width 1084 height 539
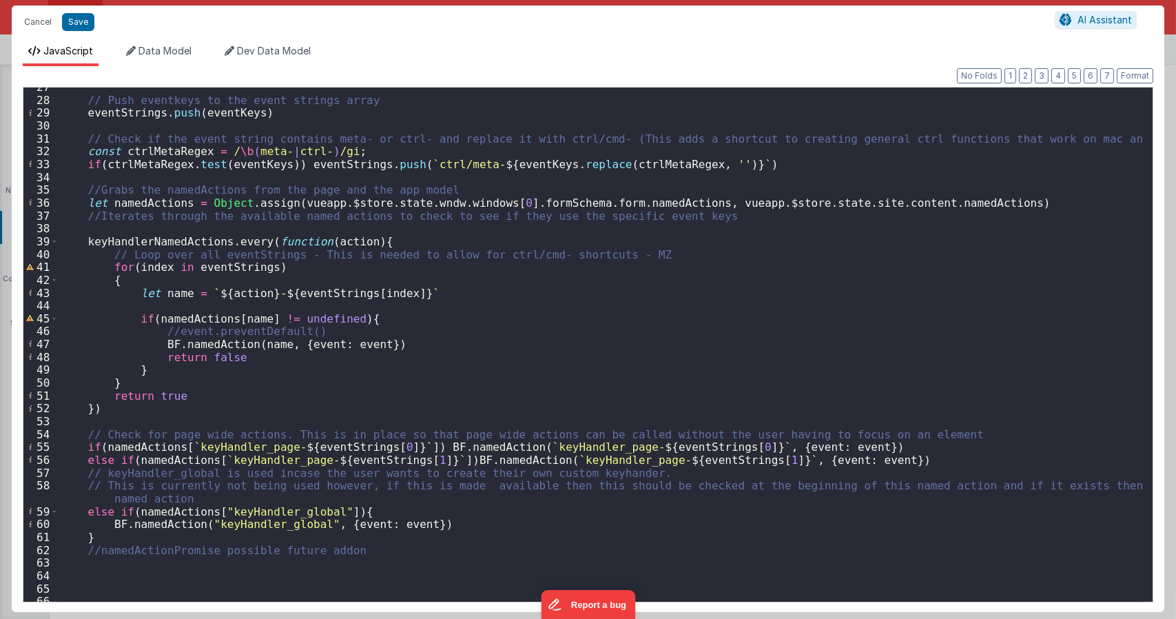
scroll to position [354, 0]
click at [152, 248] on div "// Push eventkeys to the event strings array eventStrings . push ( eventKeys ) …" at bounding box center [601, 350] width 1084 height 539
click at [146, 239] on div "// Push eventkeys to the event strings array eventStrings . push ( eventKeys ) …" at bounding box center [601, 350] width 1084 height 539
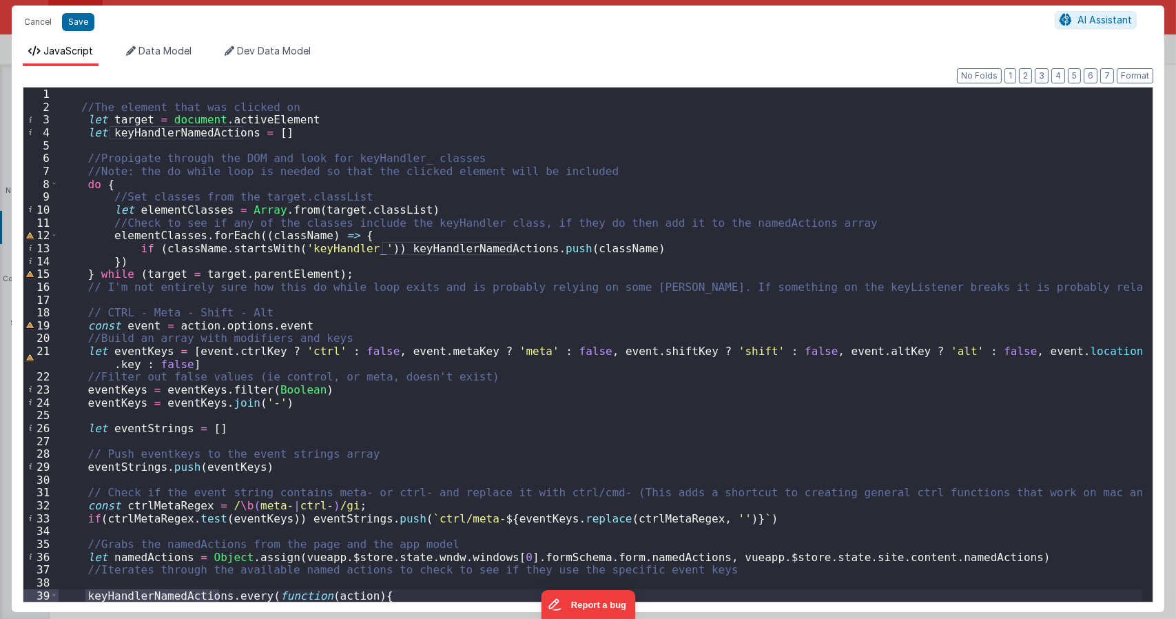
scroll to position [0, 0]
click at [198, 132] on div "//The element that was clicked on let target = document . activeElement let key…" at bounding box center [601, 356] width 1084 height 539
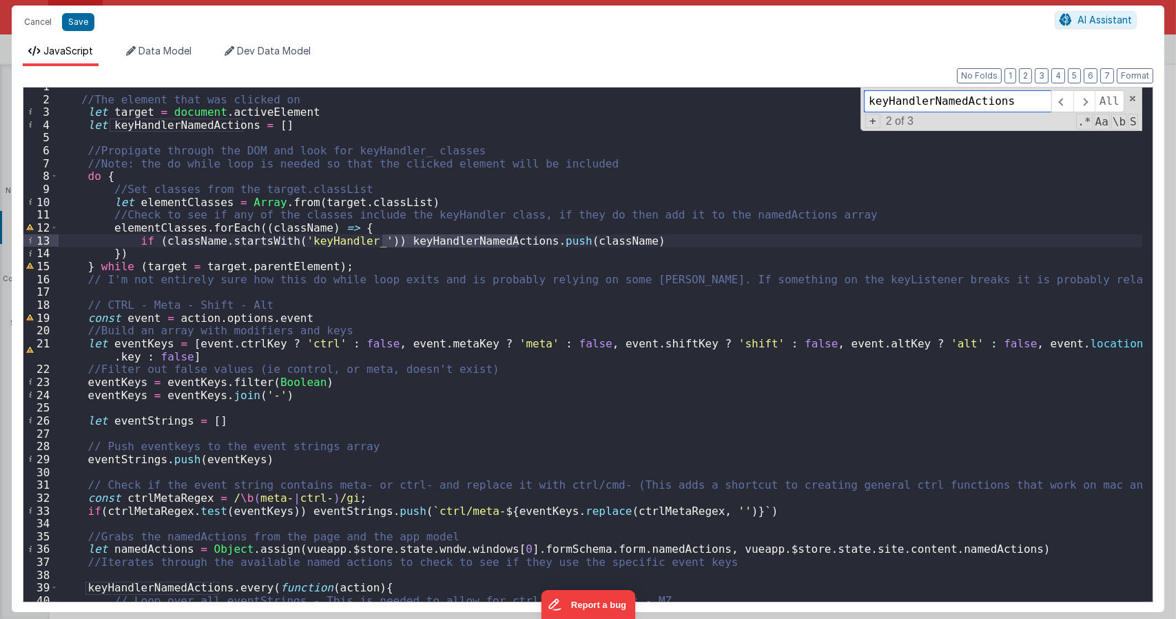
scroll to position [8, 0]
click at [254, 112] on div "//The element that was clicked on let target = document . activeElement let key…" at bounding box center [601, 349] width 1084 height 539
click at [294, 107] on div "//The element that was clicked on let target = document . activeElement let key…" at bounding box center [601, 344] width 1084 height 514
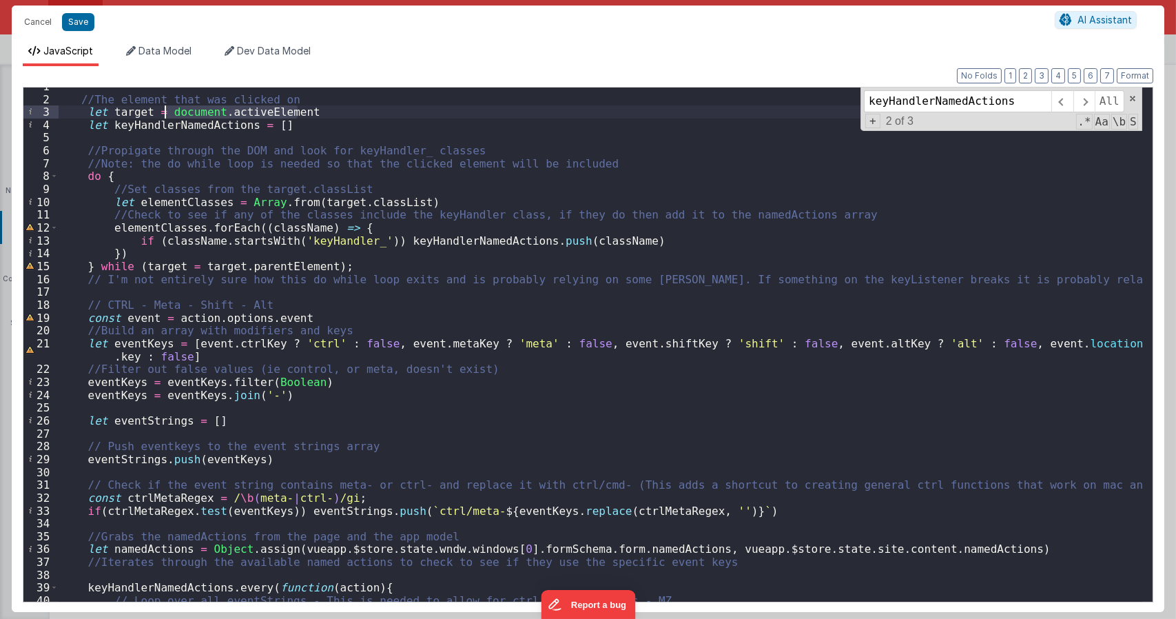
drag, startPoint x: 299, startPoint y: 111, endPoint x: 163, endPoint y: 109, distance: 136.4
click at [163, 109] on div "//The element that was clicked on let target = document . activeElement let key…" at bounding box center [601, 349] width 1084 height 539
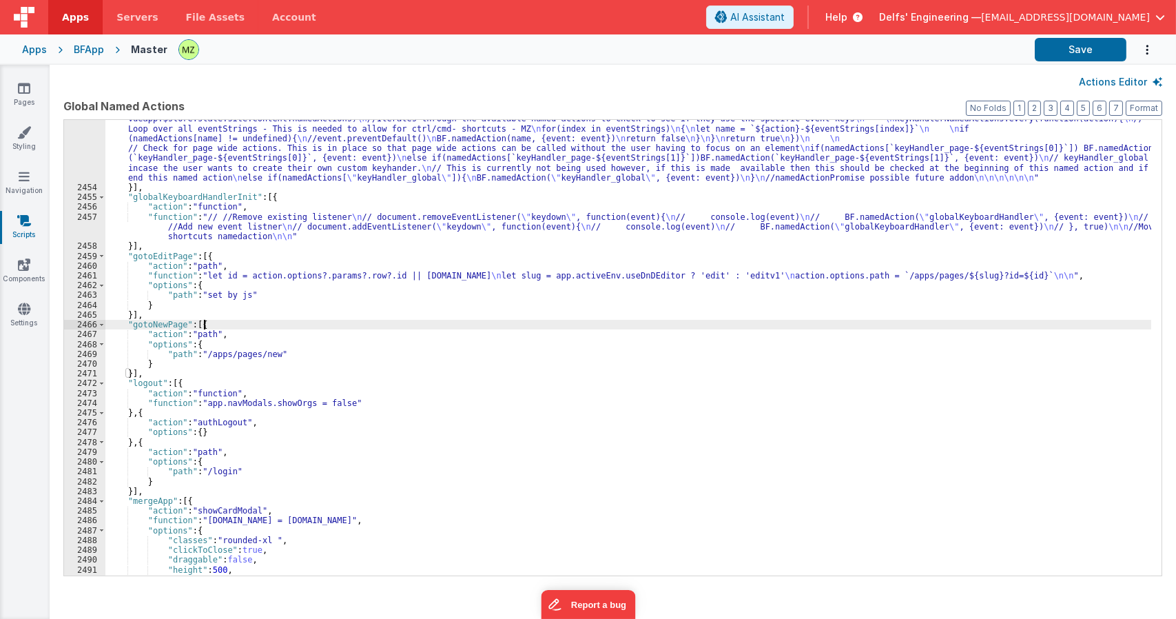
click at [517, 325] on div ""function" : " \n //The element that was clicked on \n let target = document.ac…" at bounding box center [628, 336] width 1046 height 622
paste input "document.activeElement"
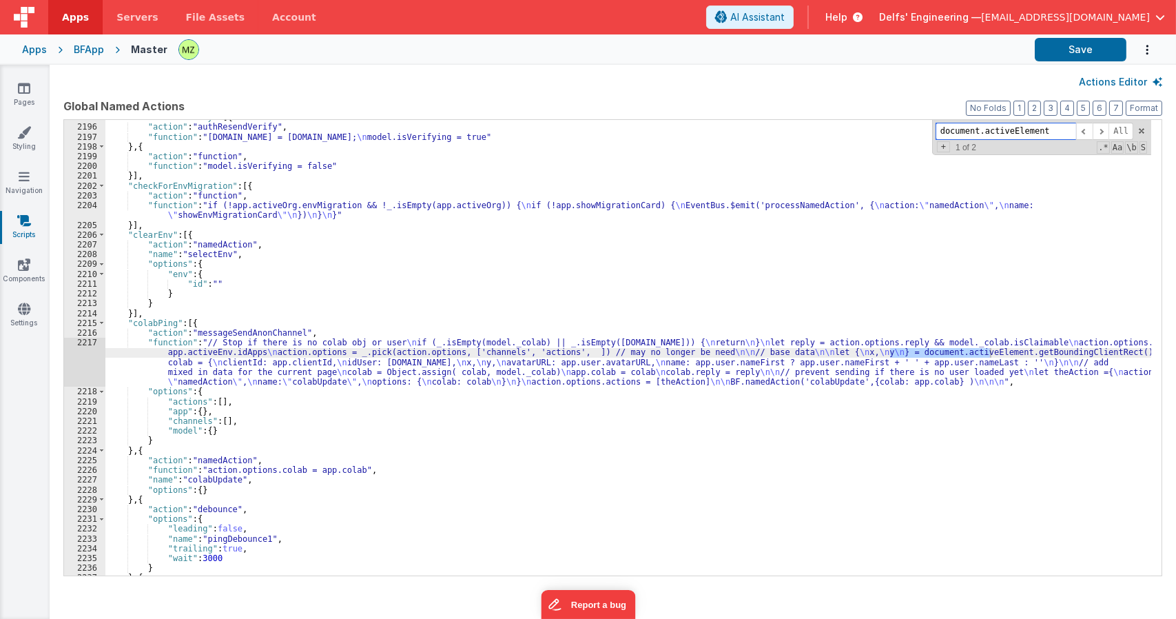
scroll to position [18785, 0]
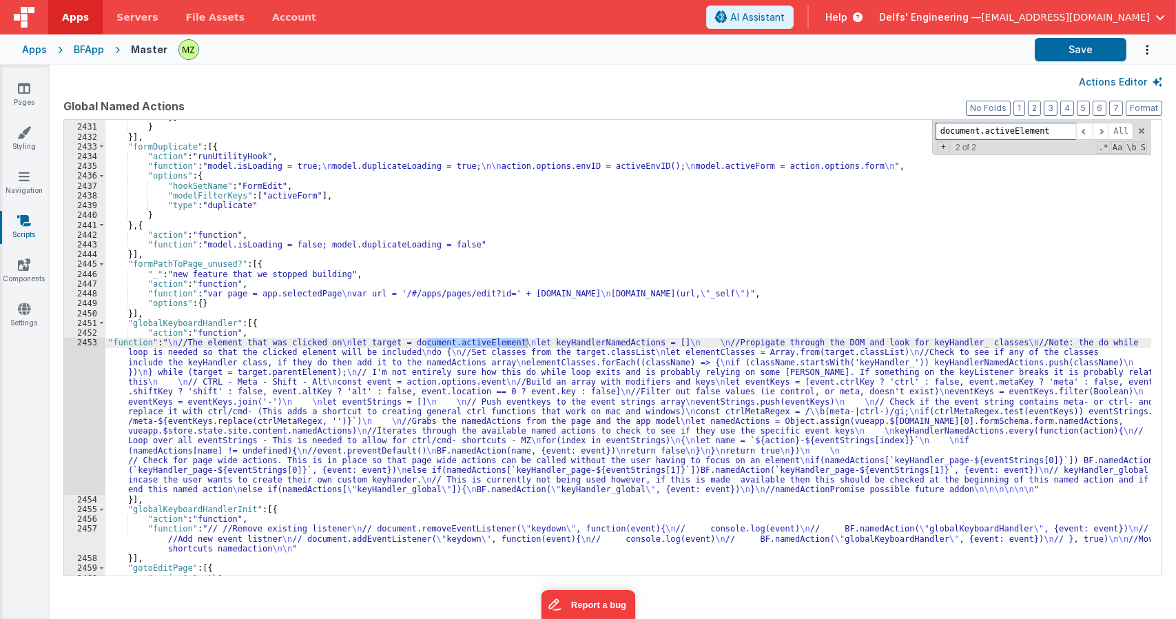
type input "document.activeElement"
click at [374, 373] on div "}] } }] , "formDuplicate" : [{ "action" : "runUtilityHook" , "function" : "mode…" at bounding box center [628, 349] width 1046 height 475
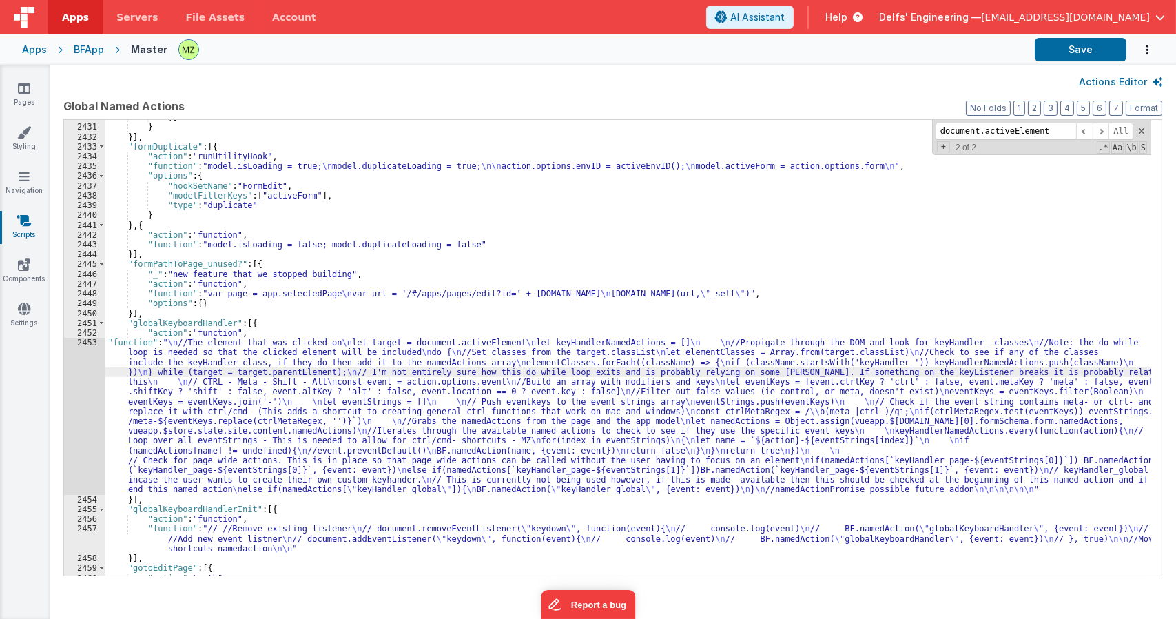
click at [85, 344] on div "2453" at bounding box center [84, 416] width 41 height 157
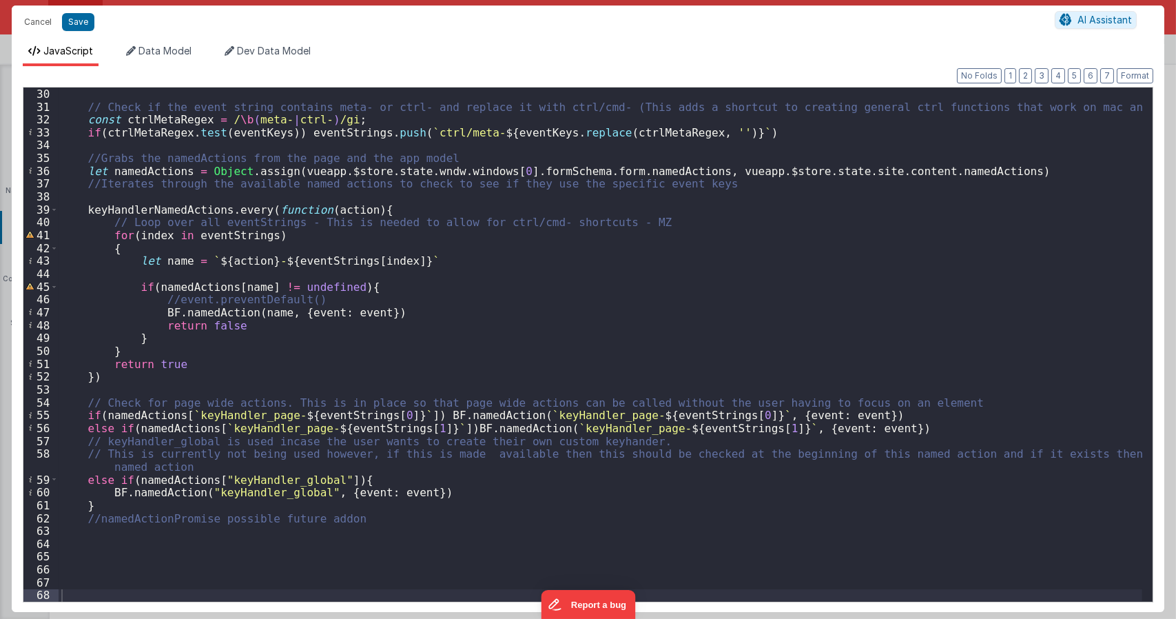
scroll to position [386, 0]
click at [112, 196] on div "// Check if the event string contains meta- or ctrl- and replace it with ctrl/c…" at bounding box center [601, 356] width 1084 height 539
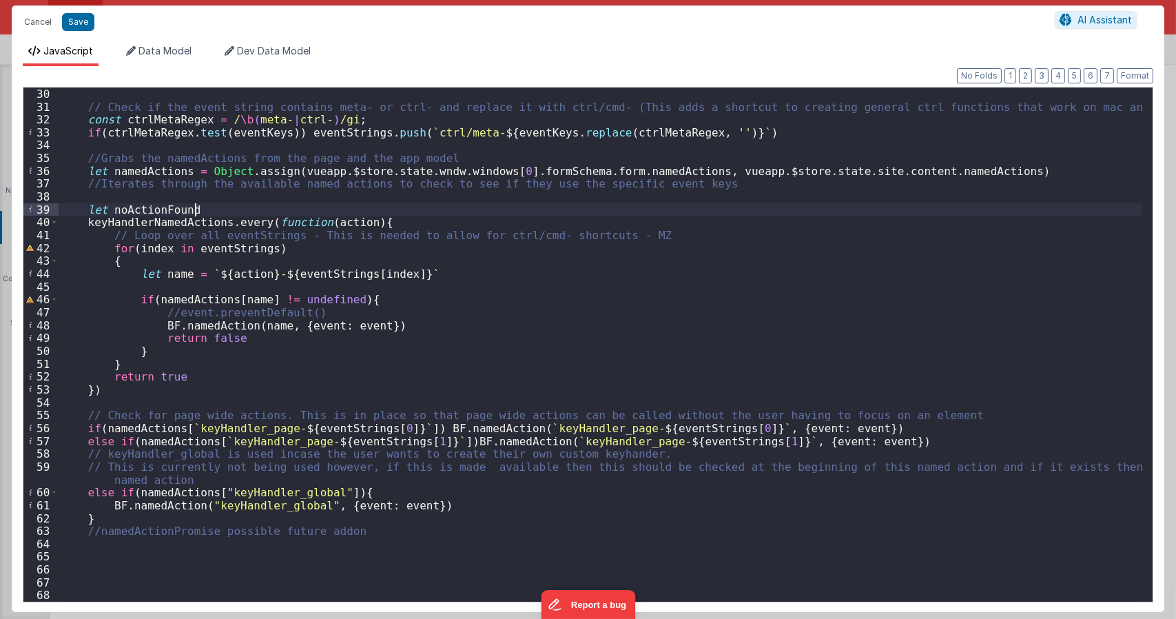
click at [89, 226] on div "// Check if the event string contains meta- or ctrl- and replace it with ctrl/c…" at bounding box center [601, 356] width 1084 height 539
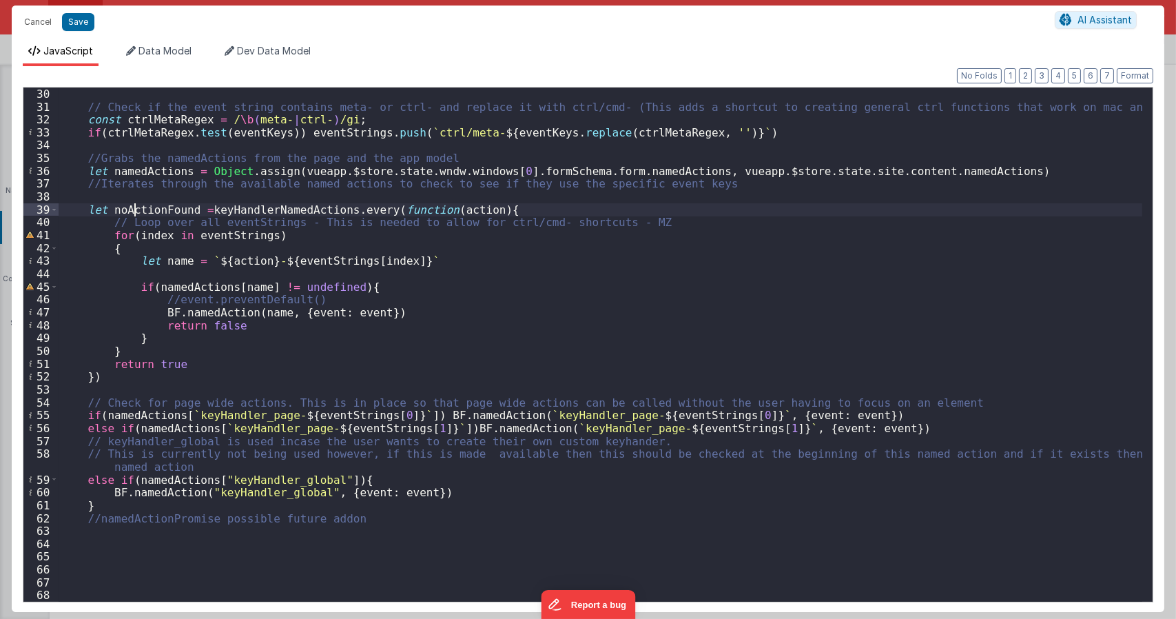
click at [136, 207] on div "// Check if the event string contains meta- or ctrl- and replace it with ctrl/c…" at bounding box center [601, 356] width 1084 height 539
click at [235, 388] on div "// Check if the event string contains meta- or ctrl- and replace it with ctrl/c…" at bounding box center [601, 356] width 1084 height 539
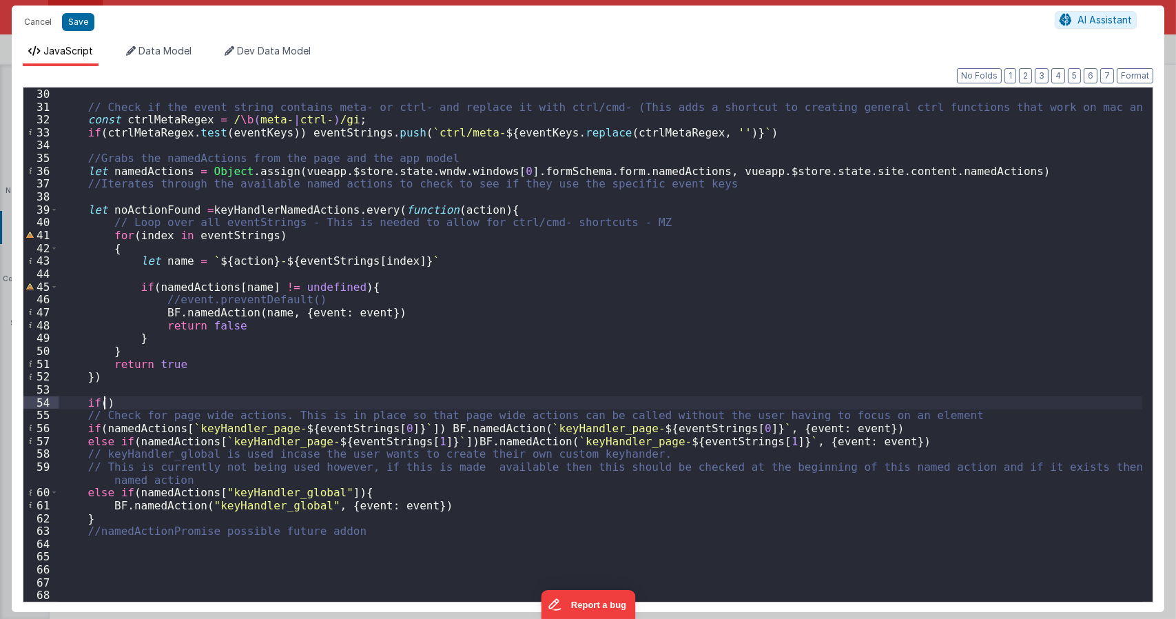
paste textarea
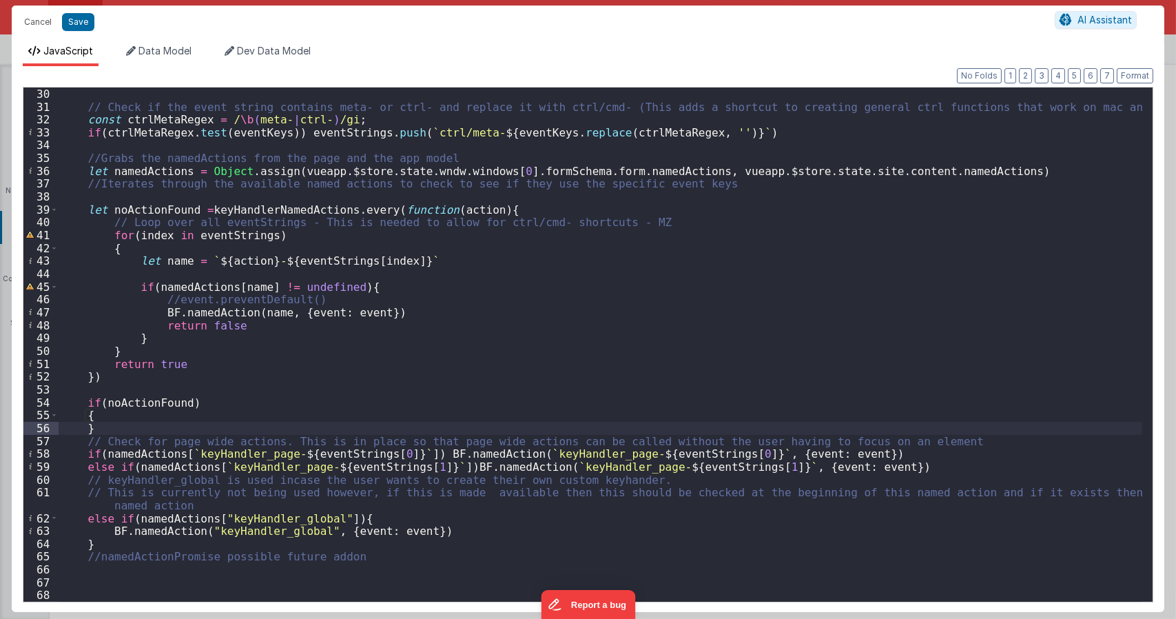
click at [154, 416] on div "// Check if the event string contains meta- or ctrl- and replace it with ctrl/c…" at bounding box center [601, 356] width 1084 height 539
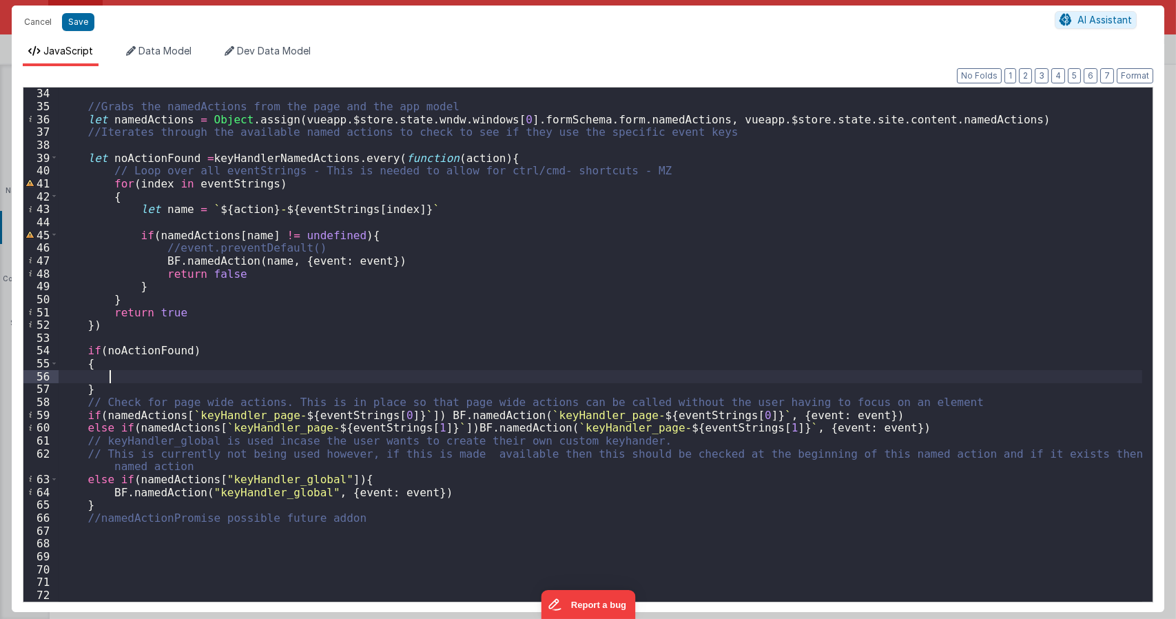
scroll to position [437, 0]
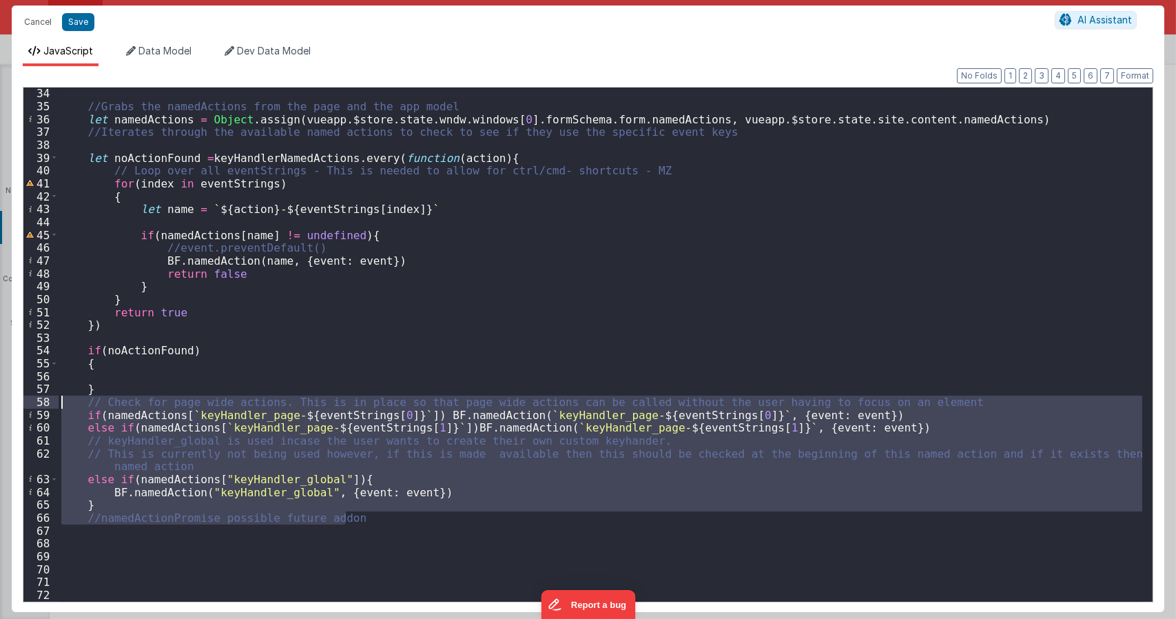
drag, startPoint x: 349, startPoint y: 515, endPoint x: 14, endPoint y: 407, distance: 351.7
click at [14, 407] on div "Format 7 6 5 4 3 2 1 No Folds 34 35 36 37 38 39 40 41 42 43 44 45 46 47 48 49 5…" at bounding box center [588, 339] width 1153 height 546
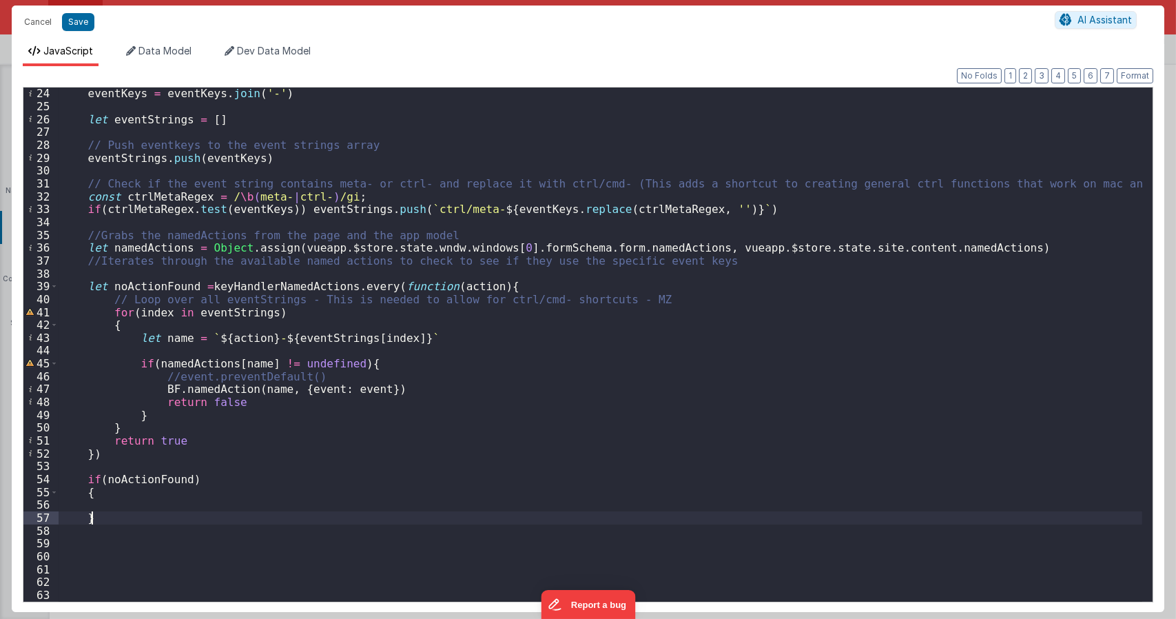
scroll to position [309, 0]
click at [117, 500] on div "eventKeys = eventKeys . join ( '-' ) let eventStrings = [ ] // Push eventkeys t…" at bounding box center [601, 356] width 1084 height 539
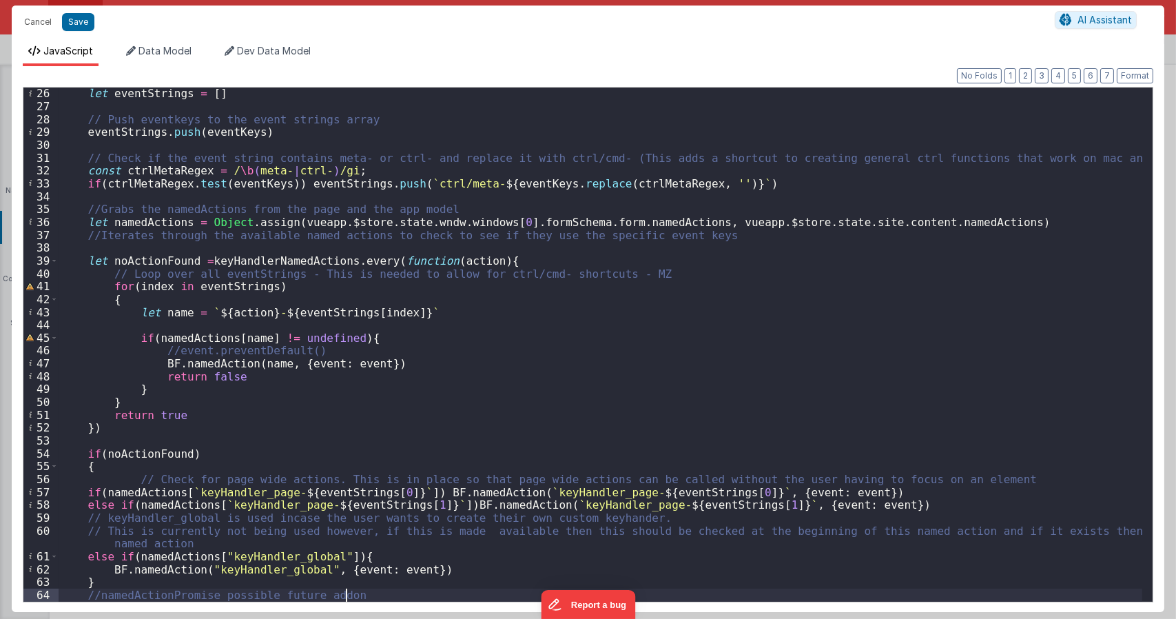
scroll to position [424, 0]
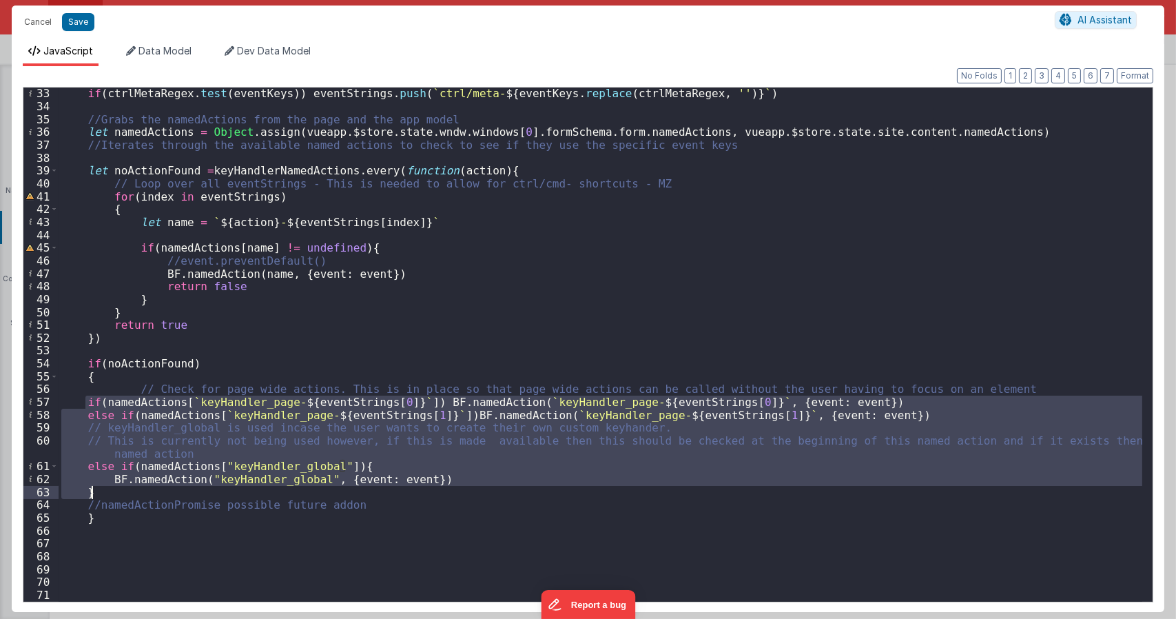
drag, startPoint x: 87, startPoint y: 401, endPoint x: 313, endPoint y: 504, distance: 247.6
click at [313, 504] on div "if ( ctrlMetaRegex . test ( eventKeys )) eventStrings . push ( ` ctrl/meta- ${ …" at bounding box center [601, 356] width 1084 height 539
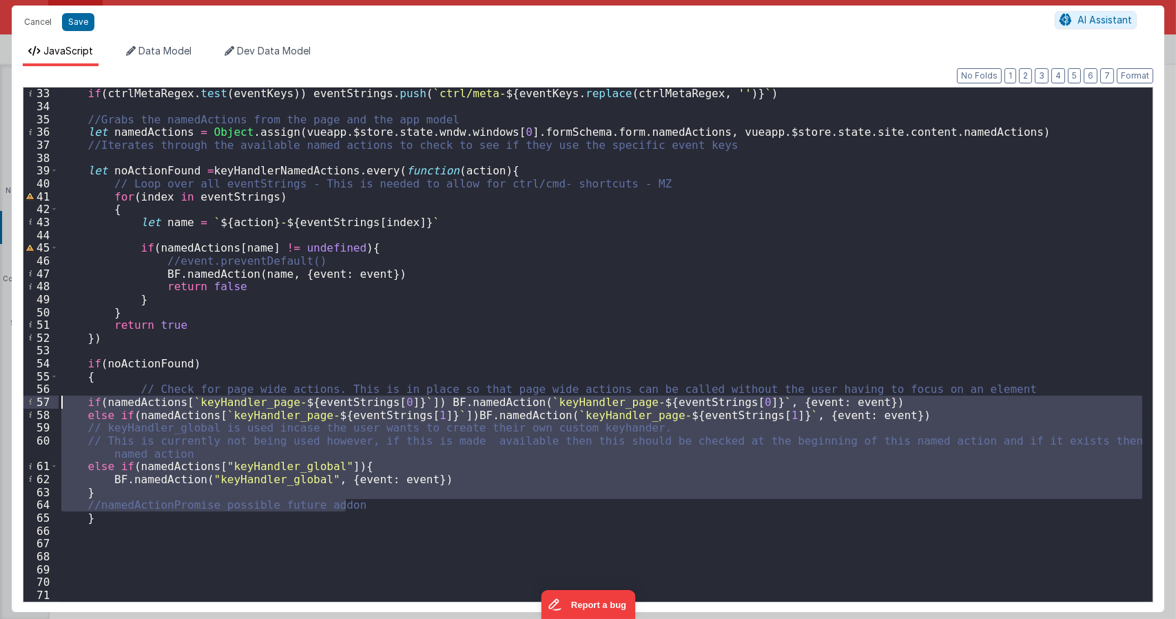
drag, startPoint x: 349, startPoint y: 507, endPoint x: 39, endPoint y: 404, distance: 326.6
click at [39, 404] on div "33 34 35 36 37 38 39 40 41 42 43 44 45 46 47 48 49 50 51 52 53 54 55 56 57 58 5…" at bounding box center [588, 344] width 1131 height 515
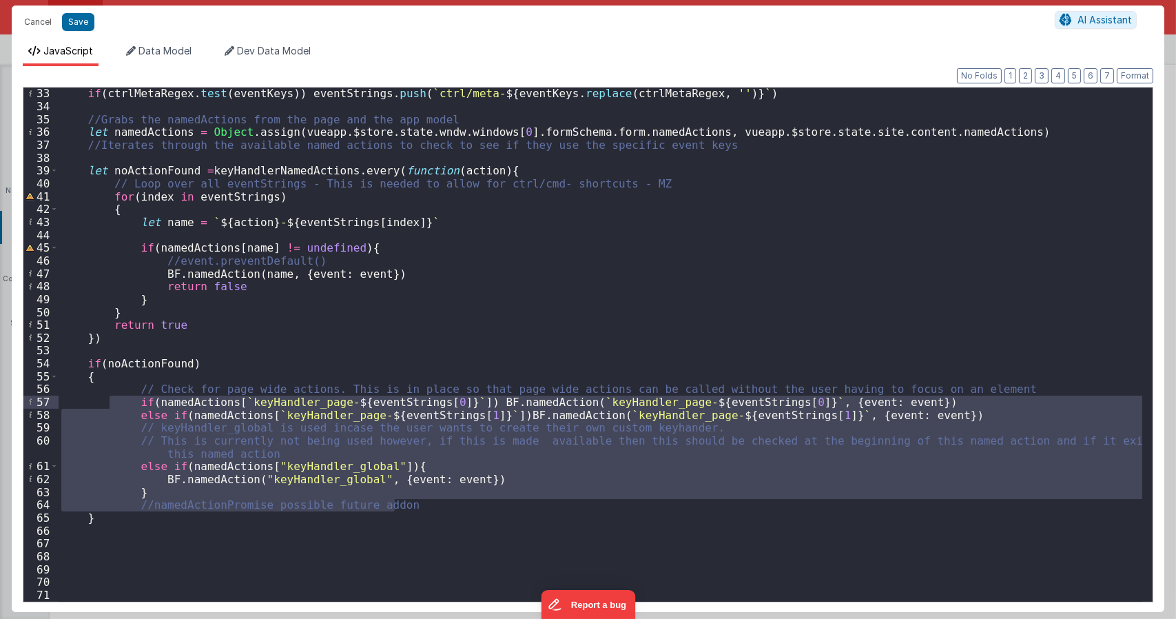
click at [187, 488] on div "if ( ctrlMetaRegex . test ( eventKeys )) eventStrings . push ( ` ctrl/meta- ${ …" at bounding box center [601, 344] width 1084 height 514
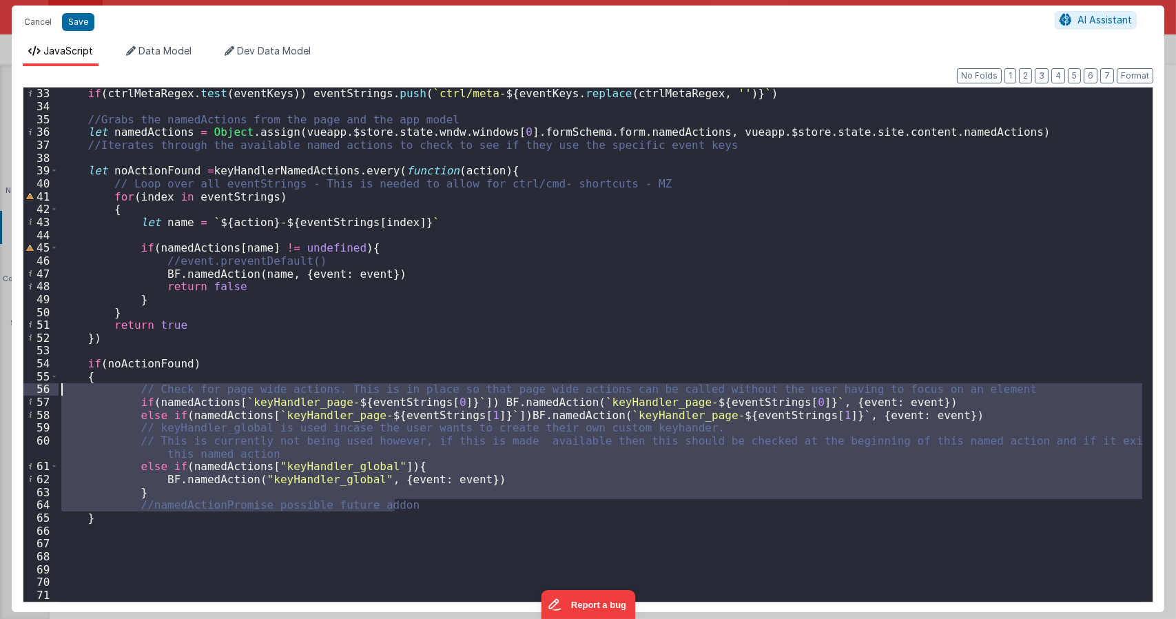
drag, startPoint x: 392, startPoint y: 501, endPoint x: 54, endPoint y: 391, distance: 355.1
click at [54, 391] on div "33 34 35 36 37 38 39 40 41 42 43 44 45 46 47 48 49 50 51 52 53 54 55 56 57 58 5…" at bounding box center [588, 344] width 1131 height 515
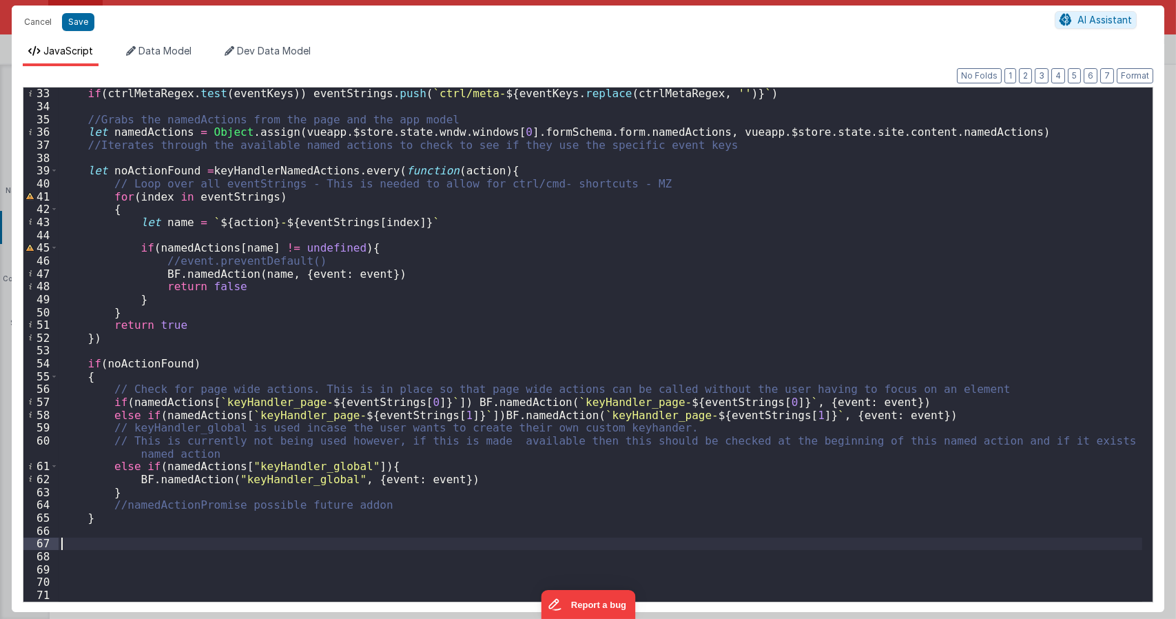
click at [92, 546] on div "if ( ctrlMetaRegex . test ( eventKeys )) eventStrings . push ( ` ctrl/meta- ${ …" at bounding box center [601, 356] width 1084 height 539
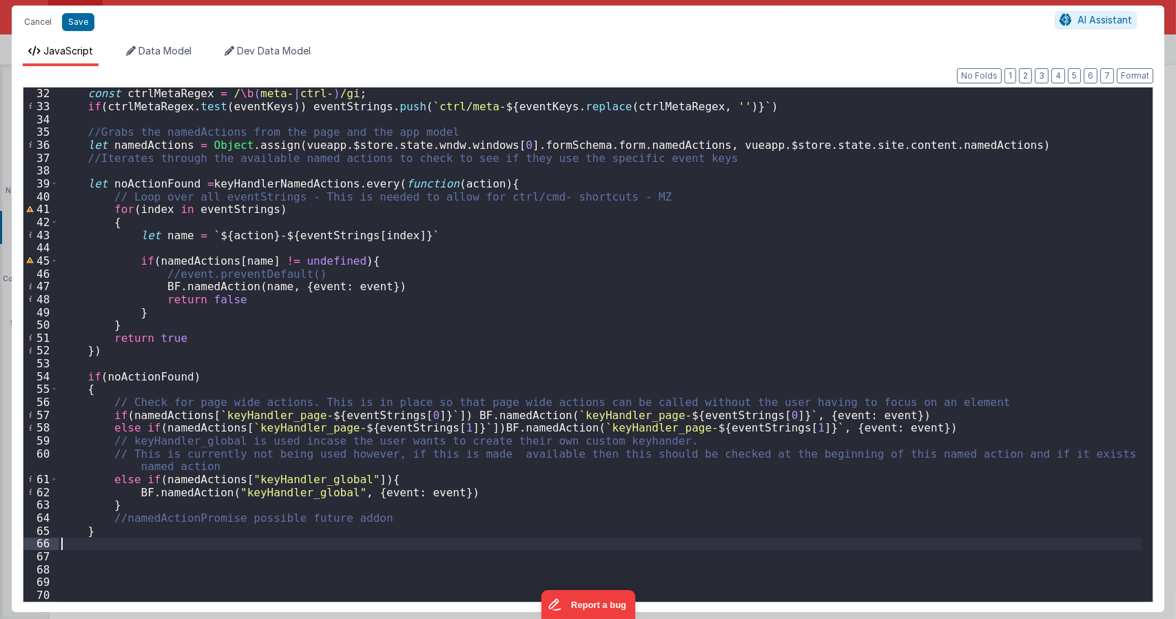
click at [109, 364] on div "const ctrlMetaRegex = / \b ( meta- | ctrl- ) /gi ; if ( ctrlMetaRegex . test ( …" at bounding box center [601, 356] width 1084 height 539
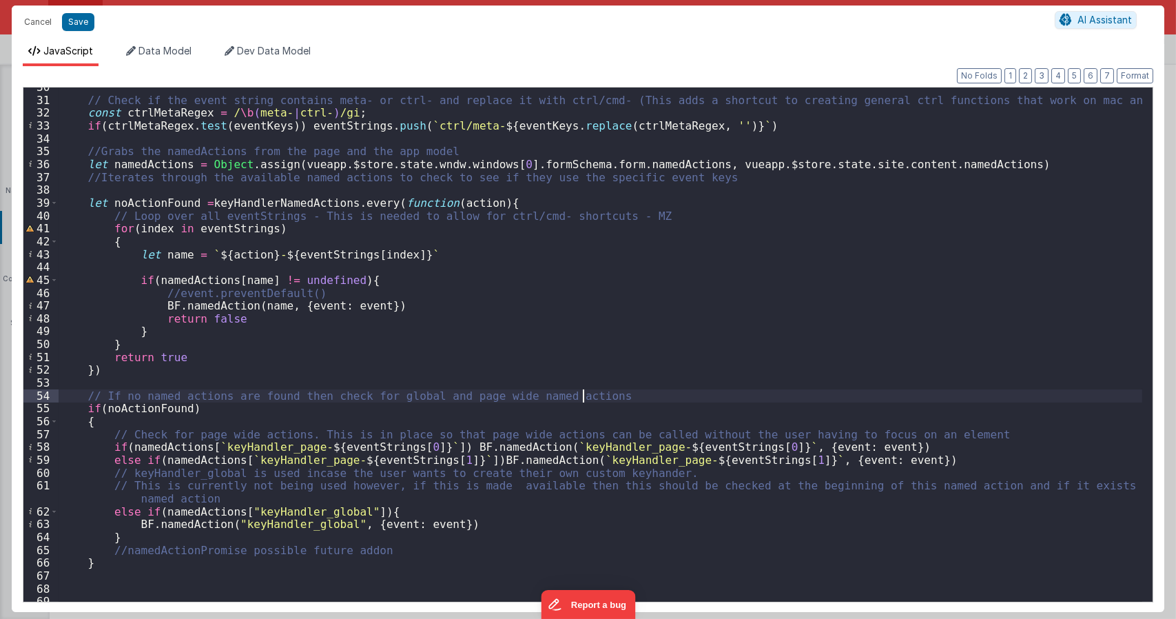
scroll to position [393, 0]
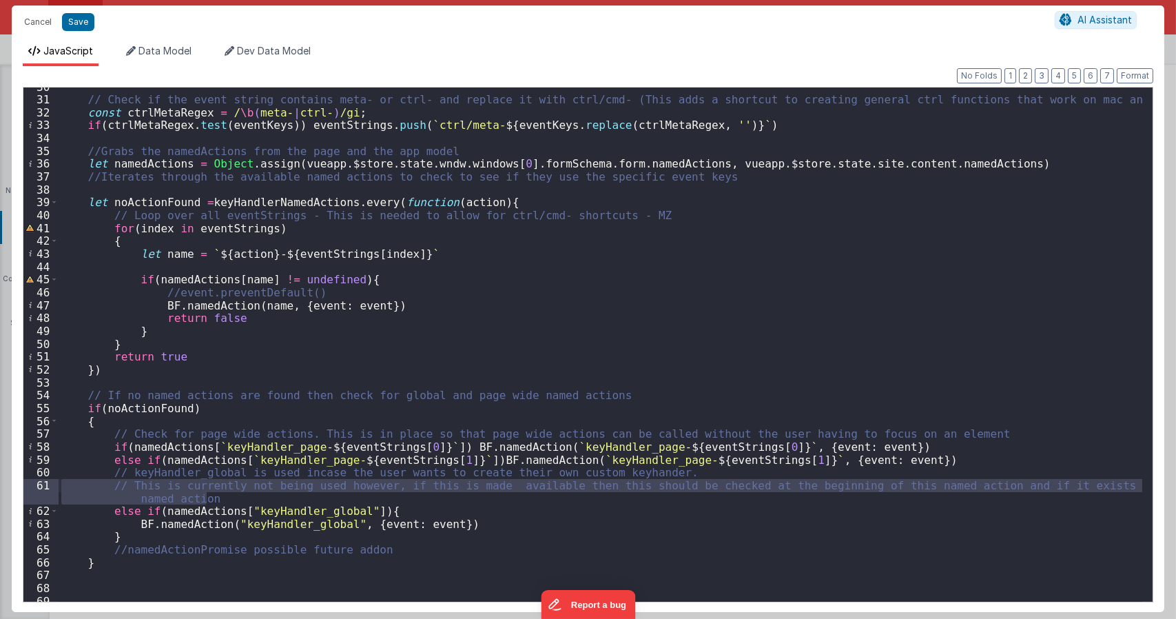
drag, startPoint x: 231, startPoint y: 496, endPoint x: 41, endPoint y: 491, distance: 190.2
click at [41, 491] on div "30 31 32 33 34 35 36 37 38 39 40 41 42 43 44 45 46 47 48 49 50 51 52 53 54 55 5…" at bounding box center [588, 344] width 1131 height 515
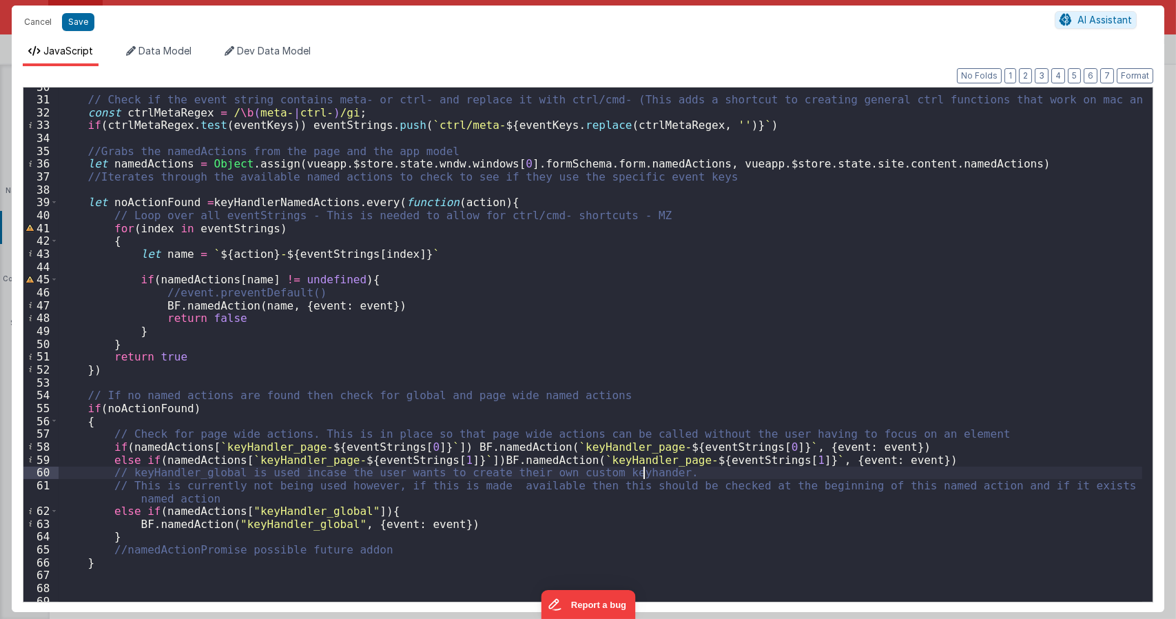
click at [643, 471] on div "// Check if the event string contains meta- or ctrl- and replace it with ctrl/c…" at bounding box center [601, 350] width 1084 height 539
click at [211, 498] on div "// Check if the event string contains meta- or ctrl- and replace it with ctrl/c…" at bounding box center [601, 350] width 1084 height 539
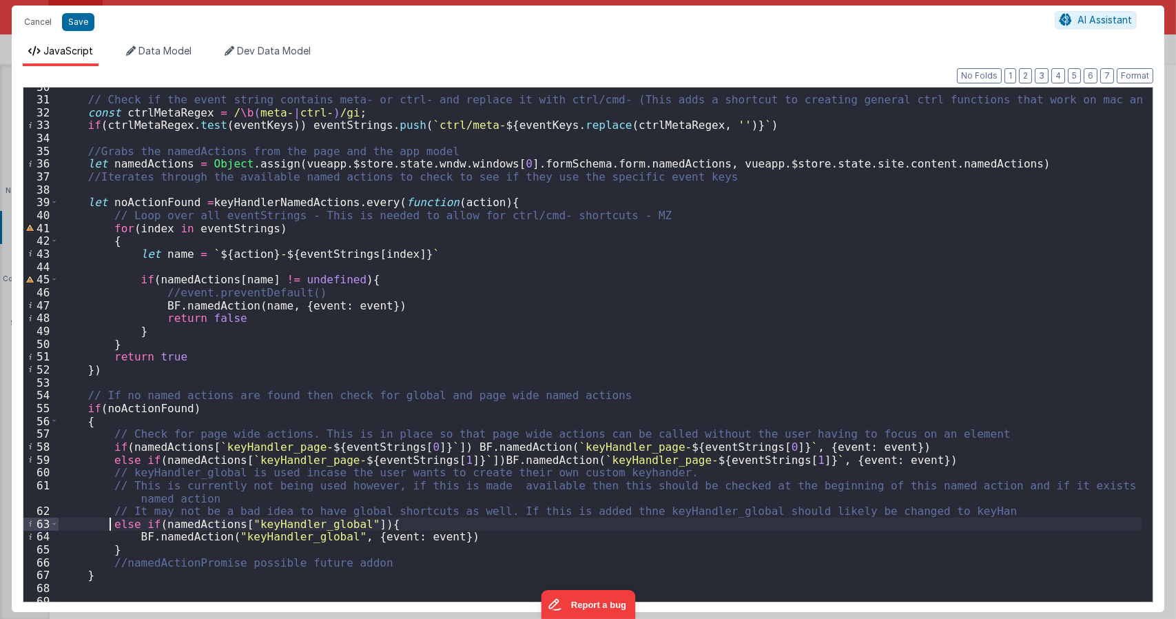
click at [951, 511] on div "// Check if the event string contains meta- or ctrl- and replace it with ctrl/c…" at bounding box center [601, 350] width 1084 height 539
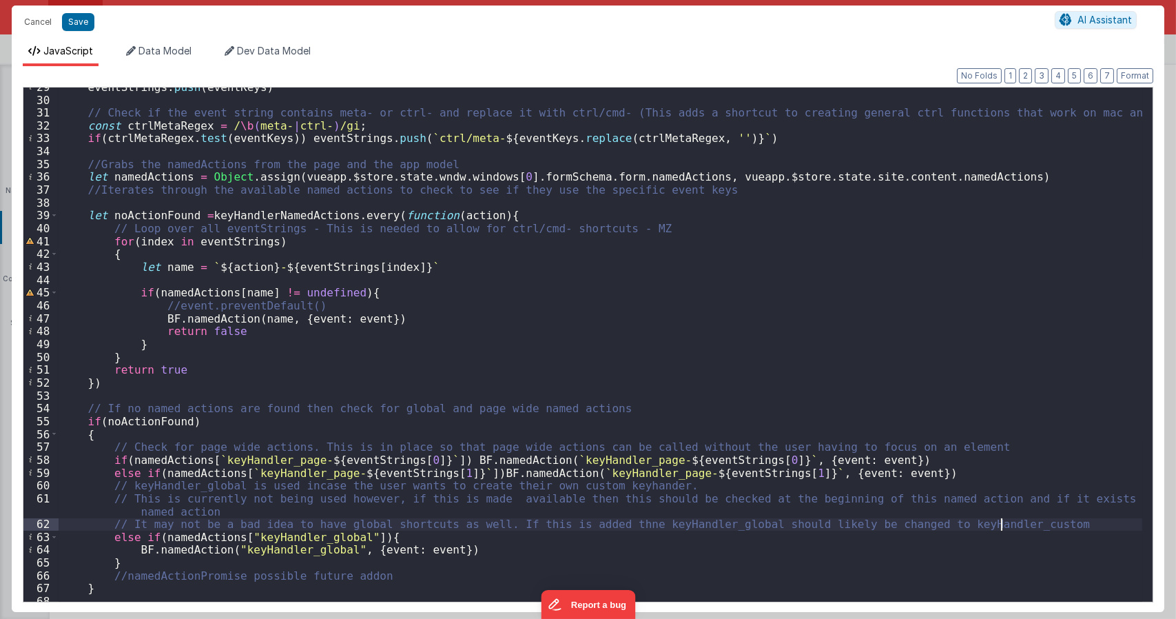
scroll to position [380, 0]
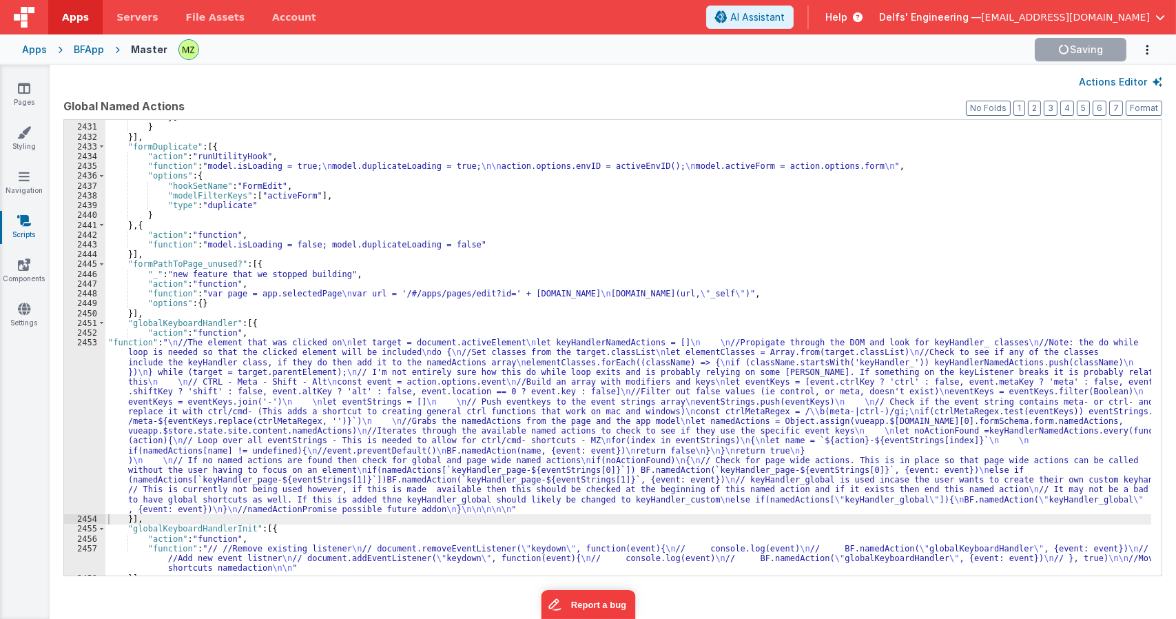
click at [234, 398] on div "}] } }] , "formDuplicate" : [{ "action" : "runUtilityHook" , "function" : "mode…" at bounding box center [628, 349] width 1046 height 475
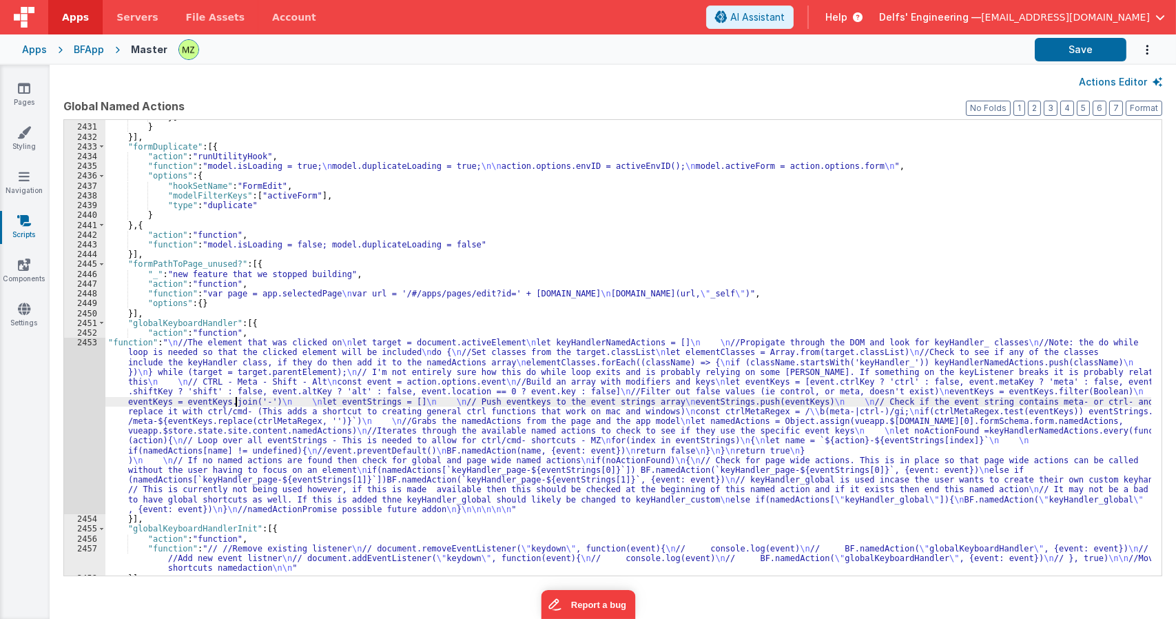
click at [198, 395] on div "}] } }] , "formDuplicate" : [{ "action" : "runUtilityHook" , "function" : "mode…" at bounding box center [628, 349] width 1046 height 475
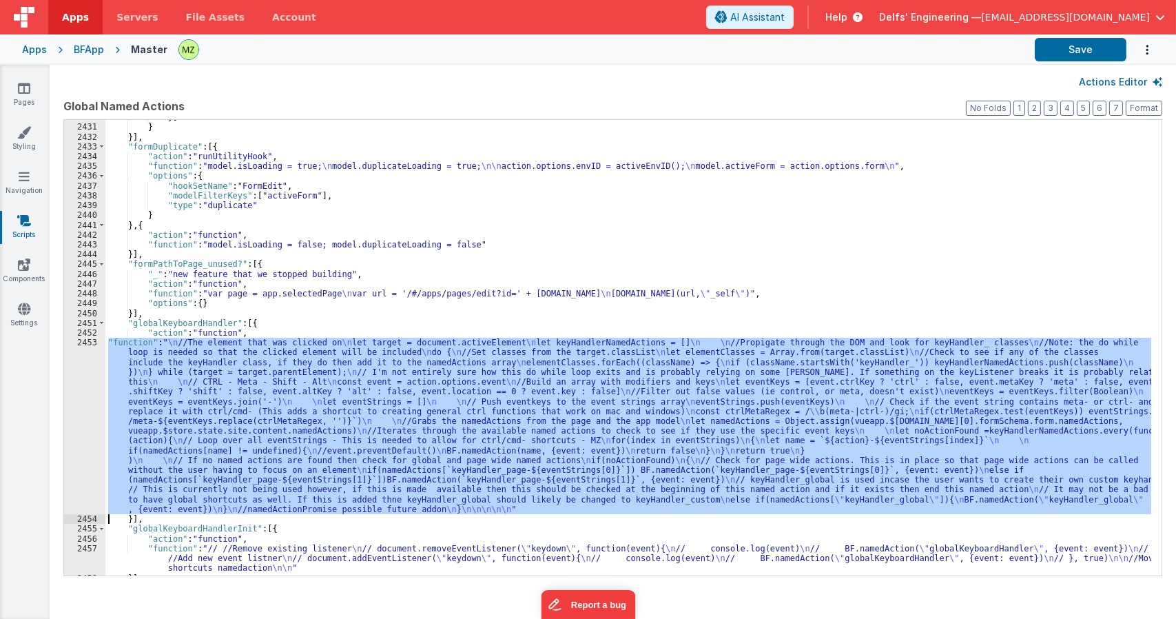
click at [87, 363] on div "2453" at bounding box center [84, 426] width 41 height 176
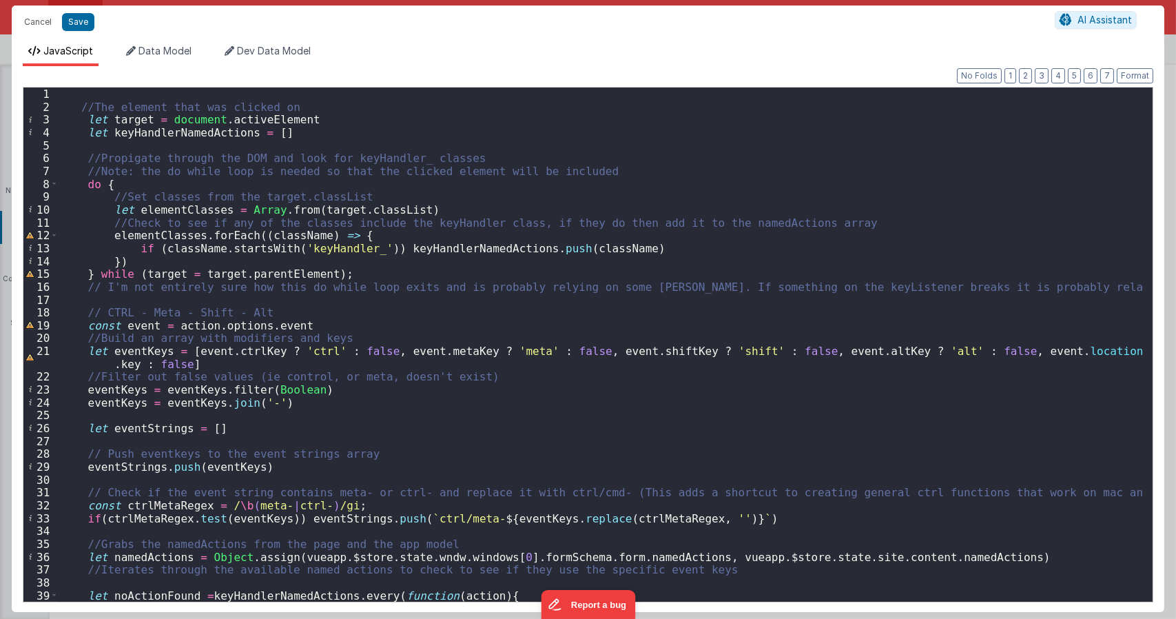
click at [314, 117] on div "//The element that was clicked on let target = document . activeElement let key…" at bounding box center [601, 356] width 1084 height 539
click at [335, 259] on div "//The element that was clicked on let target = document . activeElement let key…" at bounding box center [601, 356] width 1084 height 539
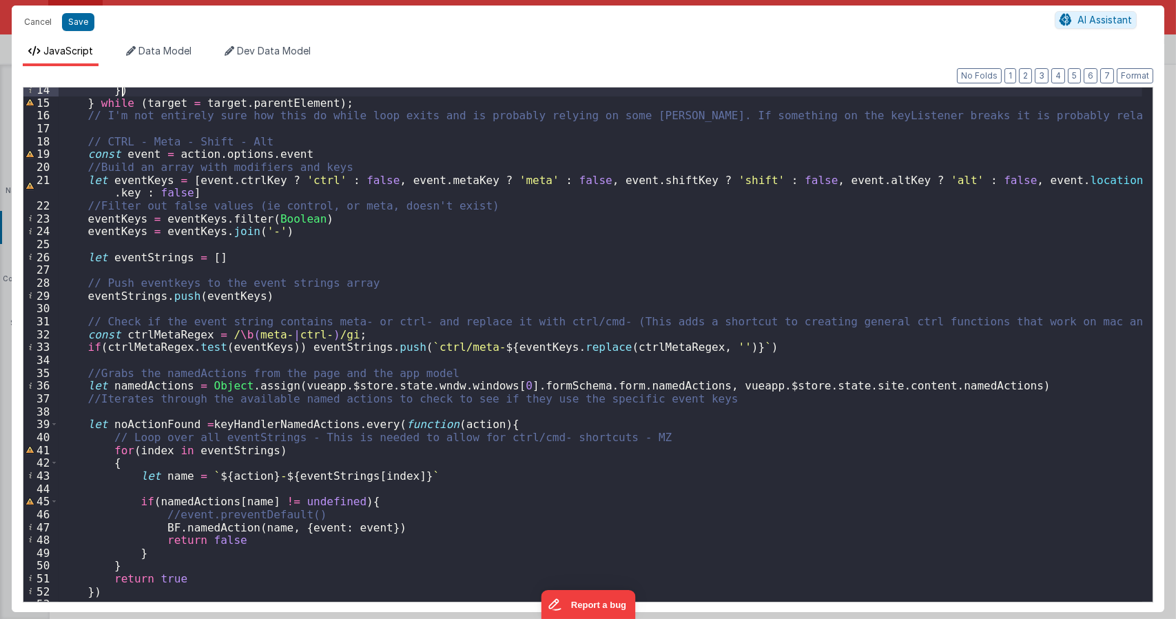
scroll to position [437, 0]
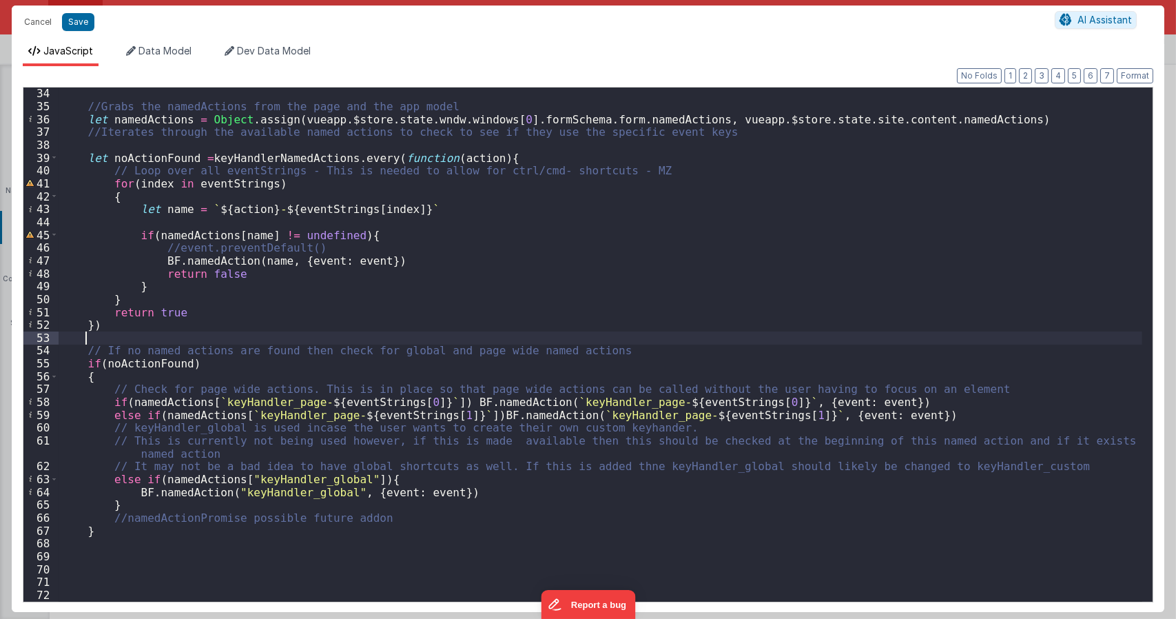
click at [322, 342] on div "//Grabs the namedActions from the page and the app model let namedActions = Obj…" at bounding box center [601, 356] width 1084 height 539
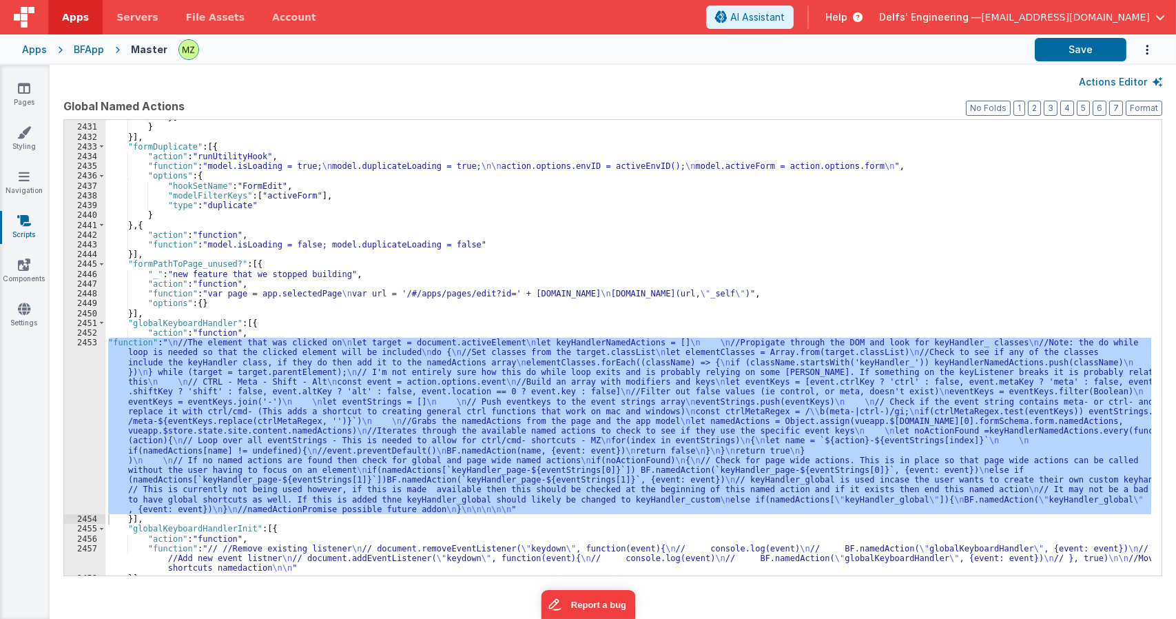
click at [275, 421] on div "}] } }] , "formDuplicate" : [{ "action" : "runUtilityHook" , "function" : "mode…" at bounding box center [628, 347] width 1046 height 455
click at [90, 344] on div "2453" at bounding box center [84, 426] width 41 height 176
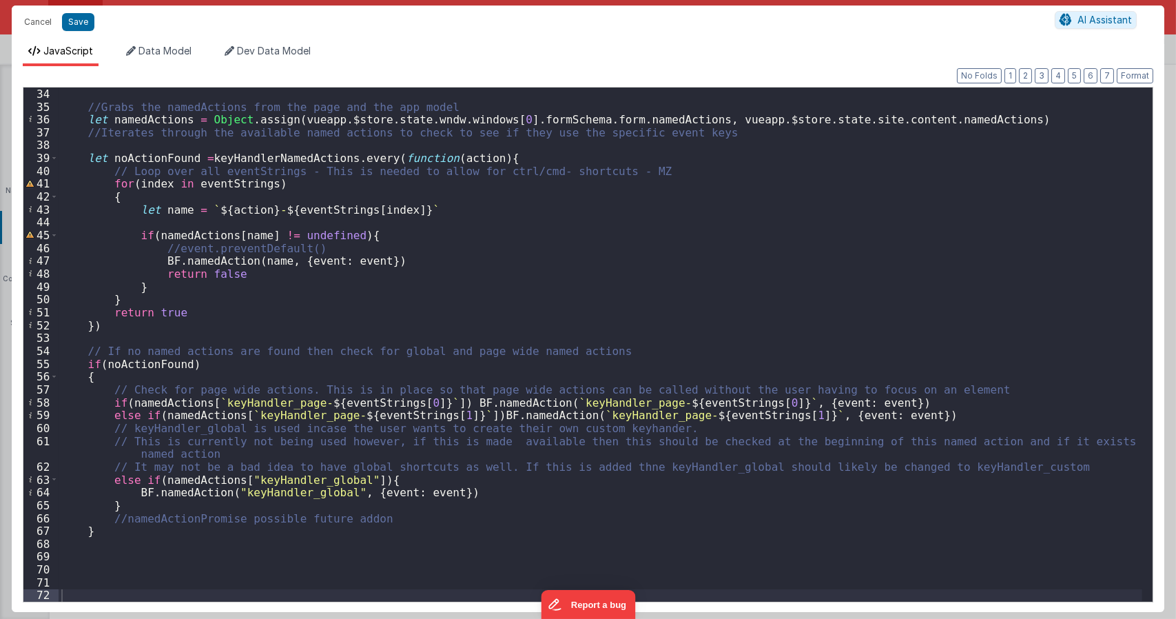
scroll to position [437, 0]
click at [185, 368] on div "//Grabs the namedActions from the page and the app model let namedActions = Obj…" at bounding box center [601, 356] width 1084 height 539
click at [670, 355] on div "//Grabs the namedActions from the page and the app model let namedActions = Obj…" at bounding box center [601, 356] width 1084 height 539
drag, startPoint x: 429, startPoint y: 402, endPoint x: 127, endPoint y: 400, distance: 301.8
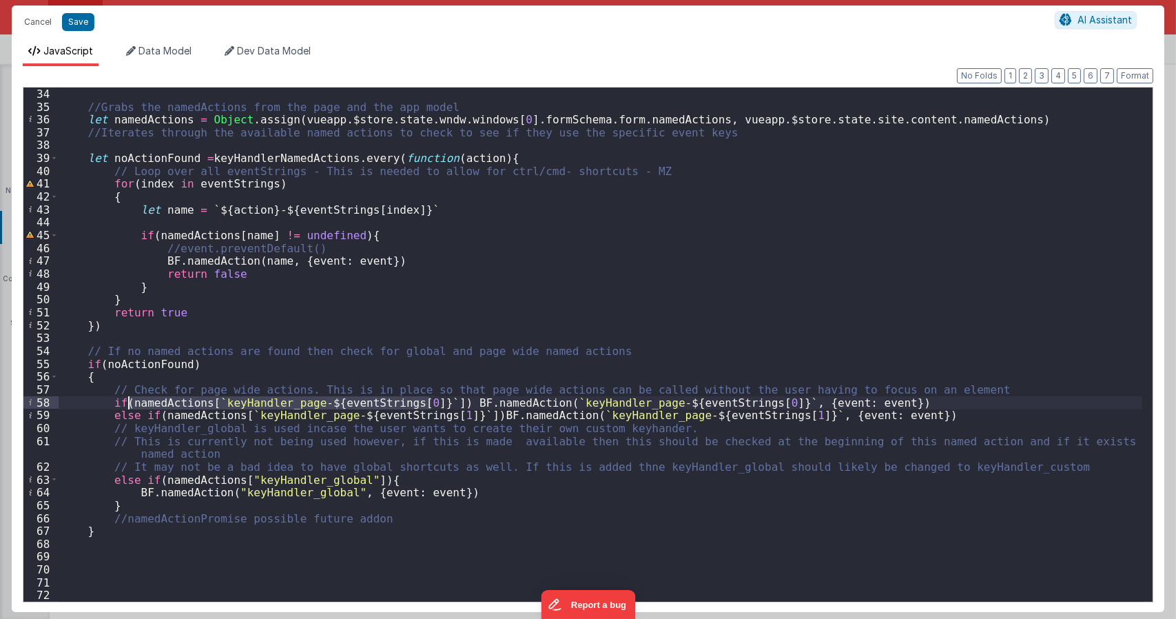
click at [127, 400] on div "//Grabs the namedActions from the page and the app model let namedActions = Obj…" at bounding box center [601, 356] width 1084 height 539
click at [953, 390] on div "//Grabs the namedActions from the page and the app model let namedActions = Obj…" at bounding box center [601, 356] width 1084 height 539
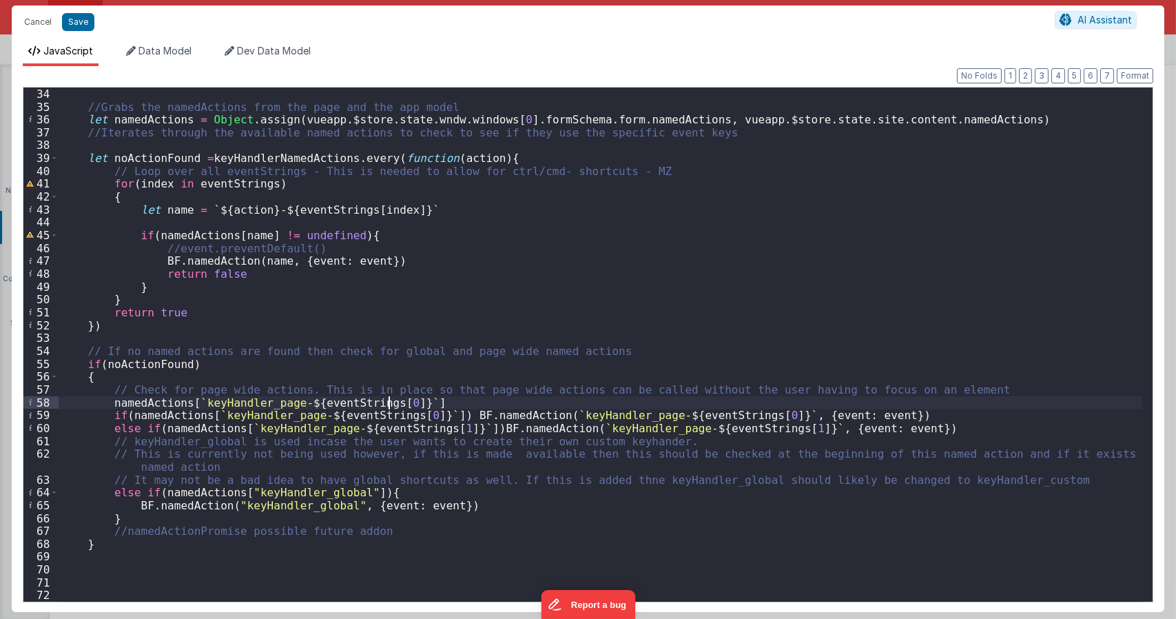
click at [391, 403] on div "//Grabs the namedActions from the page and the app model let namedActions = Obj…" at bounding box center [601, 356] width 1084 height 539
click at [111, 400] on div "//Grabs the namedActions from the page and the app model let namedActions = Obj…" at bounding box center [601, 356] width 1084 height 539
click at [493, 405] on div "//Grabs the namedActions from the page and the app model let namedActions = Obj…" at bounding box center [601, 356] width 1084 height 539
drag, startPoint x: 495, startPoint y: 403, endPoint x: 108, endPoint y: 404, distance: 386.5
click at [108, 404] on div "//Grabs the namedActions from the page and the app model let namedActions = Obj…" at bounding box center [601, 356] width 1084 height 539
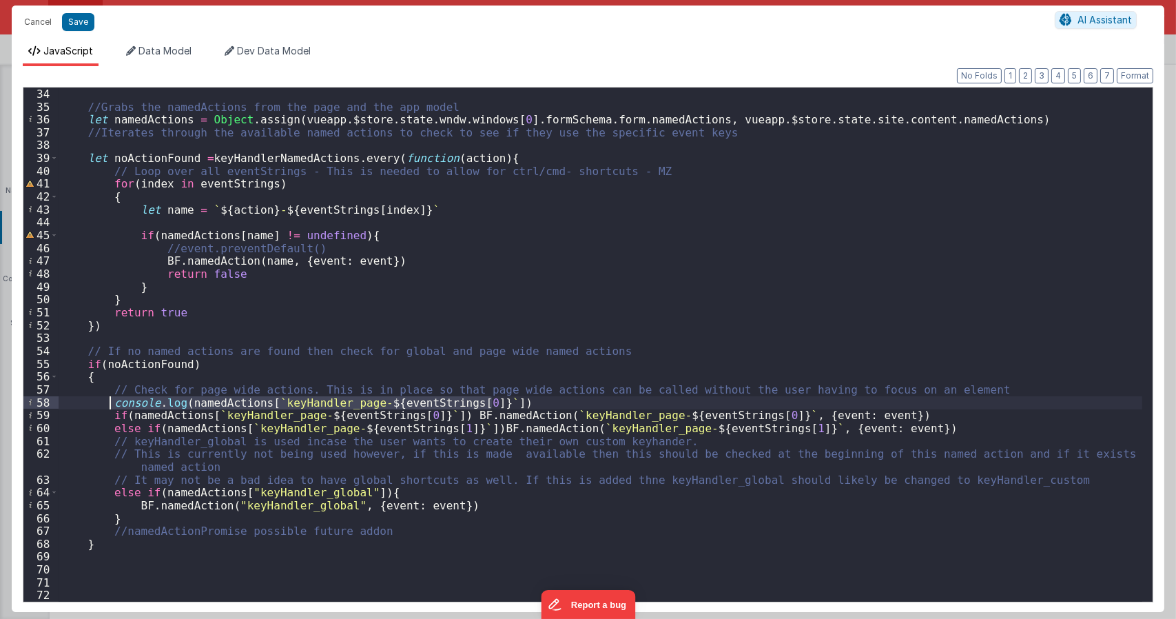
click at [498, 400] on div "//Grabs the namedActions from the page and the app model let namedActions = Obj…" at bounding box center [601, 344] width 1084 height 514
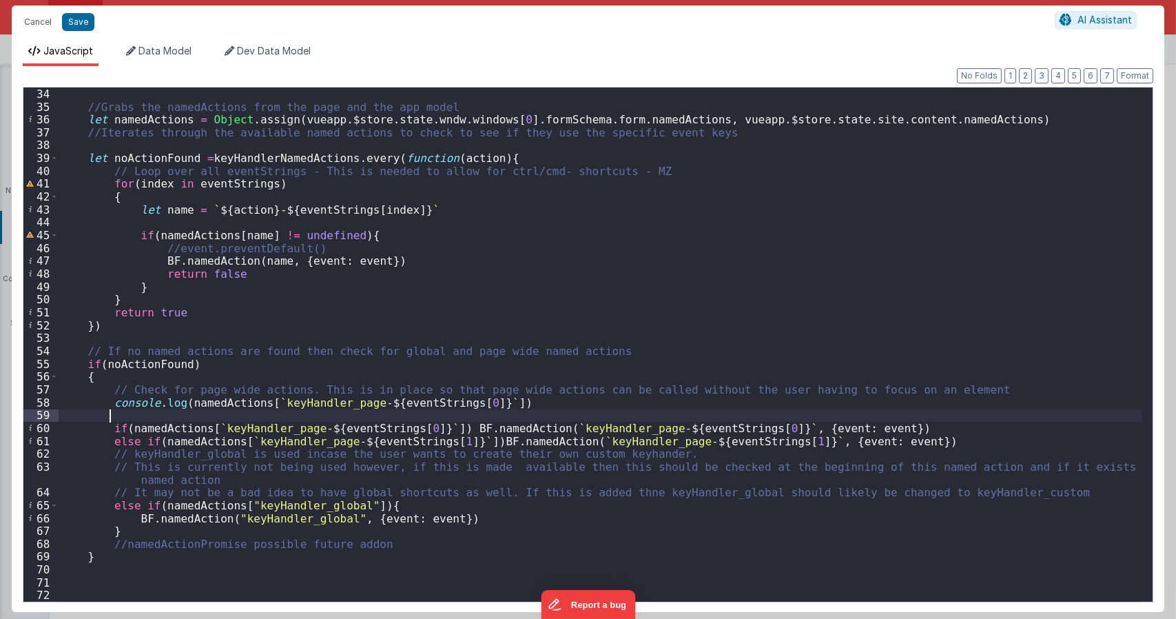
paste textarea
click at [460, 412] on div "//Grabs the namedActions from the page and the app model let namedActions = Obj…" at bounding box center [601, 356] width 1084 height 539
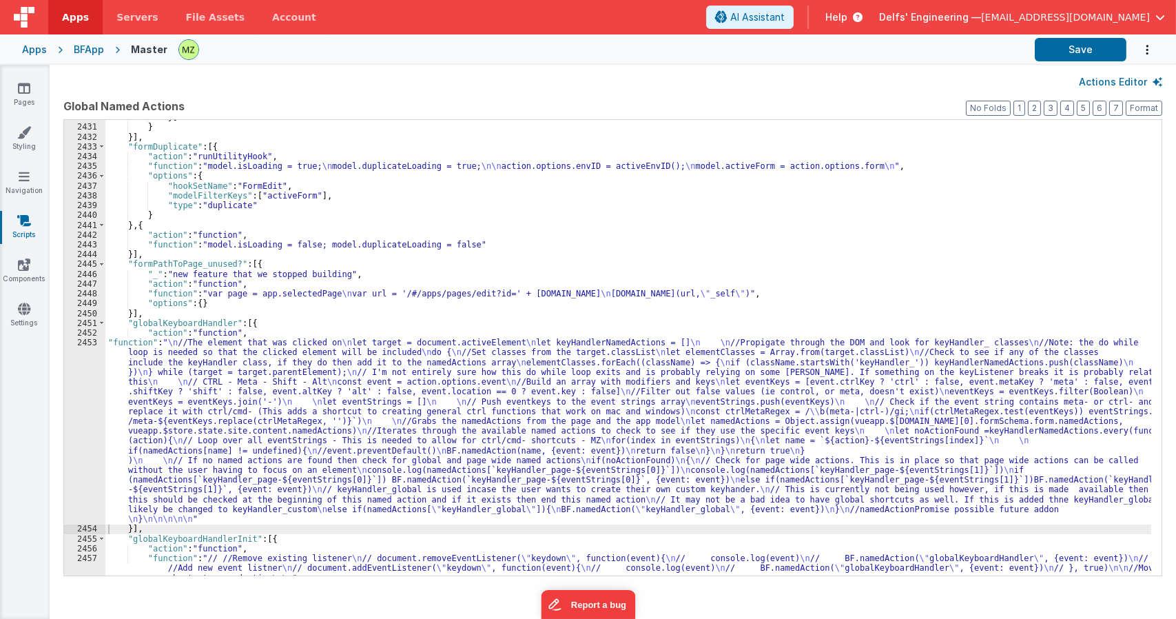
click at [271, 349] on div "}] } }] , "formDuplicate" : [{ "action" : "runUtilityHook" , "function" : "mode…" at bounding box center [628, 359] width 1046 height 495
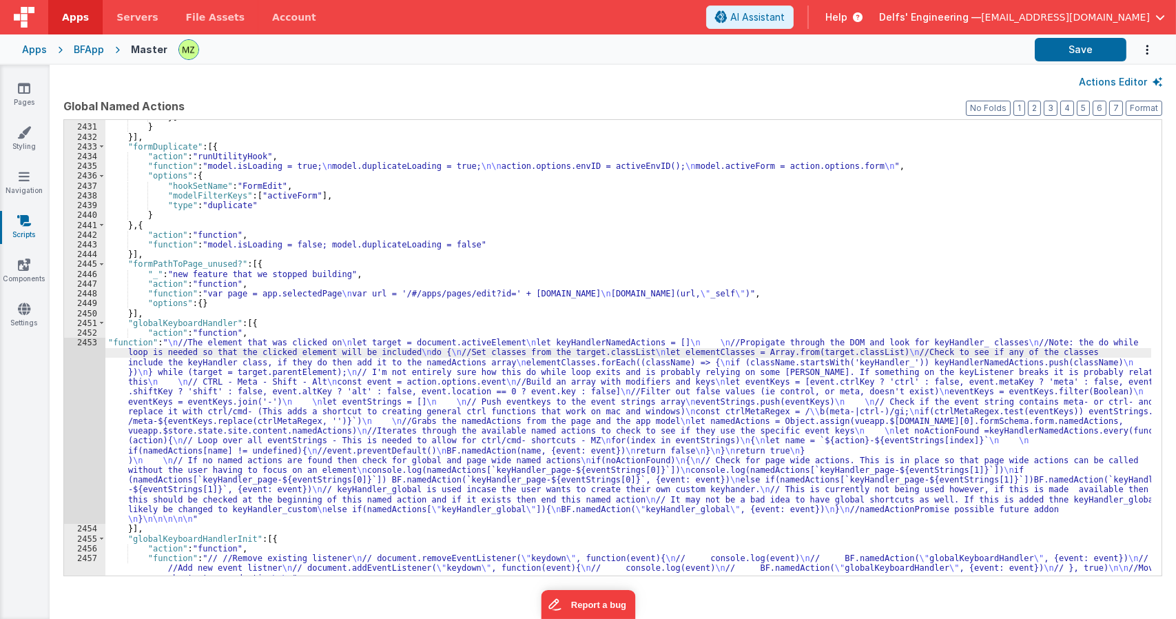
click at [87, 360] on div "2453" at bounding box center [84, 431] width 41 height 186
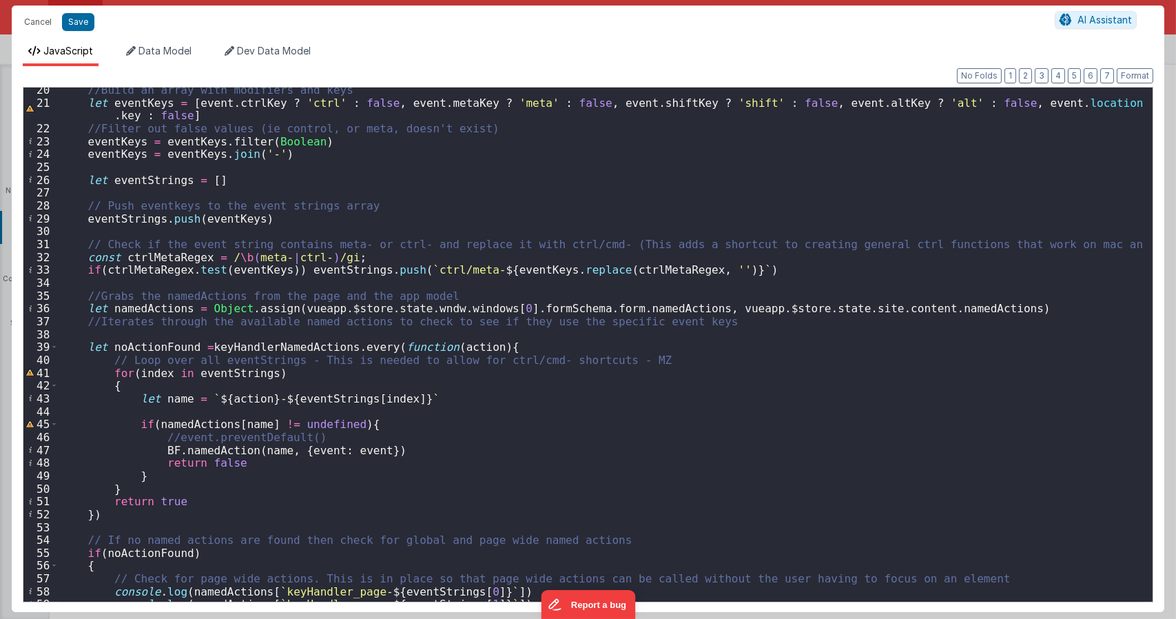
scroll to position [463, 0]
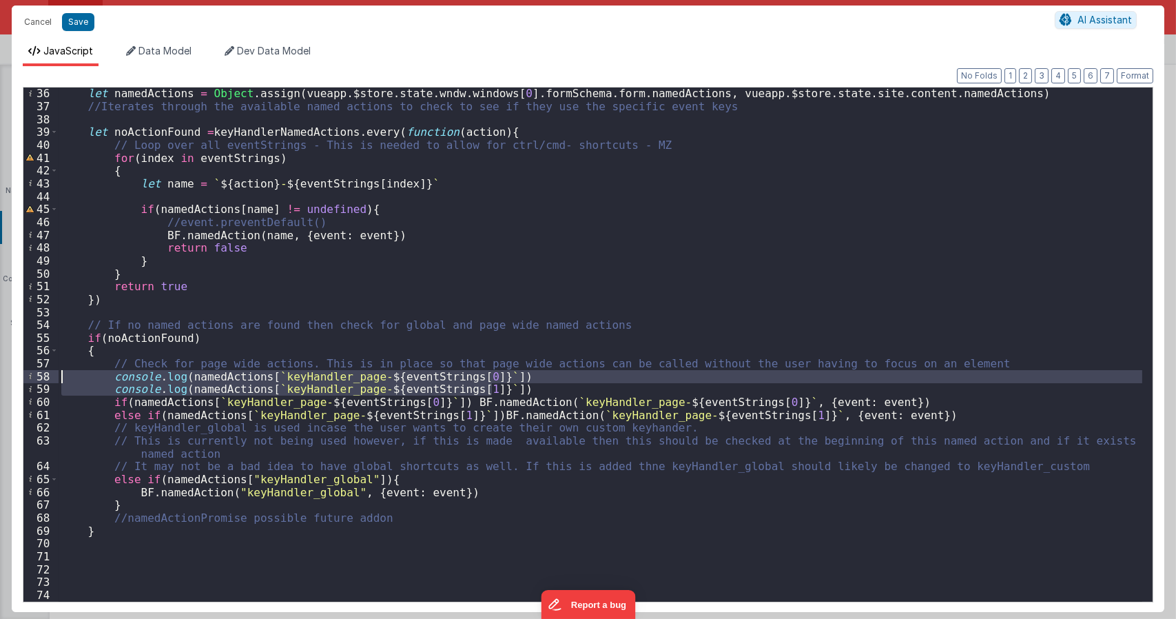
drag, startPoint x: 500, startPoint y: 387, endPoint x: 41, endPoint y: 375, distance: 459.0
click at [41, 375] on div "36 37 38 39 40 41 42 43 44 45 46 47 48 49 50 51 52 53 54 55 56 57 58 59 60 61 6…" at bounding box center [588, 344] width 1131 height 515
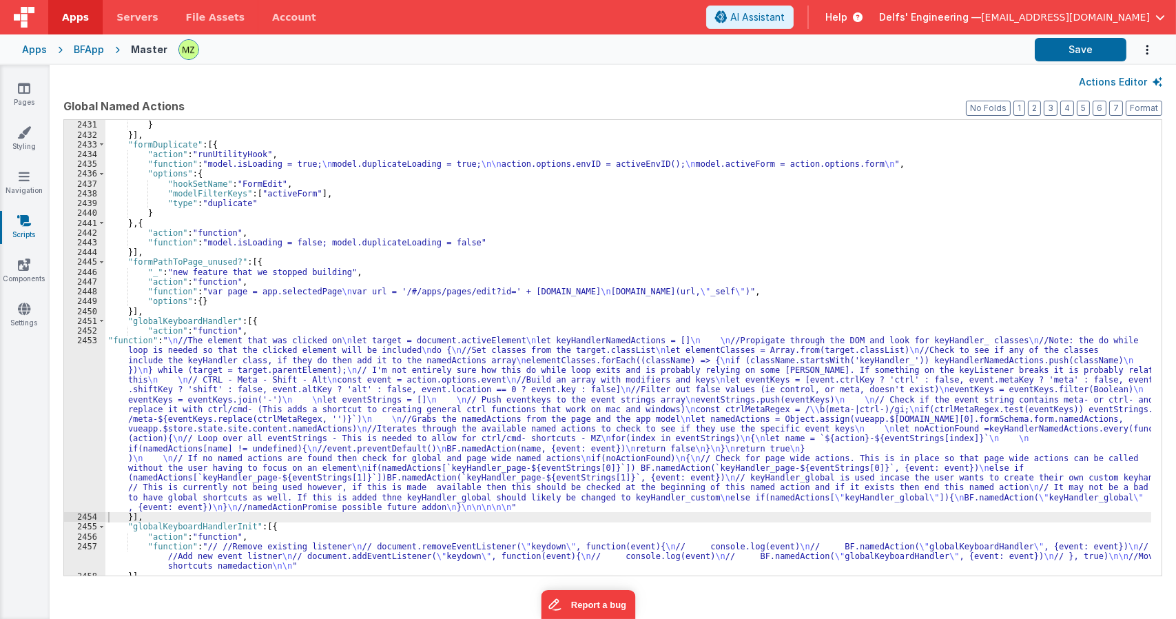
scroll to position [18785, 0]
